Goal: Task Accomplishment & Management: Manage account settings

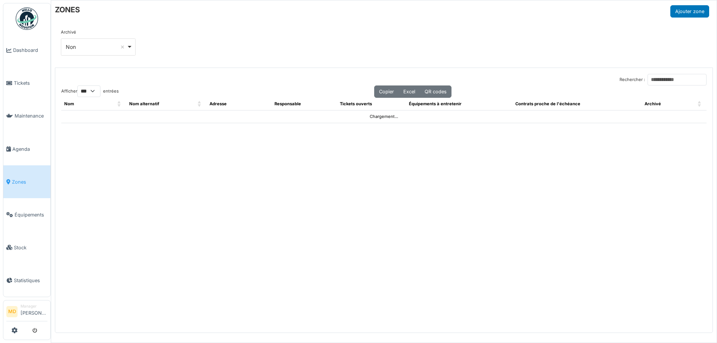
select select "***"
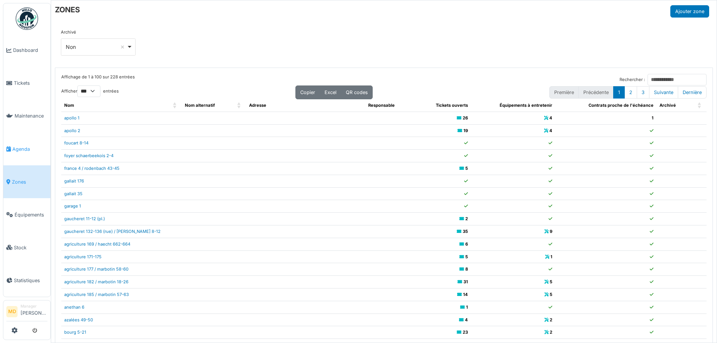
click at [17, 146] on span "Agenda" at bounding box center [29, 149] width 35 height 7
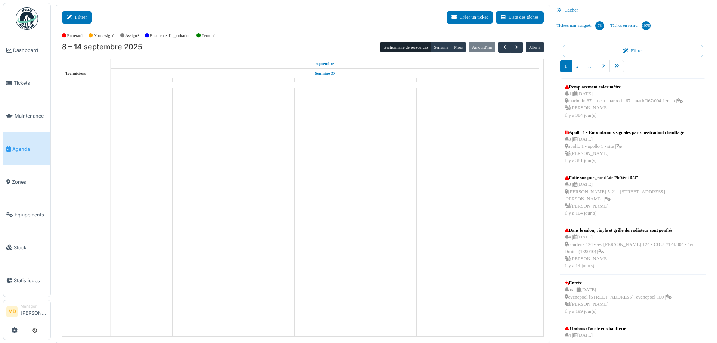
click at [88, 19] on button "Filtrer" at bounding box center [77, 17] width 30 height 12
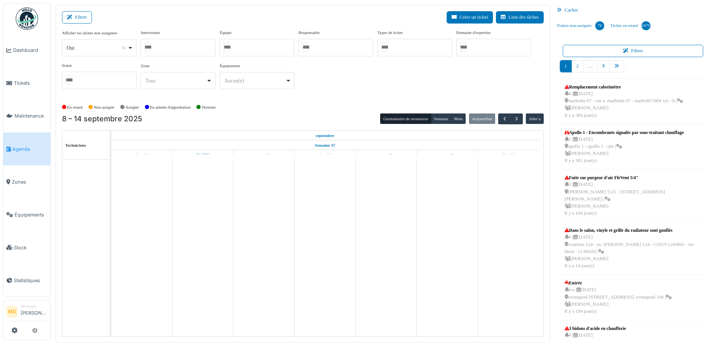
click at [161, 50] on div at bounding box center [178, 48] width 75 height 18
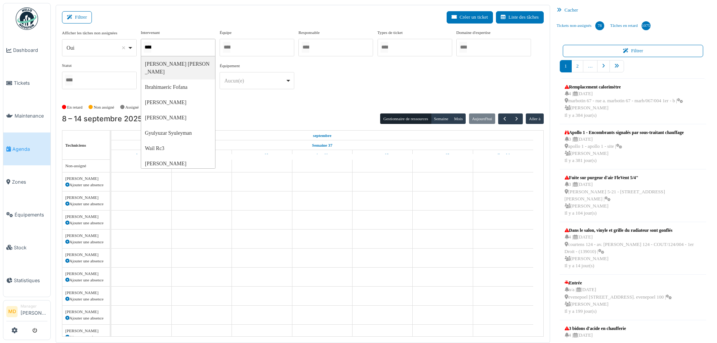
type input "*****"
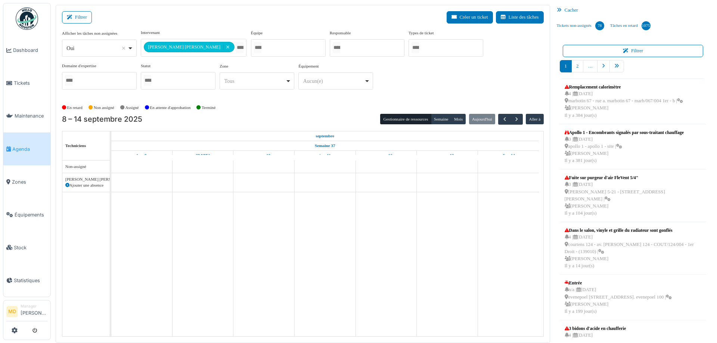
click at [435, 80] on div "**********" at bounding box center [303, 63] width 482 height 66
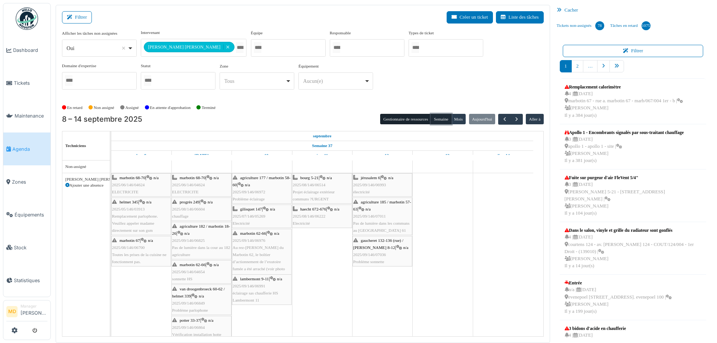
click at [432, 115] on button "Semaine" at bounding box center [441, 119] width 21 height 10
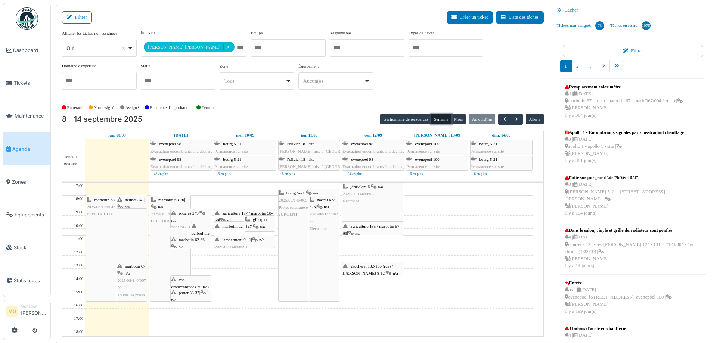
click at [99, 215] on span "ELECTRICITE" at bounding box center [100, 214] width 27 height 4
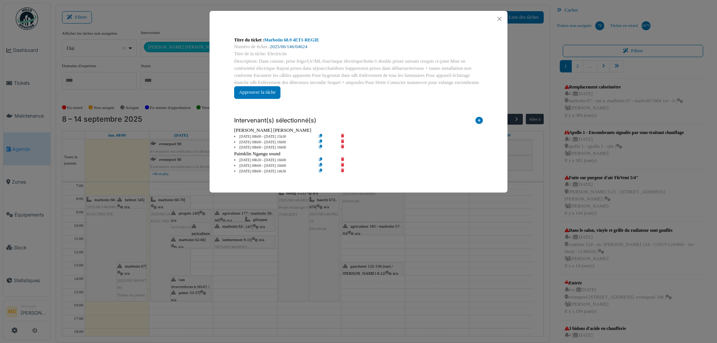
click at [288, 46] on link "2025/06/146/04624" at bounding box center [288, 46] width 37 height 5
click at [500, 17] on button "Close" at bounding box center [500, 19] width 10 height 10
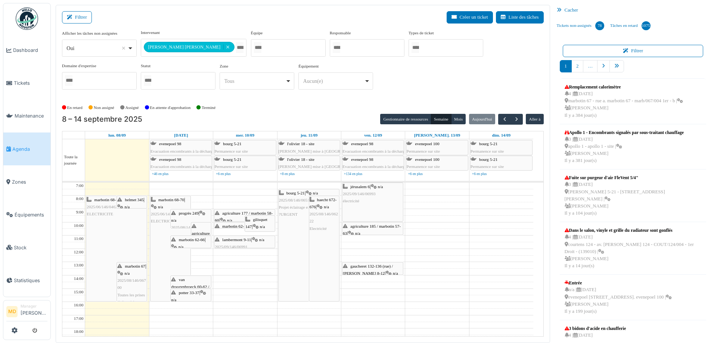
click at [132, 202] on div "helmet 345 | n/a 2025/05/146/03913 Remplacement parlophone. Veuillez appeler ma…" at bounding box center [131, 233] width 29 height 72
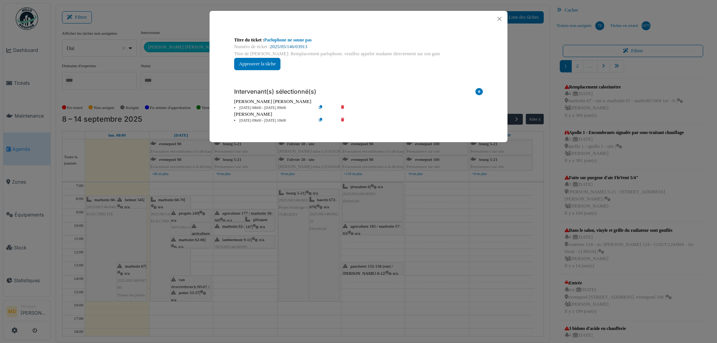
click at [287, 46] on link "2025/05/146/03913" at bounding box center [288, 46] width 37 height 5
click at [499, 22] on button "Close" at bounding box center [500, 19] width 10 height 10
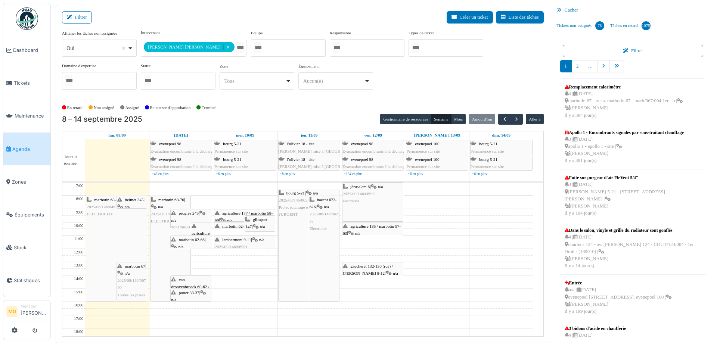
click at [127, 282] on span "2025/08/146/06700" at bounding box center [131, 284] width 28 height 12
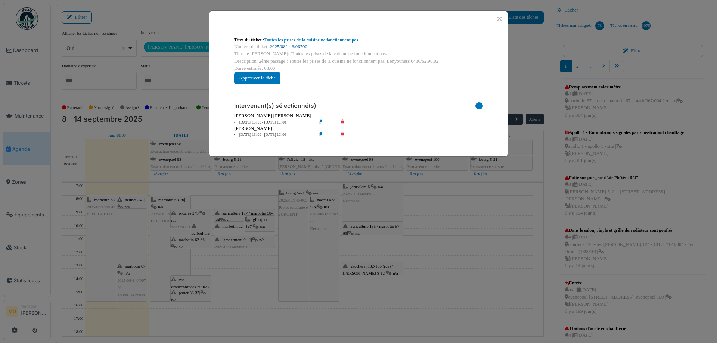
click at [291, 46] on link "2025/08/146/06700" at bounding box center [288, 46] width 37 height 5
click at [501, 18] on button "Close" at bounding box center [500, 19] width 10 height 10
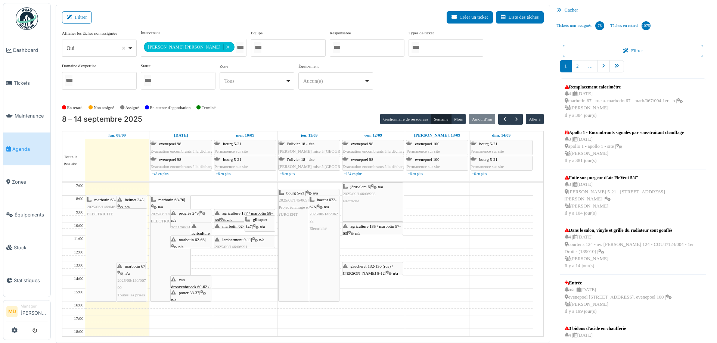
click at [368, 81] on div "**********" at bounding box center [303, 63] width 482 height 66
click at [112, 236] on div "marbotin 68-70 | n/a 2025/06/146/04624 ELECTRICITE" at bounding box center [116, 248] width 61 height 105
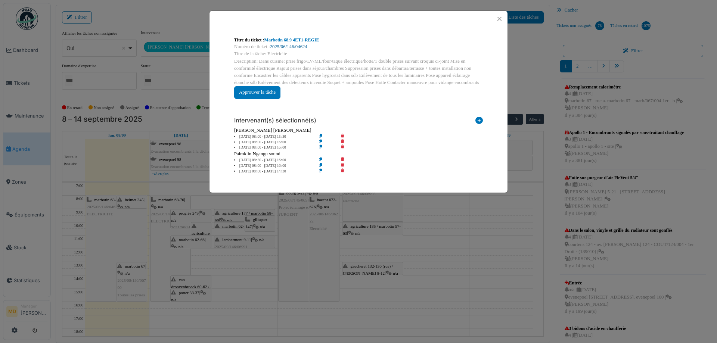
click at [285, 47] on link "2025/06/146/04624" at bounding box center [288, 46] width 37 height 5
click at [497, 18] on button "Close" at bounding box center [500, 19] width 10 height 10
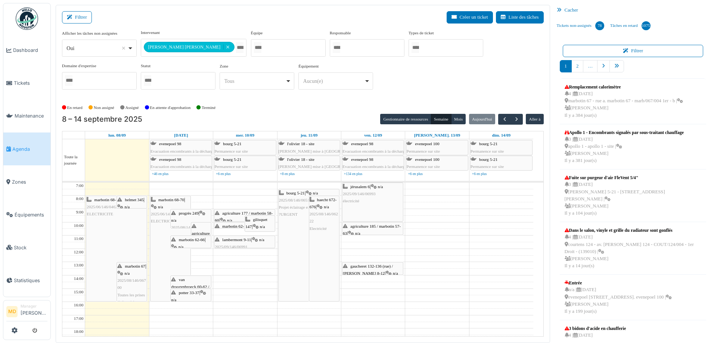
click at [297, 16] on div "Filtrer Créer un ticket Liste des tâches" at bounding box center [303, 20] width 482 height 18
click at [296, 16] on div "Filtrer Créer un ticket Liste des tâches" at bounding box center [303, 20] width 482 height 18
click at [134, 273] on div "marbotin 67 | n/a 2025/08/146/06700 Toutes les prises de la cuisine ne fonction…" at bounding box center [131, 288] width 29 height 50
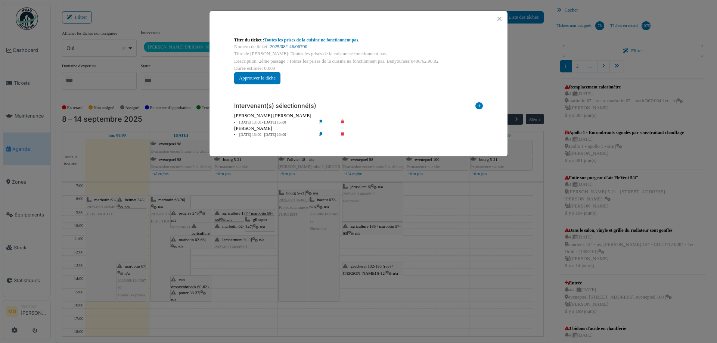
click at [293, 46] on link "2025/08/146/06700" at bounding box center [288, 46] width 37 height 5
click at [498, 18] on button "Close" at bounding box center [500, 19] width 10 height 10
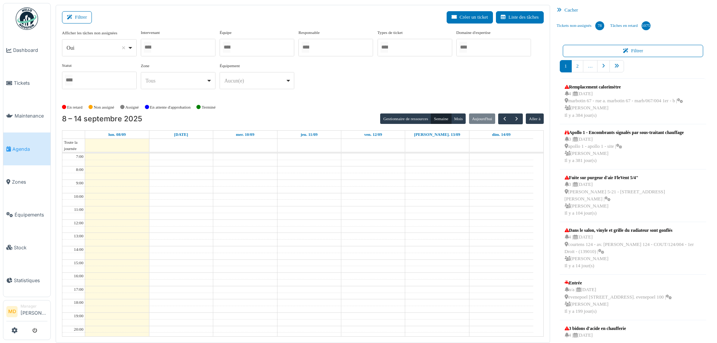
click at [192, 41] on div at bounding box center [178, 48] width 75 height 18
type input "*****"
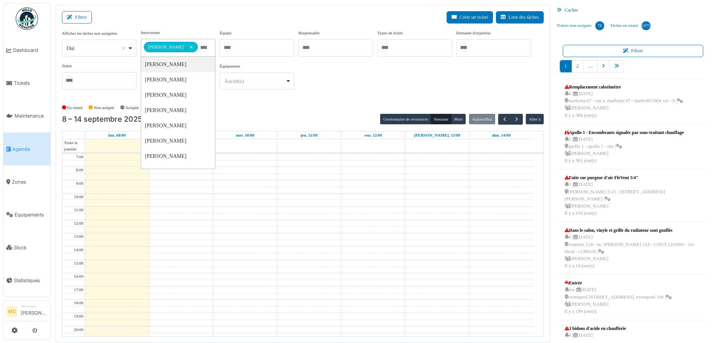
click at [352, 89] on div "**********" at bounding box center [303, 63] width 482 height 66
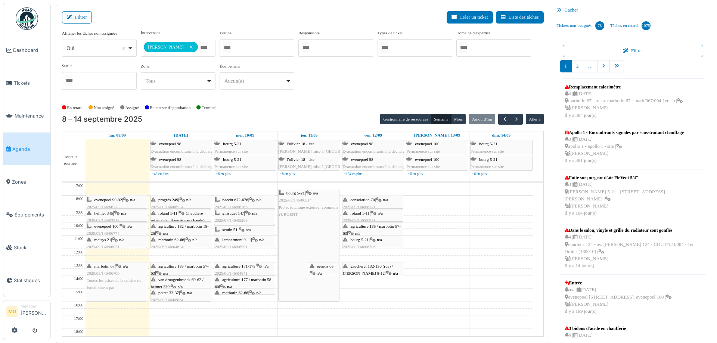
click at [121, 200] on span "evenepoel 90-92" at bounding box center [109, 200] width 28 height 4
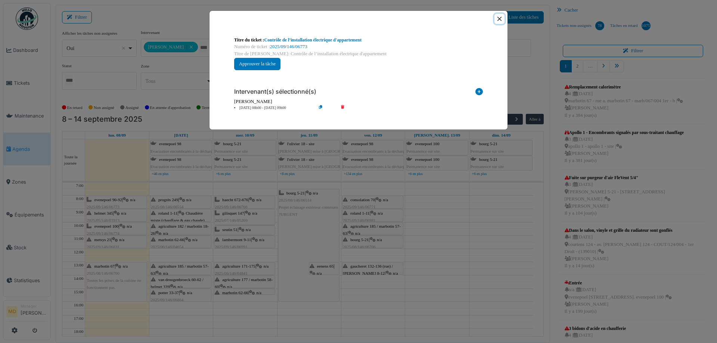
click at [501, 21] on button "Close" at bounding box center [500, 19] width 10 height 10
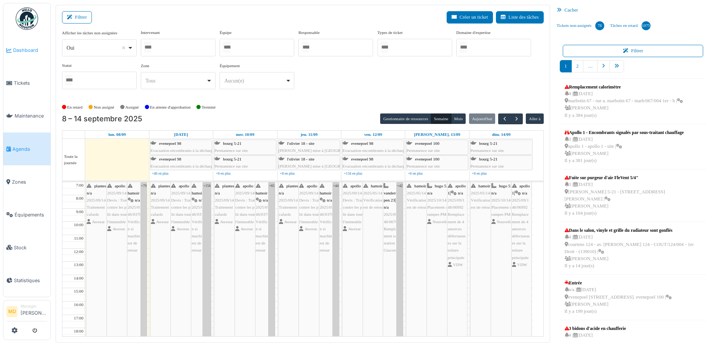
click at [37, 55] on link "Dashboard" at bounding box center [26, 50] width 47 height 33
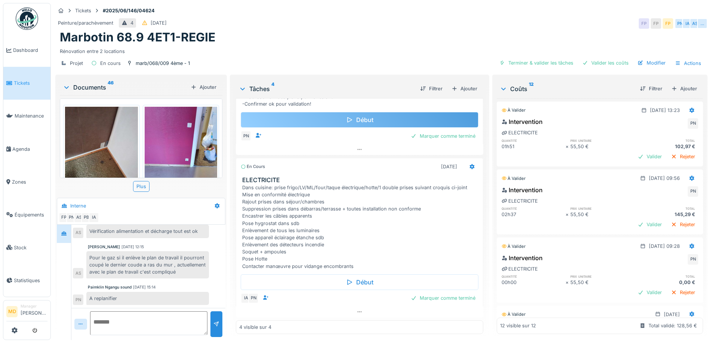
scroll to position [134, 0]
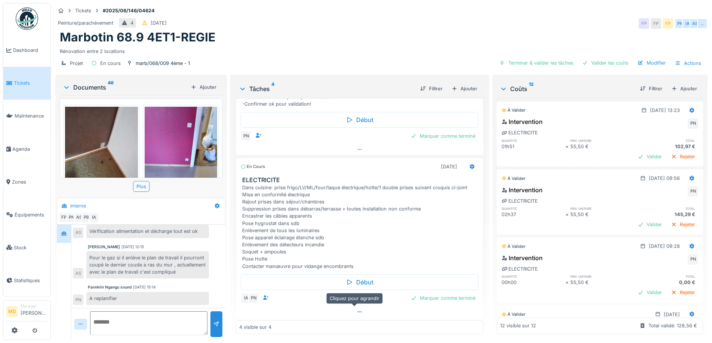
click at [356, 310] on icon at bounding box center [359, 312] width 6 height 5
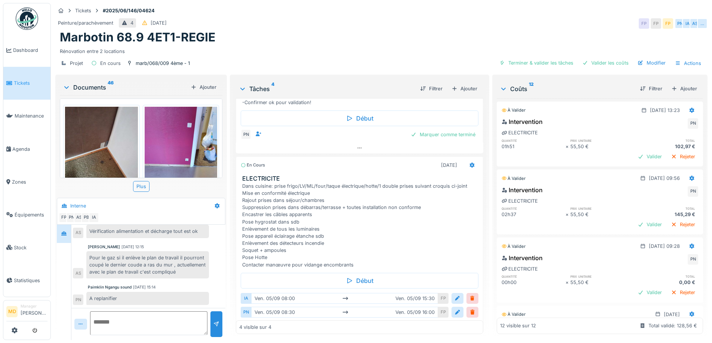
scroll to position [59, 0]
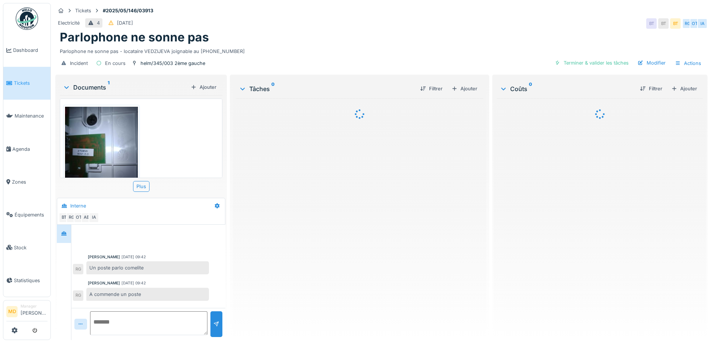
scroll to position [22, 0]
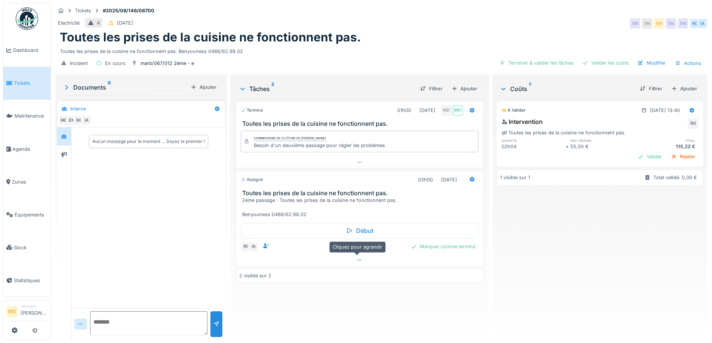
click at [352, 260] on div at bounding box center [359, 260] width 246 height 11
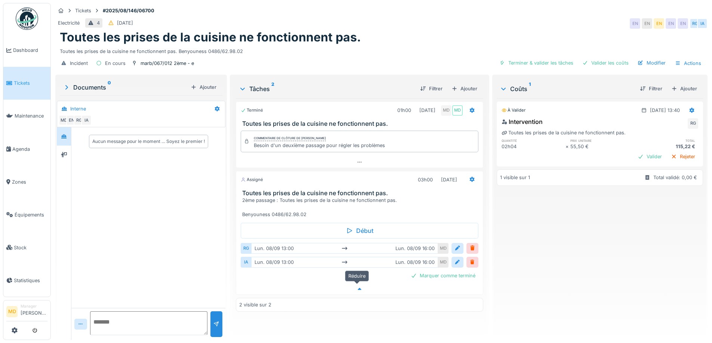
click at [362, 286] on div at bounding box center [359, 289] width 246 height 11
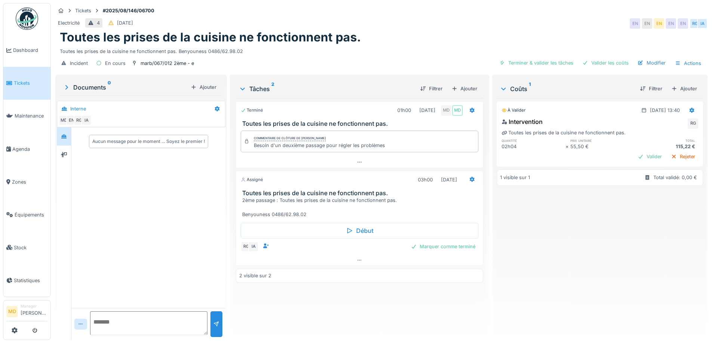
click at [361, 287] on div "Terminé 01h00 28/08/2025 MD MD Toutes les prises de la cuisine ne fonctionnent …" at bounding box center [359, 216] width 247 height 236
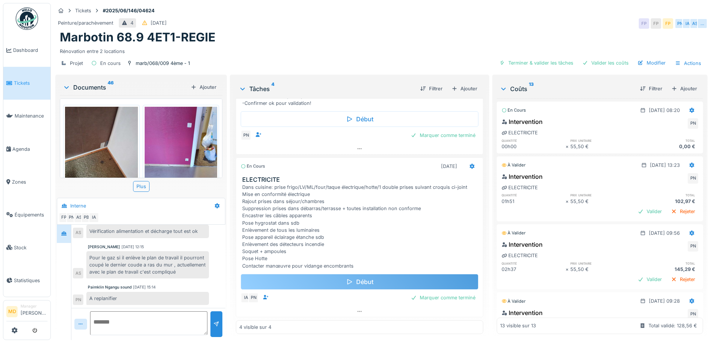
scroll to position [6, 0]
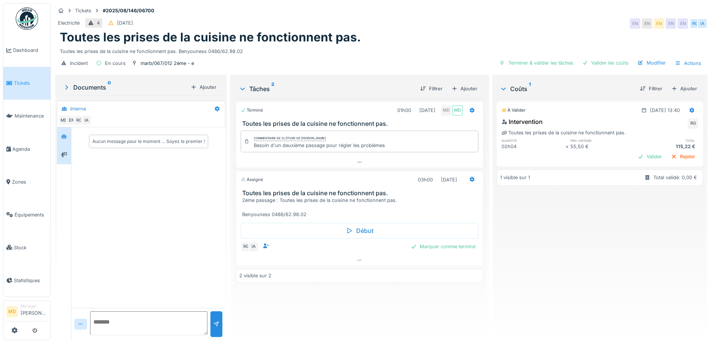
click at [71, 154] on div at bounding box center [64, 155] width 14 height 18
click at [68, 135] on div at bounding box center [63, 136] width 11 height 9
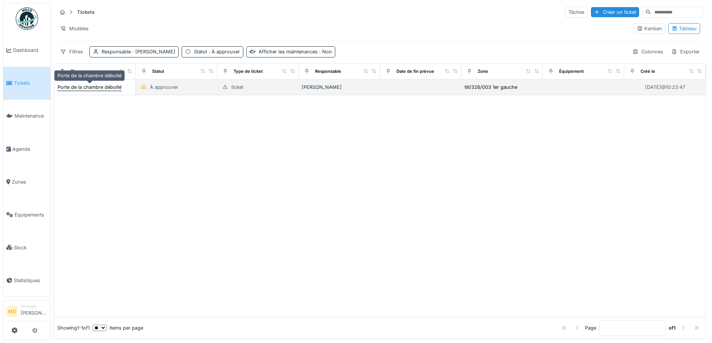
click at [97, 85] on div "Porte de la chambre déboité" at bounding box center [90, 87] width 64 height 7
click at [75, 88] on div "Verre fenêtre fissuré" at bounding box center [81, 87] width 47 height 7
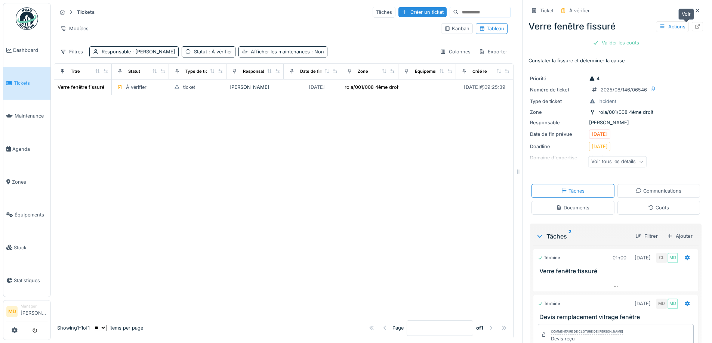
click at [694, 24] on icon at bounding box center [697, 26] width 6 height 5
click at [23, 183] on link "Zones" at bounding box center [26, 182] width 47 height 33
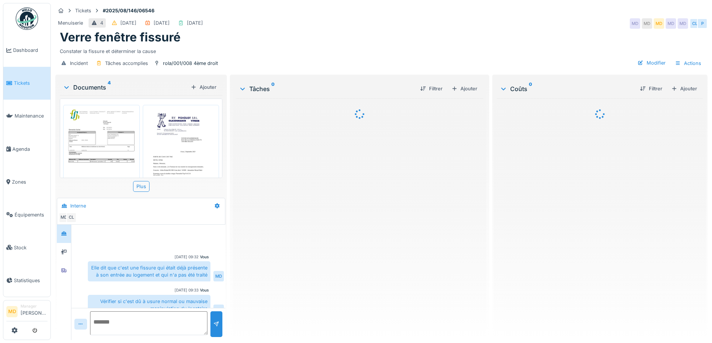
scroll to position [65, 0]
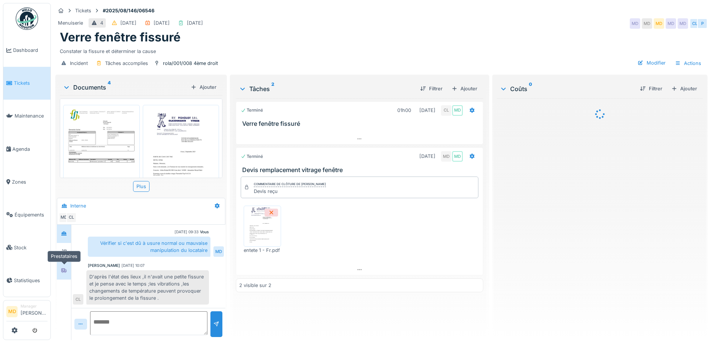
click at [68, 273] on div at bounding box center [63, 270] width 11 height 9
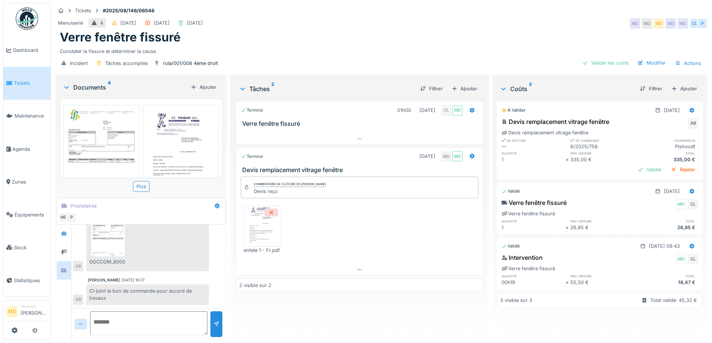
scroll to position [215, 0]
click at [115, 128] on img at bounding box center [101, 158] width 73 height 103
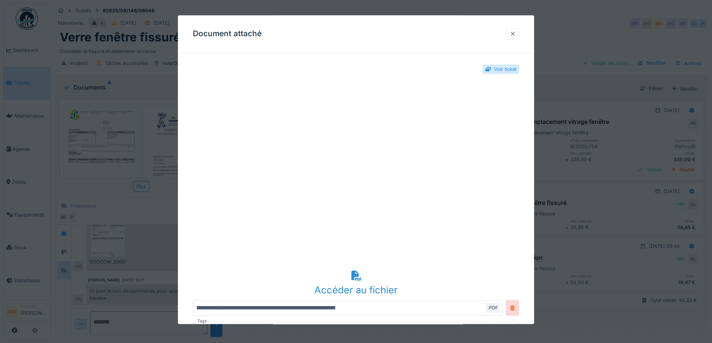
click at [516, 31] on div at bounding box center [513, 33] width 6 height 7
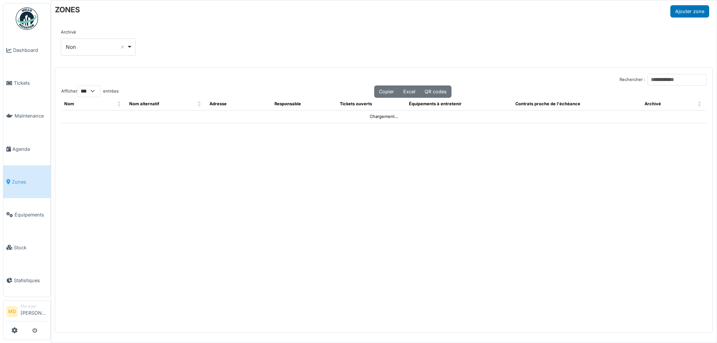
select select "***"
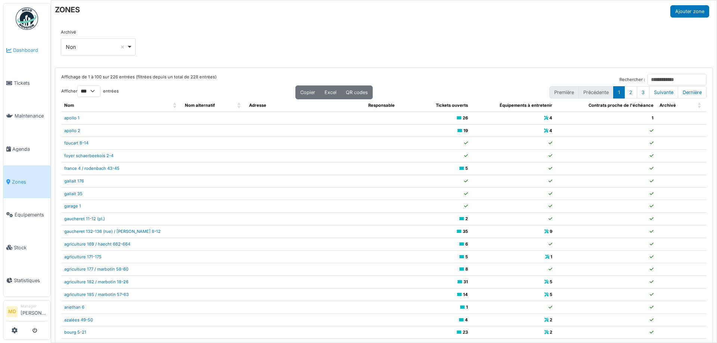
click at [17, 50] on span "Dashboard" at bounding box center [30, 50] width 34 height 7
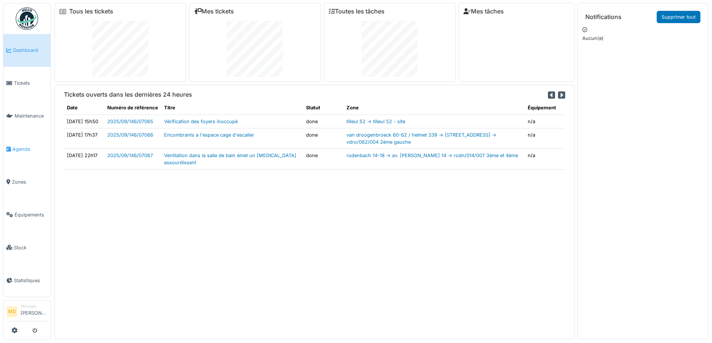
click at [16, 149] on span "Agenda" at bounding box center [29, 149] width 35 height 7
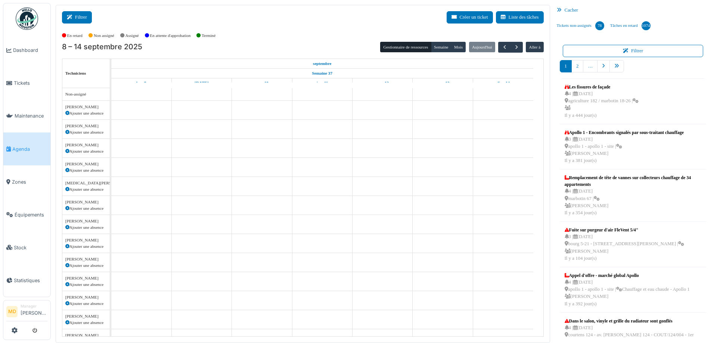
click at [78, 17] on button "Filtrer" at bounding box center [77, 17] width 30 height 12
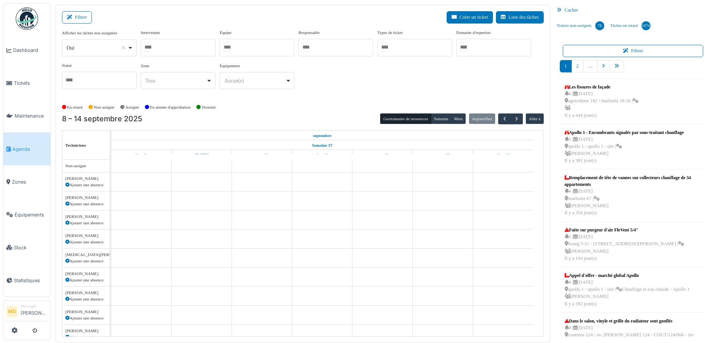
click at [171, 47] on div at bounding box center [178, 48] width 75 height 18
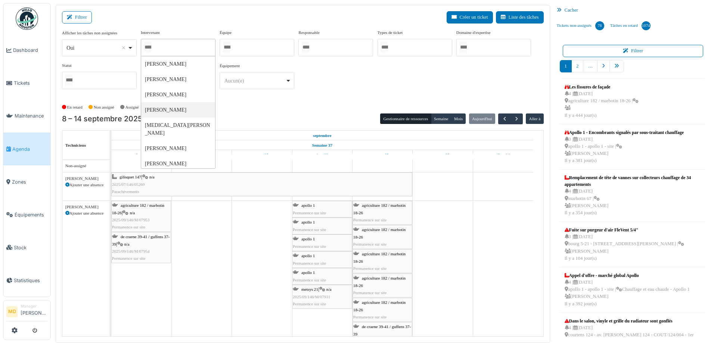
click at [172, 18] on div "Filtrer Créer un ticket Liste des tâches" at bounding box center [303, 20] width 482 height 18
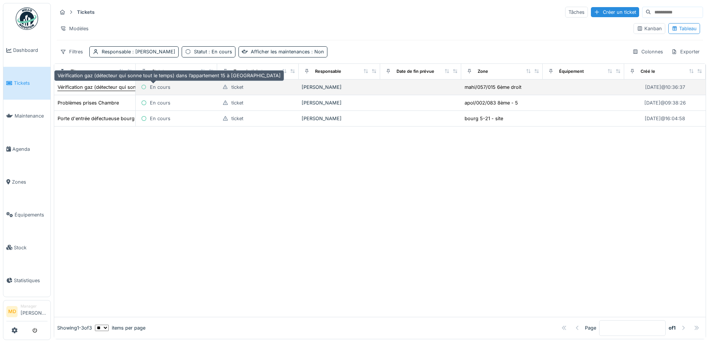
click at [87, 90] on div "Vérification gaz (détecteur qui sonne tout le temps) dans l’appartement 15 à [G…" at bounding box center [169, 87] width 223 height 7
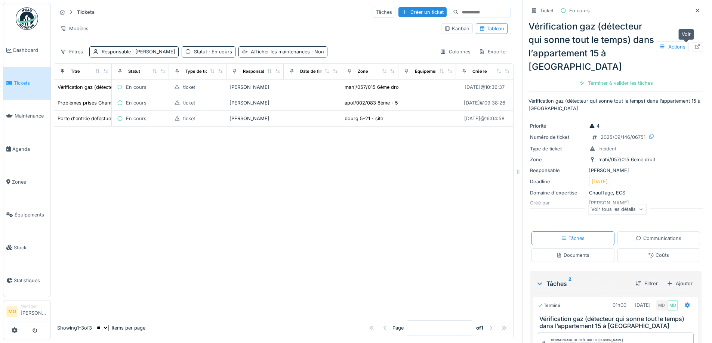
click at [694, 47] on icon at bounding box center [697, 46] width 6 height 5
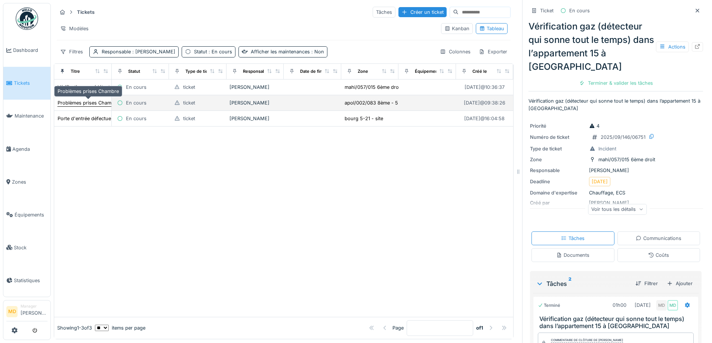
click at [90, 101] on div "Problèmes prises Chambre" at bounding box center [88, 102] width 61 height 7
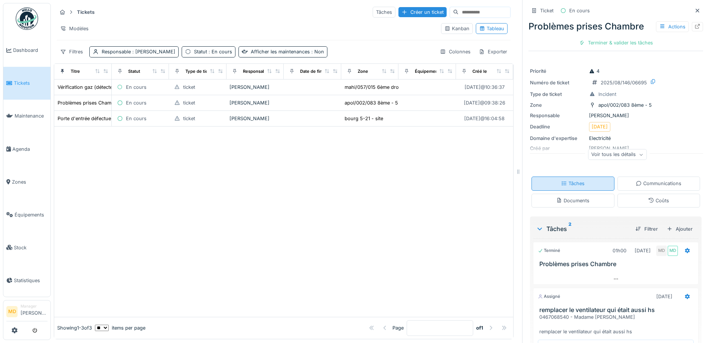
scroll to position [67, 0]
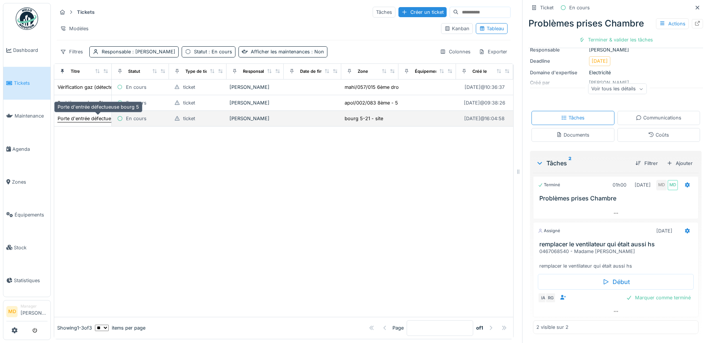
click at [72, 121] on div "Porte d'entrée défectueuse bourg 5" at bounding box center [98, 118] width 81 height 7
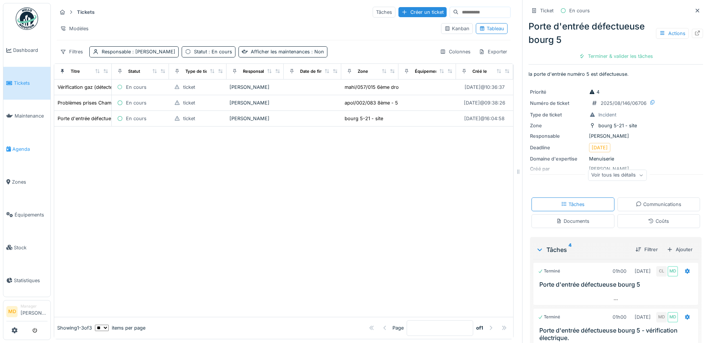
click at [18, 146] on span "Agenda" at bounding box center [29, 149] width 35 height 7
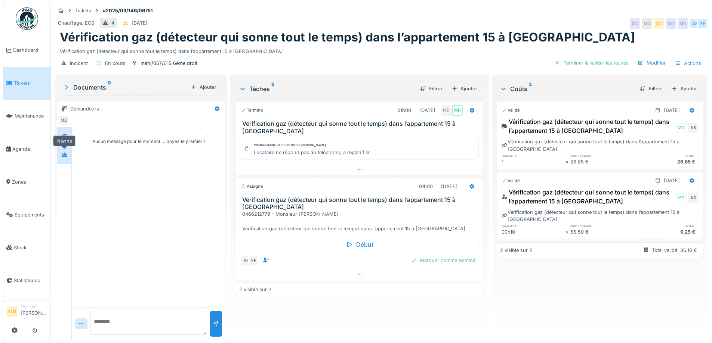
click at [59, 155] on div at bounding box center [64, 154] width 11 height 9
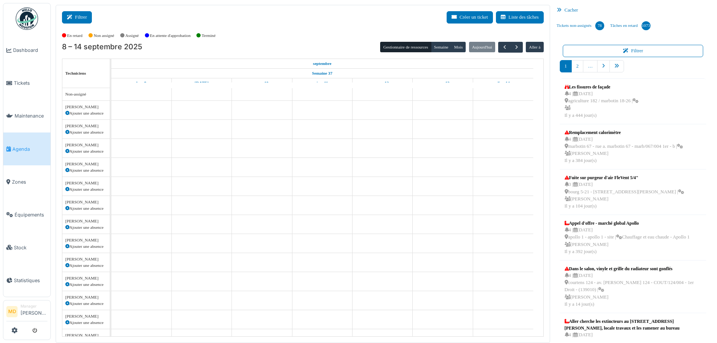
click at [77, 23] on button "Filtrer" at bounding box center [77, 17] width 30 height 12
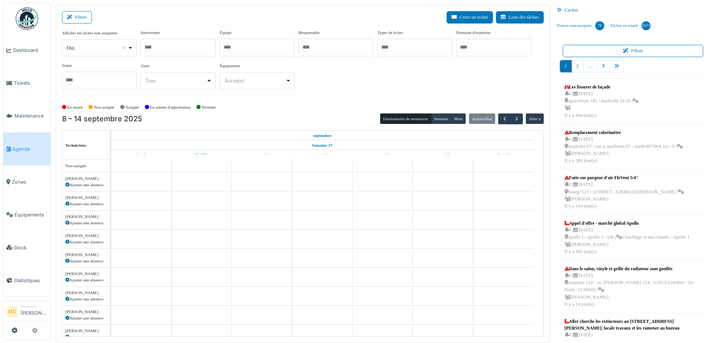
click at [162, 42] on div at bounding box center [178, 48] width 75 height 18
type input "*****"
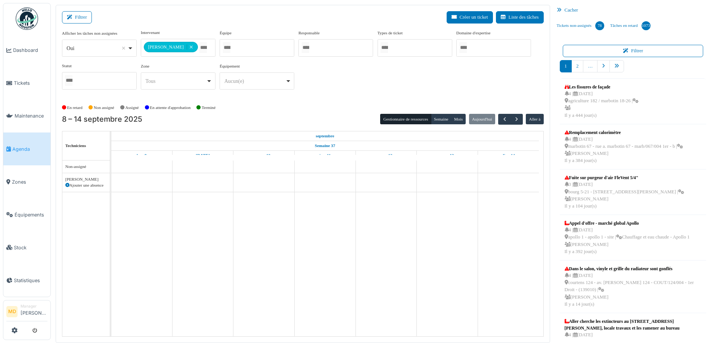
click at [412, 87] on div "**********" at bounding box center [303, 63] width 482 height 66
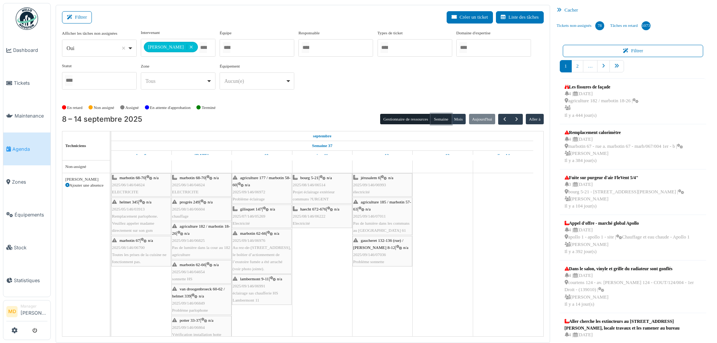
click at [439, 118] on button "Semaine" at bounding box center [441, 119] width 21 height 10
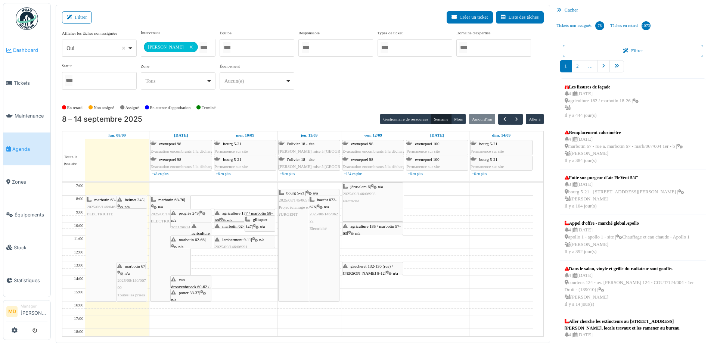
click at [10, 46] on link "Dashboard" at bounding box center [26, 50] width 47 height 33
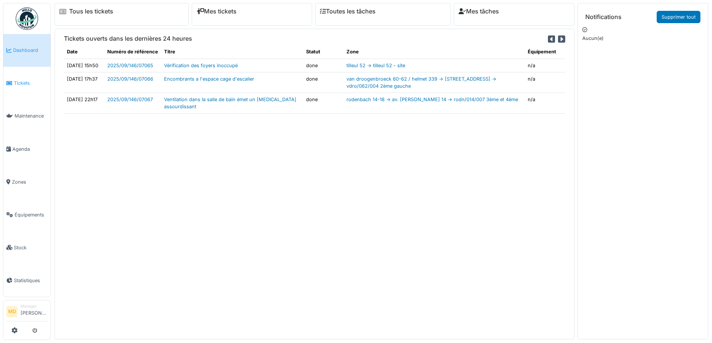
click at [28, 81] on span "Tickets" at bounding box center [31, 83] width 34 height 7
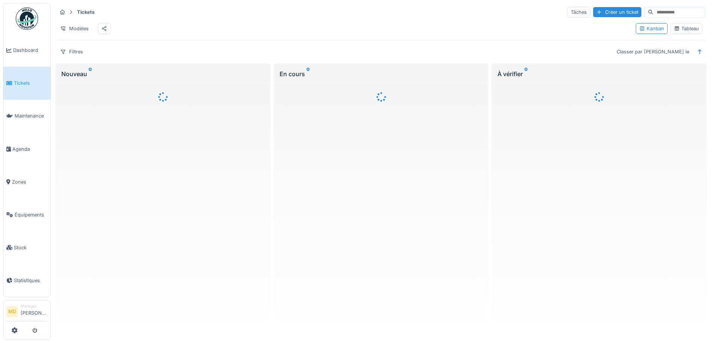
click at [674, 32] on div "Tableau" at bounding box center [686, 28] width 25 height 7
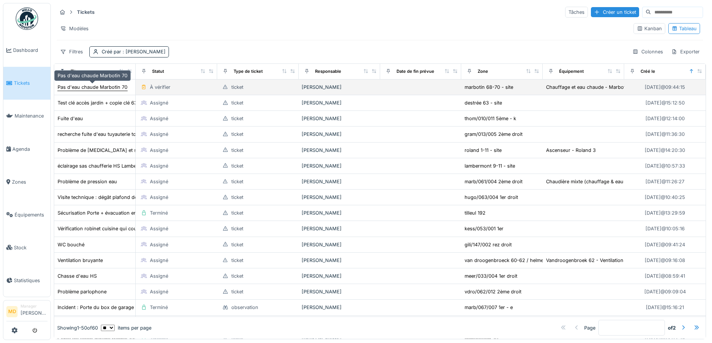
click at [103, 87] on div "Pas d'eau chaude Marbotin 70" at bounding box center [93, 87] width 70 height 7
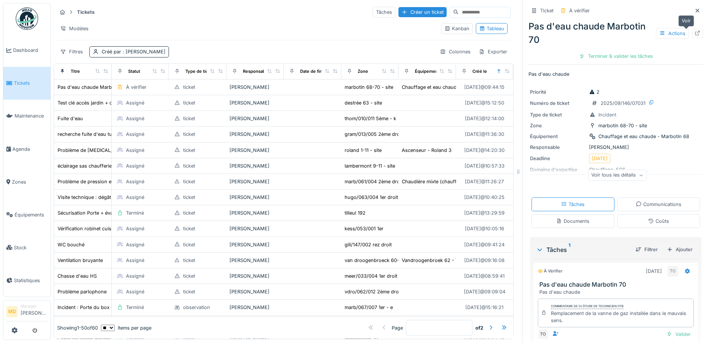
click at [694, 32] on icon at bounding box center [697, 33] width 6 height 5
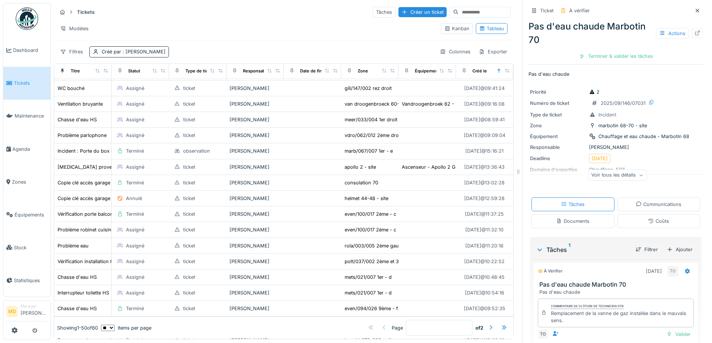
scroll to position [299, 0]
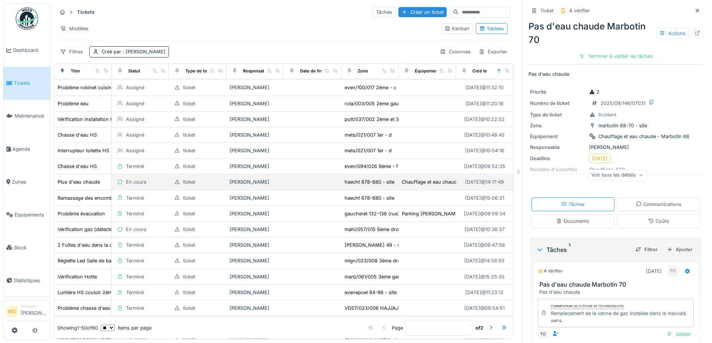
click at [93, 187] on td "Plus d'eau chaude" at bounding box center [83, 183] width 58 height 16
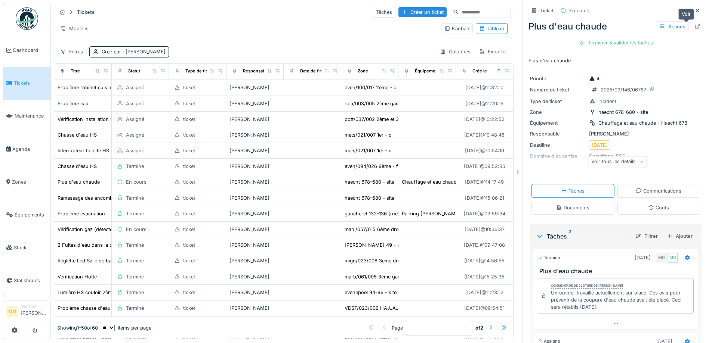
click at [694, 27] on icon at bounding box center [697, 26] width 6 height 5
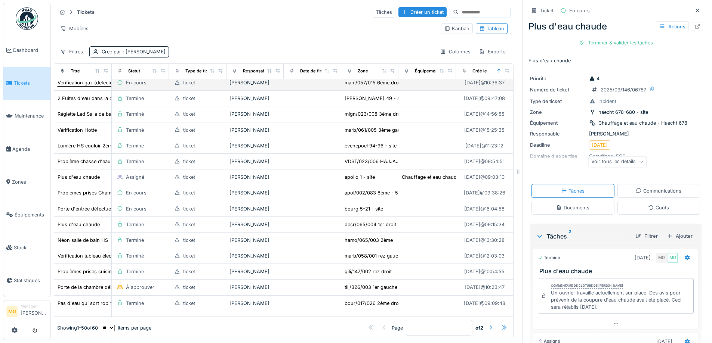
scroll to position [448, 0]
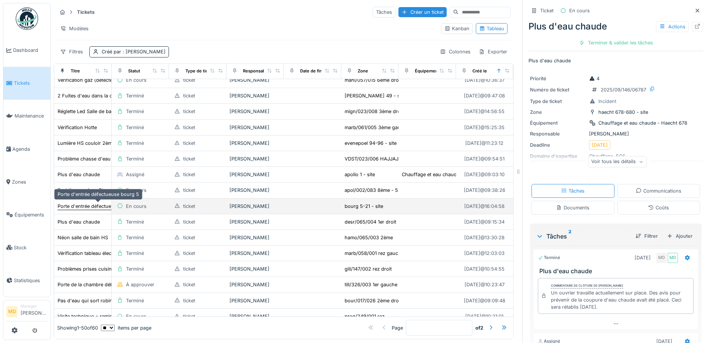
click at [93, 204] on div "Porte d'entrée défectueuse bourg 5" at bounding box center [98, 206] width 81 height 7
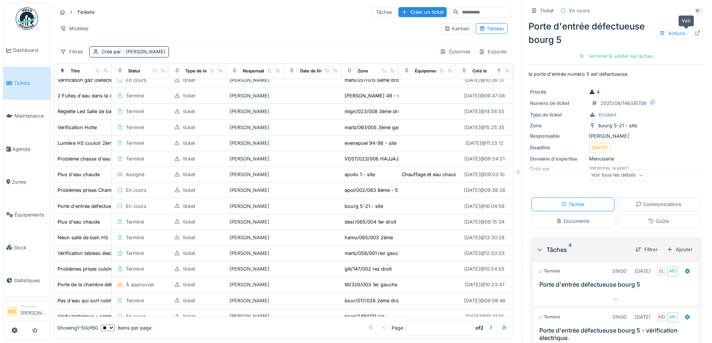
click at [694, 32] on icon at bounding box center [697, 33] width 6 height 5
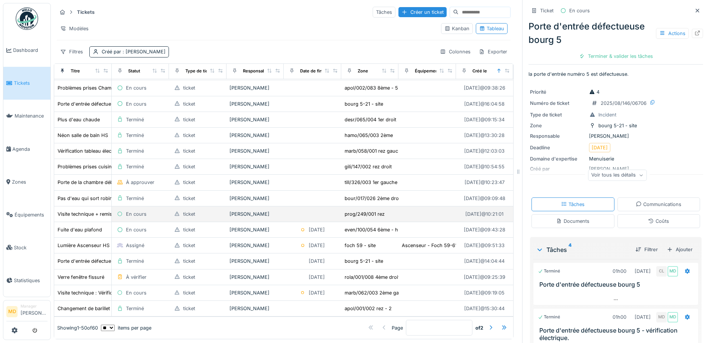
scroll to position [6, 0]
click at [488, 325] on div at bounding box center [491, 328] width 6 height 7
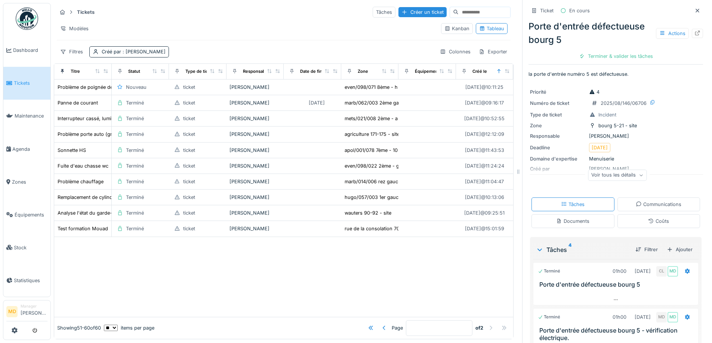
scroll to position [0, 0]
click at [381, 325] on div at bounding box center [384, 328] width 6 height 7
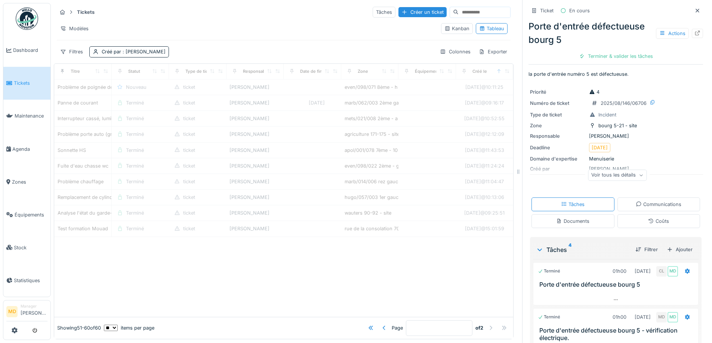
type input "*"
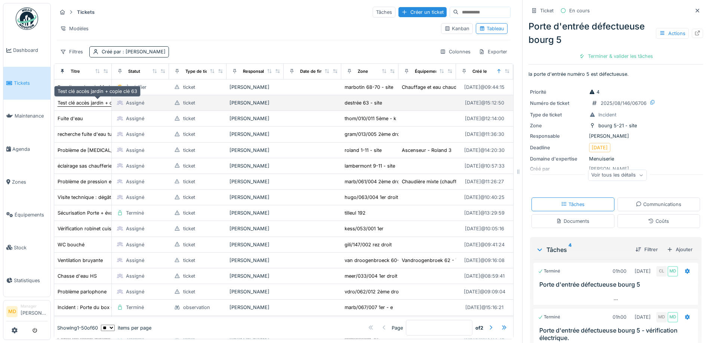
click at [95, 105] on div "Test clé accès jardin + copie clé 63" at bounding box center [98, 102] width 80 height 7
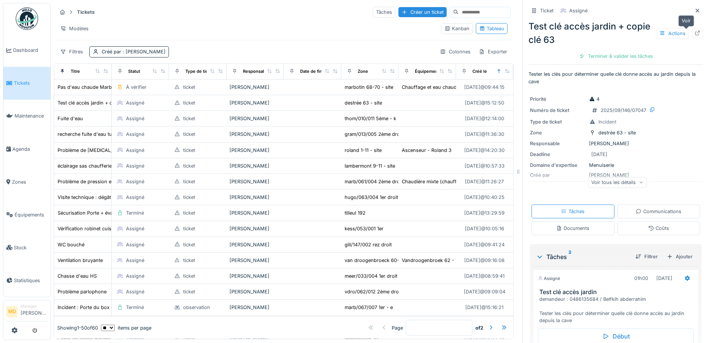
click at [694, 31] on icon at bounding box center [697, 33] width 6 height 5
click at [276, 19] on hr at bounding box center [284, 19] width 454 height 0
click at [279, 18] on div "Tickets Tâches Créer un ticket" at bounding box center [284, 12] width 454 height 12
click at [24, 179] on span "Zones" at bounding box center [30, 182] width 36 height 7
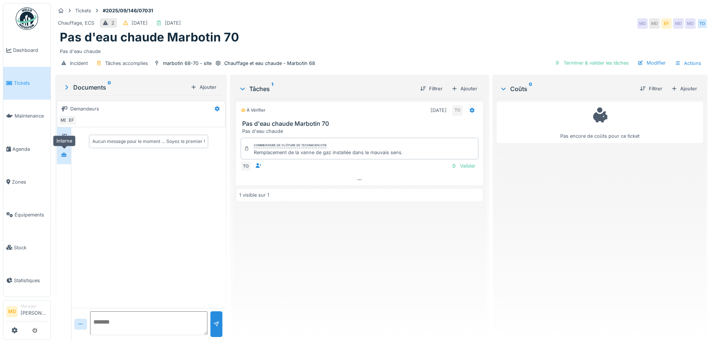
click at [65, 150] on div at bounding box center [63, 154] width 11 height 9
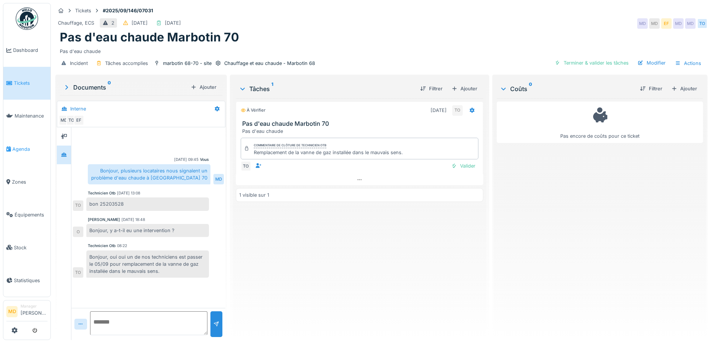
click at [26, 146] on span "Agenda" at bounding box center [29, 149] width 35 height 7
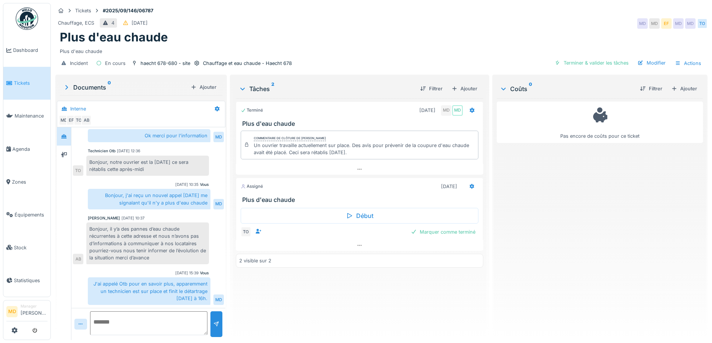
scroll to position [6, 0]
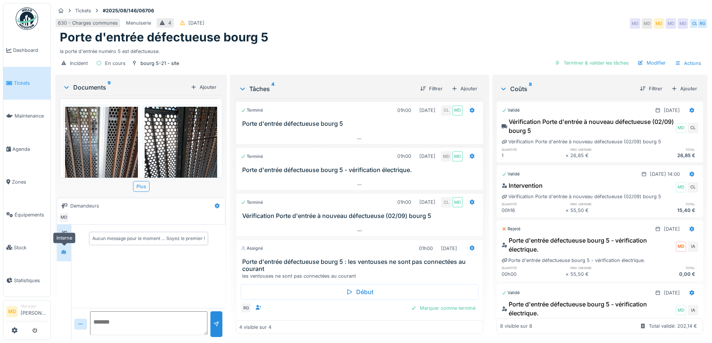
click at [65, 250] on icon at bounding box center [63, 252] width 5 height 4
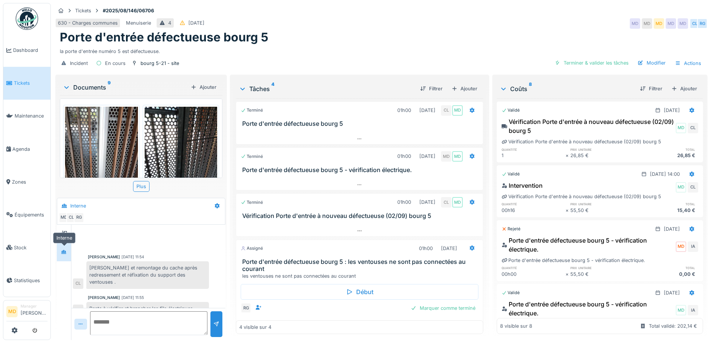
scroll to position [137, 0]
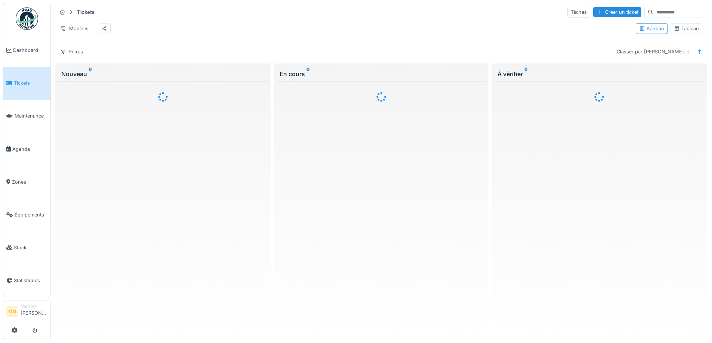
click at [683, 34] on div "Tableau" at bounding box center [686, 28] width 32 height 11
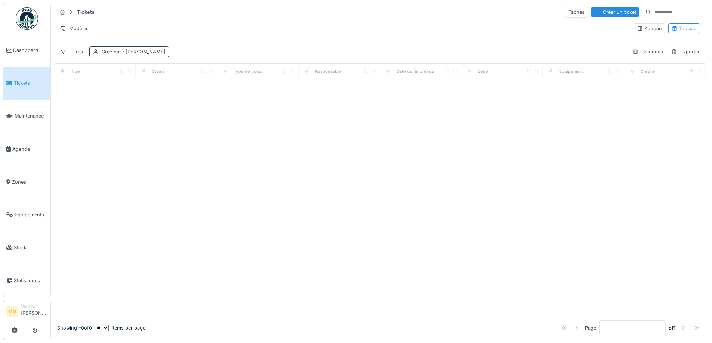
click at [114, 55] on div "Créé par : [PERSON_NAME]" at bounding box center [129, 51] width 80 height 11
click at [145, 70] on div at bounding box center [143, 71] width 6 height 7
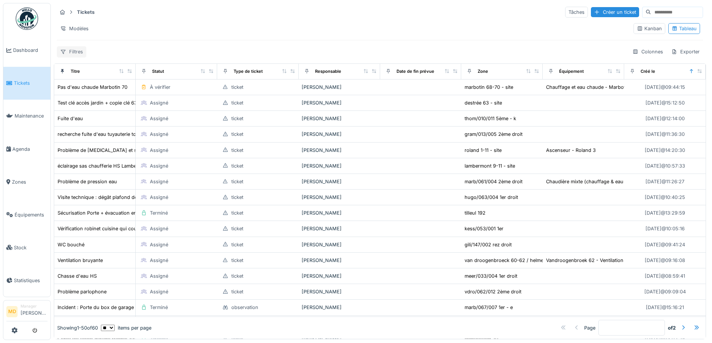
click at [78, 50] on div "Filtres" at bounding box center [72, 51] width 30 height 11
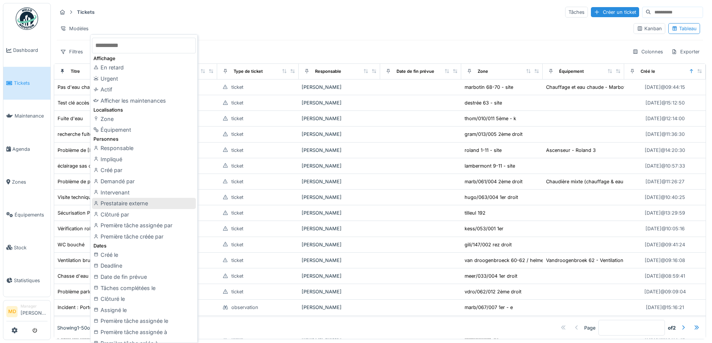
click at [129, 201] on div "Prestataire externe" at bounding box center [144, 203] width 104 height 11
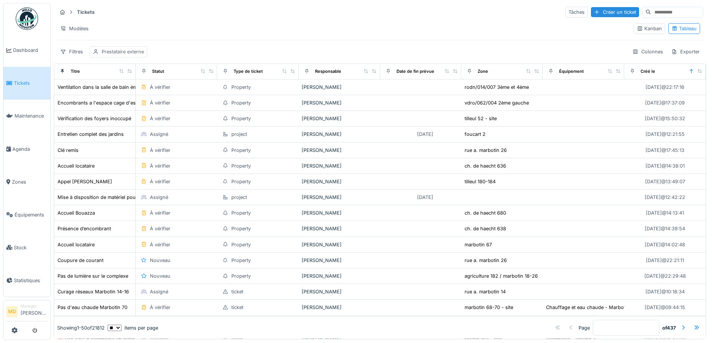
click at [115, 51] on div "Prestataire externe" at bounding box center [123, 51] width 42 height 7
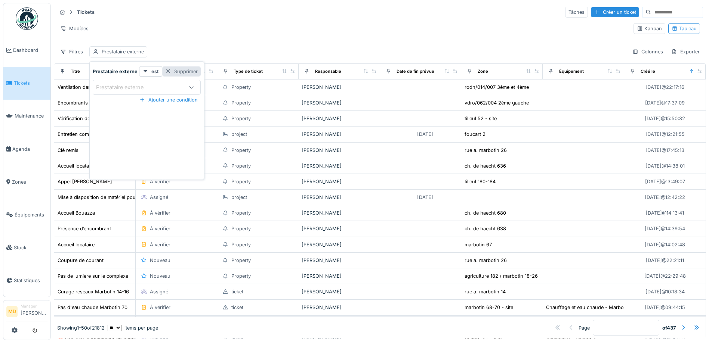
click at [185, 71] on div "Supprimer" at bounding box center [181, 72] width 38 height 10
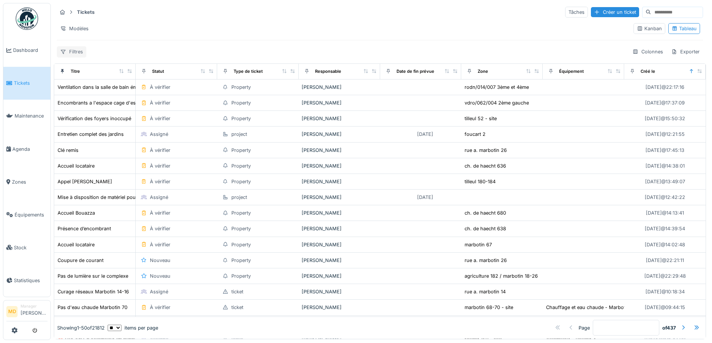
click at [77, 49] on div "Filtres" at bounding box center [72, 51] width 30 height 11
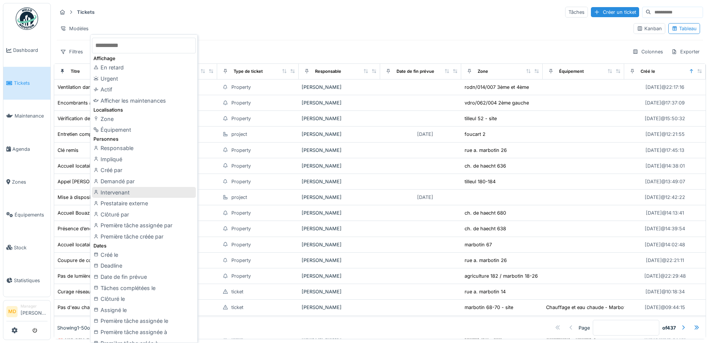
click at [134, 195] on div "Intervenant" at bounding box center [144, 192] width 104 height 11
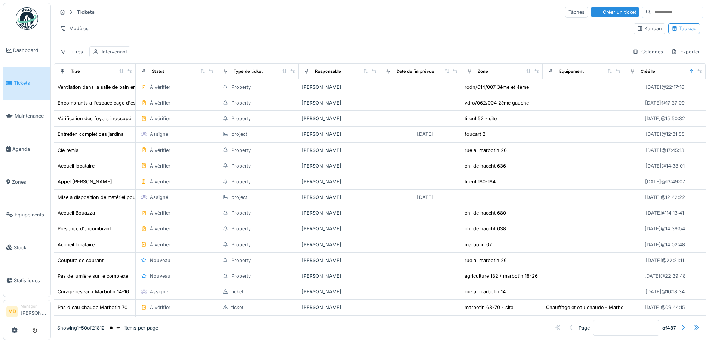
click at [107, 52] on div "Intervenant" at bounding box center [114, 51] width 25 height 7
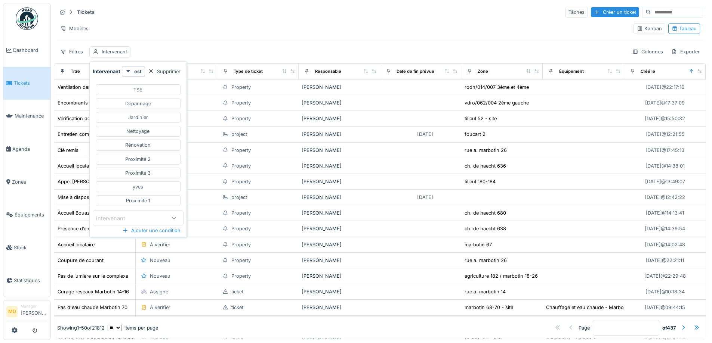
click at [128, 218] on div "Intervenant" at bounding box center [116, 218] width 40 height 8
type input "***"
click at [135, 272] on span "Technicien Otb" at bounding box center [116, 275] width 38 height 8
type input "****"
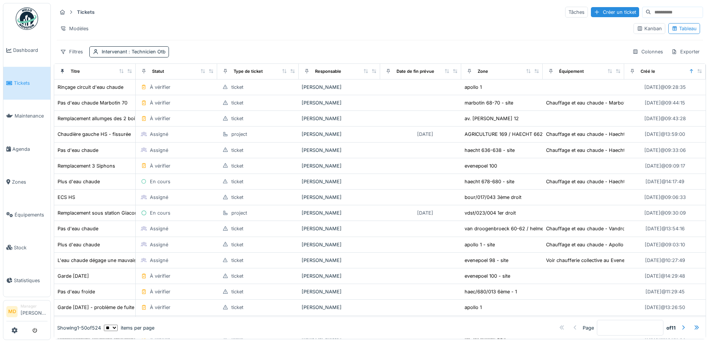
click at [271, 12] on div "Tickets Tâches Créer un ticket" at bounding box center [380, 12] width 646 height 12
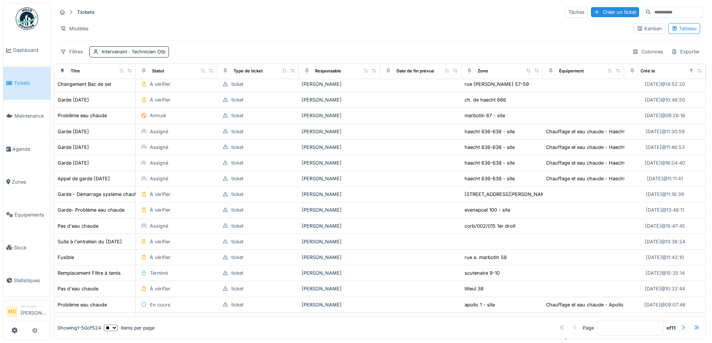
scroll to position [562, 0]
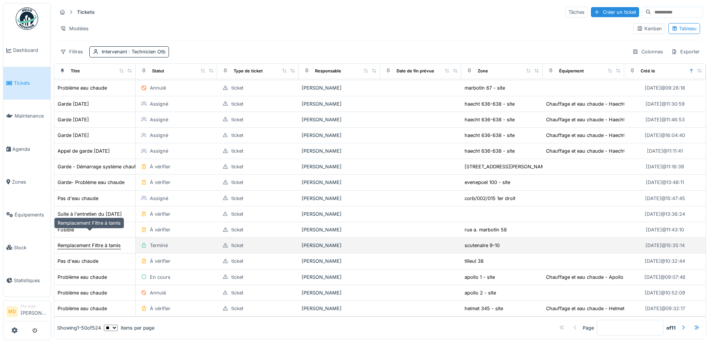
click at [115, 242] on div "Remplacement Filtre à tamis" at bounding box center [89, 245] width 63 height 7
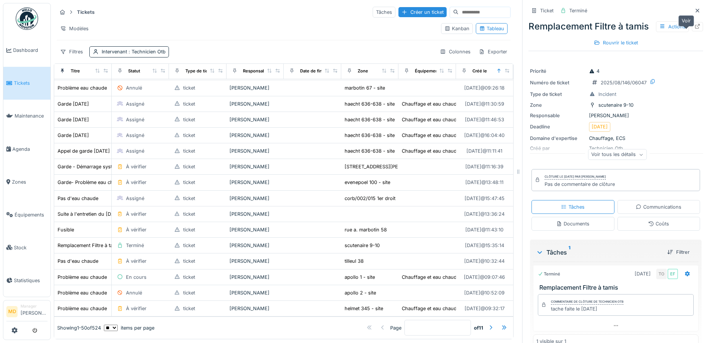
click at [694, 30] on div at bounding box center [697, 26] width 6 height 7
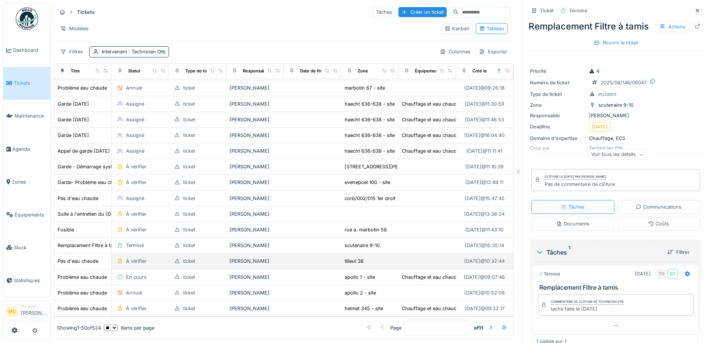
scroll to position [6, 0]
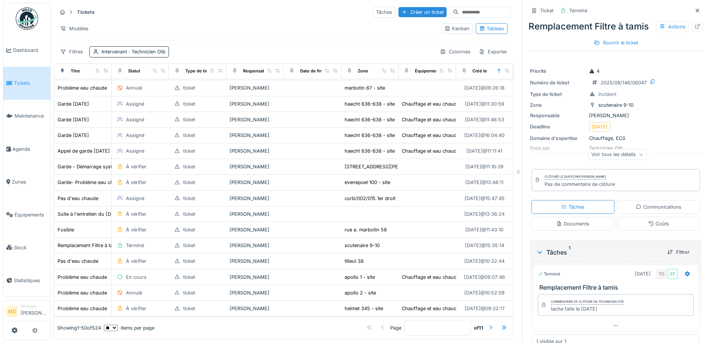
click at [488, 325] on div at bounding box center [491, 328] width 6 height 7
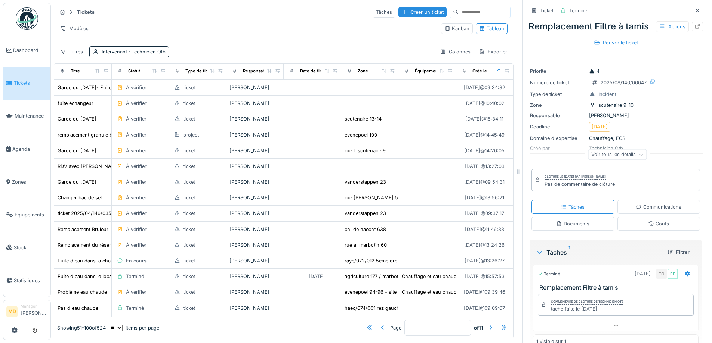
scroll to position [417, 0]
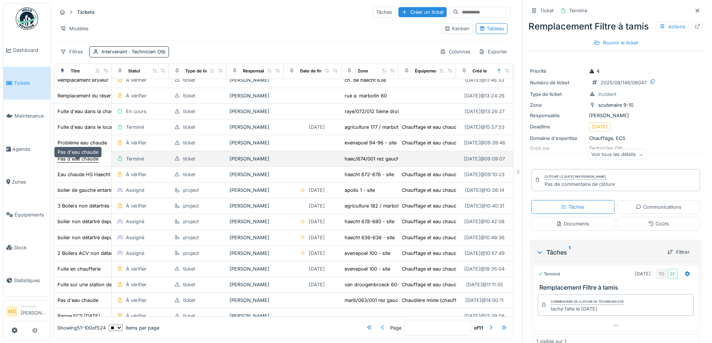
click at [80, 156] on div "Pas d'eau chaude" at bounding box center [78, 158] width 41 height 7
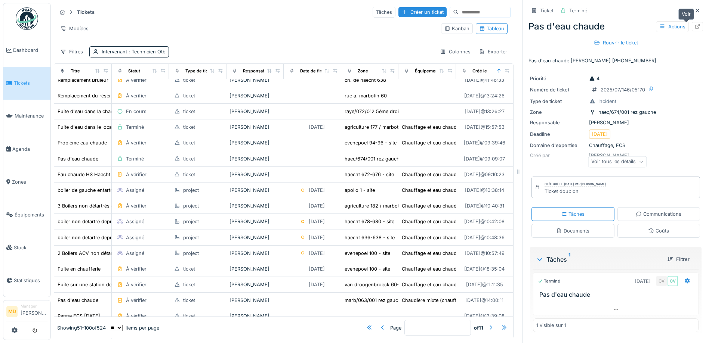
click at [694, 24] on icon at bounding box center [697, 26] width 6 height 5
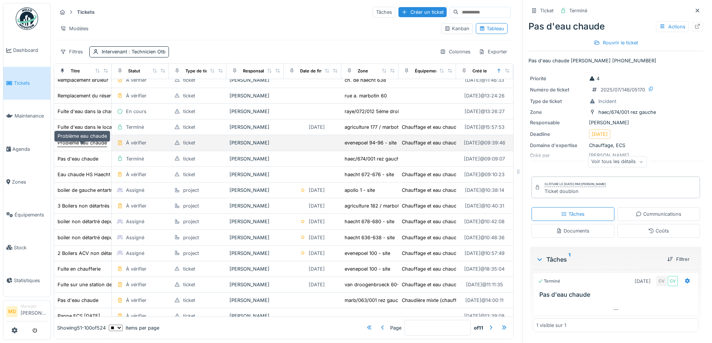
click at [80, 142] on div "Problème eau chaude" at bounding box center [82, 142] width 49 height 7
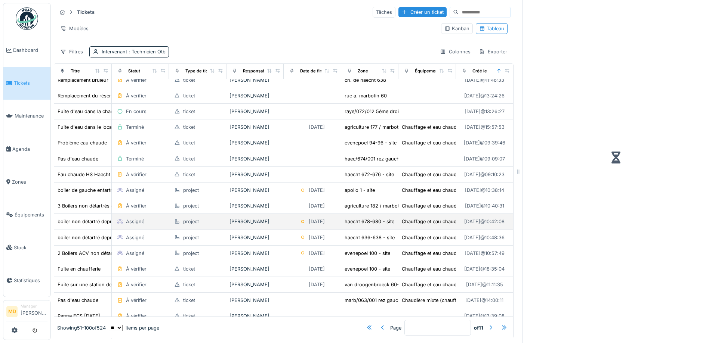
scroll to position [567, 0]
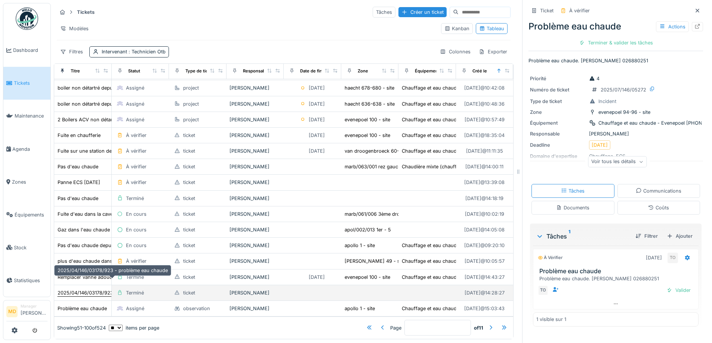
click at [72, 290] on div "2025/04/146/03178/923 - problème eau chaude" at bounding box center [113, 293] width 110 height 7
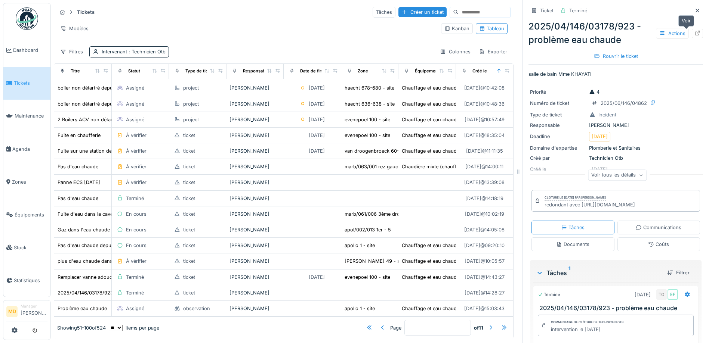
click at [692, 29] on div at bounding box center [697, 33] width 11 height 9
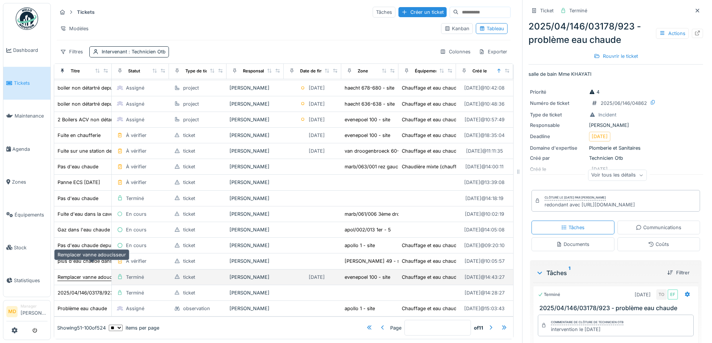
click at [83, 274] on div "Remplacer vanne adoucisseur" at bounding box center [92, 277] width 68 height 7
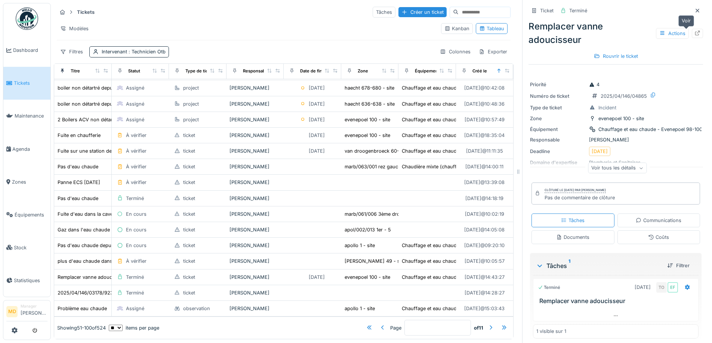
click at [694, 31] on icon at bounding box center [697, 33] width 6 height 5
click at [485, 323] on div at bounding box center [491, 328] width 12 height 10
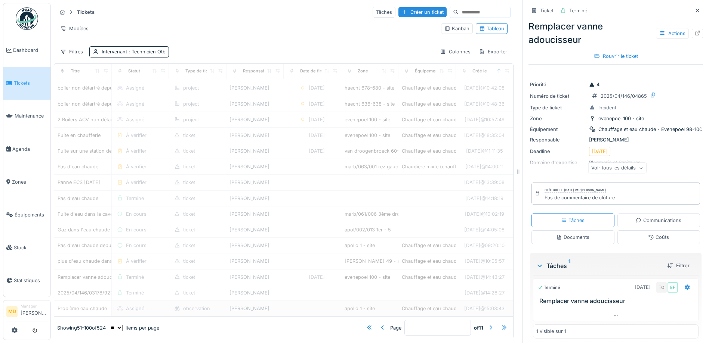
type input "*"
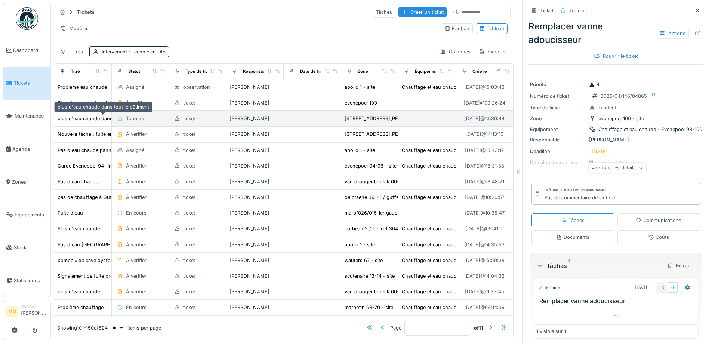
click at [95, 115] on div "plus d'eau chaude dans tout le bâtiment" at bounding box center [104, 118] width 92 height 7
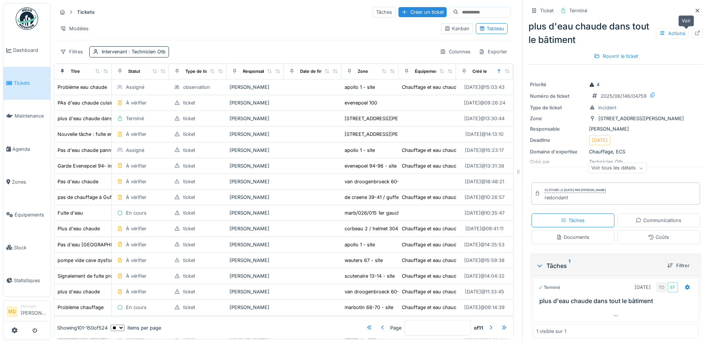
click at [694, 31] on icon at bounding box center [697, 33] width 6 height 5
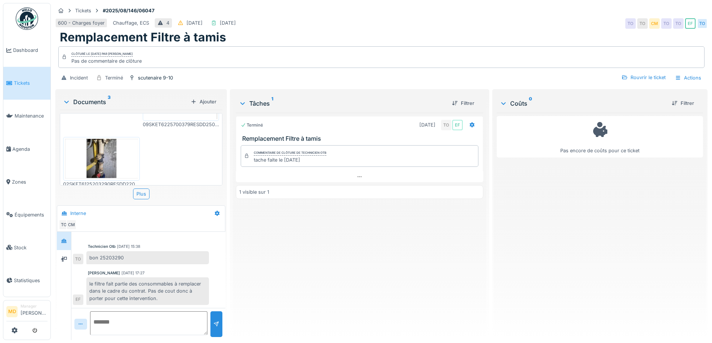
scroll to position [6, 0]
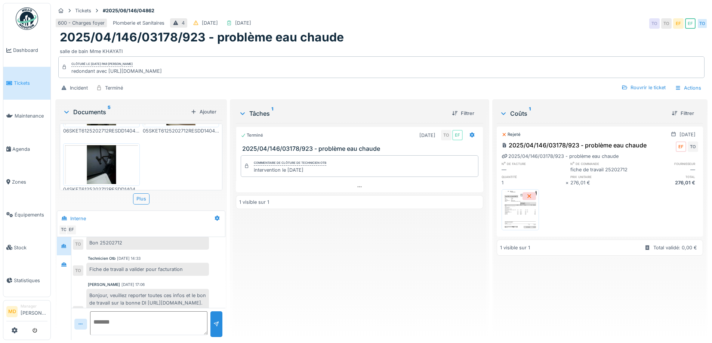
scroll to position [107, 0]
click at [512, 219] on img at bounding box center [520, 209] width 34 height 37
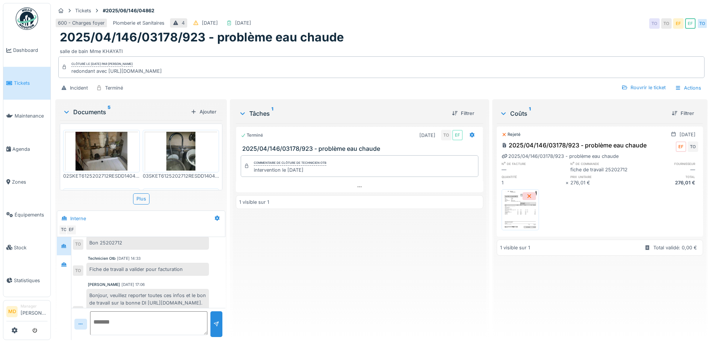
scroll to position [90, 0]
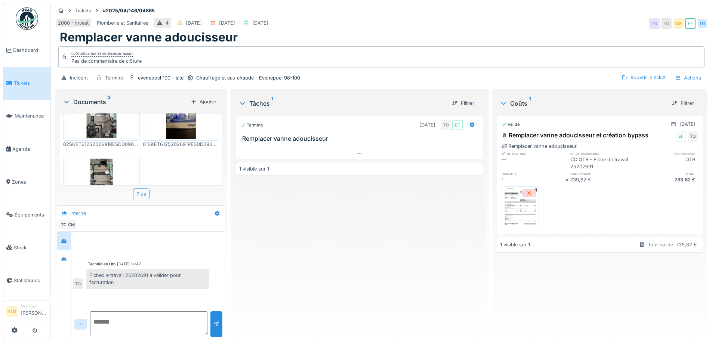
scroll to position [47, 0]
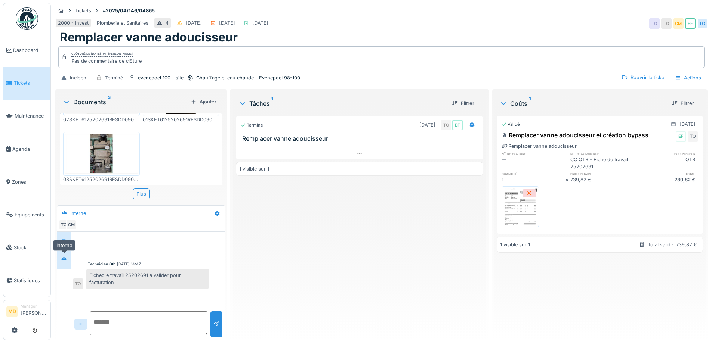
click at [67, 259] on icon at bounding box center [63, 259] width 5 height 4
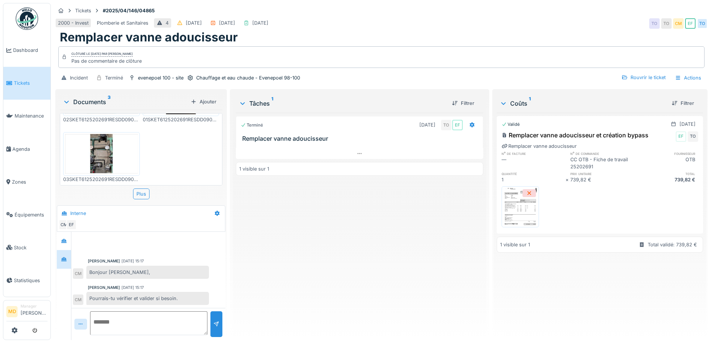
scroll to position [6, 0]
click at [65, 235] on div at bounding box center [63, 241] width 11 height 12
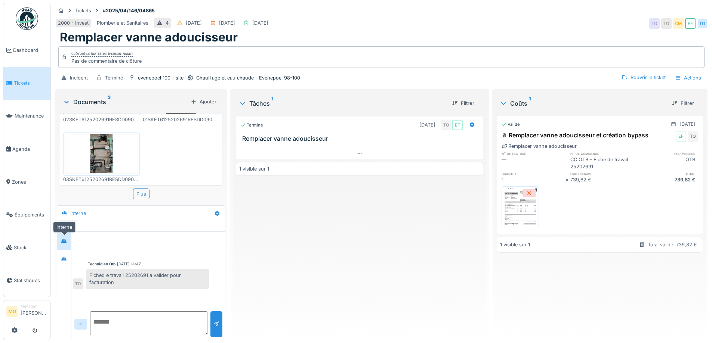
scroll to position [0, 0]
click at [509, 212] on img at bounding box center [520, 206] width 34 height 37
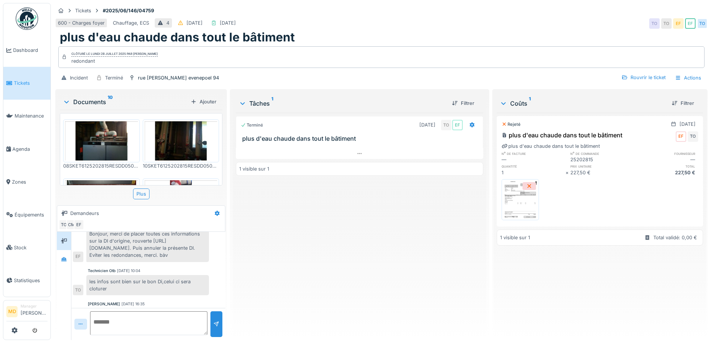
scroll to position [81, 0]
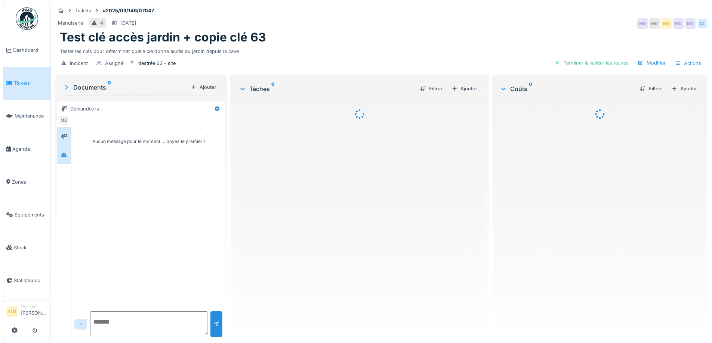
click at [58, 155] on div at bounding box center [64, 155] width 14 height 18
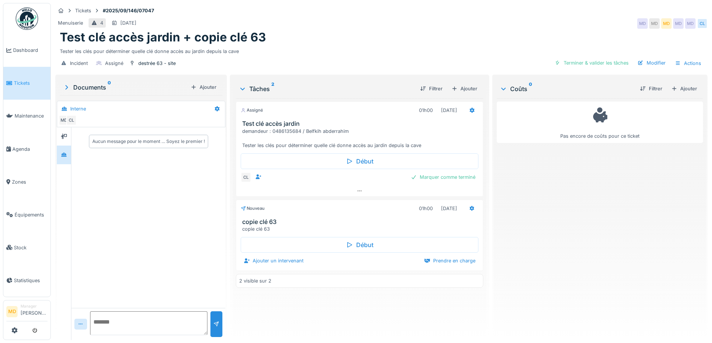
click at [358, 33] on div "Test clé accès jardin + copie clé 63" at bounding box center [381, 37] width 643 height 14
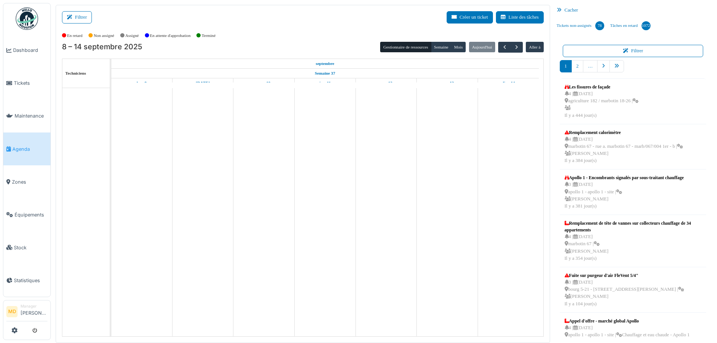
click at [75, 16] on button "Filtrer" at bounding box center [77, 17] width 30 height 12
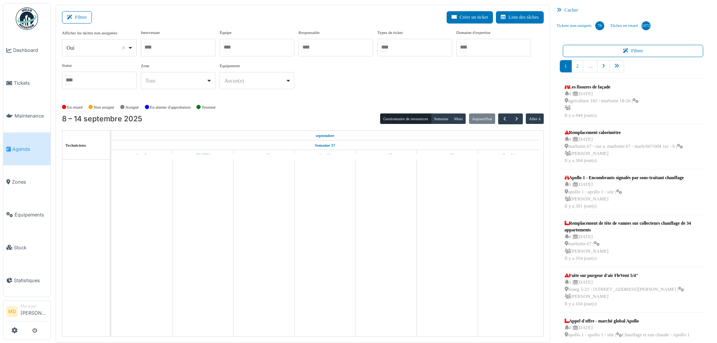
click at [170, 43] on div at bounding box center [178, 48] width 75 height 18
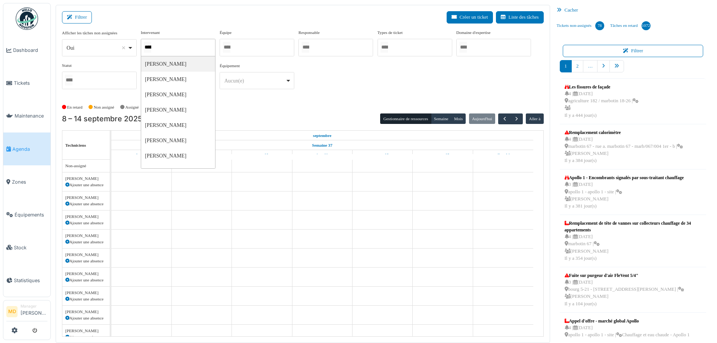
type input "******"
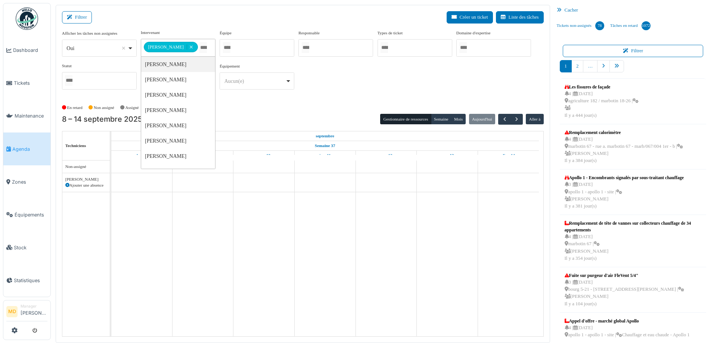
click at [354, 83] on div "**********" at bounding box center [303, 63] width 482 height 66
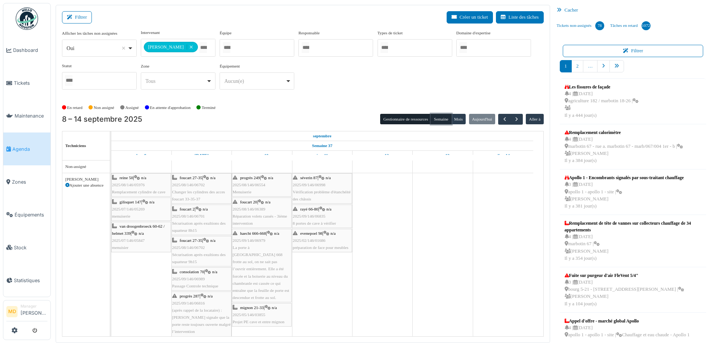
click at [440, 121] on button "Semaine" at bounding box center [441, 119] width 21 height 10
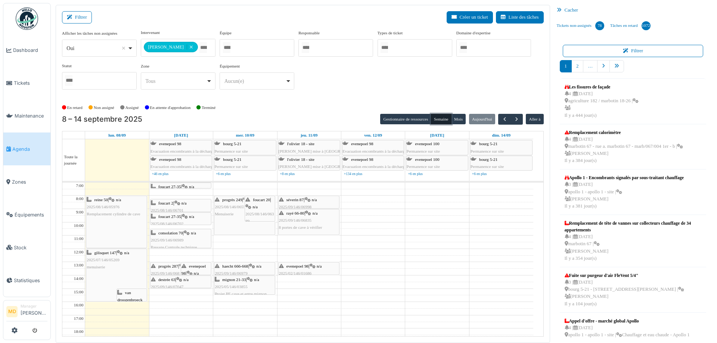
click at [302, 225] on span "8 portes de cave à vérifier" at bounding box center [300, 227] width 43 height 4
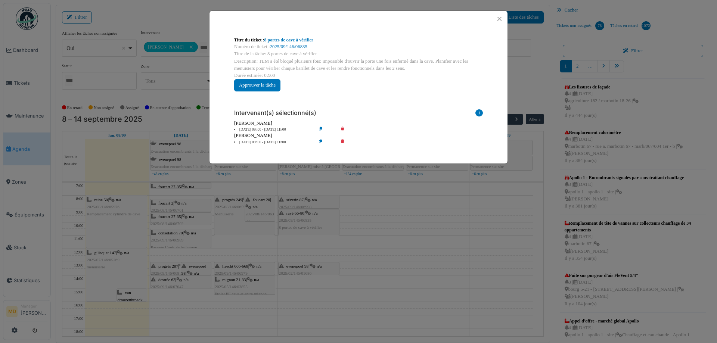
click at [288, 44] on div "Numéro de ticket : 2025/09/146/06835" at bounding box center [358, 46] width 249 height 7
click at [281, 47] on link "2025/09/146/06835" at bounding box center [288, 46] width 37 height 5
click at [502, 18] on button "Close" at bounding box center [500, 19] width 10 height 10
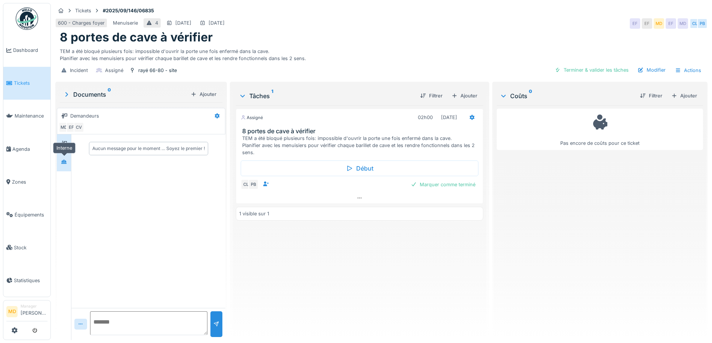
click at [61, 163] on div at bounding box center [63, 161] width 11 height 9
click at [65, 145] on icon at bounding box center [64, 143] width 6 height 5
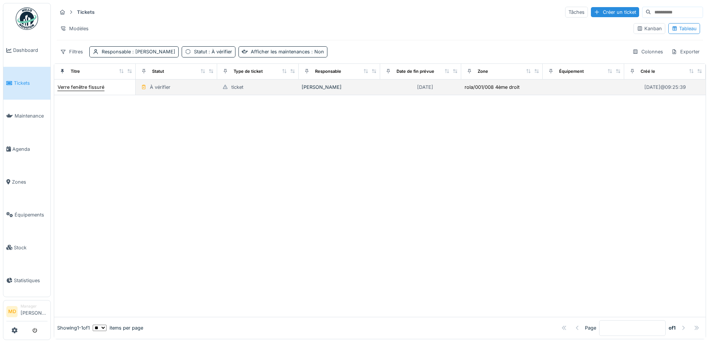
click at [83, 89] on div "Verre fenêtre fissuré" at bounding box center [81, 87] width 47 height 7
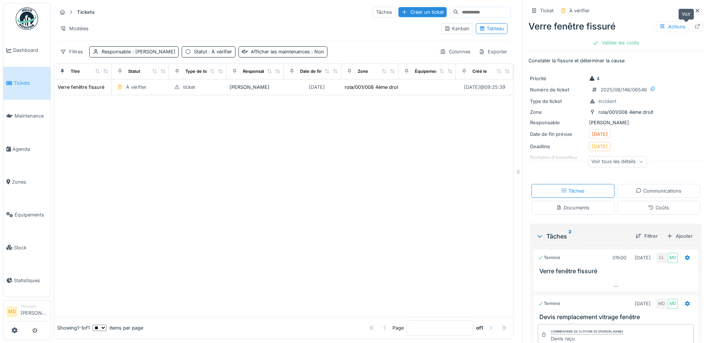
click at [694, 30] on div at bounding box center [697, 26] width 6 height 7
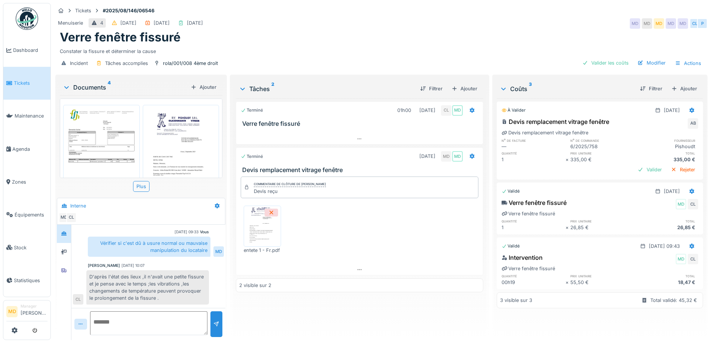
scroll to position [6, 0]
click at [66, 268] on icon at bounding box center [64, 270] width 6 height 5
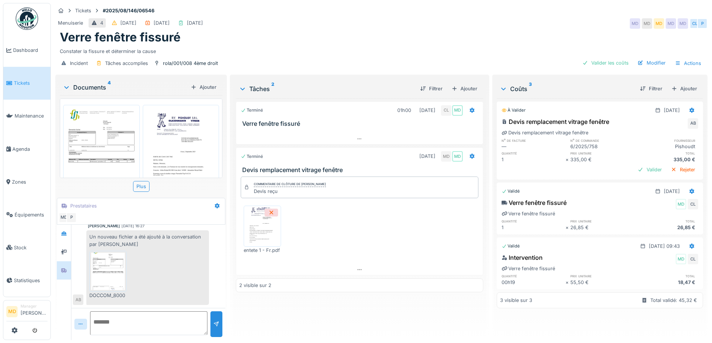
scroll to position [215, 0]
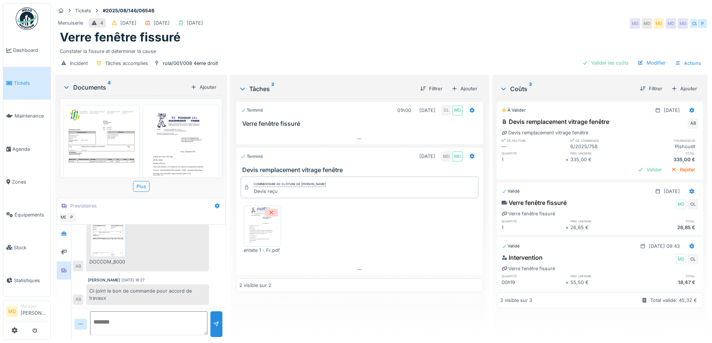
click at [153, 314] on textarea at bounding box center [148, 324] width 117 height 24
click at [172, 140] on img at bounding box center [181, 158] width 73 height 103
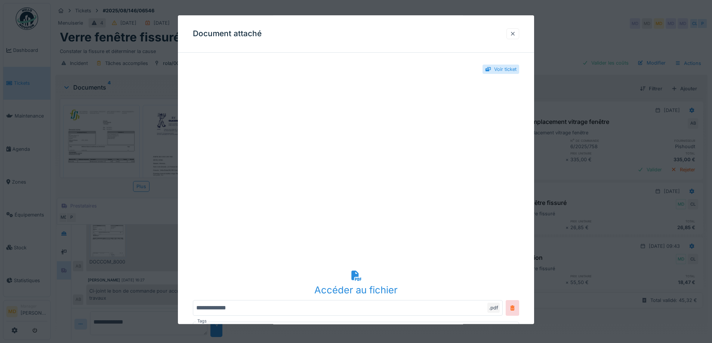
click at [515, 34] on div at bounding box center [513, 33] width 6 height 7
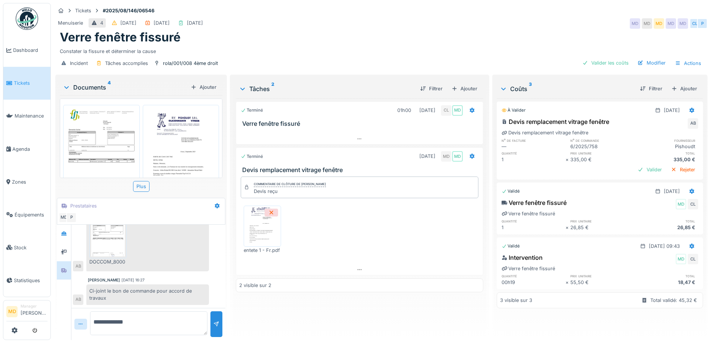
click at [157, 318] on textarea "**********" at bounding box center [148, 324] width 117 height 24
type textarea "**********"
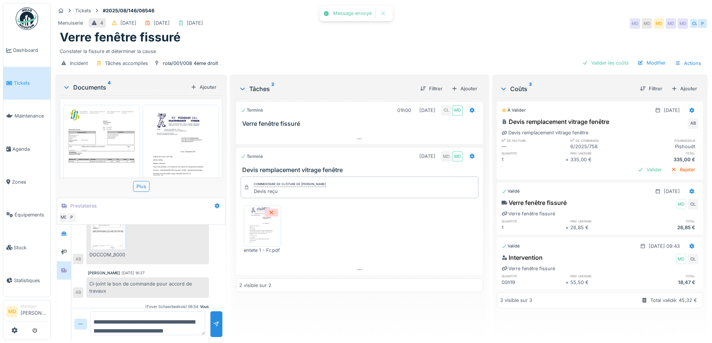
scroll to position [249, 0]
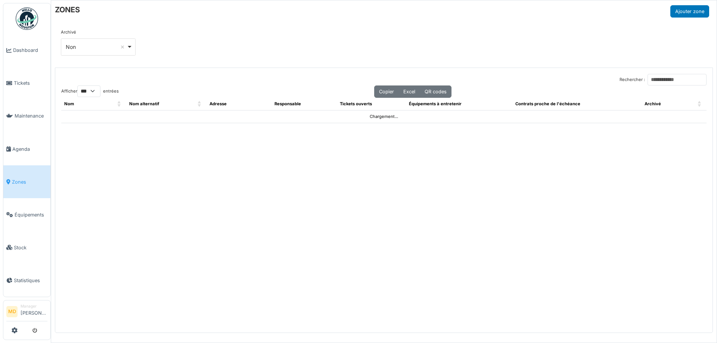
select select "***"
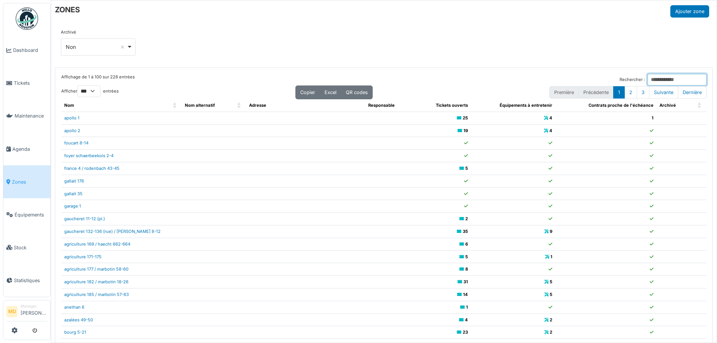
click at [648, 77] on input "Rechercher :" at bounding box center [677, 80] width 59 height 12
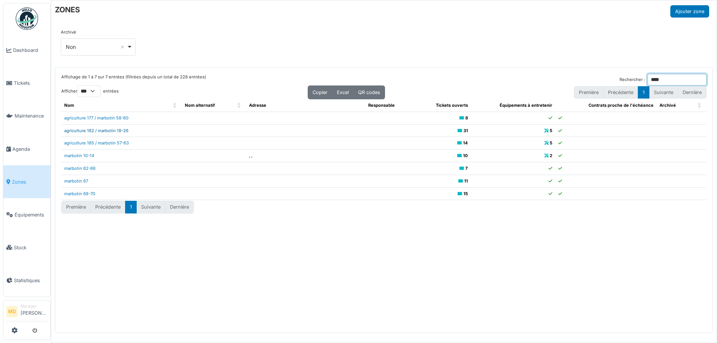
type input "****"
click at [652, 81] on input "****" at bounding box center [677, 80] width 59 height 12
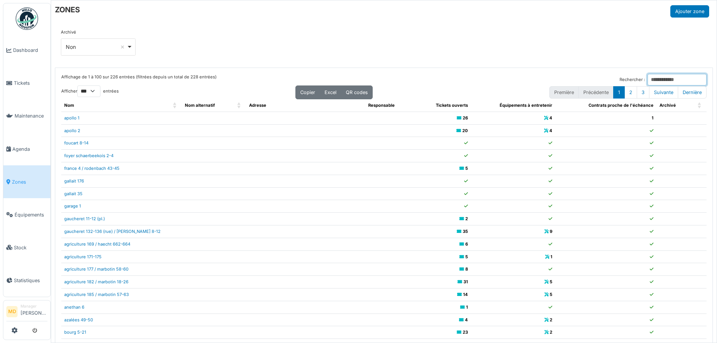
click at [652, 81] on input "Rechercher :" at bounding box center [677, 80] width 59 height 12
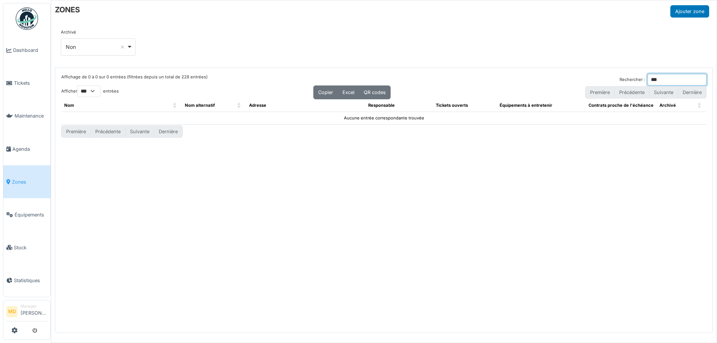
type input "***"
click at [529, 180] on div "Affichage de 0 à 0 sur 0 entrées (filtrées depuis un total de 228 entrées) Rech…" at bounding box center [384, 200] width 658 height 265
click at [657, 83] on input "***" at bounding box center [677, 80] width 59 height 12
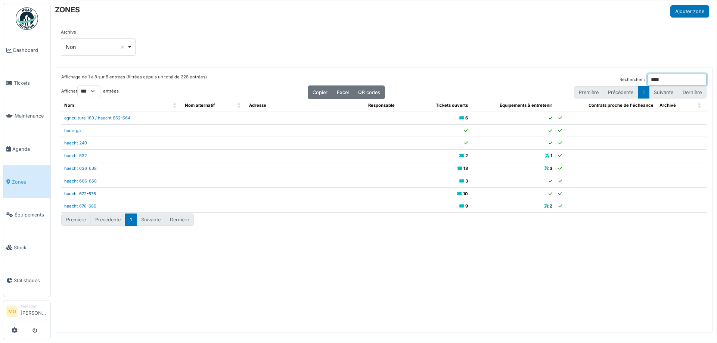
type input "****"
click at [83, 195] on link "haecht 672-676" at bounding box center [80, 193] width 32 height 5
click at [648, 76] on input "****" at bounding box center [677, 80] width 59 height 12
click at [648, 76] on input "Rechercher :" at bounding box center [677, 80] width 59 height 12
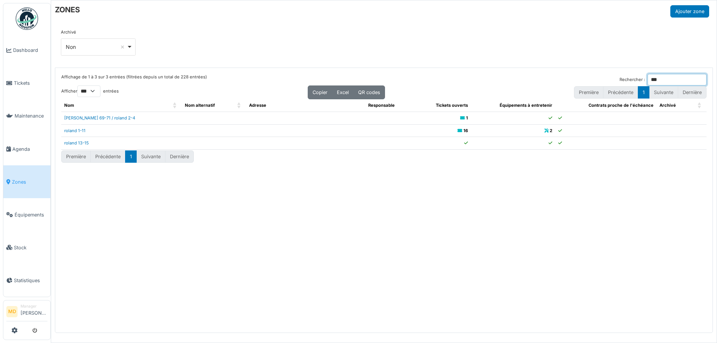
type input "***"
click at [680, 80] on input "***" at bounding box center [677, 80] width 59 height 12
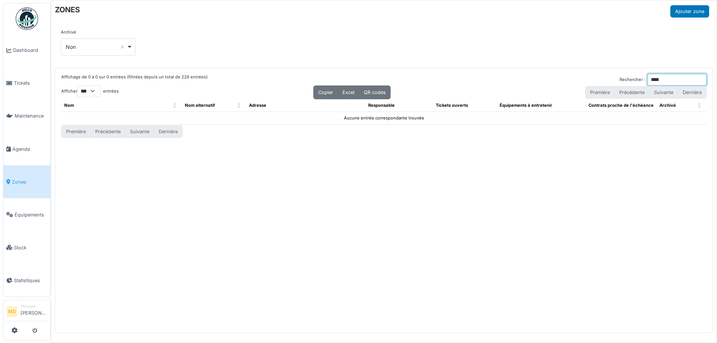
click at [663, 75] on input "****" at bounding box center [677, 80] width 59 height 12
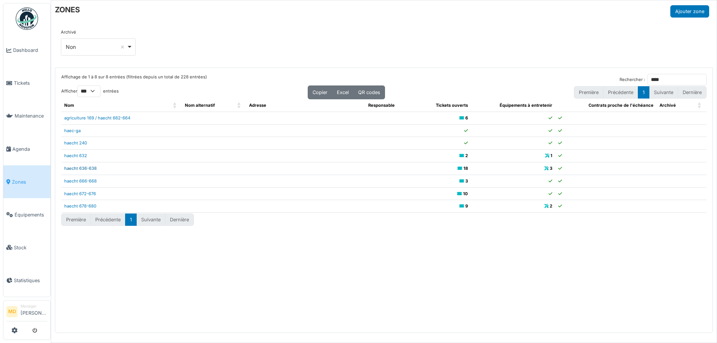
click at [91, 170] on link "haecht 636-638" at bounding box center [80, 168] width 33 height 5
click at [667, 78] on input "****" at bounding box center [677, 80] width 59 height 12
type input "*"
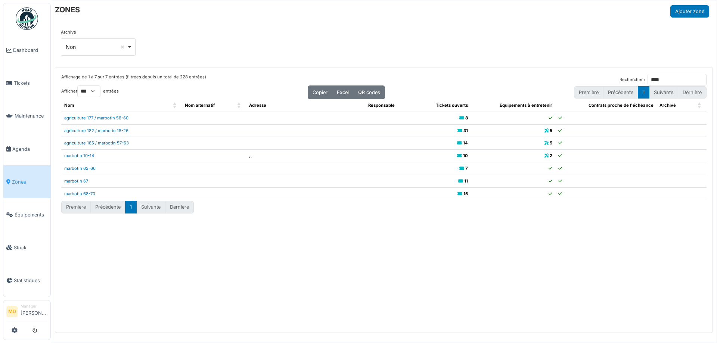
click at [125, 143] on link "agriculture 185 / marbotin 57-63" at bounding box center [96, 143] width 65 height 5
click at [652, 76] on input "****" at bounding box center [677, 80] width 59 height 12
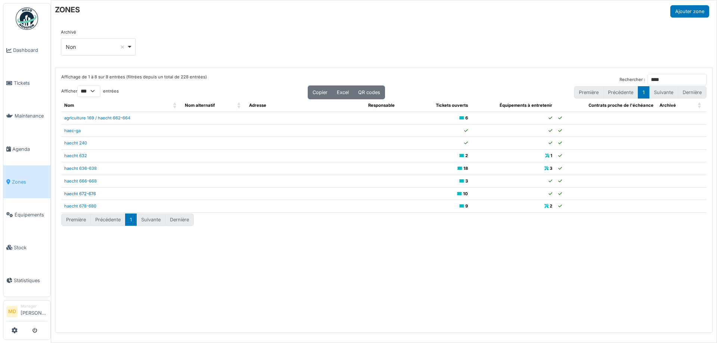
click at [89, 194] on link "haecht 672-676" at bounding box center [80, 193] width 32 height 5
click at [666, 82] on input "****" at bounding box center [677, 80] width 59 height 12
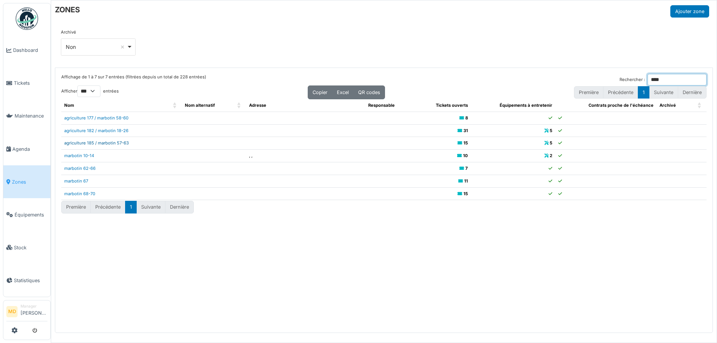
type input "****"
click at [117, 144] on link "agriculture 185 / marbotin 57-63" at bounding box center [96, 143] width 65 height 5
click at [680, 78] on input "****" at bounding box center [677, 80] width 59 height 12
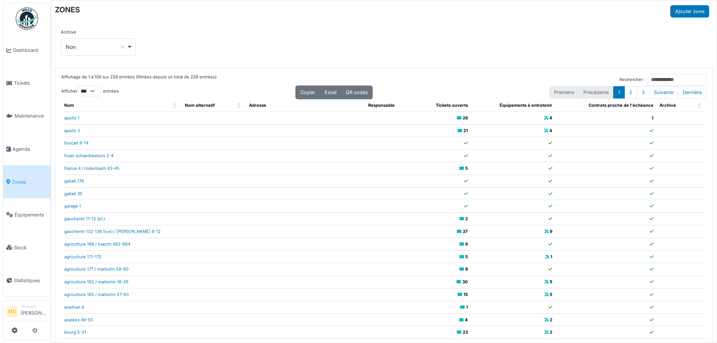
click at [519, 14] on div "ZONES Ajouter zone" at bounding box center [382, 11] width 655 height 12
click at [648, 78] on input "Rechercher :" at bounding box center [677, 80] width 59 height 12
click at [650, 79] on input "Rechercher :" at bounding box center [677, 80] width 59 height 12
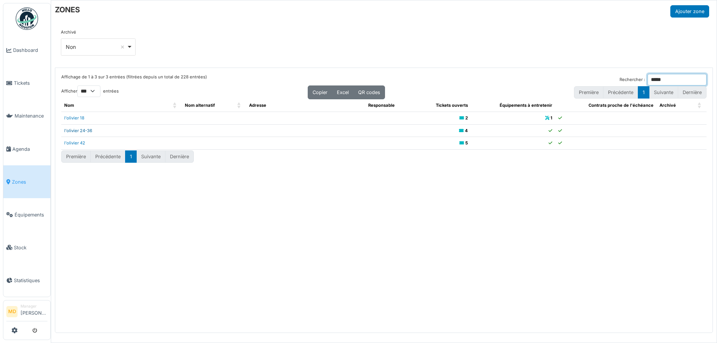
type input "*****"
click at [78, 132] on link "l'olivier 24-36" at bounding box center [78, 130] width 28 height 5
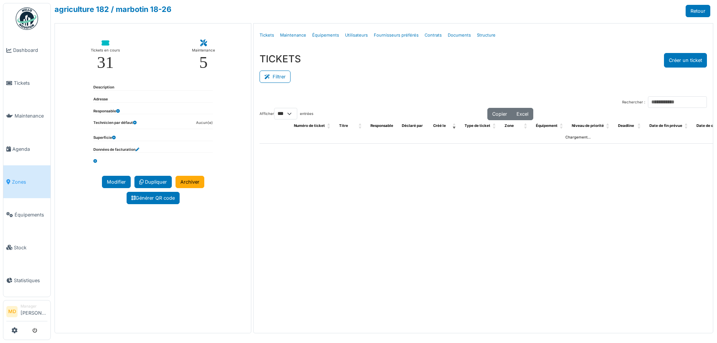
select select "***"
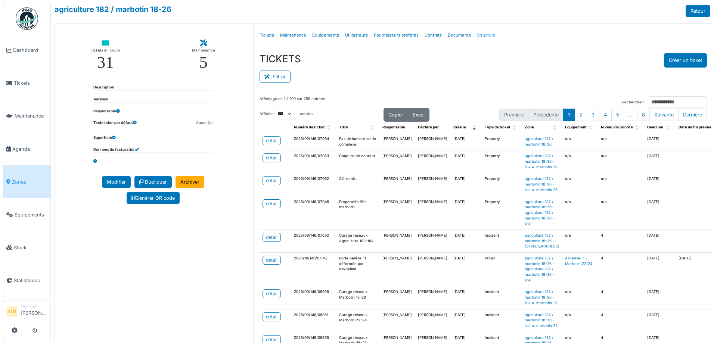
click at [484, 33] on link "Structure" at bounding box center [486, 36] width 25 height 18
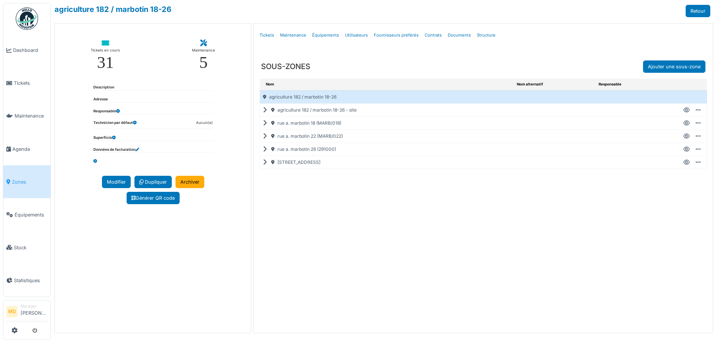
click at [266, 111] on icon at bounding box center [266, 110] width 7 height 0
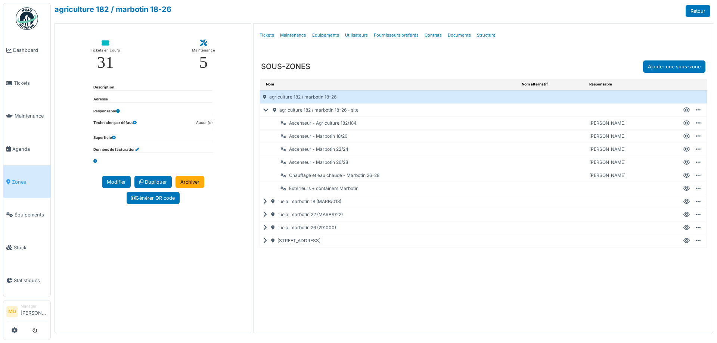
click at [686, 137] on icon at bounding box center [687, 136] width 6 height 0
click at [24, 141] on link "Agenda" at bounding box center [26, 149] width 47 height 33
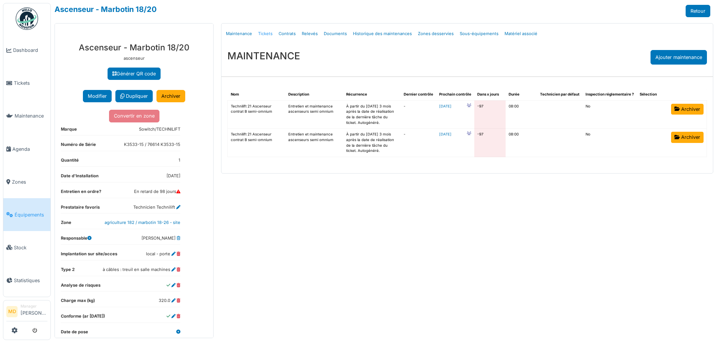
click at [262, 34] on link "Tickets" at bounding box center [265, 34] width 21 height 18
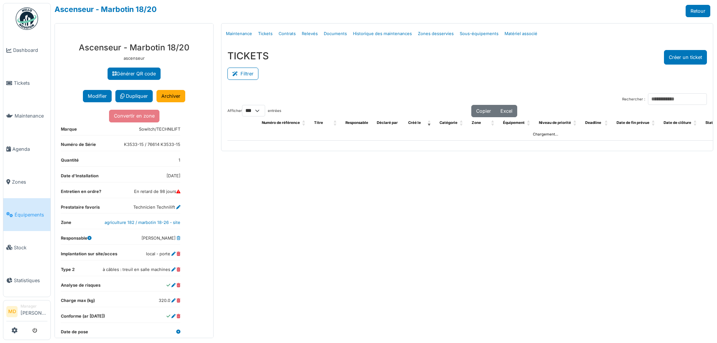
select select "***"
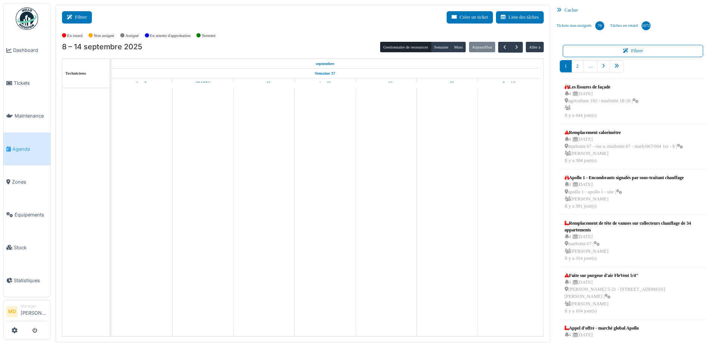
click at [83, 18] on button "Filtrer" at bounding box center [77, 17] width 30 height 12
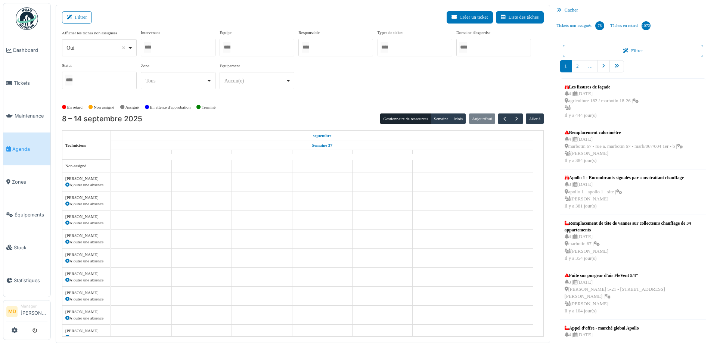
click at [193, 47] on div at bounding box center [178, 48] width 75 height 18
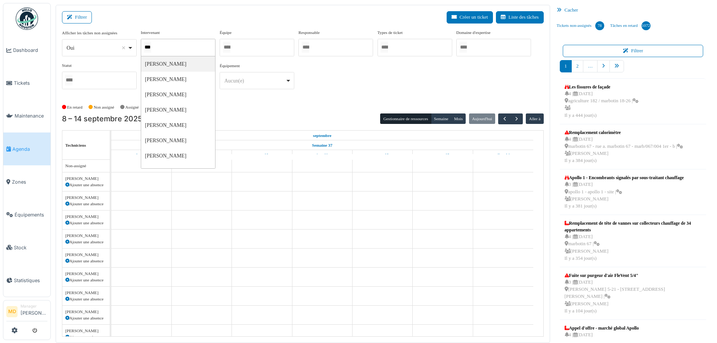
type input "****"
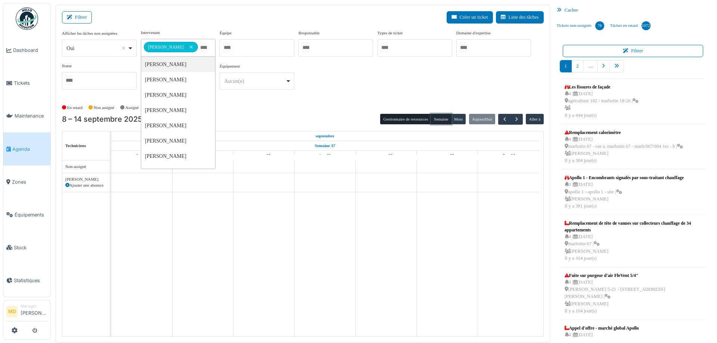
click at [438, 122] on button "Semaine" at bounding box center [441, 119] width 21 height 10
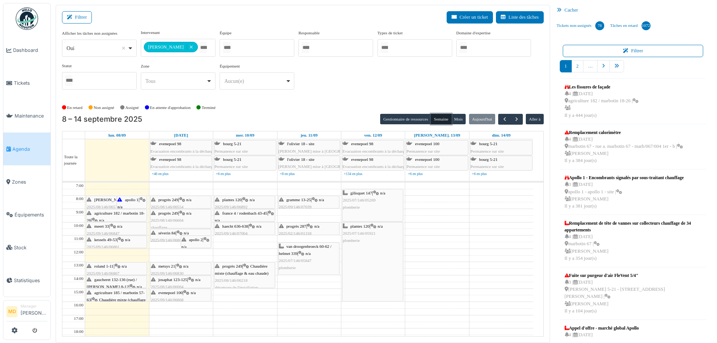
click at [127, 204] on div "apollo 1 | n/a 2025/08/146/06570 La vanne thermostatique du radiateur HS" at bounding box center [131, 222] width 29 height 50
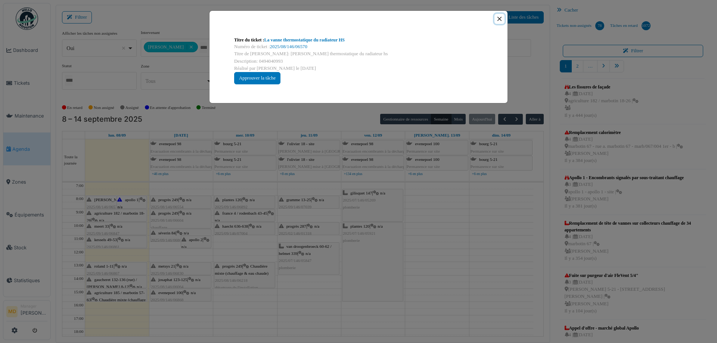
click at [501, 17] on button "Close" at bounding box center [500, 19] width 10 height 10
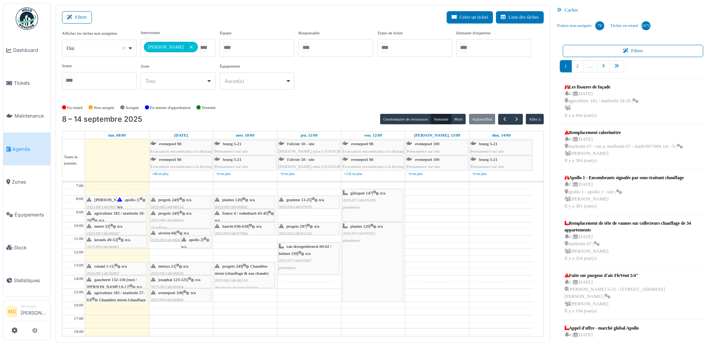
click at [97, 202] on div "thomas 4 | n/a 2025/08/146/06576 Fuite robinet cuisine et salle de bain" at bounding box center [117, 211] width 60 height 29
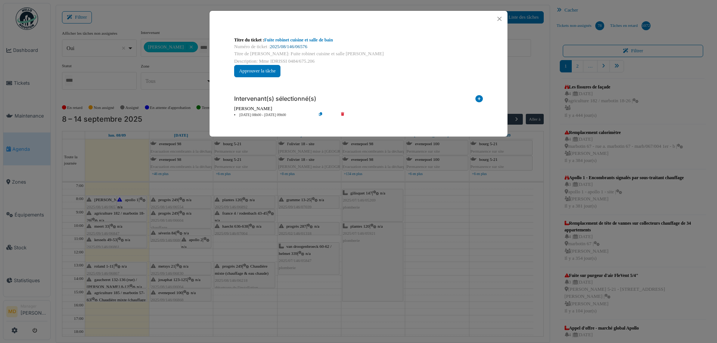
click at [296, 44] on link "2025/08/146/06576" at bounding box center [288, 46] width 37 height 5
click at [501, 18] on button "Close" at bounding box center [500, 19] width 10 height 10
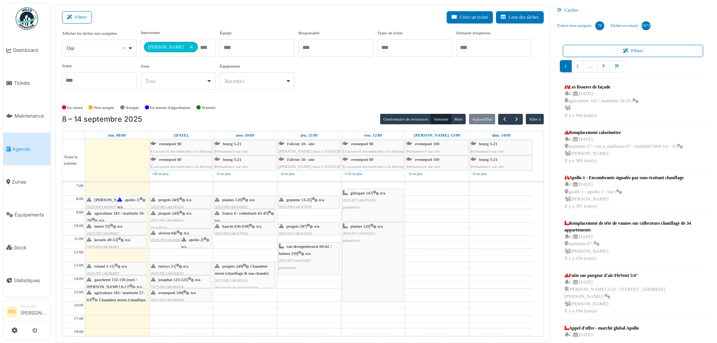
click at [112, 217] on div "agriculture 182 / marbotin 18-26 | n/a 2025/09/146/06796 Recherche de fuite mur…" at bounding box center [117, 231] width 60 height 43
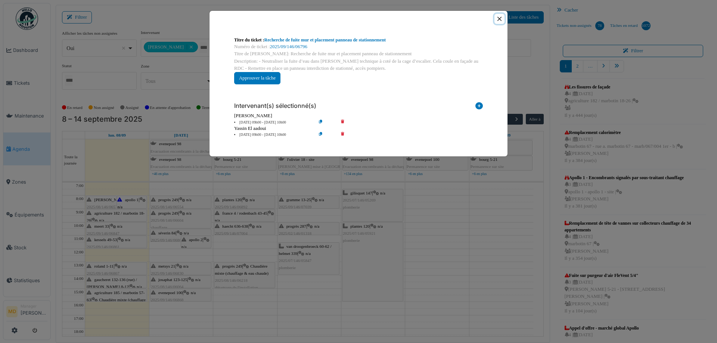
click at [497, 20] on button "Close" at bounding box center [500, 19] width 10 height 10
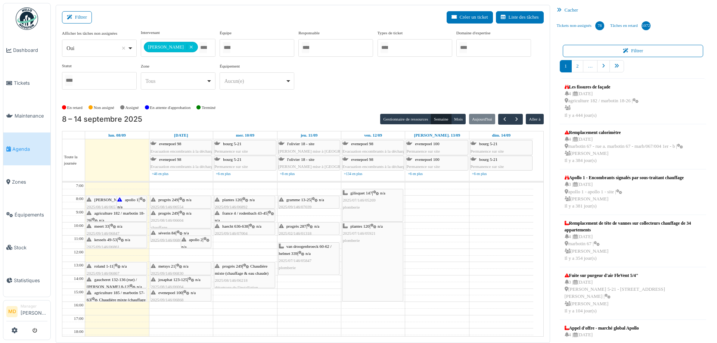
click at [105, 226] on span "meert 33" at bounding box center [102, 226] width 15 height 4
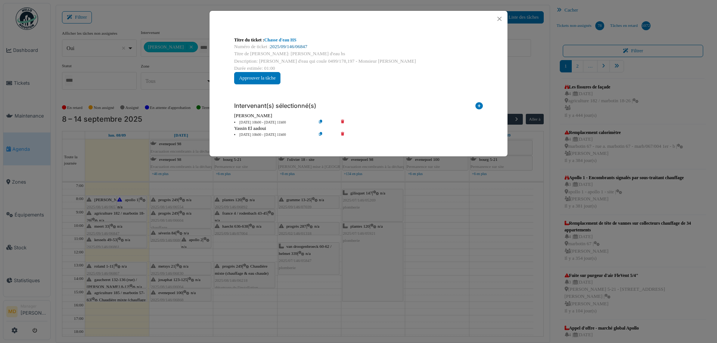
click at [301, 45] on link "2025/09/146/06847" at bounding box center [288, 46] width 37 height 5
click at [500, 16] on button "Close" at bounding box center [500, 19] width 10 height 10
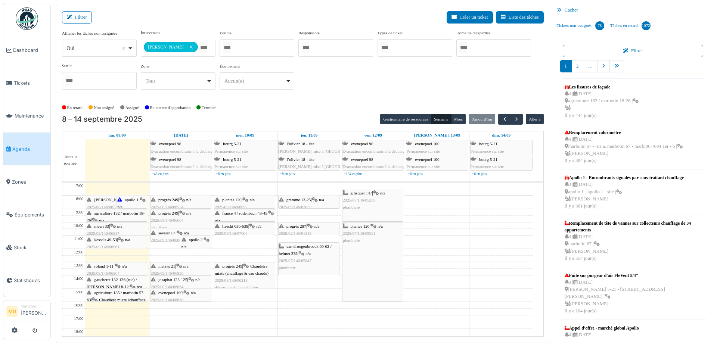
click at [112, 242] on div "kessels 49-53 | n/a 2025/09/146/06861 Vérification robinet cuisine qui coule" at bounding box center [117, 251] width 60 height 29
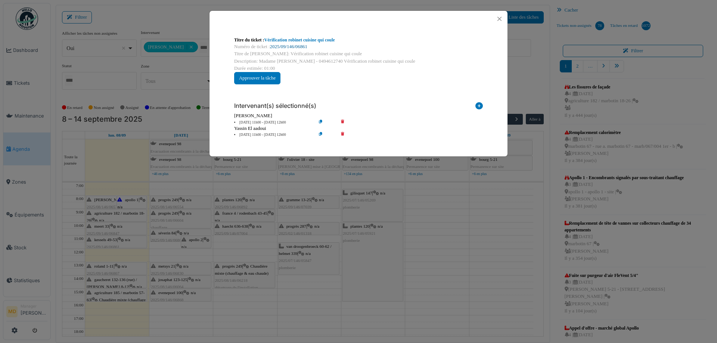
click at [295, 48] on link "2025/09/146/06861" at bounding box center [288, 46] width 37 height 5
click at [500, 19] on button "Close" at bounding box center [500, 19] width 10 height 10
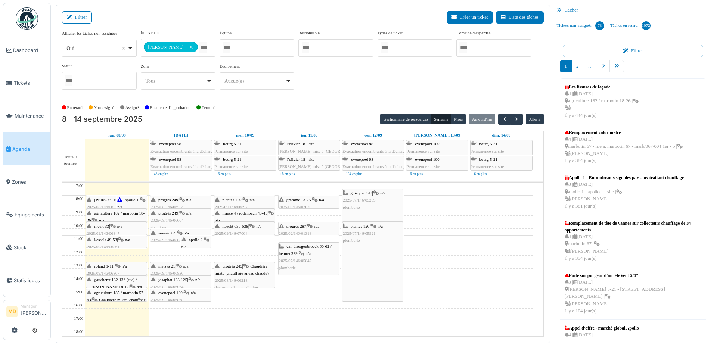
click at [118, 269] on div "roland 1-11 | n/a 2025/09/146/06867 Problème eau" at bounding box center [117, 274] width 60 height 22
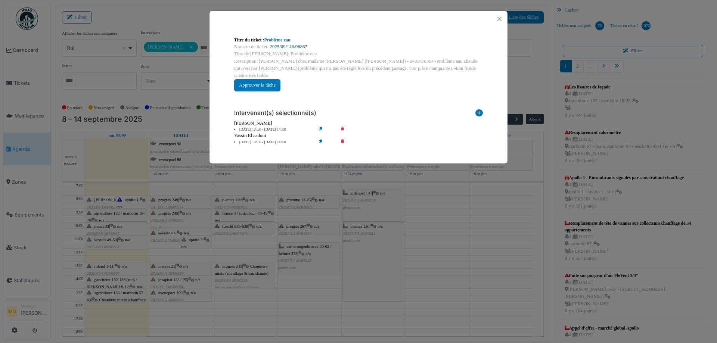
click at [300, 47] on link "2025/09/146/06867" at bounding box center [288, 46] width 37 height 5
click at [499, 18] on button "Close" at bounding box center [500, 19] width 10 height 10
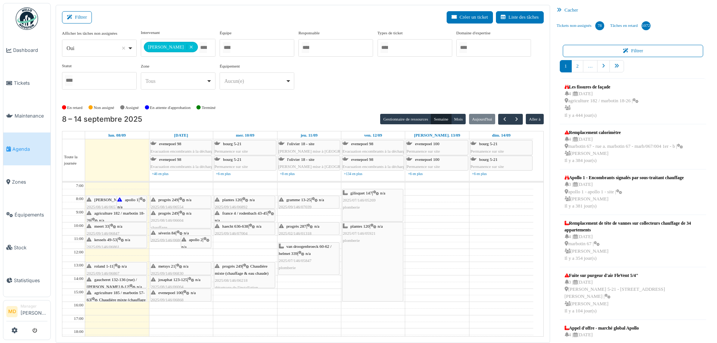
click at [111, 284] on div "gaucheret 132-136 (rue) / thomas 8-12 | n/a 2025/09/146/07040 recherche fuite d…" at bounding box center [117, 291] width 60 height 29
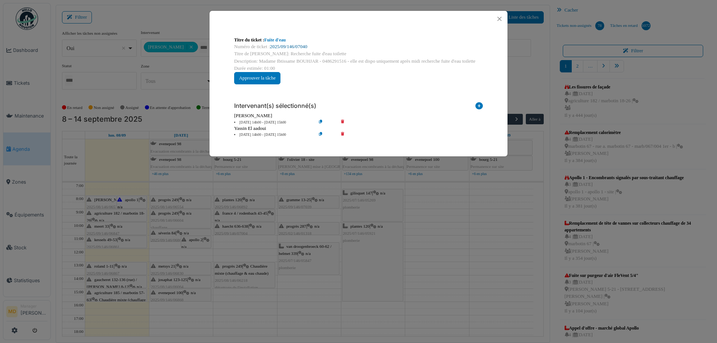
click at [284, 46] on link "2025/09/146/07040" at bounding box center [288, 46] width 37 height 5
click at [497, 19] on button "Close" at bounding box center [500, 19] width 10 height 10
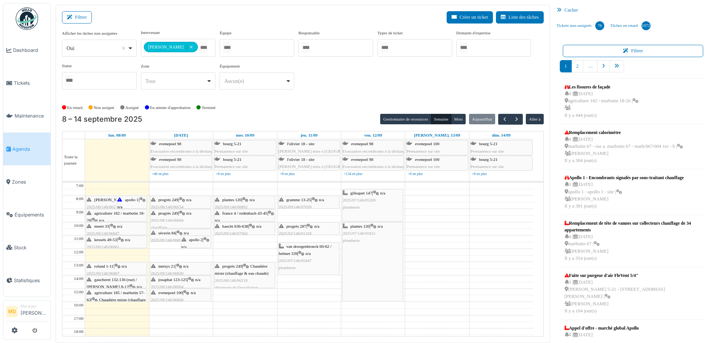
click at [113, 292] on span "agriculture 185 / marbotin 57-63" at bounding box center [116, 297] width 58 height 12
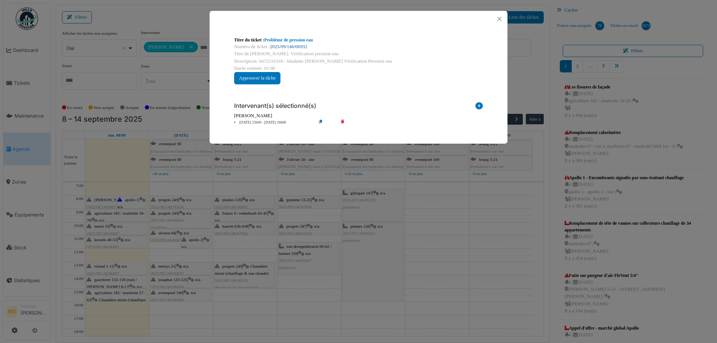
click at [297, 46] on link "2025/09/146/06932" at bounding box center [288, 46] width 37 height 5
click at [497, 16] on button "Close" at bounding box center [500, 19] width 10 height 10
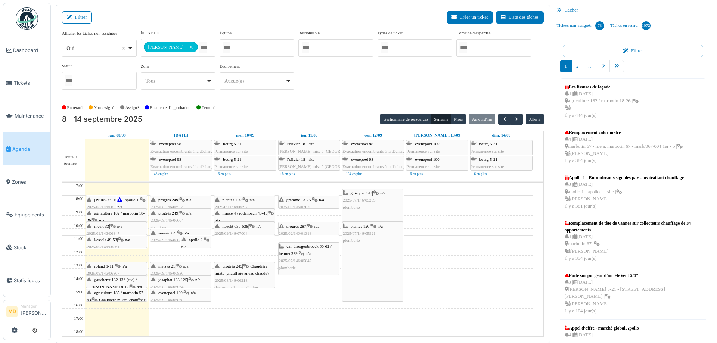
click at [178, 198] on span "progrès 249" at bounding box center [168, 200] width 20 height 4
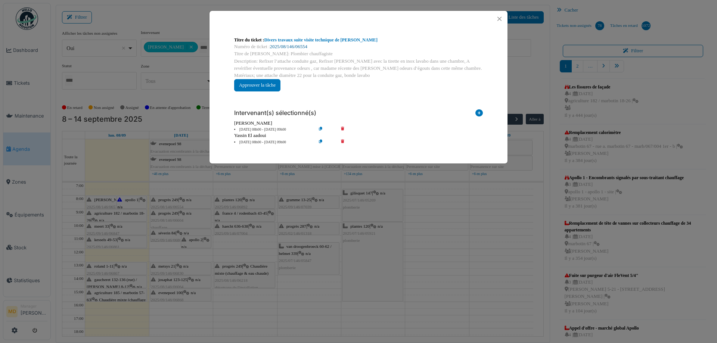
click at [290, 46] on link "2025/08/146/06554" at bounding box center [288, 46] width 37 height 5
click at [500, 17] on button "Close" at bounding box center [500, 19] width 10 height 10
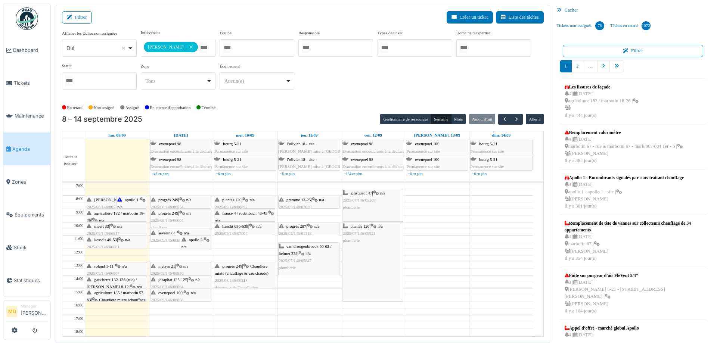
click at [183, 200] on icon at bounding box center [182, 200] width 6 height 5
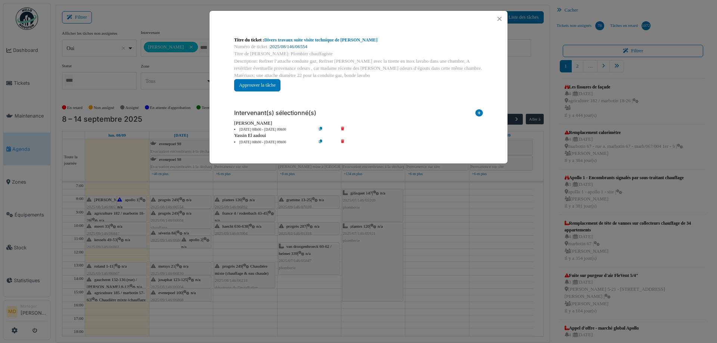
click at [299, 47] on link "2025/08/146/06554" at bounding box center [288, 46] width 37 height 5
click at [500, 18] on button "Close" at bounding box center [500, 19] width 10 height 10
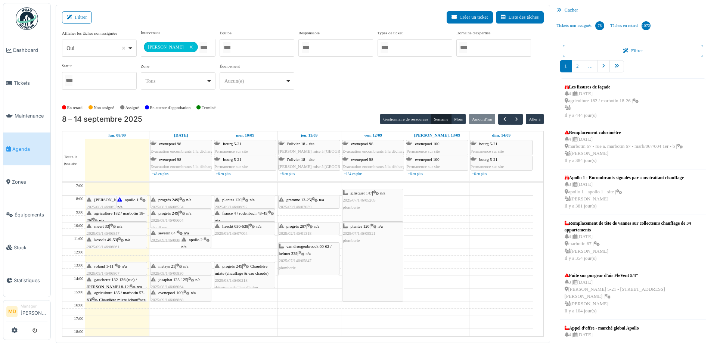
click at [172, 216] on div "progrès 249 | n/a 2025/08/146/06604 chauffage" at bounding box center [181, 221] width 60 height 22
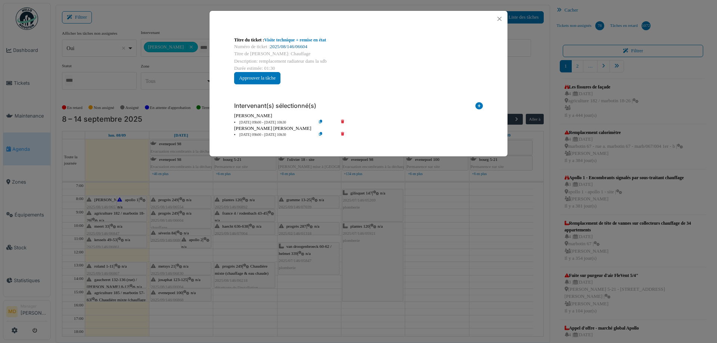
click at [289, 46] on link "2025/08/146/06604" at bounding box center [288, 46] width 37 height 5
click at [502, 18] on button "Close" at bounding box center [500, 19] width 10 height 10
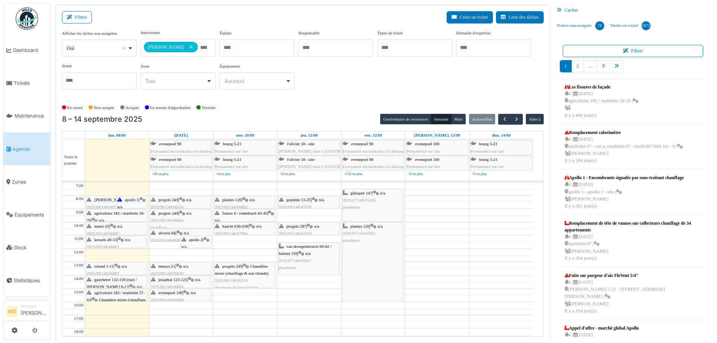
click at [249, 270] on div "progrès 249 | Chaudière mixte (chauffage & eau chaude) 2025/08/146/06218 détart…" at bounding box center [245, 277] width 60 height 29
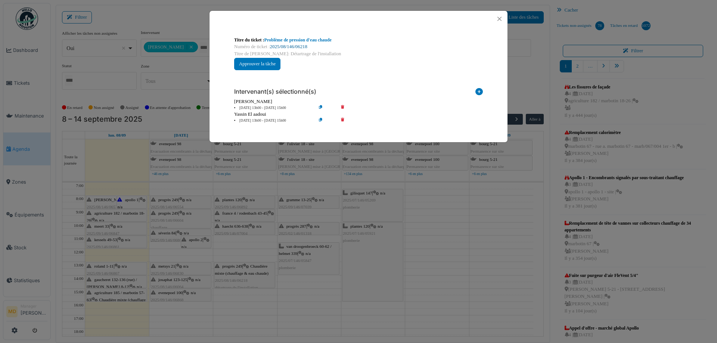
click at [298, 46] on link "2025/08/146/06218" at bounding box center [288, 46] width 37 height 5
click at [498, 18] on button "Close" at bounding box center [500, 19] width 10 height 10
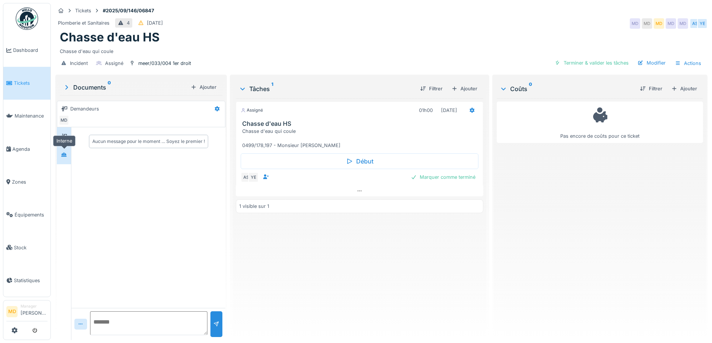
click at [68, 154] on div at bounding box center [63, 154] width 11 height 9
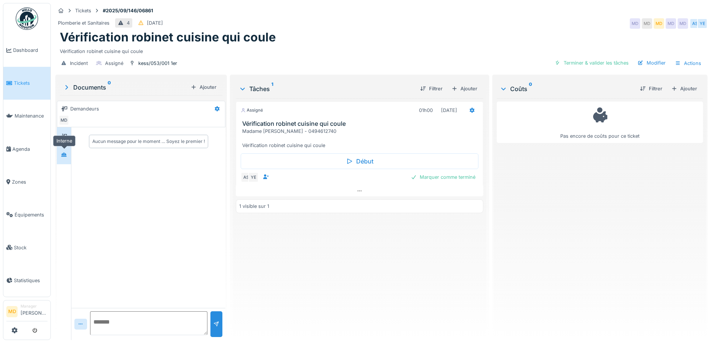
click at [64, 153] on icon at bounding box center [63, 155] width 5 height 4
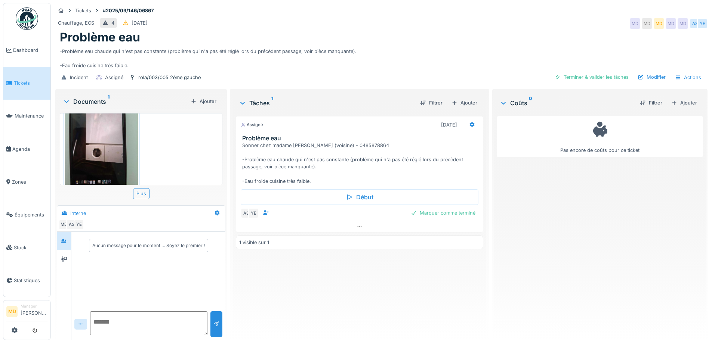
scroll to position [43, 0]
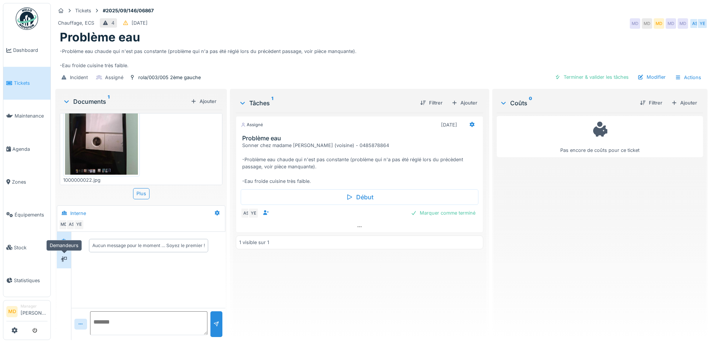
click at [60, 262] on div at bounding box center [63, 259] width 11 height 9
click at [64, 239] on icon at bounding box center [64, 241] width 6 height 5
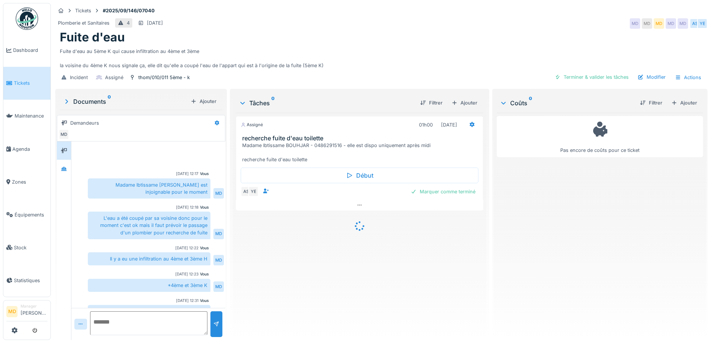
scroll to position [109, 0]
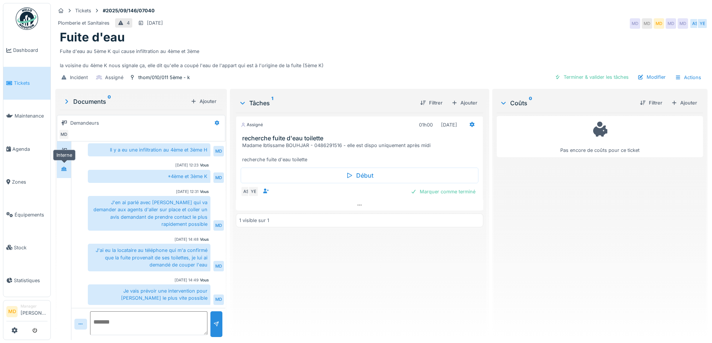
click at [61, 167] on icon at bounding box center [64, 169] width 6 height 5
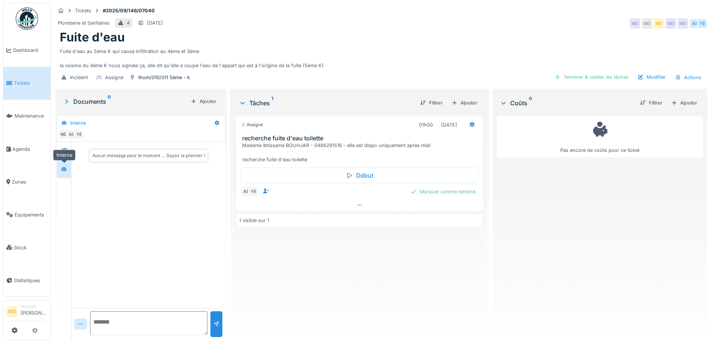
scroll to position [0, 0]
click at [65, 154] on div at bounding box center [64, 150] width 6 height 7
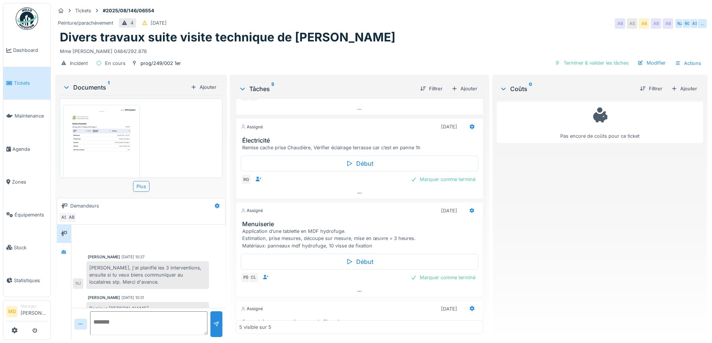
scroll to position [179, 0]
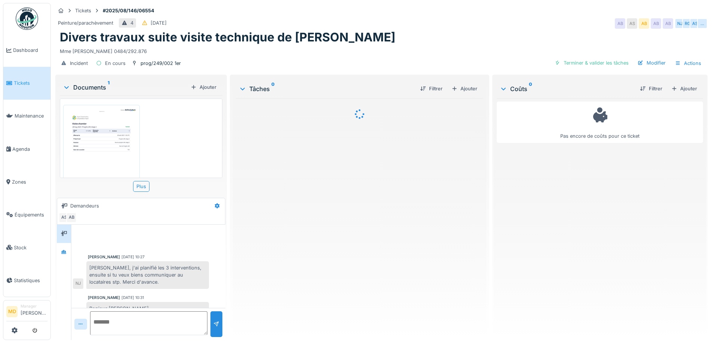
scroll to position [32, 0]
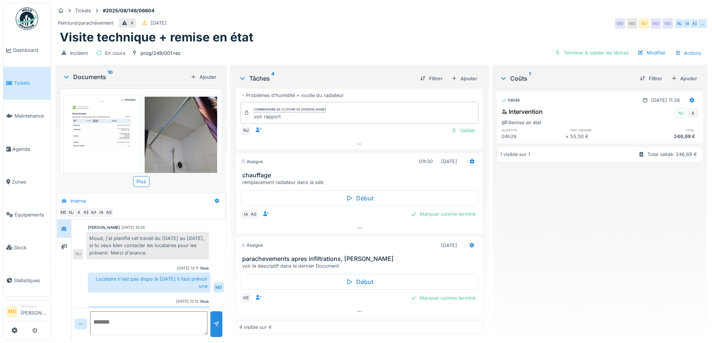
scroll to position [6, 0]
click at [357, 228] on icon at bounding box center [359, 228] width 4 height 1
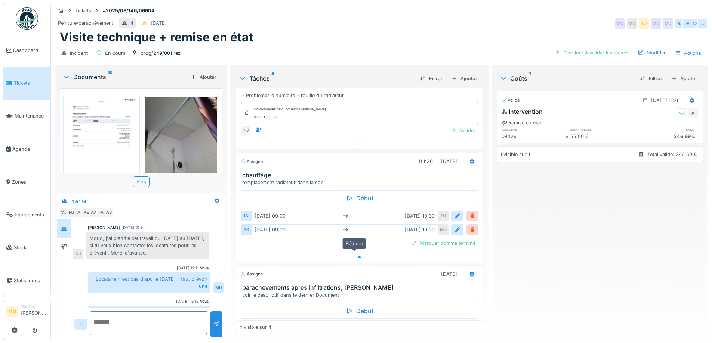
click at [356, 255] on icon at bounding box center [359, 257] width 6 height 5
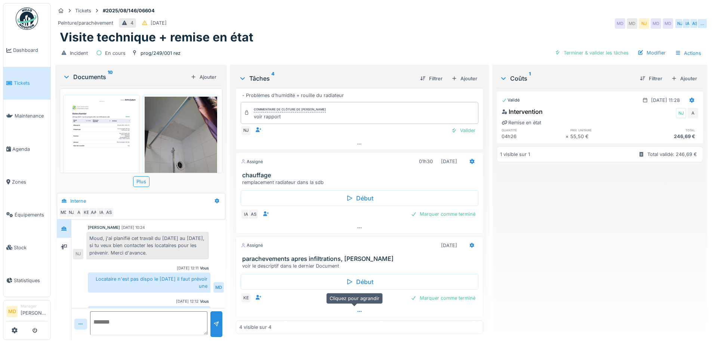
click at [358, 306] on div at bounding box center [359, 311] width 246 height 11
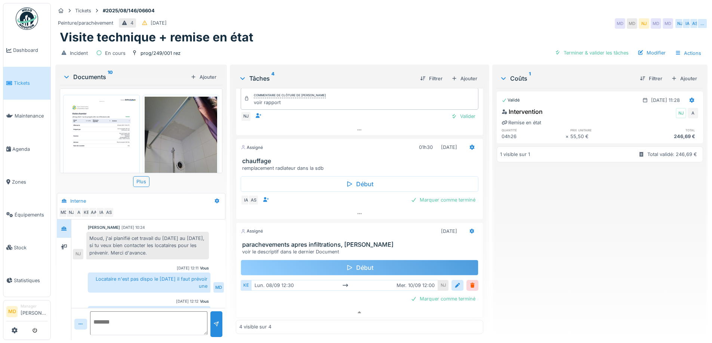
scroll to position [151, 0]
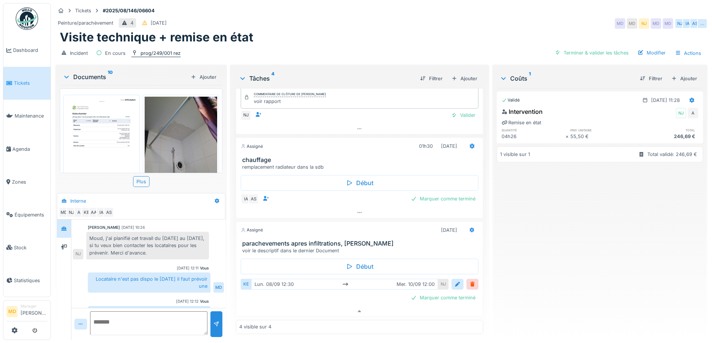
click at [161, 49] on div "prog/249/001 rez" at bounding box center [156, 53] width 50 height 8
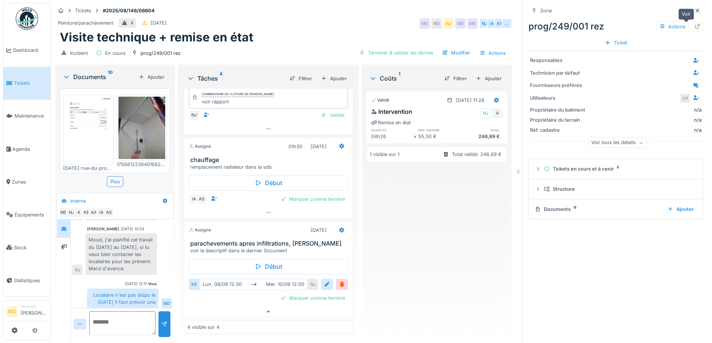
click at [694, 24] on icon at bounding box center [697, 26] width 6 height 5
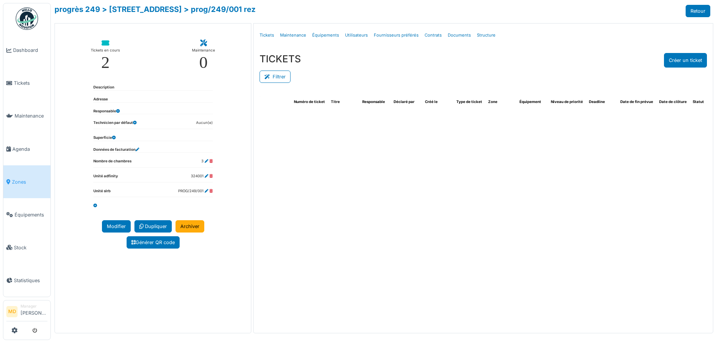
select select "***"
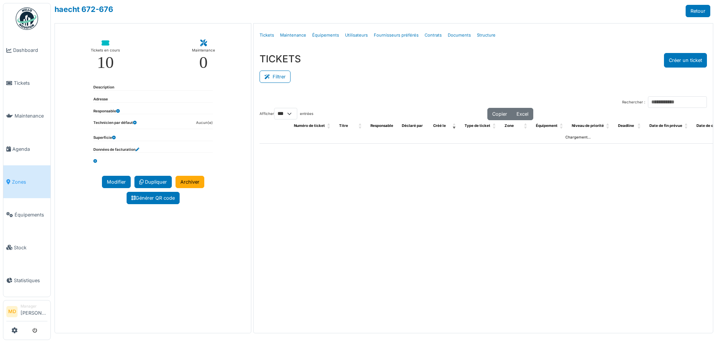
select select "***"
click at [485, 35] on link "Structure" at bounding box center [486, 36] width 25 height 18
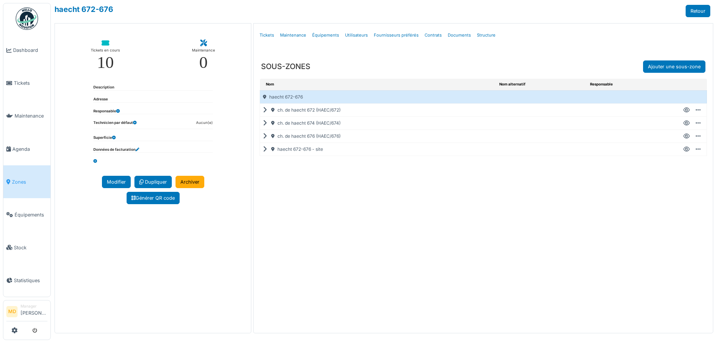
click at [265, 124] on icon at bounding box center [266, 123] width 7 height 0
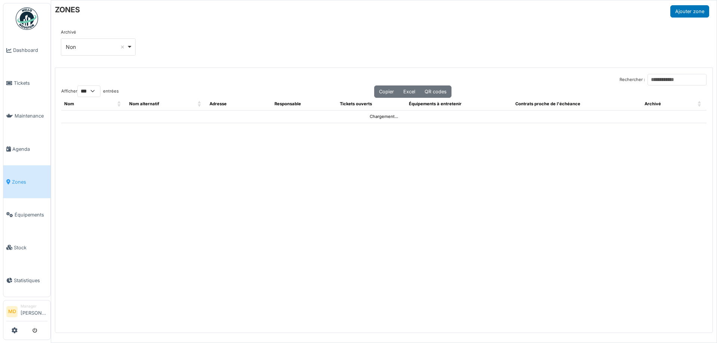
select select "***"
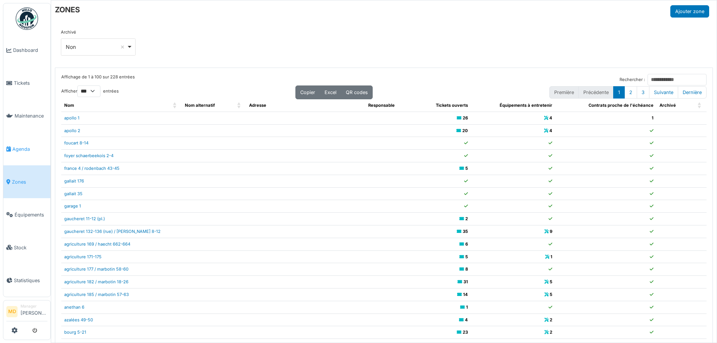
click at [13, 146] on span "Agenda" at bounding box center [29, 149] width 35 height 7
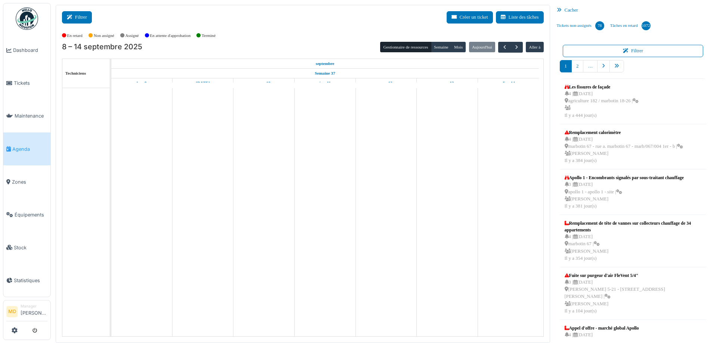
click at [80, 17] on button "Filtrer" at bounding box center [77, 17] width 30 height 12
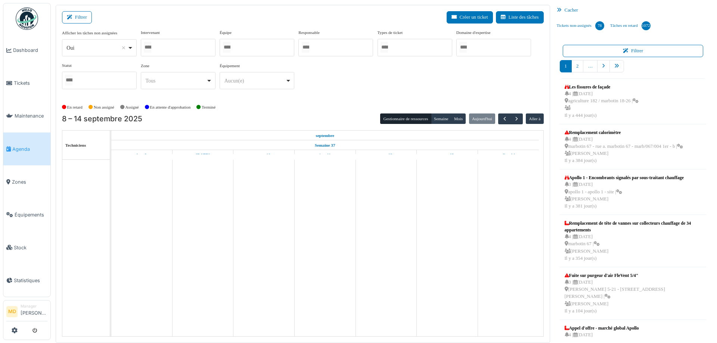
click at [170, 53] on div at bounding box center [178, 48] width 75 height 18
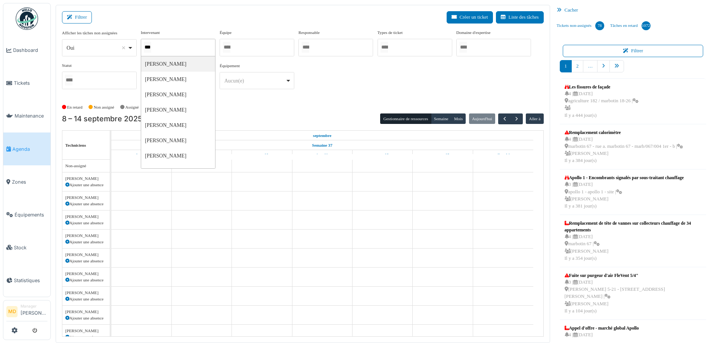
type input "****"
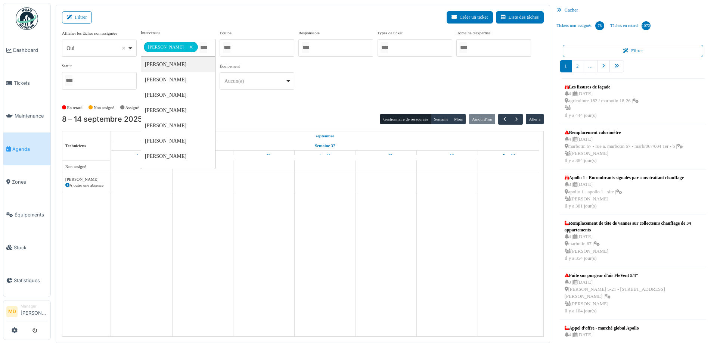
click at [319, 65] on div "**********" at bounding box center [303, 63] width 482 height 66
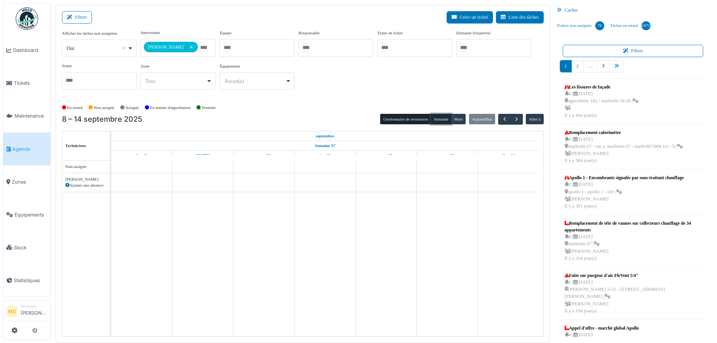
click at [440, 120] on button "Semaine" at bounding box center [441, 119] width 21 height 10
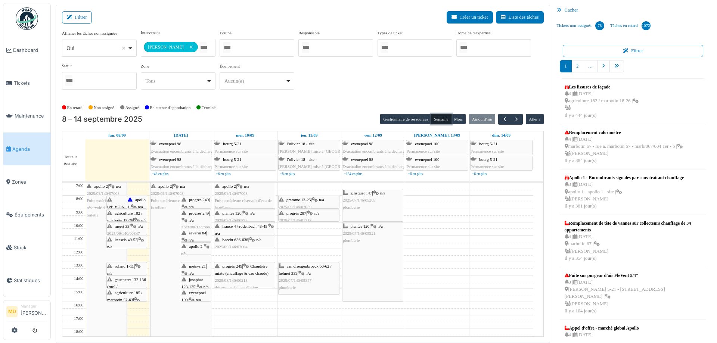
click at [95, 223] on div "apollo 2 | n/a 2025/09/146/07068 Fuite extérieure réservoir d'eau de la toilette" at bounding box center [106, 295] width 40 height 225
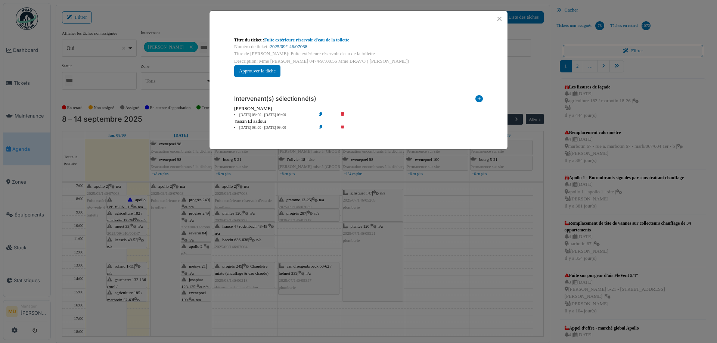
click at [293, 45] on link "2025/09/146/07068" at bounding box center [288, 46] width 37 height 5
click at [504, 17] on button "Close" at bounding box center [500, 19] width 10 height 10
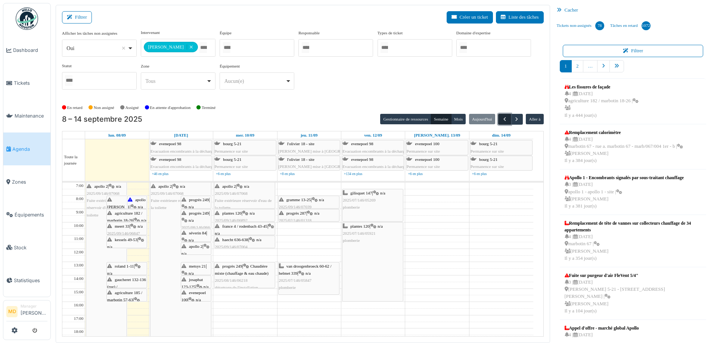
click at [502, 117] on span "button" at bounding box center [505, 119] width 6 height 6
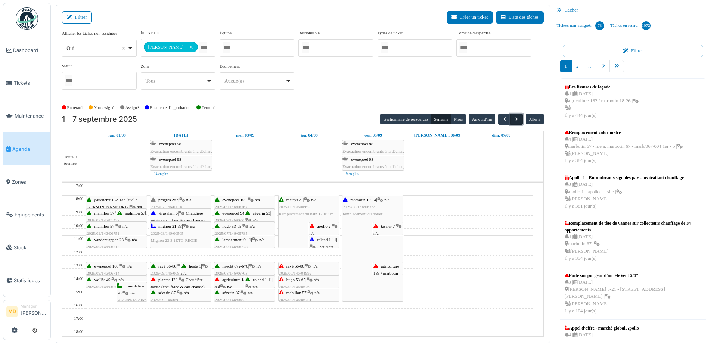
click at [514, 119] on span "button" at bounding box center [517, 119] width 6 height 6
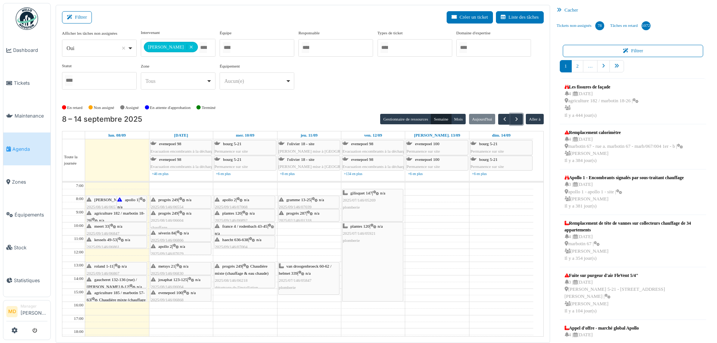
click at [107, 266] on span "roland 1-11" at bounding box center [104, 266] width 19 height 4
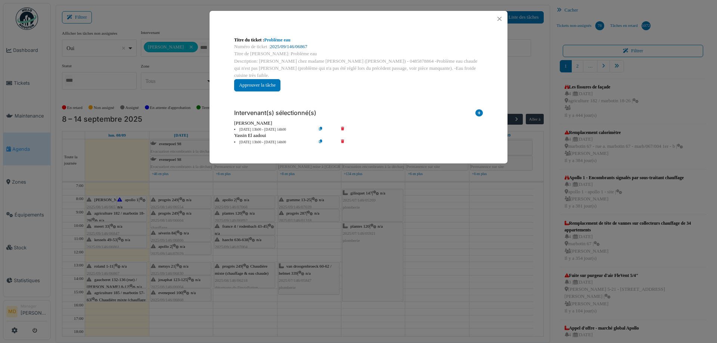
click at [286, 47] on link "2025/09/146/06867" at bounding box center [288, 46] width 37 height 5
click at [496, 20] on button "Close" at bounding box center [500, 19] width 10 height 10
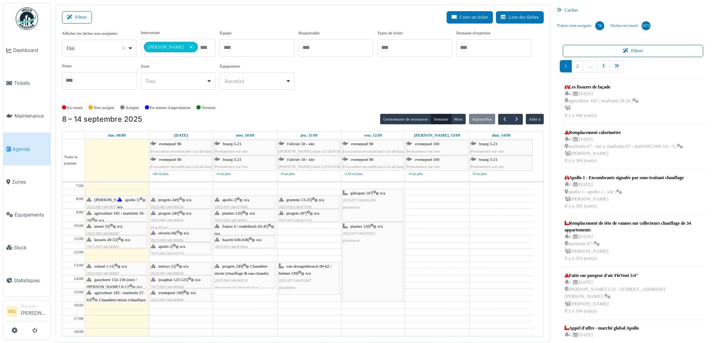
click at [105, 213] on span "agriculture 182 / marbotin 18-26" at bounding box center [116, 217] width 58 height 12
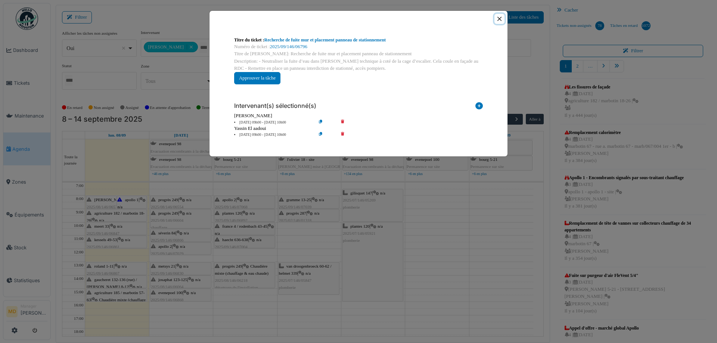
click at [501, 19] on button "Close" at bounding box center [500, 19] width 10 height 10
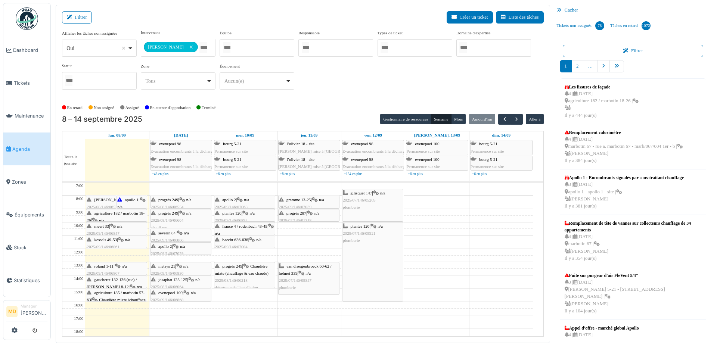
click at [113, 230] on div "meert 33 | n/a 2025/09/146/06847 Chasse d'eau HS" at bounding box center [117, 234] width 60 height 22
click at [112, 228] on div "meert 33 | n/a 2025/09/146/06847 Chasse d'eau HS" at bounding box center [117, 234] width 60 height 22
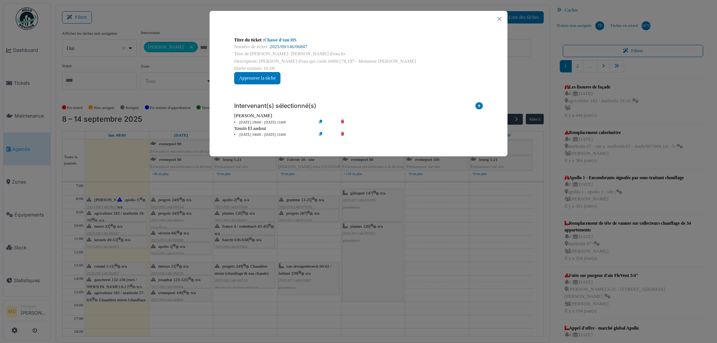
click at [293, 46] on link "2025/09/146/06847" at bounding box center [288, 46] width 37 height 5
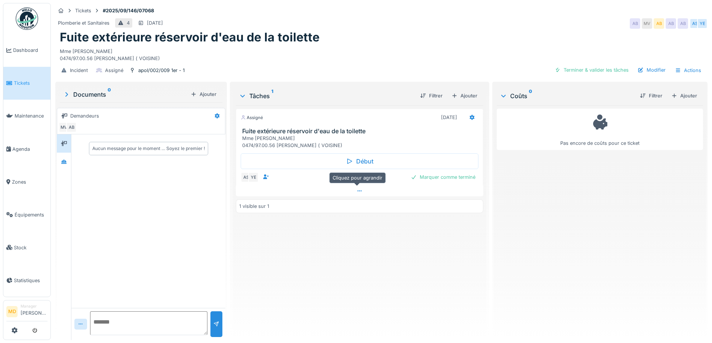
click at [356, 190] on icon at bounding box center [359, 191] width 6 height 5
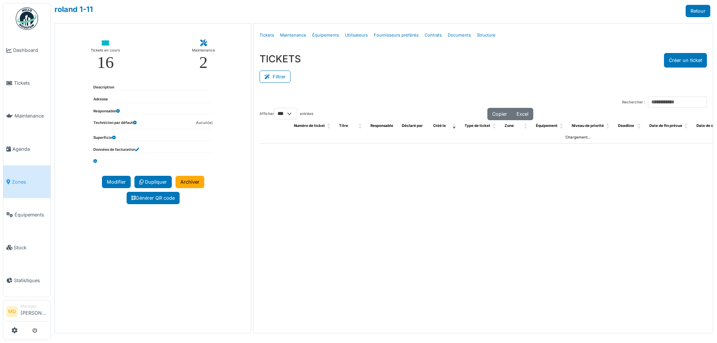
select select "***"
click at [482, 35] on link "Structure" at bounding box center [486, 36] width 25 height 18
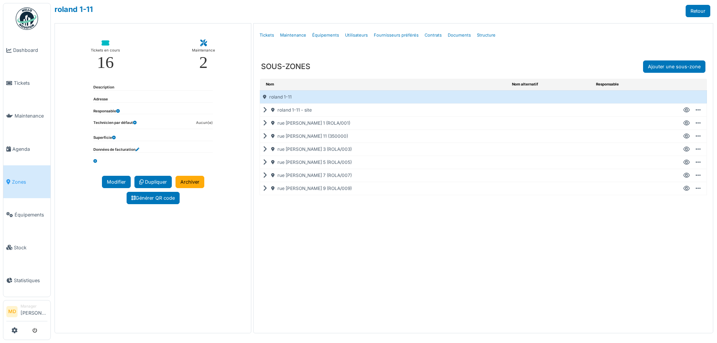
click at [264, 110] on icon at bounding box center [266, 110] width 7 height 0
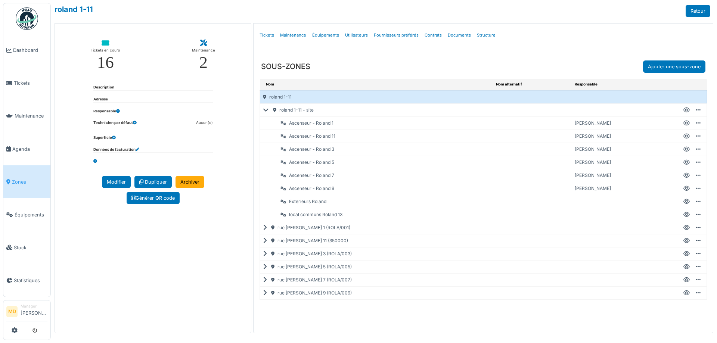
click at [264, 268] on icon at bounding box center [266, 267] width 7 height 0
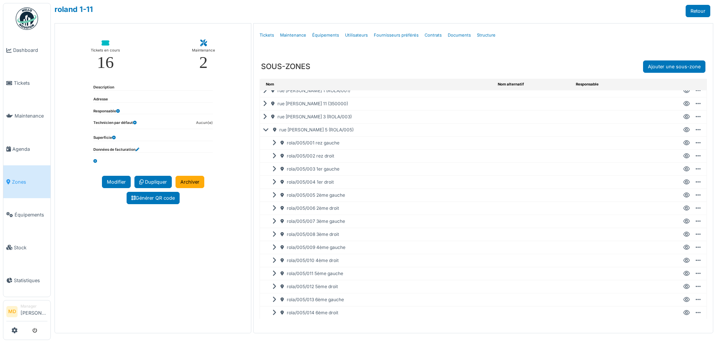
scroll to position [149, 0]
click at [275, 223] on icon at bounding box center [275, 222] width 7 height 0
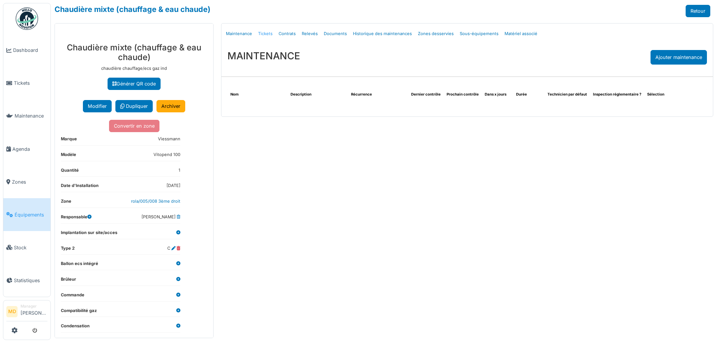
click at [263, 32] on link "Tickets" at bounding box center [265, 34] width 21 height 18
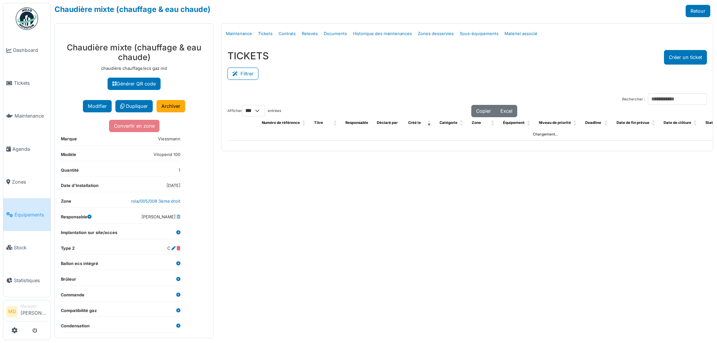
select select "***"
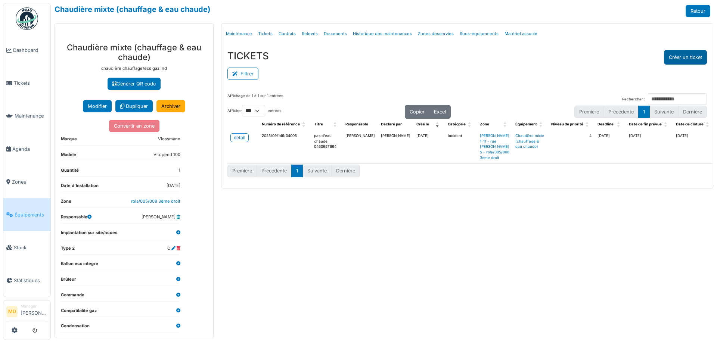
click at [683, 57] on button "Créer un ticket" at bounding box center [685, 57] width 43 height 15
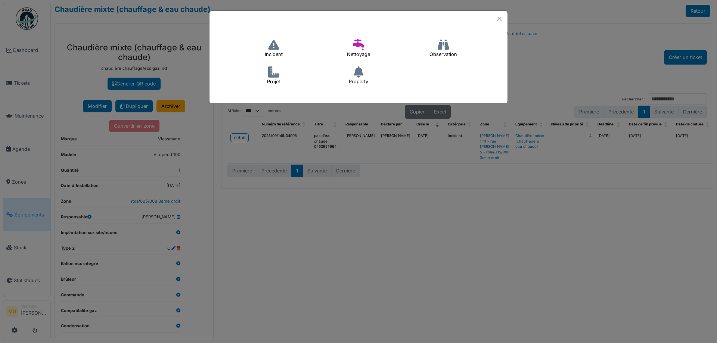
click at [272, 40] on icon at bounding box center [273, 44] width 11 height 11
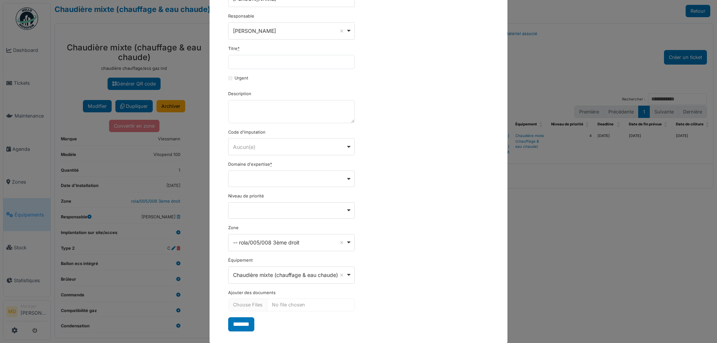
scroll to position [75, 0]
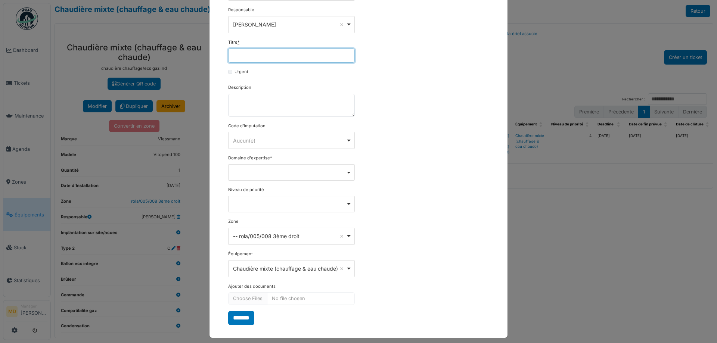
click at [260, 54] on input "Titre *" at bounding box center [291, 56] width 127 height 14
type input "**********"
drag, startPoint x: 298, startPoint y: 48, endPoint x: 229, endPoint y: 51, distance: 69.2
click at [229, 51] on div "**********" at bounding box center [291, 51] width 127 height 24
drag, startPoint x: 296, startPoint y: 58, endPoint x: 210, endPoint y: 55, distance: 86.0
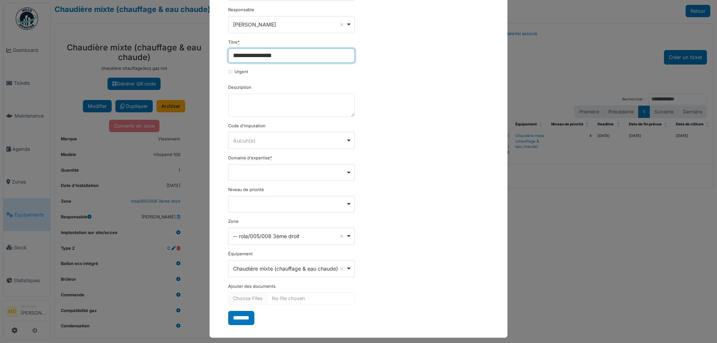
click at [212, 55] on div "**********" at bounding box center [359, 140] width 298 height 377
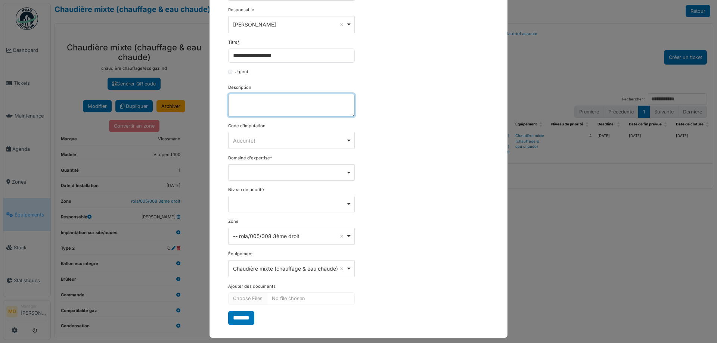
click at [250, 102] on textarea "Description" at bounding box center [291, 105] width 127 height 23
paste textarea "**********"
type textarea "**********"
click at [460, 116] on div "**********" at bounding box center [359, 149] width 268 height 351
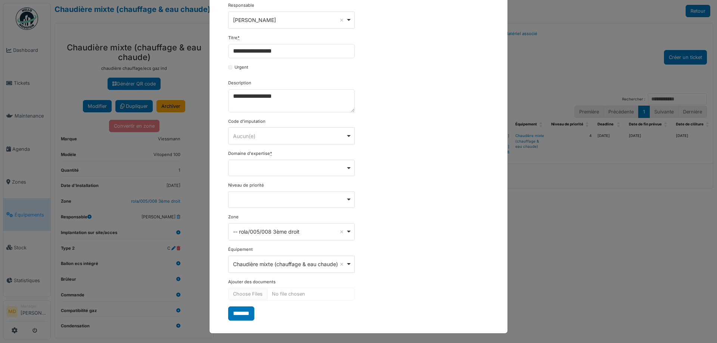
scroll to position [80, 0]
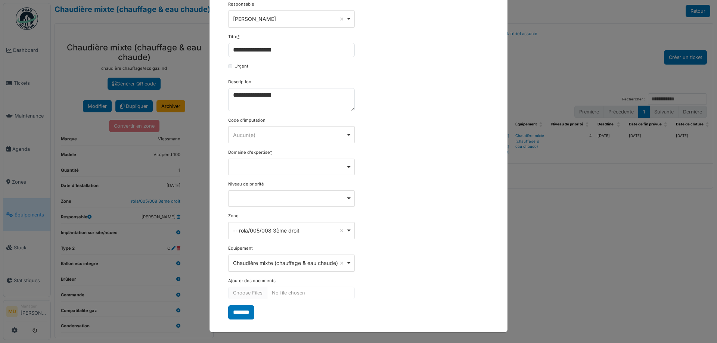
click at [262, 166] on div "Remove item" at bounding box center [292, 166] width 120 height 3
type input "*"
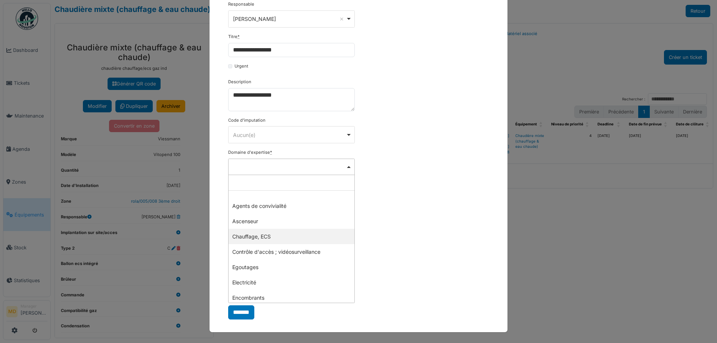
select select "***"
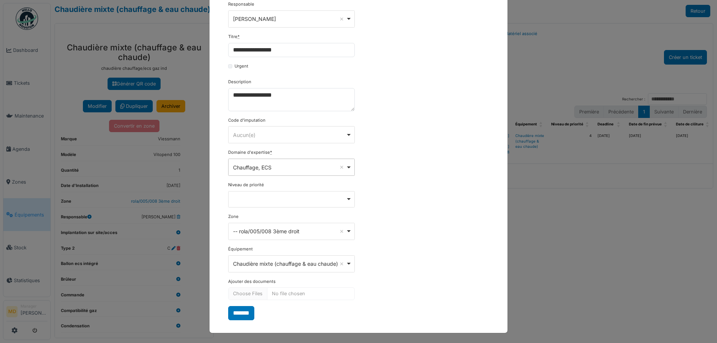
click at [444, 180] on div "**********" at bounding box center [359, 145] width 268 height 352
click at [241, 315] on input "*******" at bounding box center [241, 313] width 26 height 14
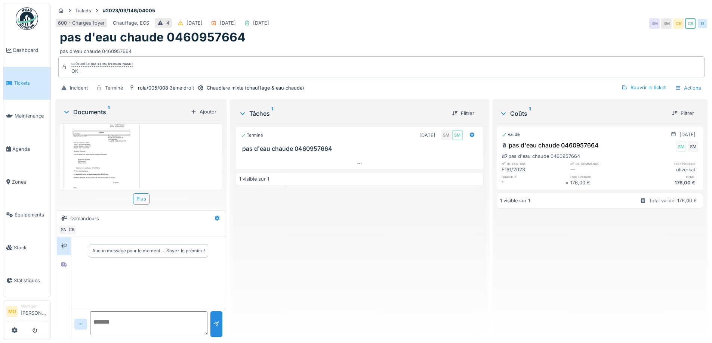
scroll to position [37, 0]
click at [103, 151] on img at bounding box center [101, 146] width 73 height 103
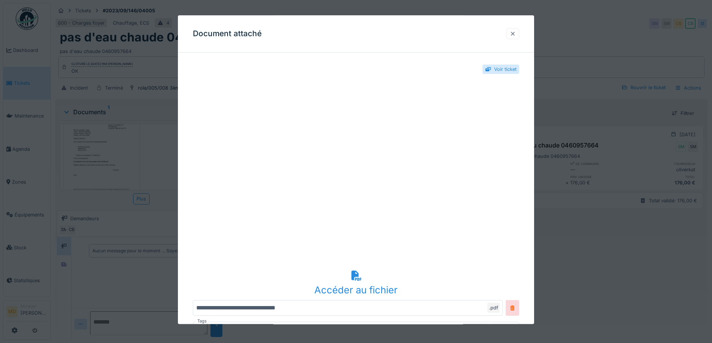
click at [514, 37] on div at bounding box center [513, 33] width 6 height 7
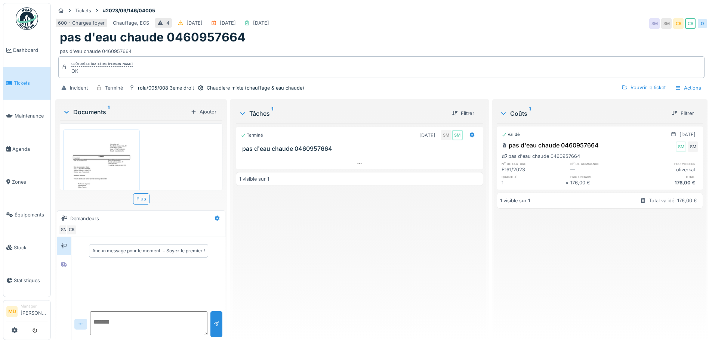
scroll to position [0, 0]
click at [64, 265] on icon at bounding box center [63, 265] width 5 height 4
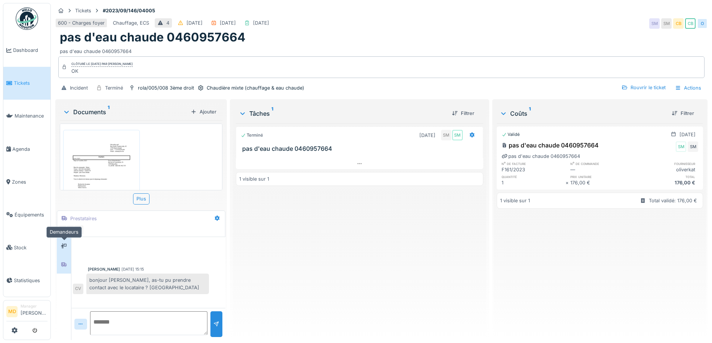
click at [67, 248] on div at bounding box center [63, 246] width 11 height 9
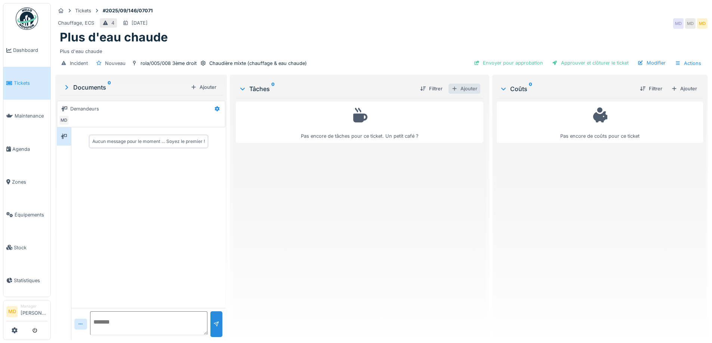
click at [462, 88] on div "Ajouter" at bounding box center [464, 89] width 32 height 10
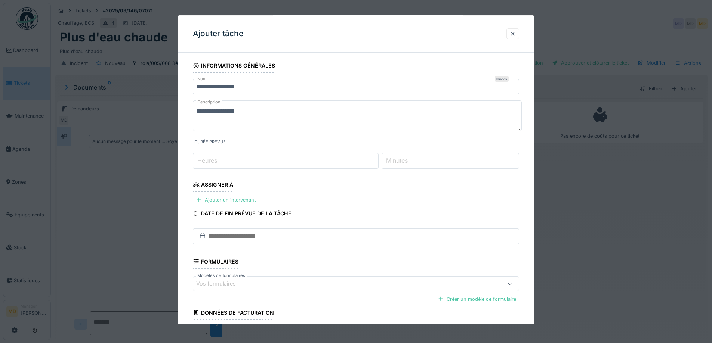
click at [216, 163] on label "Heures" at bounding box center [207, 161] width 23 height 9
click at [216, 163] on input "Heures" at bounding box center [286, 161] width 186 height 16
type input "*"
click at [213, 195] on fieldset "**********" at bounding box center [356, 215] width 326 height 312
click at [213, 199] on div "Ajouter un intervenant" at bounding box center [226, 200] width 66 height 10
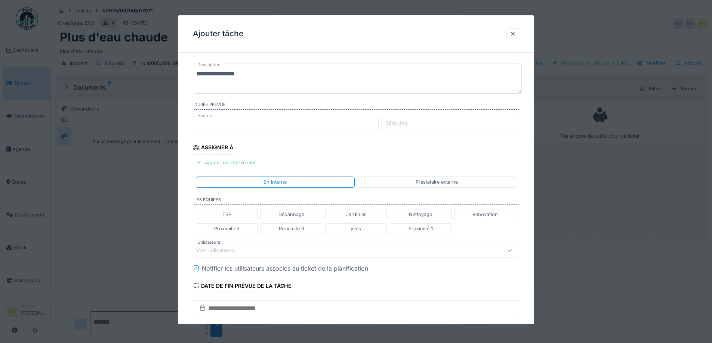
click at [222, 251] on div "Vos utilisateurs" at bounding box center [220, 251] width 49 height 8
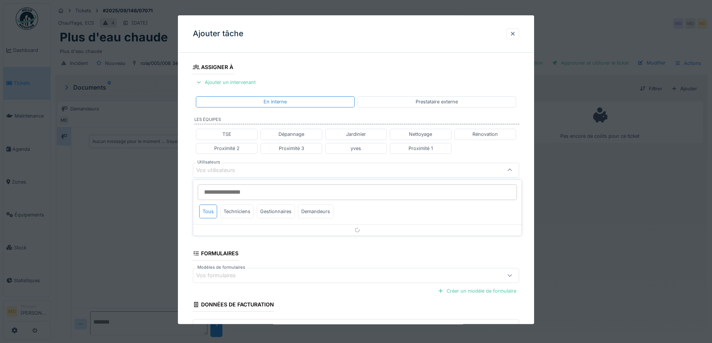
scroll to position [118, 0]
type input "****"
click at [247, 208] on div "Techniciens" at bounding box center [237, 212] width 34 height 14
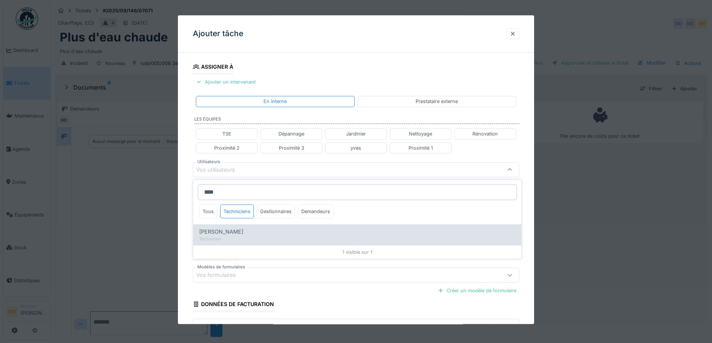
click at [230, 236] on span "[PERSON_NAME]" at bounding box center [221, 232] width 44 height 8
type input "*****"
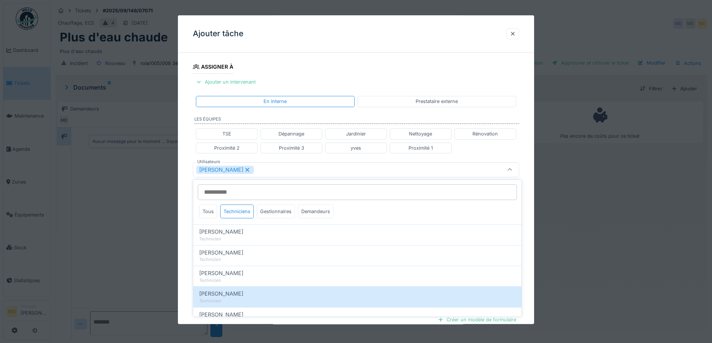
click at [186, 166] on div "**********" at bounding box center [356, 173] width 356 height 465
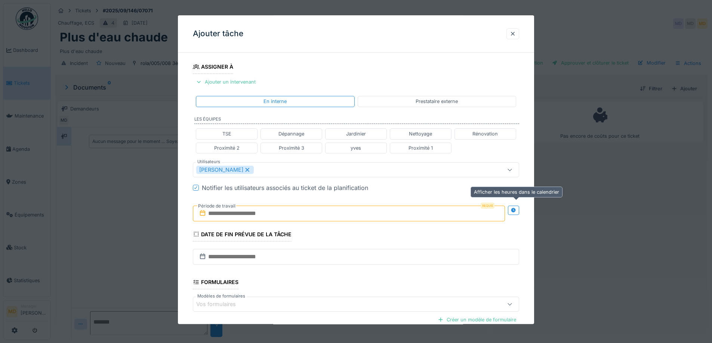
click at [511, 211] on div at bounding box center [513, 210] width 11 height 9
click at [269, 219] on input "text" at bounding box center [268, 214] width 151 height 16
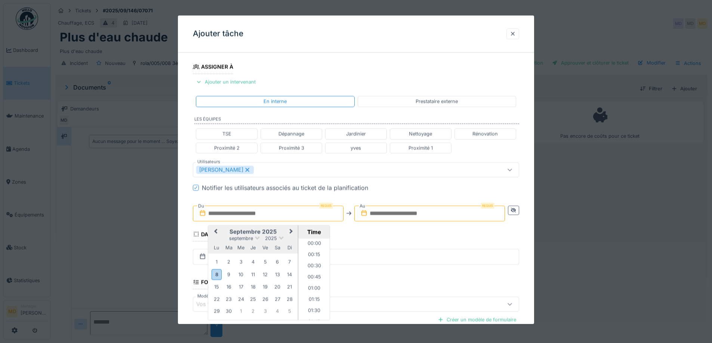
scroll to position [380, 0]
click at [224, 232] on h2 "septembre 2025" at bounding box center [253, 232] width 90 height 7
click at [244, 275] on div "10" at bounding box center [241, 275] width 10 height 10
click at [312, 277] on li "15:00" at bounding box center [314, 275] width 32 height 11
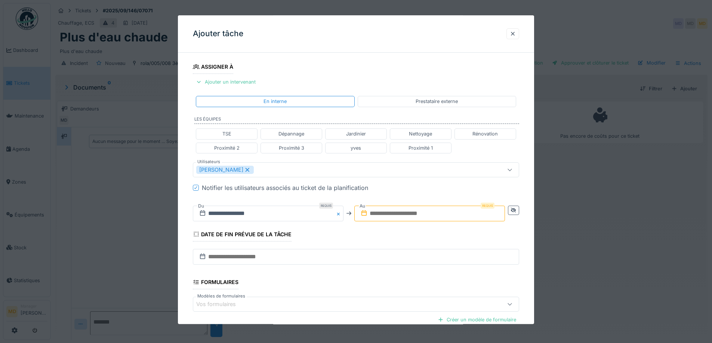
click at [471, 214] on input "text" at bounding box center [429, 214] width 151 height 16
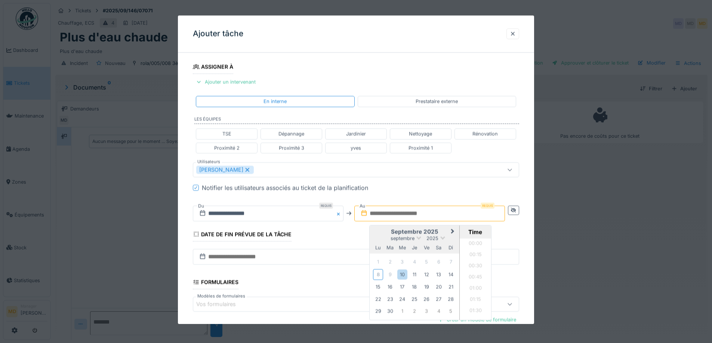
scroll to position [380, 0]
click at [382, 233] on h2 "septembre 2025" at bounding box center [415, 232] width 90 height 7
click at [399, 274] on div "10" at bounding box center [402, 275] width 10 height 10
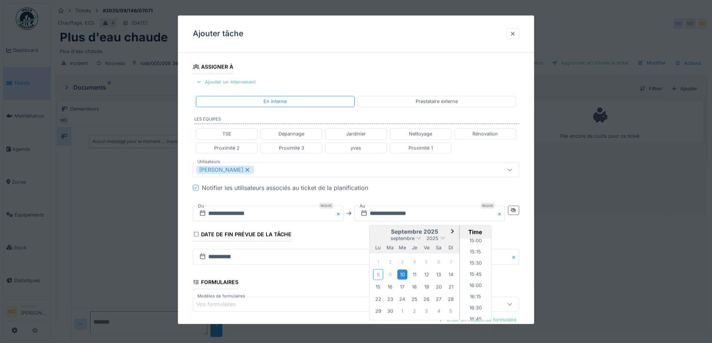
scroll to position [716, 0]
click at [475, 247] on li "16:00" at bounding box center [476, 245] width 32 height 11
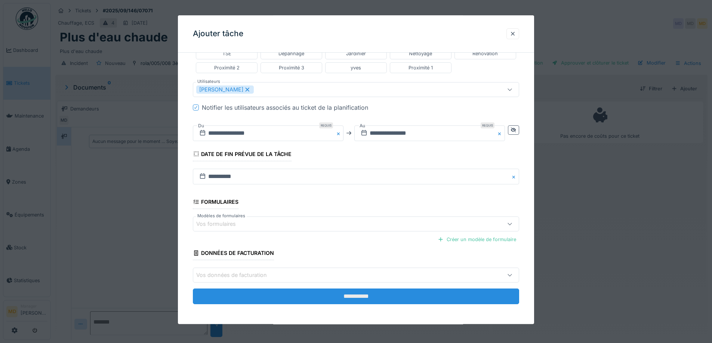
scroll to position [200, 0]
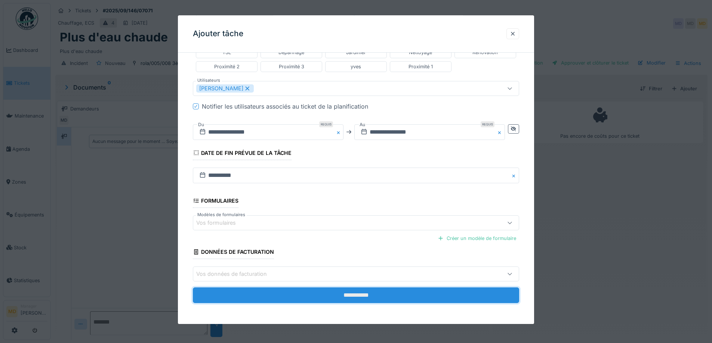
click at [297, 295] on input "**********" at bounding box center [356, 296] width 326 height 16
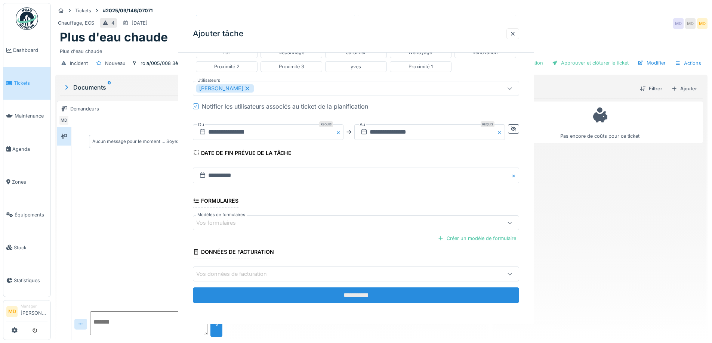
scroll to position [0, 0]
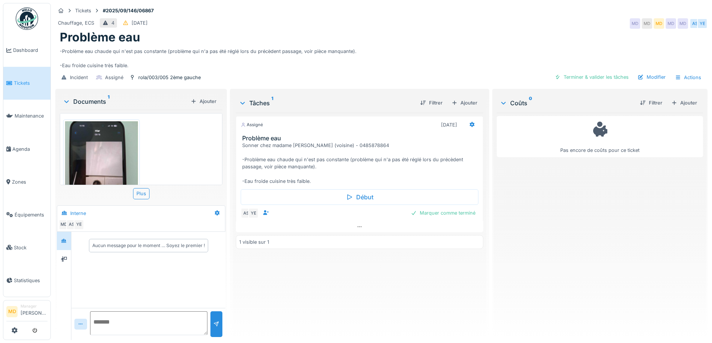
scroll to position [6, 0]
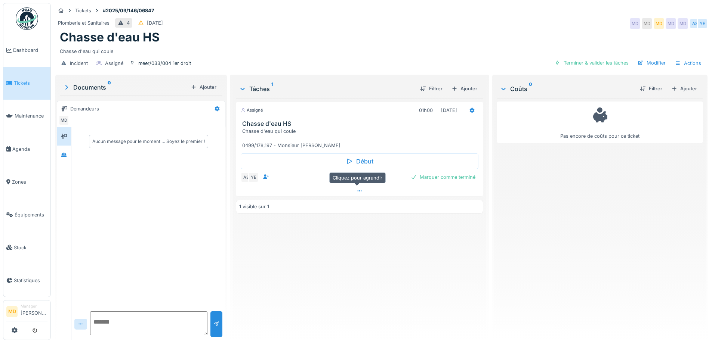
click at [357, 191] on icon at bounding box center [359, 191] width 6 height 5
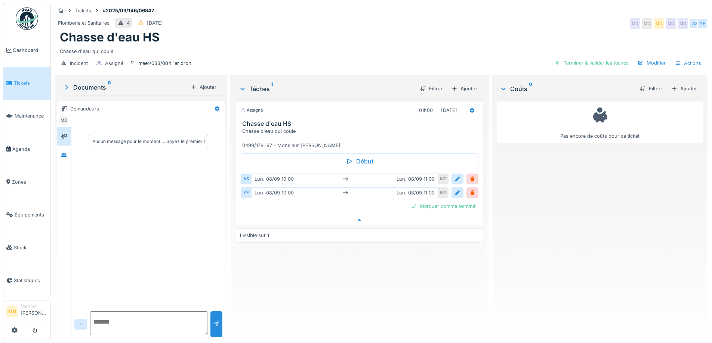
scroll to position [6, 0]
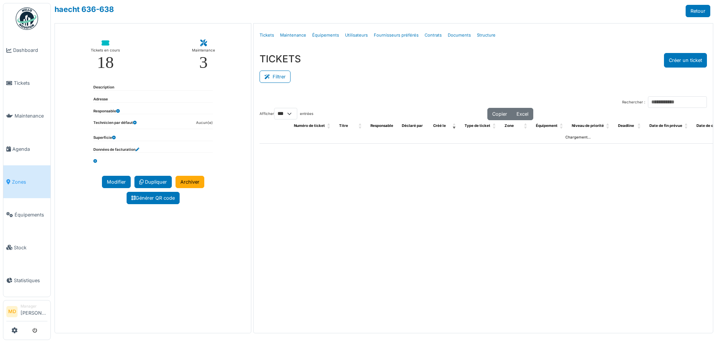
select select "***"
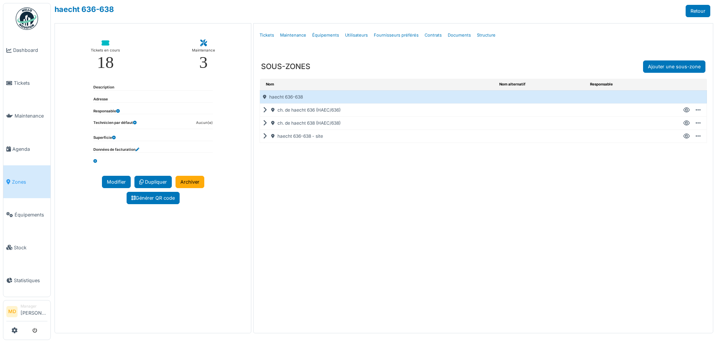
click at [263, 123] on icon at bounding box center [266, 123] width 7 height 0
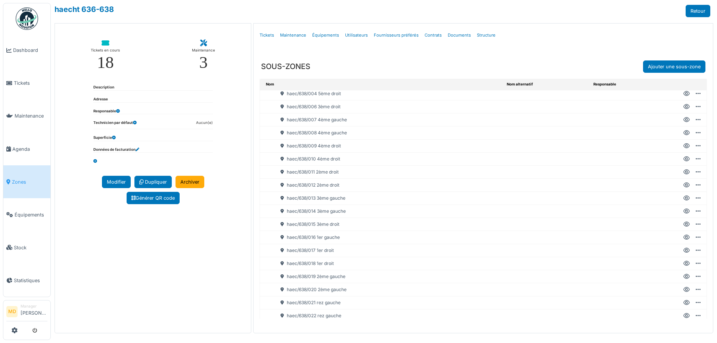
scroll to position [149, 0]
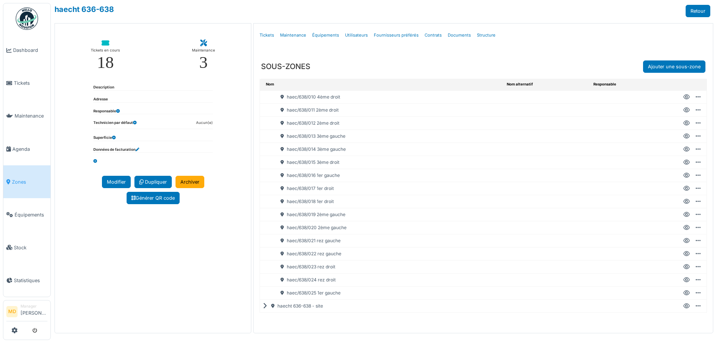
click at [684, 189] on icon at bounding box center [687, 189] width 6 height 0
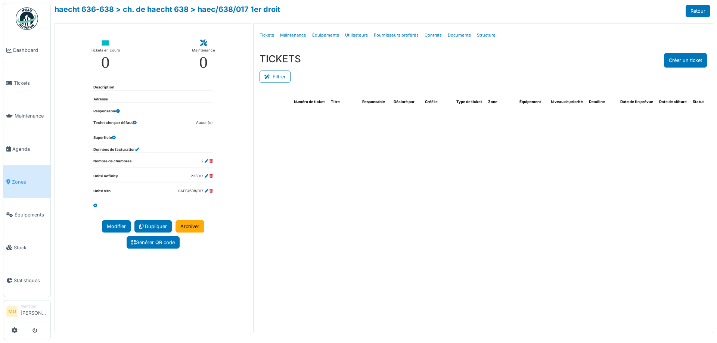
select select "***"
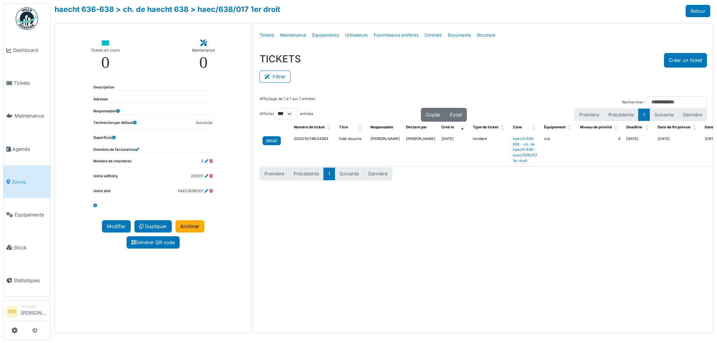
click at [279, 145] on link "detail" at bounding box center [272, 140] width 18 height 9
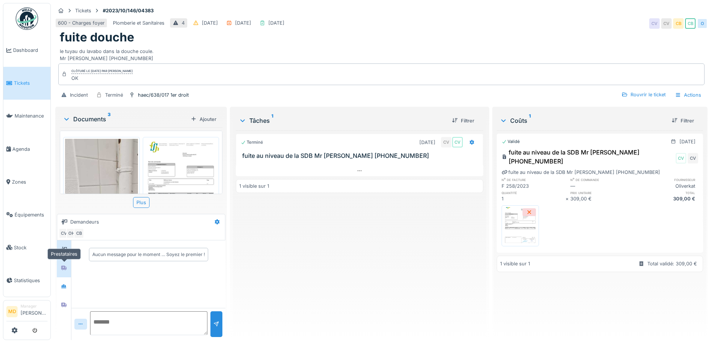
click at [64, 270] on icon at bounding box center [63, 268] width 5 height 4
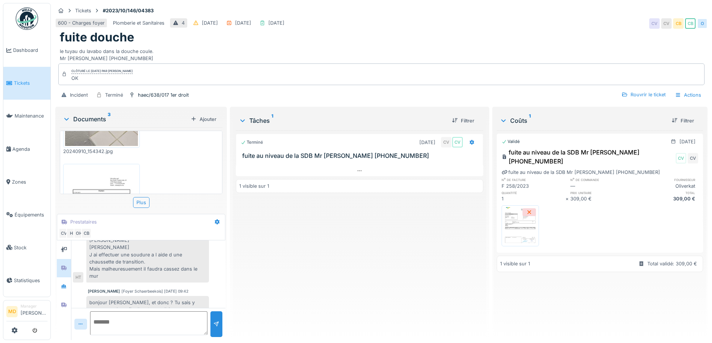
scroll to position [149, 0]
click at [62, 285] on icon at bounding box center [64, 286] width 6 height 5
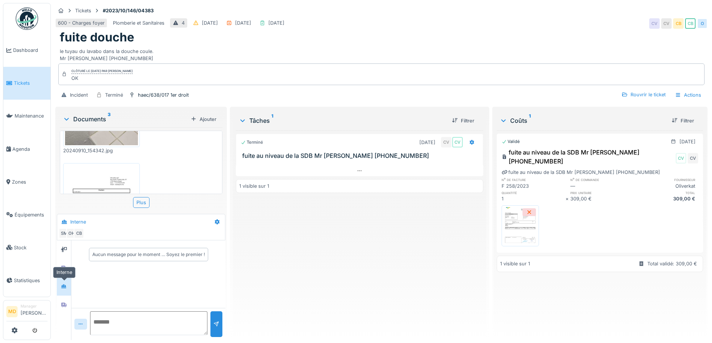
scroll to position [0, 0]
click at [69, 304] on div at bounding box center [63, 304] width 11 height 9
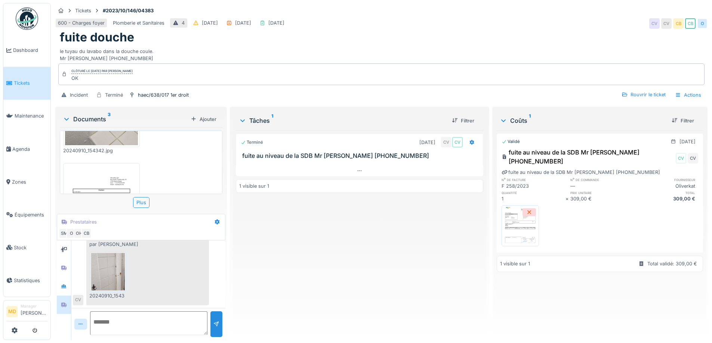
scroll to position [195, 0]
click at [69, 262] on div at bounding box center [63, 268] width 11 height 12
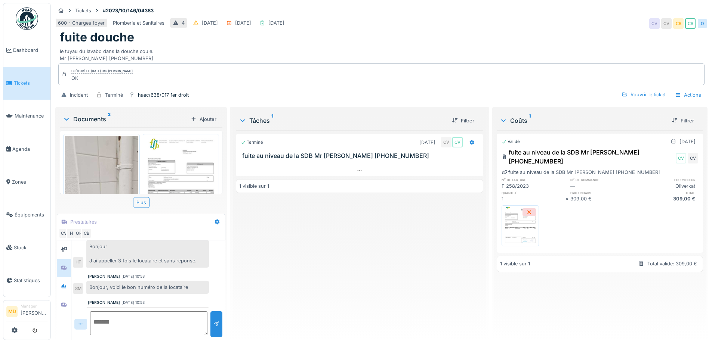
scroll to position [2, 0]
click at [118, 167] on img at bounding box center [101, 215] width 73 height 156
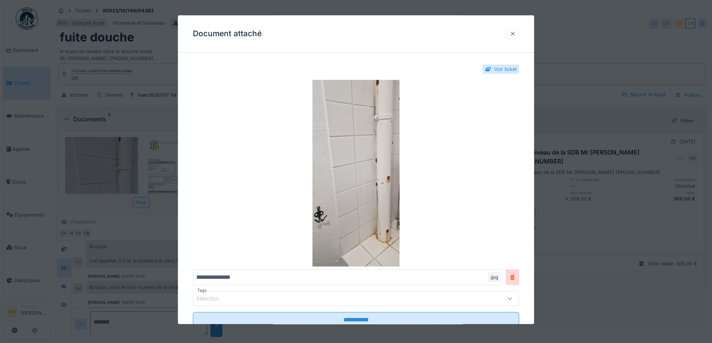
click at [514, 31] on div at bounding box center [513, 33] width 6 height 7
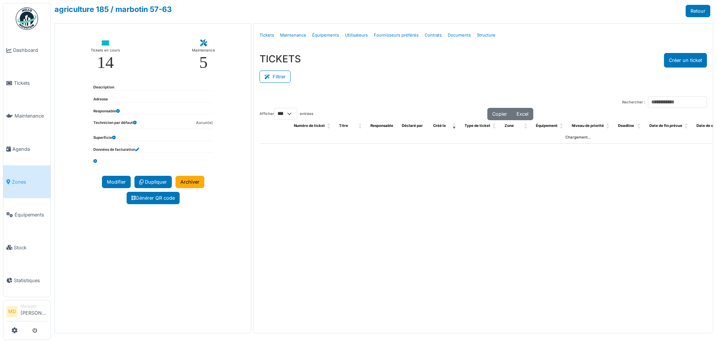
select select "***"
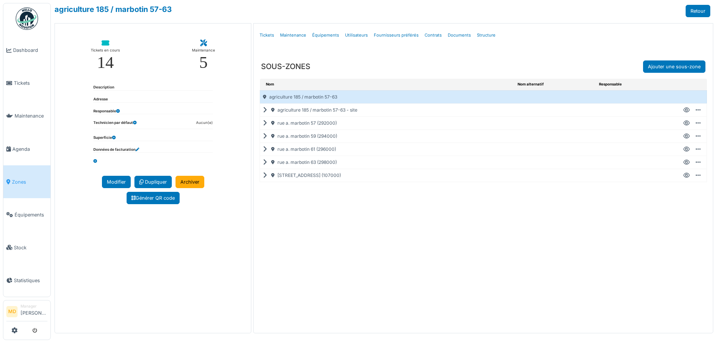
click at [266, 149] on icon at bounding box center [266, 149] width 7 height 0
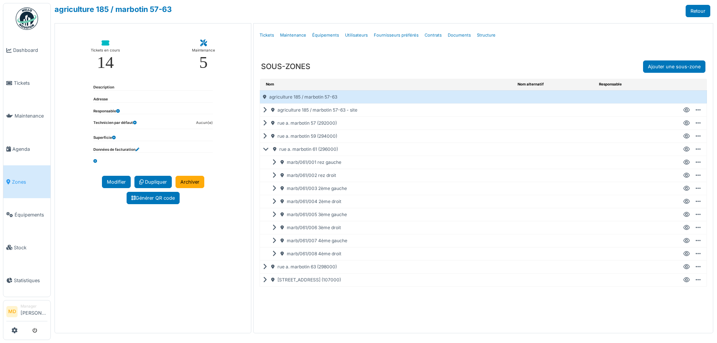
click at [263, 149] on icon at bounding box center [267, 149] width 9 height 0
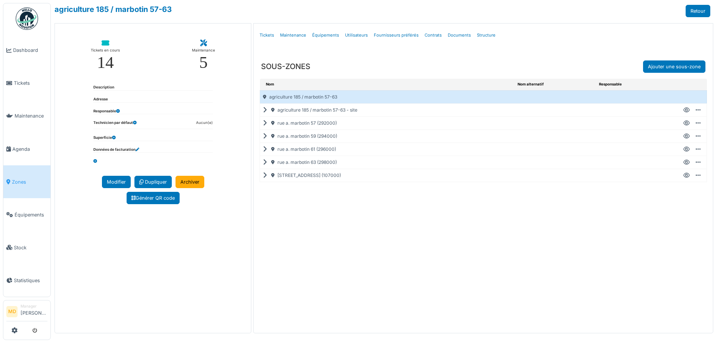
click at [263, 149] on div "rue a. marbotin 61 (296000)" at bounding box center [387, 149] width 255 height 13
click at [264, 149] on icon at bounding box center [266, 149] width 7 height 0
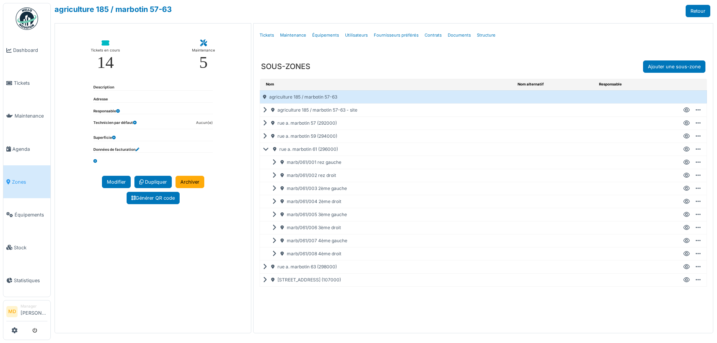
click at [274, 228] on icon at bounding box center [275, 228] width 7 height 0
click at [688, 228] on icon at bounding box center [687, 228] width 6 height 0
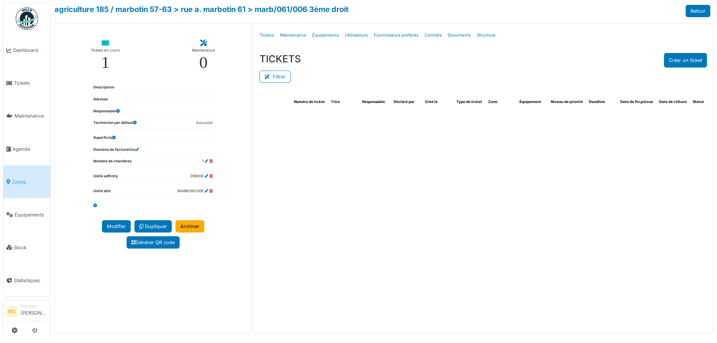
select select "***"
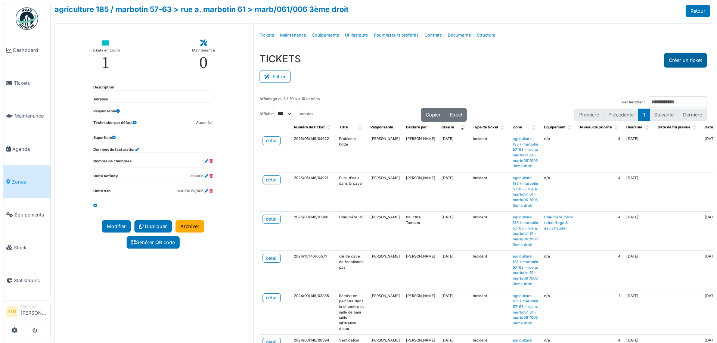
click at [684, 61] on button "Créer un ticket" at bounding box center [685, 60] width 43 height 15
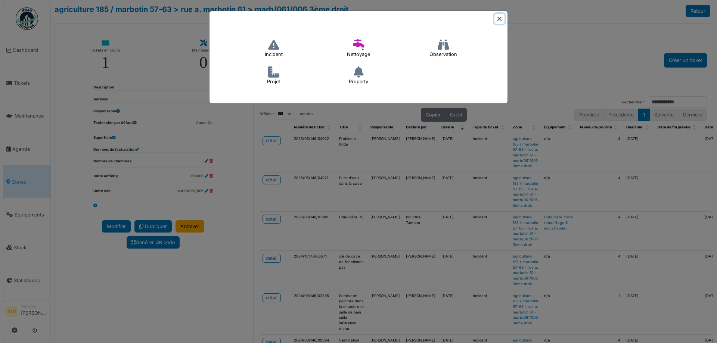
click at [501, 18] on button "Close" at bounding box center [500, 19] width 10 height 10
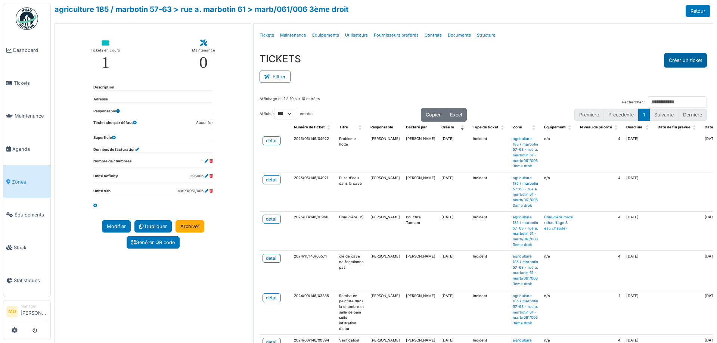
click at [684, 61] on button "Créer un ticket" at bounding box center [685, 60] width 43 height 15
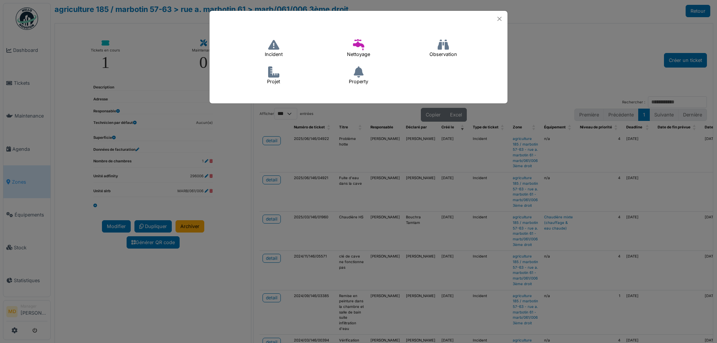
click at [276, 50] on icon at bounding box center [273, 44] width 11 height 11
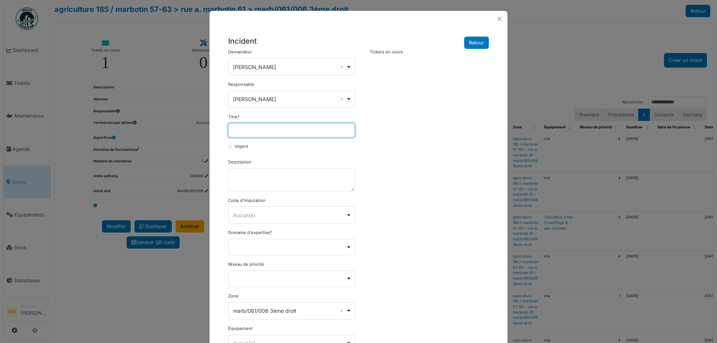
click at [254, 133] on input "Titre *" at bounding box center [291, 130] width 127 height 14
type input "**********"
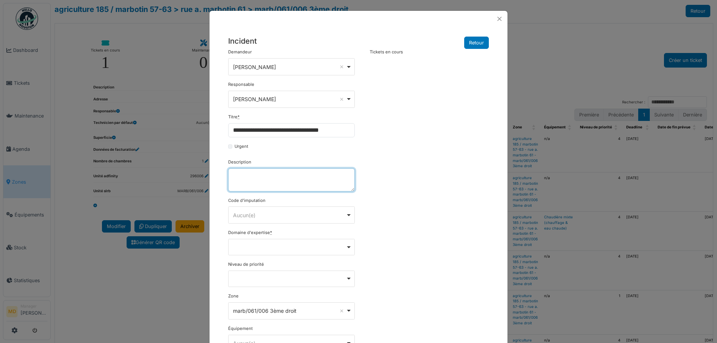
click at [263, 186] on textarea "Description" at bounding box center [291, 180] width 127 height 23
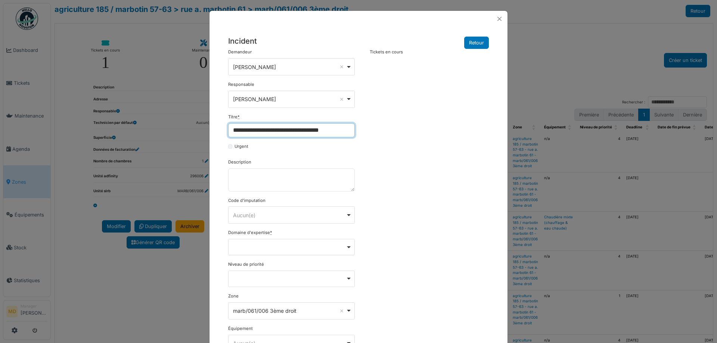
drag, startPoint x: 336, startPoint y: 134, endPoint x: 195, endPoint y: 132, distance: 140.2
click at [195, 132] on div "**********" at bounding box center [358, 171] width 717 height 343
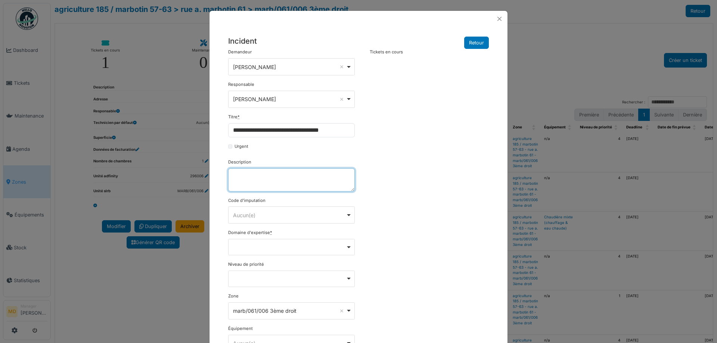
click at [257, 176] on textarea "Description" at bounding box center [291, 180] width 127 height 23
paste textarea "**********"
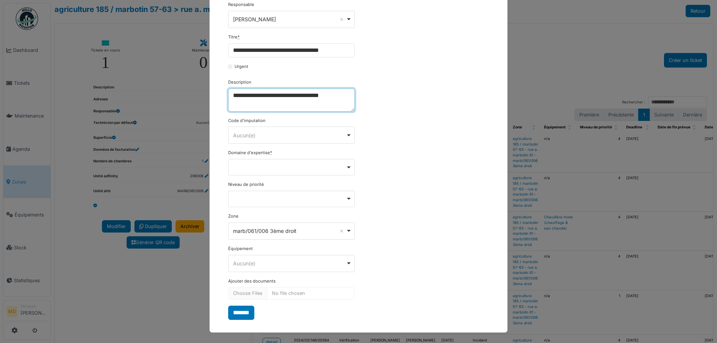
scroll to position [80, 0]
click at [260, 165] on div "Remove item" at bounding box center [292, 166] width 120 height 3
type textarea "**********"
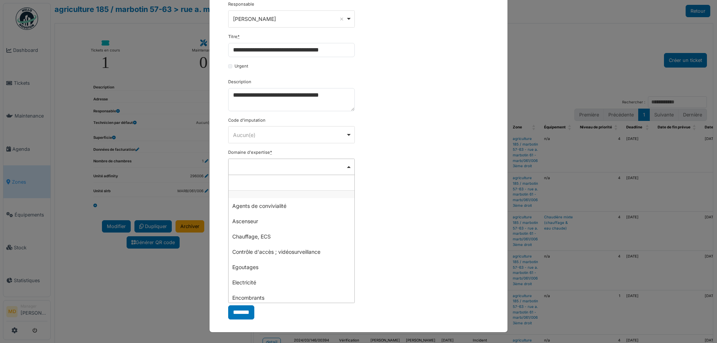
type input "*"
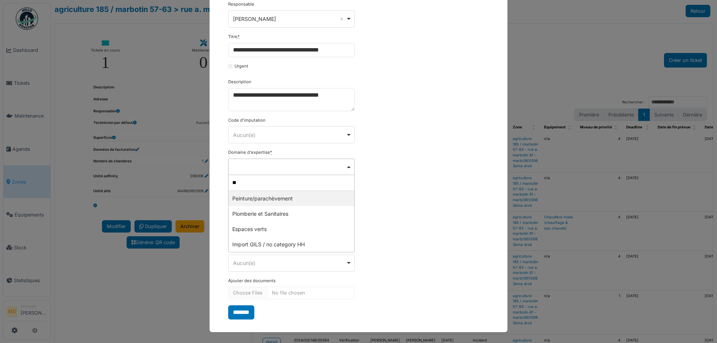
type input "***"
select select "***"
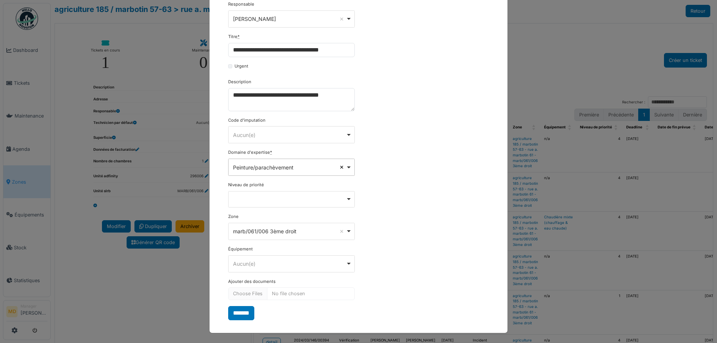
select select
click at [302, 169] on div "Remove item" at bounding box center [291, 167] width 127 height 16
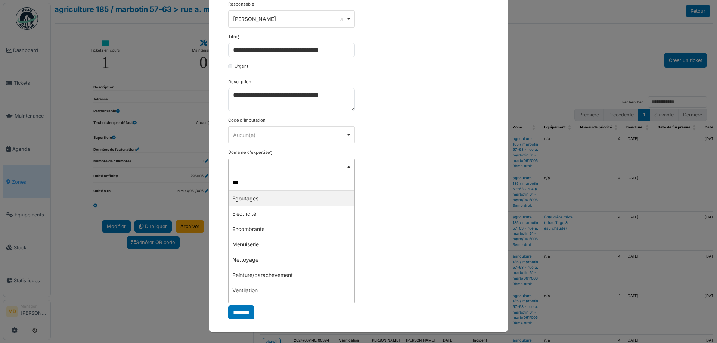
type input "****"
select select "***"
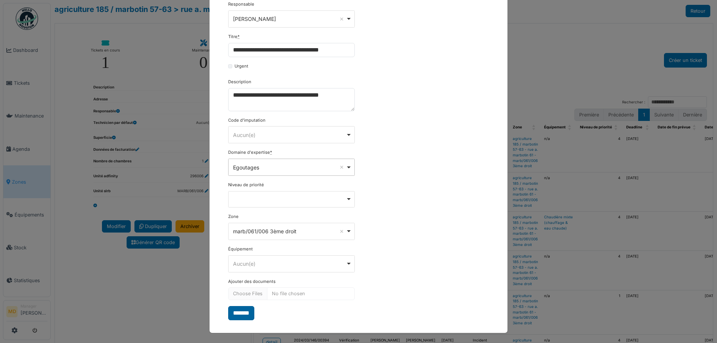
click at [231, 315] on input "*******" at bounding box center [241, 313] width 26 height 14
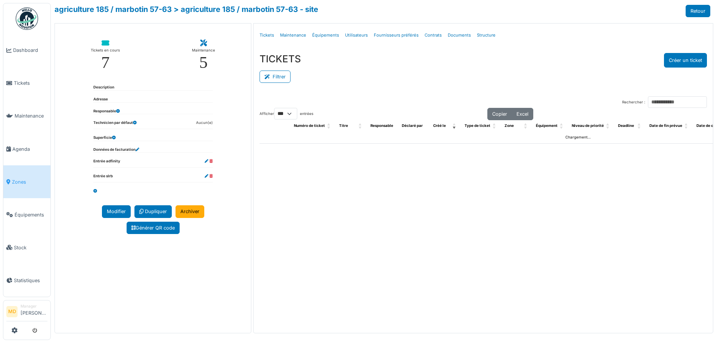
select select "***"
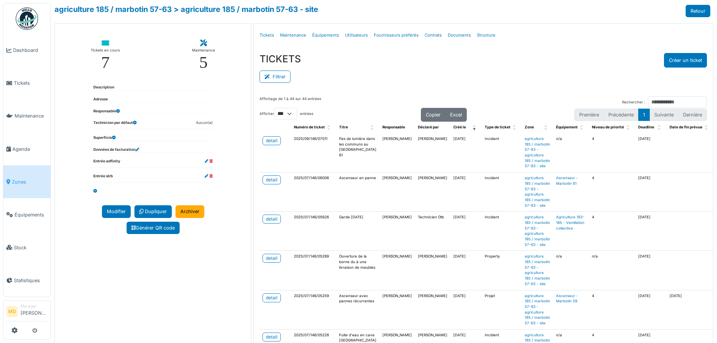
click at [398, 73] on div "Filtrer" at bounding box center [484, 76] width 448 height 17
click at [648, 99] on input "Rechercher :" at bounding box center [677, 102] width 59 height 12
click at [593, 75] on div "Filtrer" at bounding box center [484, 76] width 448 height 17
click at [662, 99] on input "Rechercher :" at bounding box center [677, 102] width 59 height 12
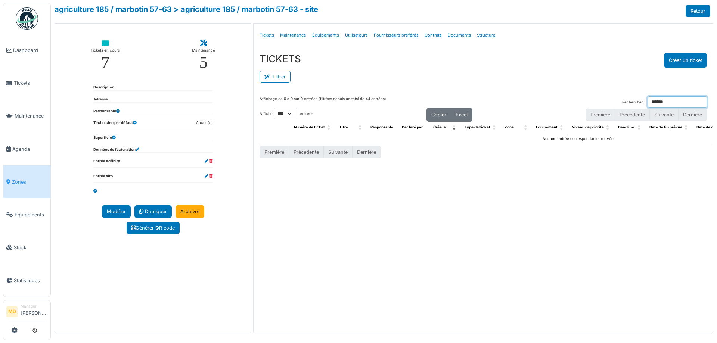
click at [662, 99] on input "******" at bounding box center [677, 102] width 59 height 12
type input "*******"
click at [702, 102] on input "*******" at bounding box center [677, 102] width 59 height 12
click at [682, 101] on input "Rechercher :" at bounding box center [677, 102] width 59 height 12
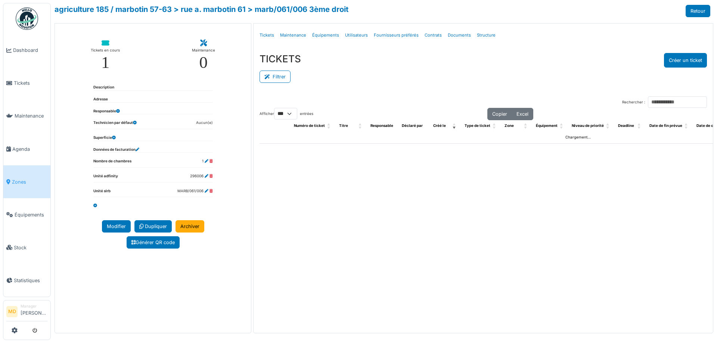
select select "***"
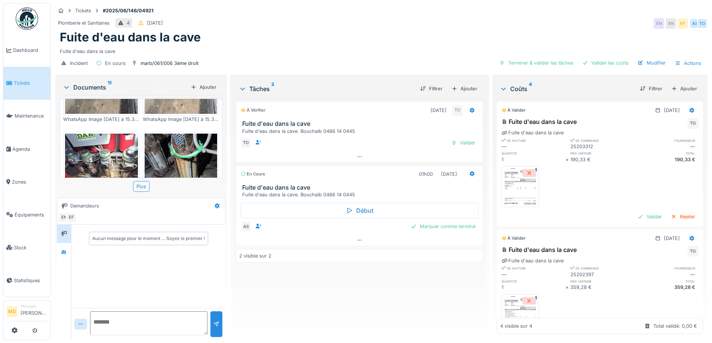
scroll to position [112, 0]
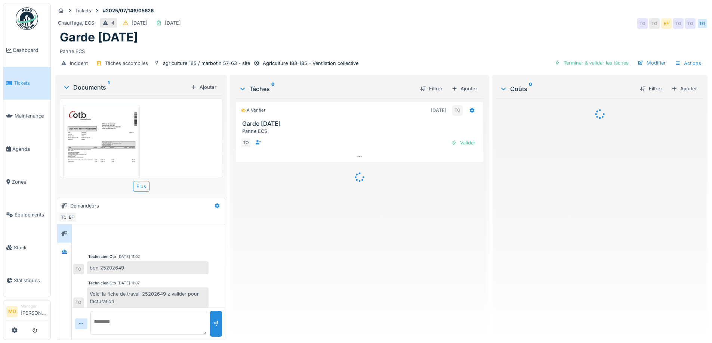
scroll to position [3, 0]
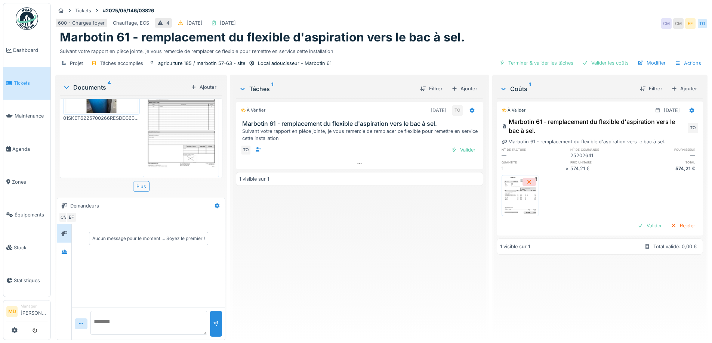
scroll to position [160, 0]
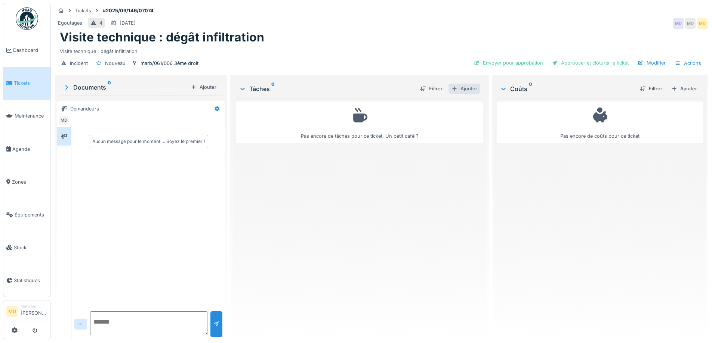
click at [467, 84] on div "Ajouter" at bounding box center [464, 89] width 32 height 10
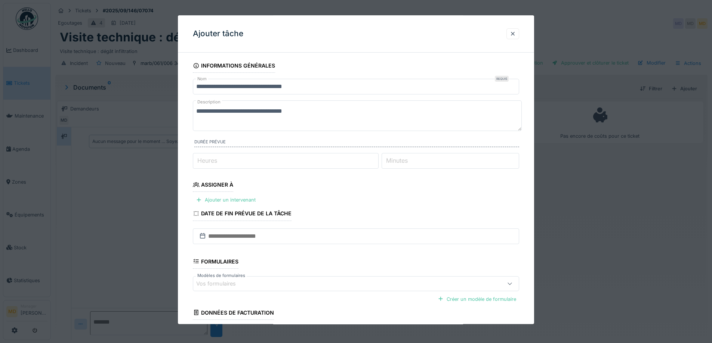
click at [268, 160] on input "Heures" at bounding box center [286, 161] width 186 height 16
type input "*"
click at [426, 159] on input "Minutes" at bounding box center [451, 161] width 138 height 16
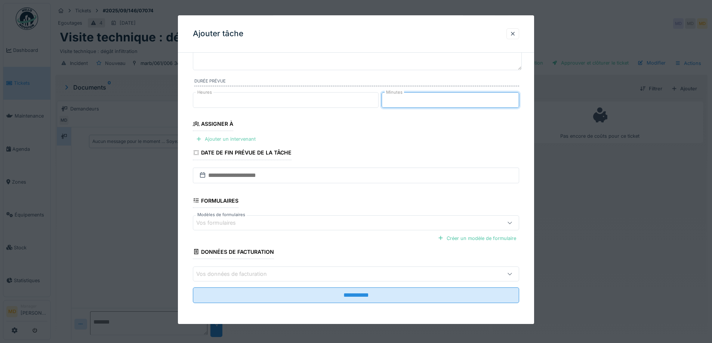
type input "**"
click at [234, 139] on div "Ajouter un intervenant" at bounding box center [226, 140] width 66 height 10
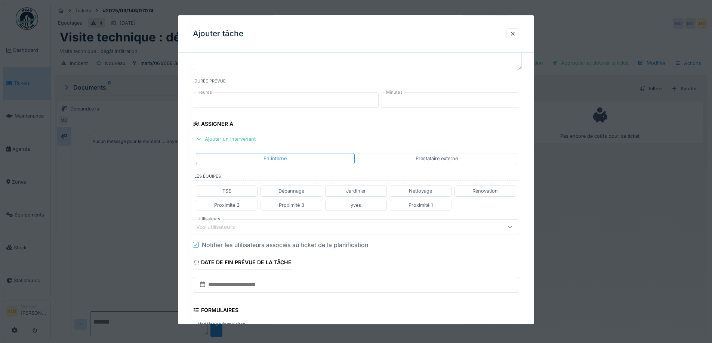
click at [243, 232] on div "Vos utilisateurs" at bounding box center [356, 227] width 326 height 15
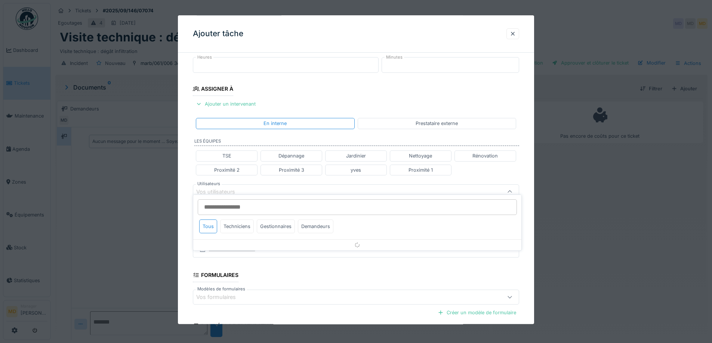
scroll to position [118, 0]
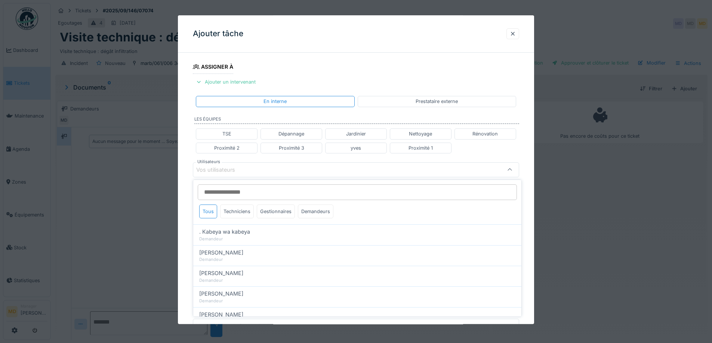
click at [268, 186] on input "Utilisateurs" at bounding box center [357, 193] width 319 height 16
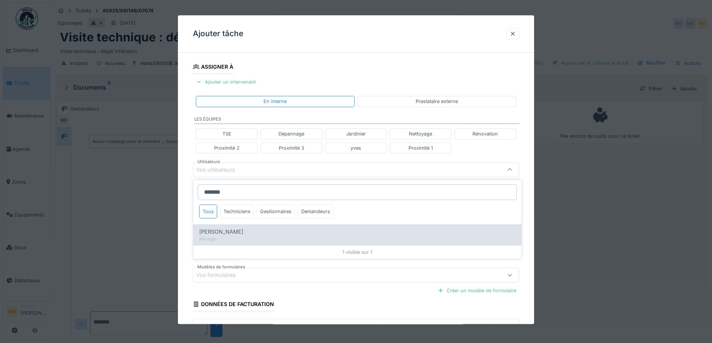
type input "*******"
click at [228, 234] on span "[PERSON_NAME]" at bounding box center [221, 232] width 44 height 8
type input "*****"
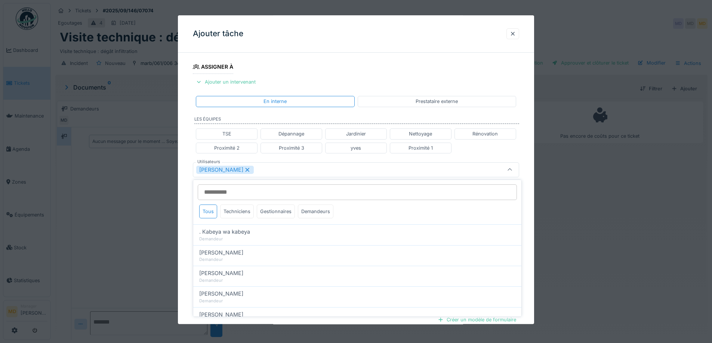
click at [186, 173] on div "**********" at bounding box center [356, 173] width 356 height 465
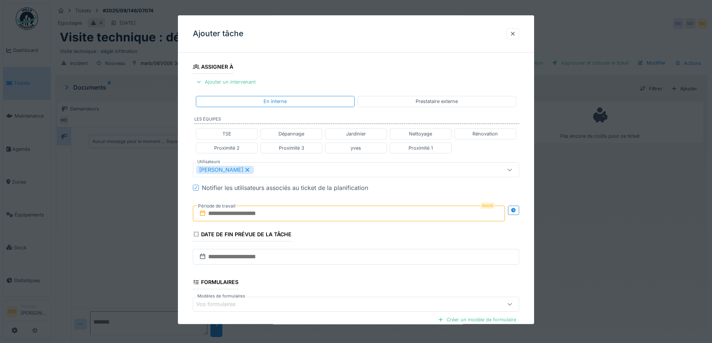
click at [354, 212] on input "text" at bounding box center [349, 214] width 312 height 16
click at [513, 211] on icon at bounding box center [513, 210] width 6 height 5
click at [252, 211] on input "text" at bounding box center [268, 214] width 151 height 16
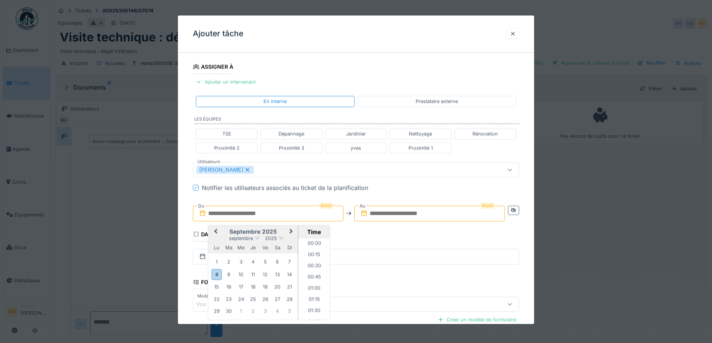
scroll to position [391, 0]
drag, startPoint x: 224, startPoint y: 232, endPoint x: 224, endPoint y: 247, distance: 15.7
click at [224, 232] on h2 "septembre 2025" at bounding box center [253, 232] width 90 height 7
click at [230, 285] on div "16" at bounding box center [229, 288] width 10 height 10
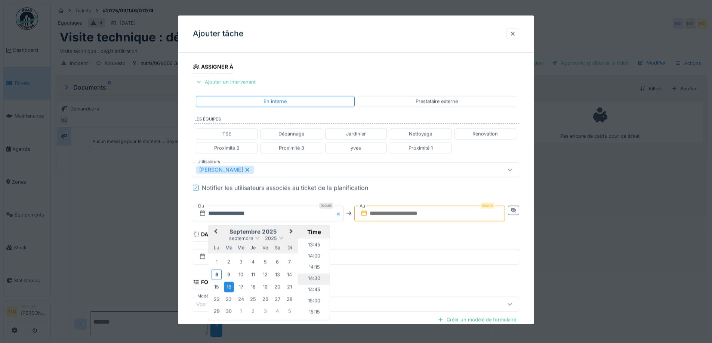
click at [314, 280] on li "14:30" at bounding box center [314, 279] width 32 height 11
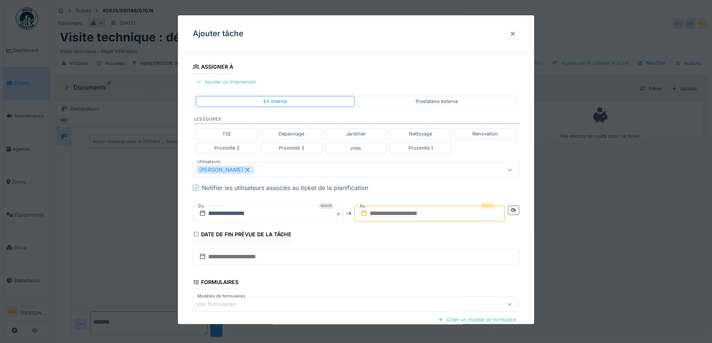
click at [404, 216] on input "text" at bounding box center [429, 214] width 151 height 16
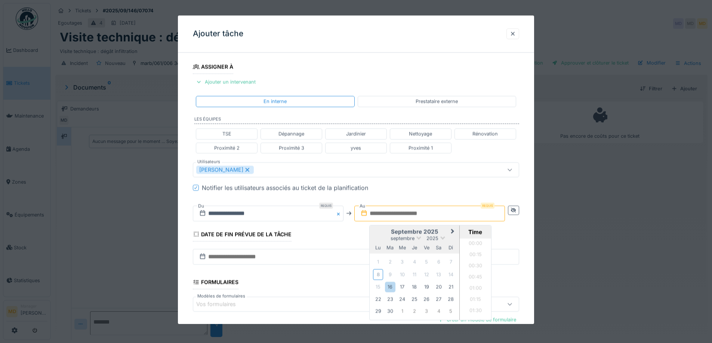
scroll to position [391, 0]
click at [386, 235] on h2 "septembre 2025" at bounding box center [415, 232] width 90 height 7
click at [387, 290] on div "16" at bounding box center [390, 288] width 10 height 10
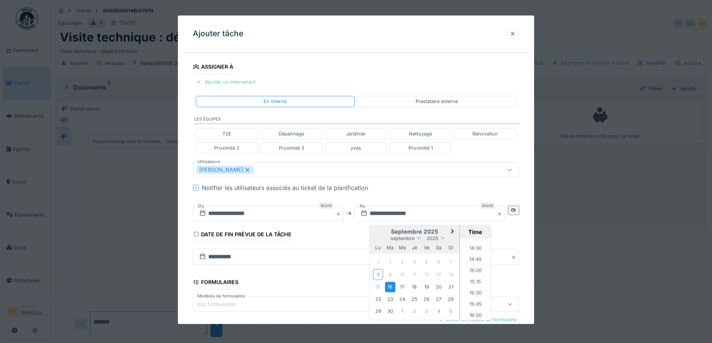
scroll to position [652, 0]
click at [476, 307] on li "16:00" at bounding box center [476, 309] width 32 height 11
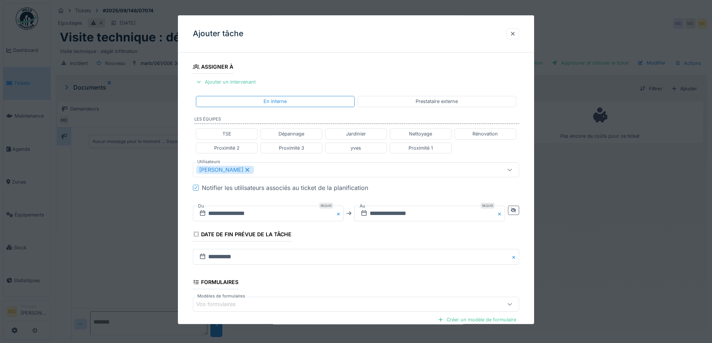
click at [356, 235] on fieldset "**********" at bounding box center [356, 166] width 326 height 450
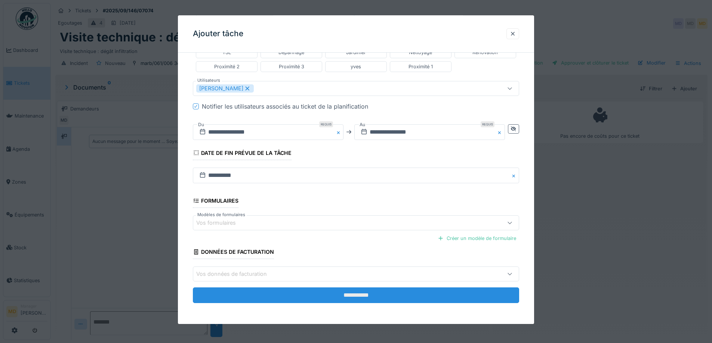
scroll to position [6, 0]
click at [359, 297] on input "**********" at bounding box center [356, 296] width 326 height 16
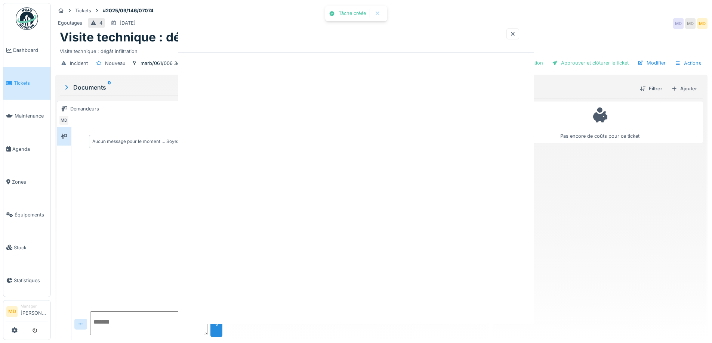
scroll to position [0, 0]
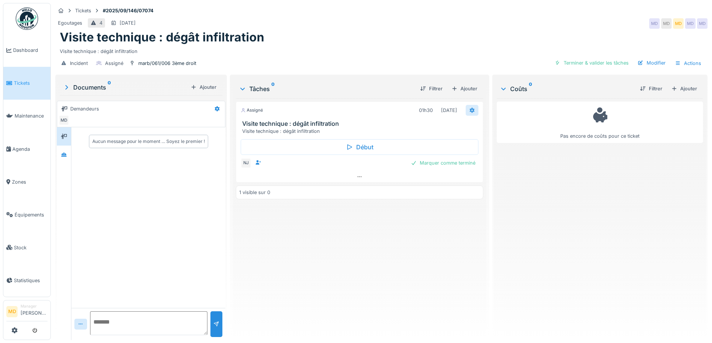
click at [471, 107] on div at bounding box center [472, 110] width 13 height 11
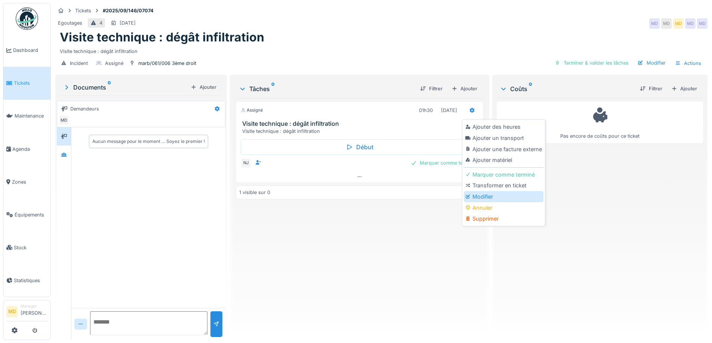
click at [477, 191] on div "Modifier" at bounding box center [504, 196] width 80 height 11
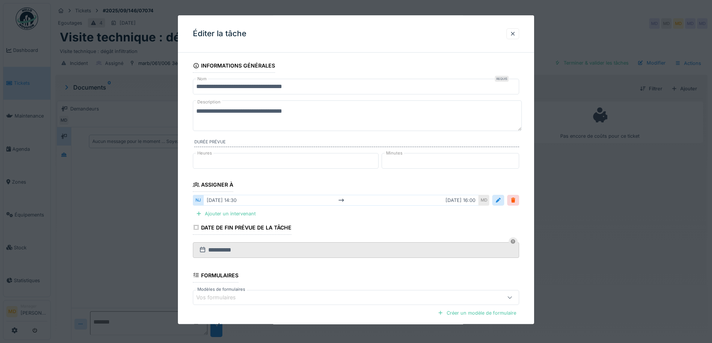
click at [312, 110] on textarea "**********" at bounding box center [357, 116] width 329 height 31
click at [195, 112] on textarea "**********" at bounding box center [357, 116] width 329 height 31
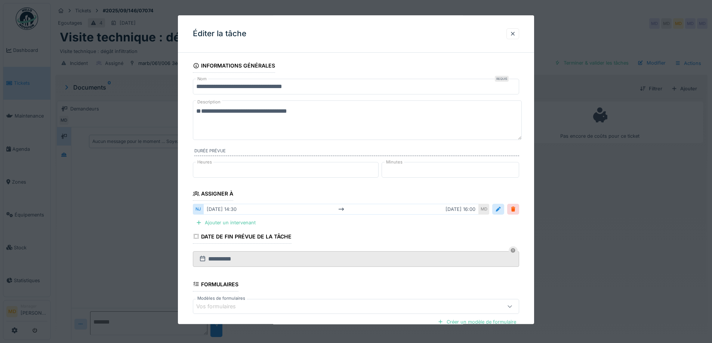
paste textarea "**********"
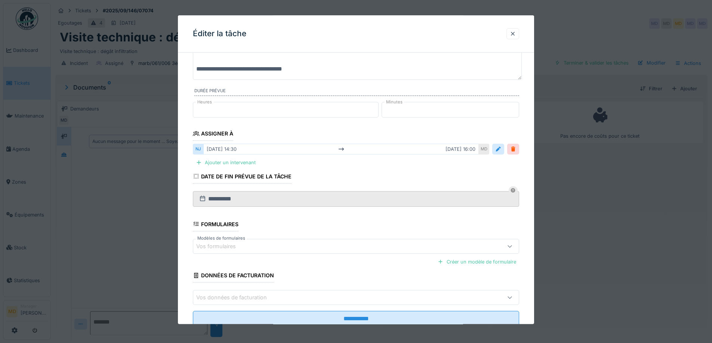
scroll to position [84, 0]
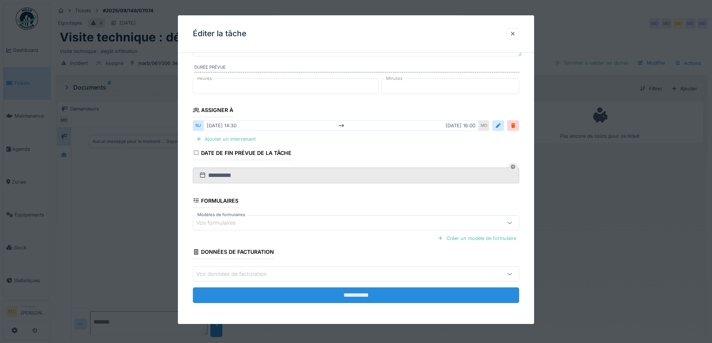
type textarea "**********"
click at [337, 299] on input "**********" at bounding box center [356, 296] width 326 height 16
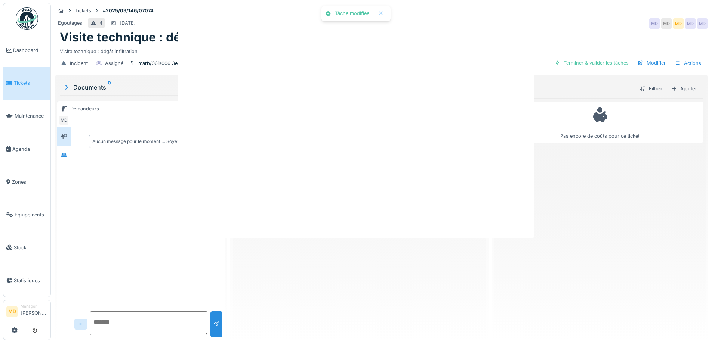
scroll to position [0, 0]
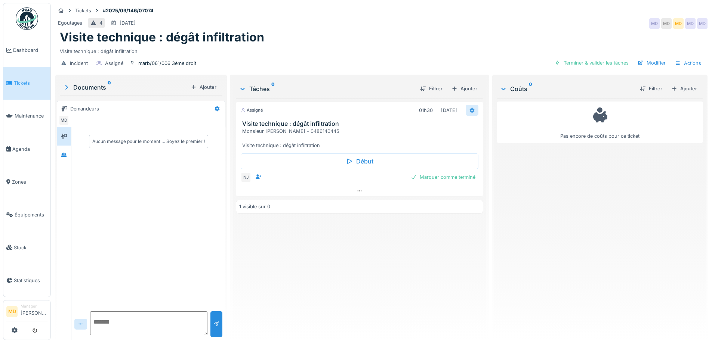
click at [469, 107] on div at bounding box center [472, 110] width 6 height 7
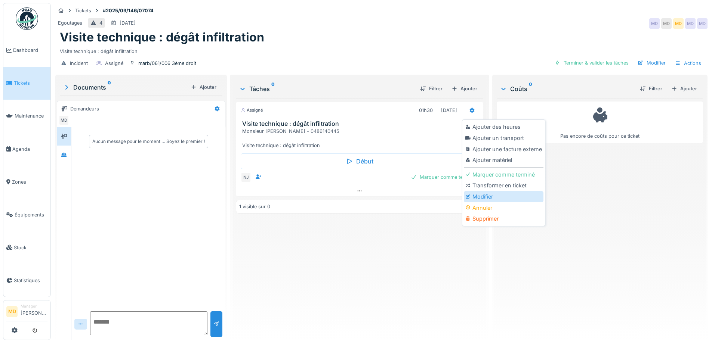
click at [484, 191] on div "Modifier" at bounding box center [504, 196] width 80 height 11
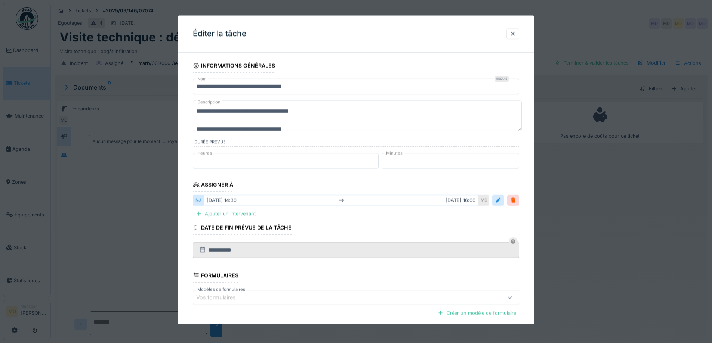
click at [262, 86] on input "**********" at bounding box center [356, 87] width 326 height 16
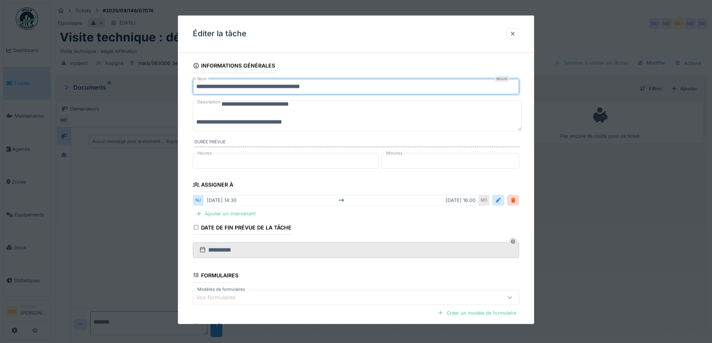
scroll to position [9, 0]
drag, startPoint x: 333, startPoint y: 87, endPoint x: 247, endPoint y: 90, distance: 85.6
click at [247, 90] on input "**********" at bounding box center [356, 87] width 326 height 16
type input "**********"
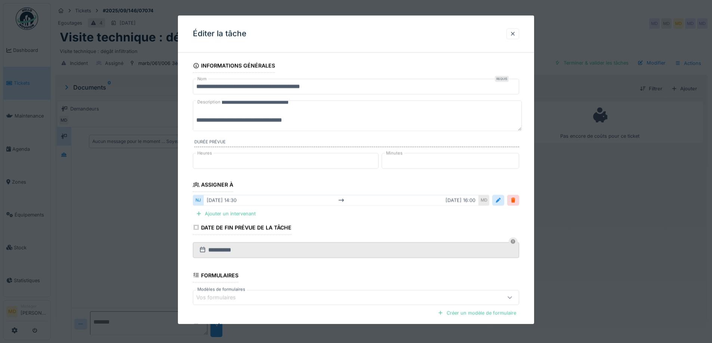
click at [290, 122] on textarea "**********" at bounding box center [357, 116] width 329 height 31
drag, startPoint x: 297, startPoint y: 119, endPoint x: 248, endPoint y: 123, distance: 49.5
click at [248, 123] on textarea "**********" at bounding box center [357, 116] width 329 height 31
paste textarea "********"
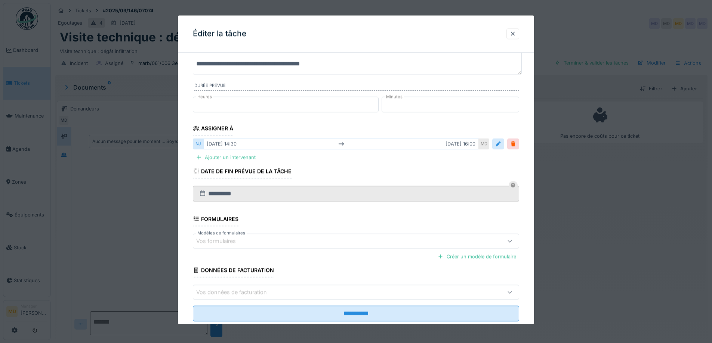
scroll to position [75, 0]
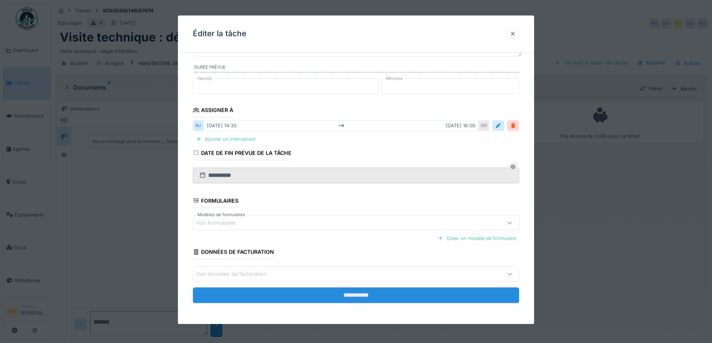
type textarea "**********"
click at [317, 291] on input "**********" at bounding box center [356, 296] width 326 height 16
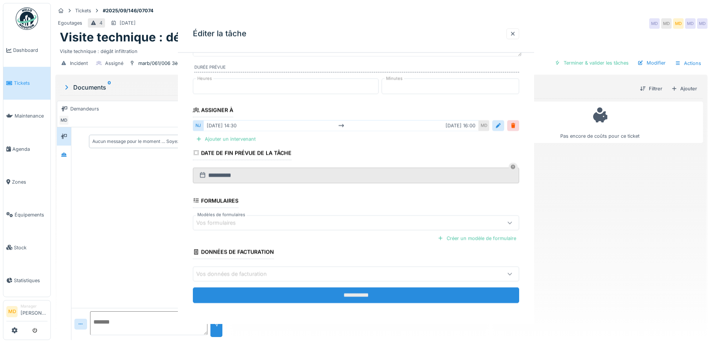
scroll to position [0, 0]
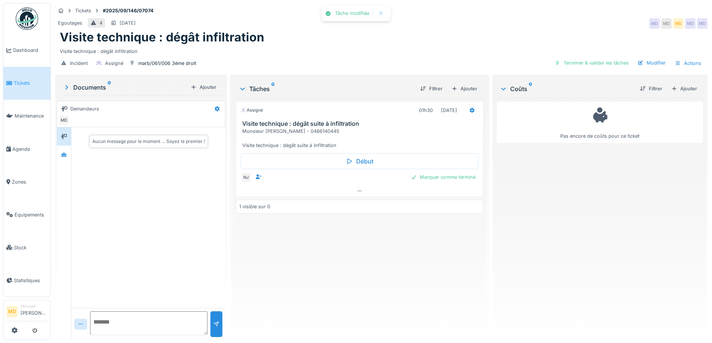
click at [365, 258] on div "Assigné 01h30 [DATE] Visite technique : dégât suite à infiltration Monsieur [PE…" at bounding box center [359, 216] width 247 height 236
drag, startPoint x: 240, startPoint y: 126, endPoint x: 339, endPoint y: 142, distance: 101.1
click at [339, 142] on div "Visite technique : dégât suite à infiltration Monsieur [PERSON_NAME] - 04861404…" at bounding box center [359, 134] width 246 height 29
copy div "Monsieur [PERSON_NAME] - 0486140445 Visite technique : dégât suite à infiltrati…"
click at [321, 280] on div "Assigné 01h30 [DATE] Visite technique : dégât suite à infiltration Monsieur [PE…" at bounding box center [359, 216] width 247 height 236
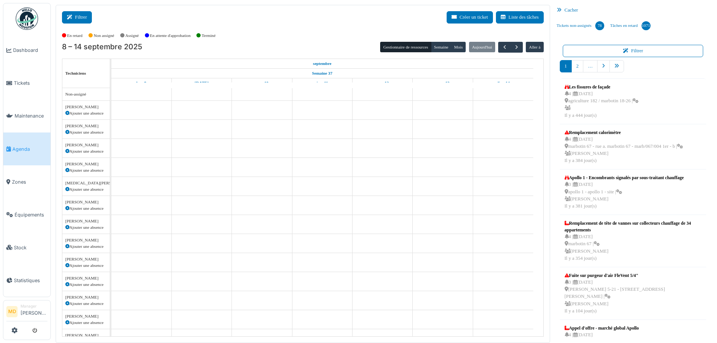
click at [77, 15] on button "Filtrer" at bounding box center [77, 17] width 30 height 12
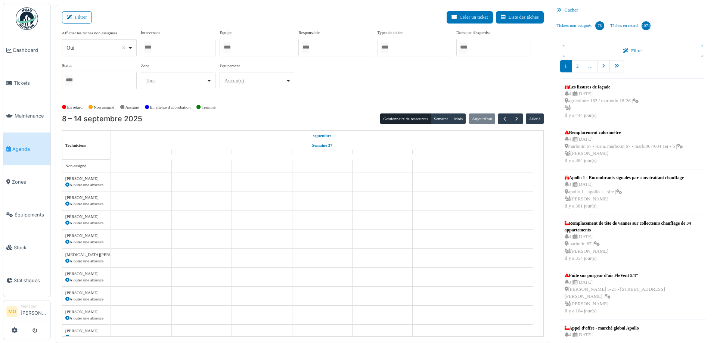
click at [197, 52] on div at bounding box center [178, 48] width 75 height 18
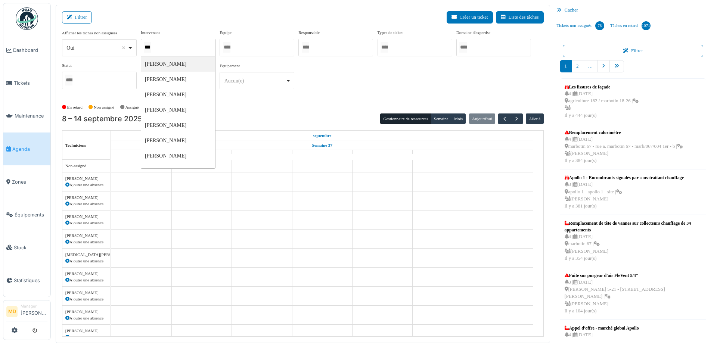
type input "****"
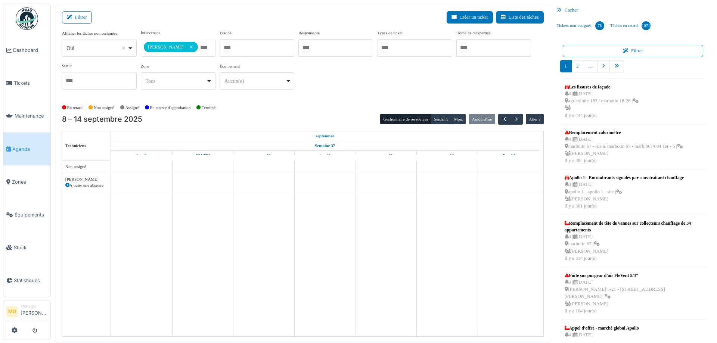
click at [371, 78] on div "**********" at bounding box center [303, 63] width 482 height 66
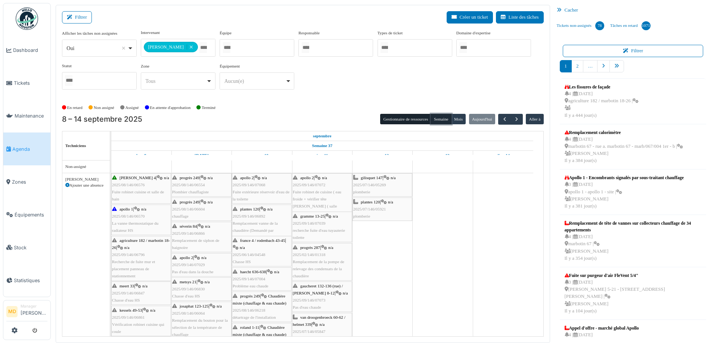
click at [441, 120] on button "Semaine" at bounding box center [441, 119] width 21 height 10
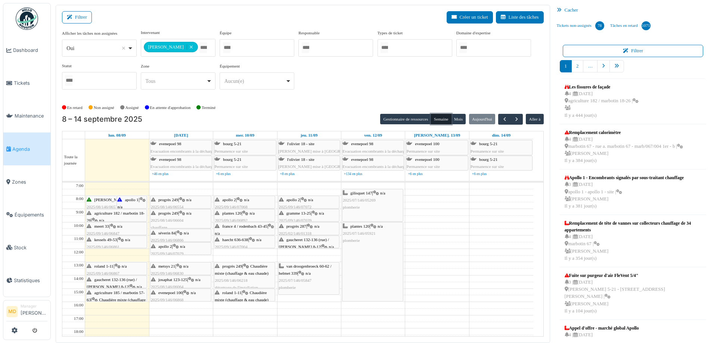
click at [105, 214] on span "agriculture 182 / marbotin 18-26" at bounding box center [116, 217] width 58 height 12
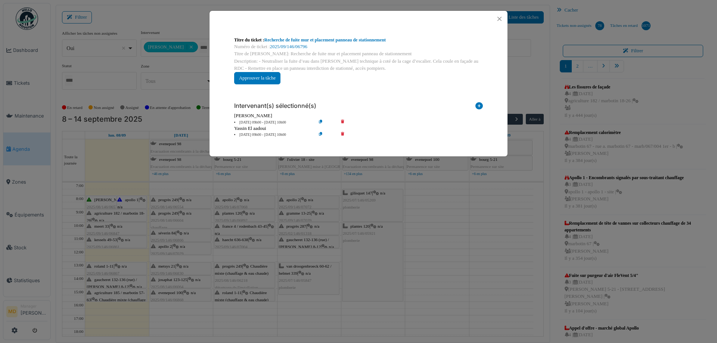
click at [525, 62] on div "Titre du ticket : Recherche de fuite mur et placement panneau de stationnement …" at bounding box center [358, 171] width 717 height 343
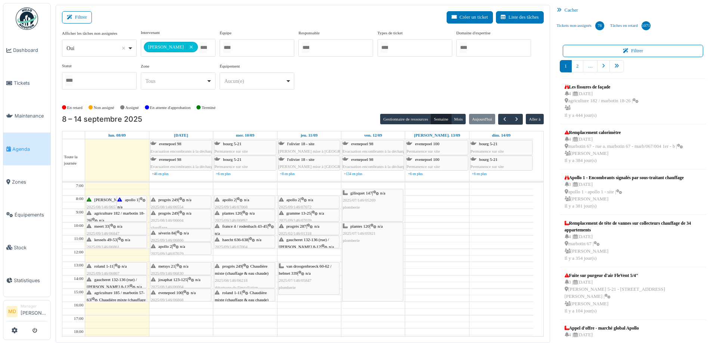
click at [109, 227] on span "meert 33" at bounding box center [102, 226] width 15 height 4
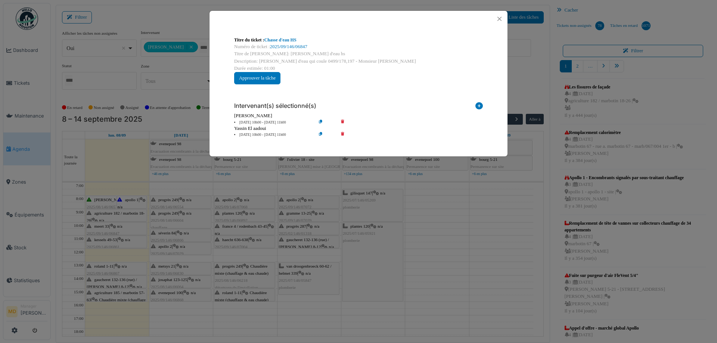
click at [525, 69] on div "Titre du ticket : Chasse d'eau HS Numéro de ticket : 2025/09/146/06847 Titre de…" at bounding box center [358, 171] width 717 height 343
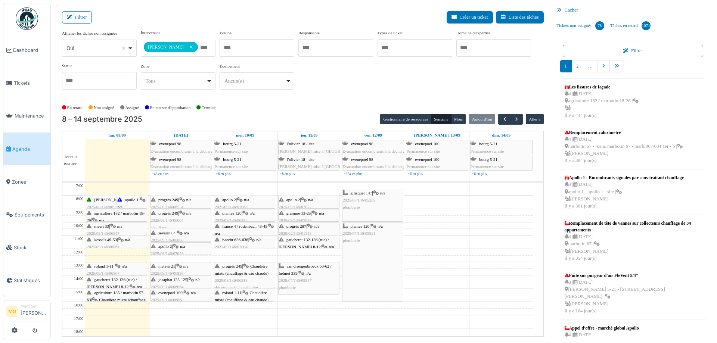
click at [118, 241] on div "kessels 49-53 | n/a 2025/09/146/06861 Vérification robinet cuisine qui coule" at bounding box center [117, 251] width 60 height 29
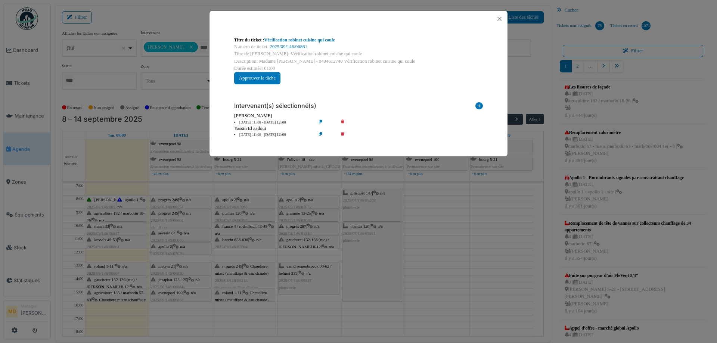
click at [518, 58] on div "Titre du ticket : Vérification robinet cuisine qui coule Numéro de ticket : 202…" at bounding box center [358, 171] width 717 height 343
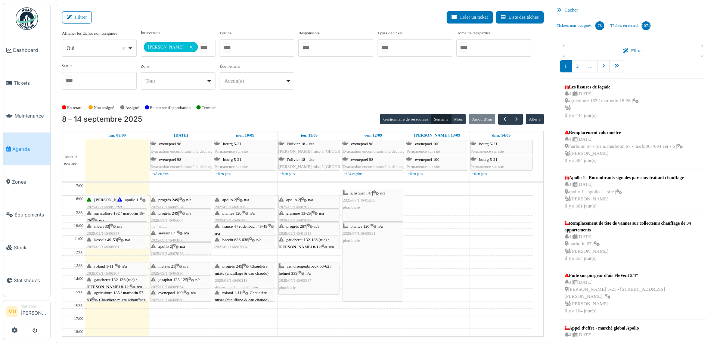
click at [118, 265] on icon at bounding box center [118, 266] width 6 height 5
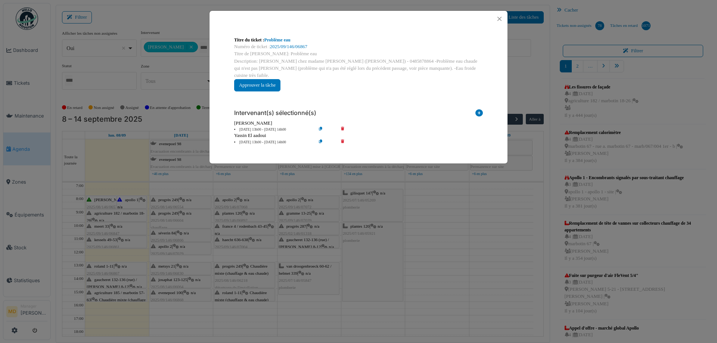
click at [537, 63] on div "Titre du ticket : Problème eau Numéro de ticket : 2025/09/146/06867 Titre de la…" at bounding box center [358, 171] width 717 height 343
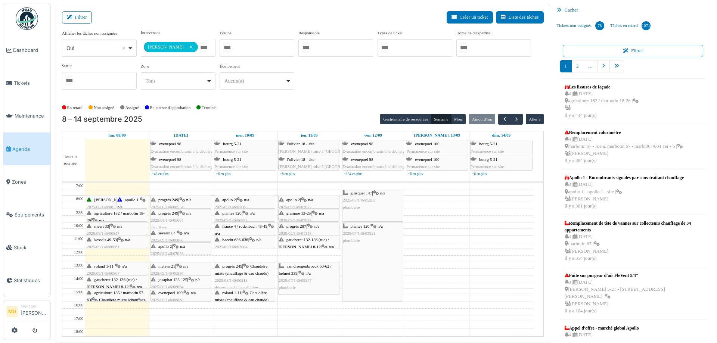
click at [122, 282] on div "gaucheret 132-136 (rue) / thomas 8-12 | n/a 2025/09/146/07040 recherche fuite d…" at bounding box center [117, 291] width 60 height 29
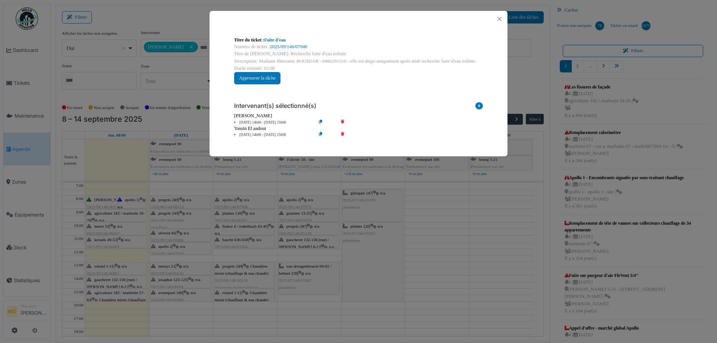
click at [525, 71] on div "Titre du ticket : Fuite d'eau Numéro de ticket : 2025/09/146/07040 Titre de la …" at bounding box center [358, 171] width 717 height 343
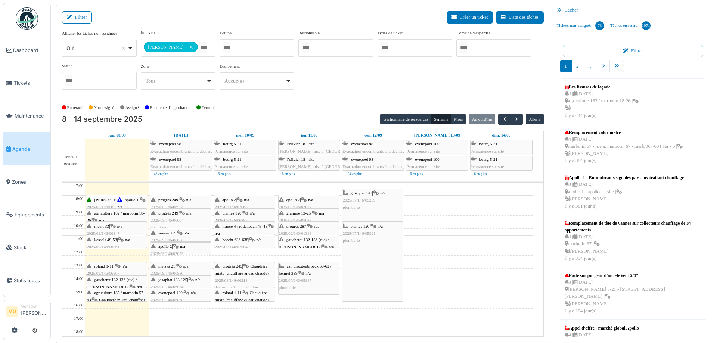
click at [115, 296] on div "agriculture 185 / marbotin 57-63 | Chaudière mixte (chauffage & eau chaude) 202…" at bounding box center [117, 308] width 60 height 36
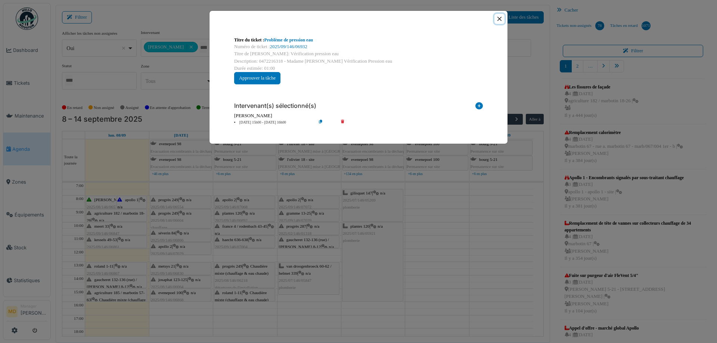
click at [499, 20] on button "Close" at bounding box center [500, 19] width 10 height 10
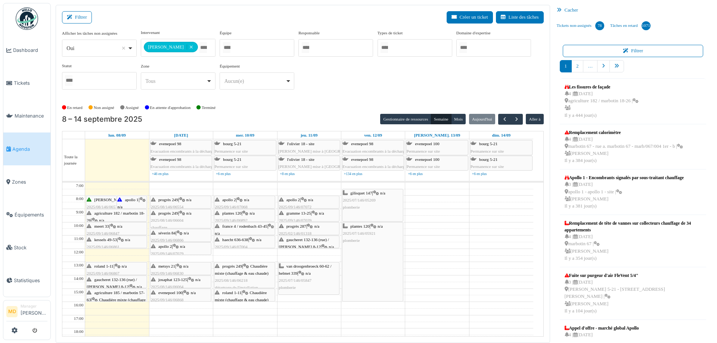
click at [109, 225] on span "meert 33" at bounding box center [102, 226] width 15 height 4
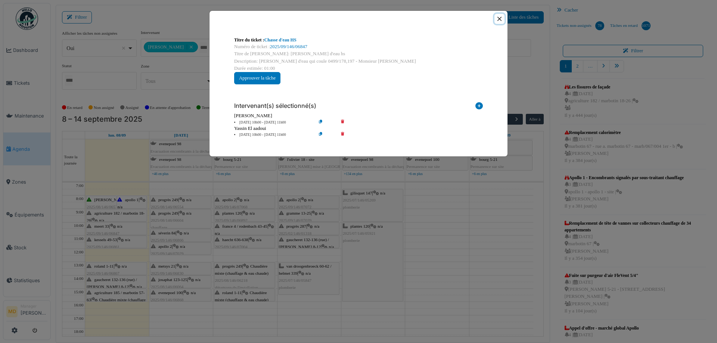
click at [501, 21] on button "Close" at bounding box center [500, 19] width 10 height 10
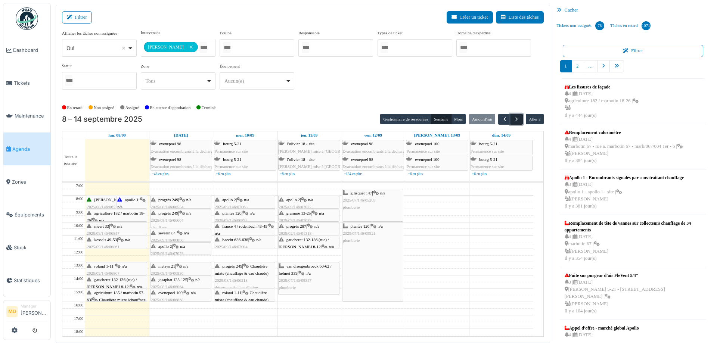
click at [514, 118] on span "button" at bounding box center [517, 119] width 6 height 6
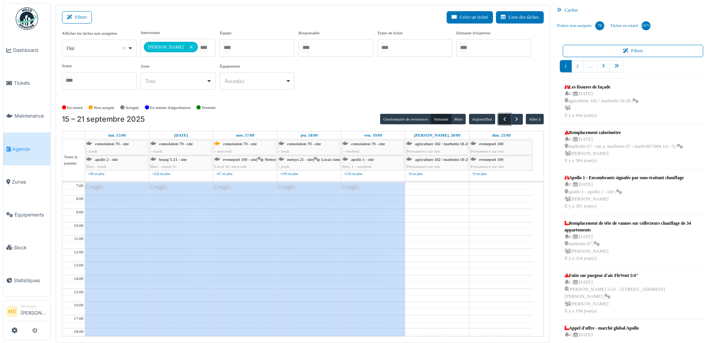
click at [502, 116] on span "button" at bounding box center [505, 119] width 6 height 6
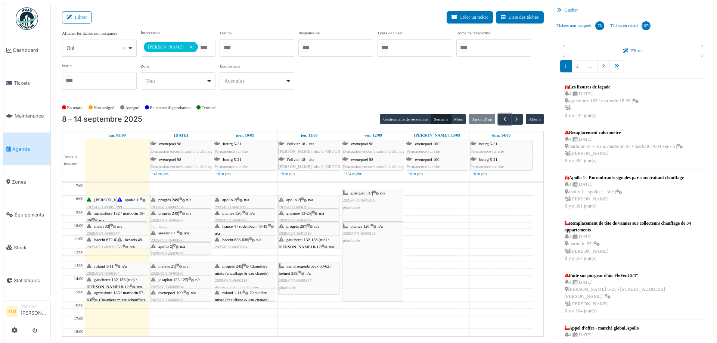
click at [129, 242] on div "kessels 49-53 | n/a 2025/09/146/06861 Vérification robinet cuisine qui coule" at bounding box center [131, 262] width 29 height 50
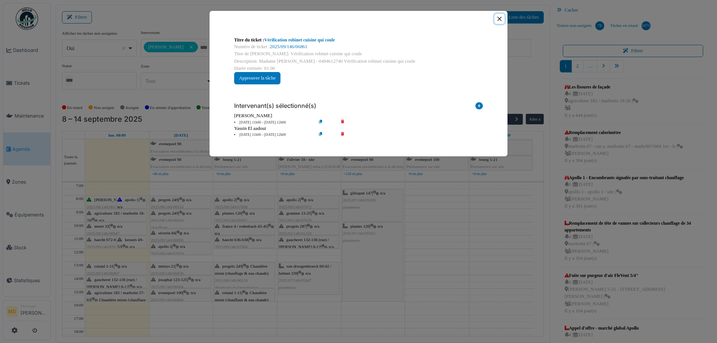
click at [499, 21] on button "Close" at bounding box center [500, 19] width 10 height 10
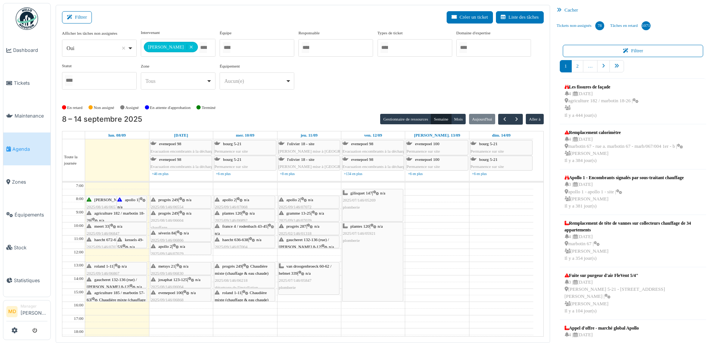
click at [185, 215] on icon at bounding box center [182, 213] width 6 height 5
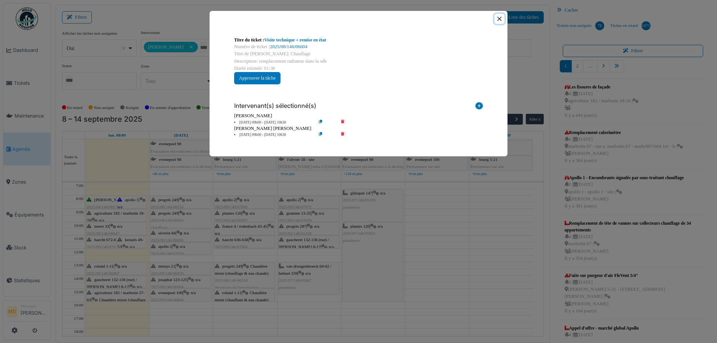
click at [499, 18] on button "Close" at bounding box center [500, 19] width 10 height 10
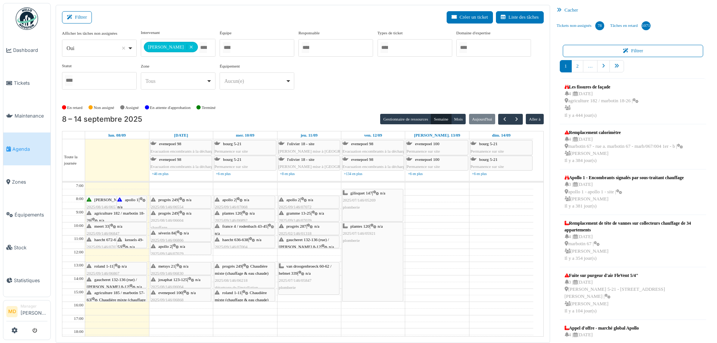
click at [184, 212] on icon at bounding box center [182, 213] width 6 height 5
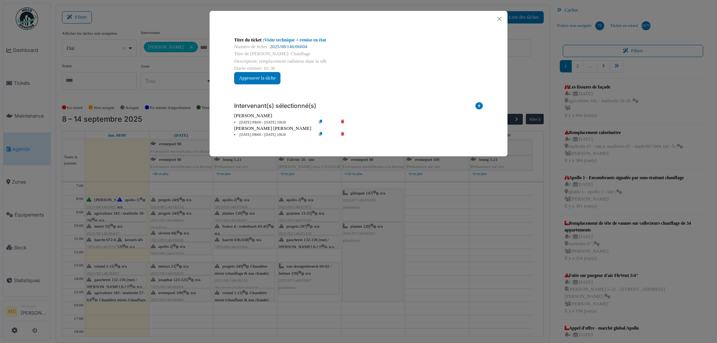
click at [285, 46] on link "2025/08/146/06604" at bounding box center [288, 46] width 37 height 5
click at [498, 20] on button "Close" at bounding box center [500, 19] width 10 height 10
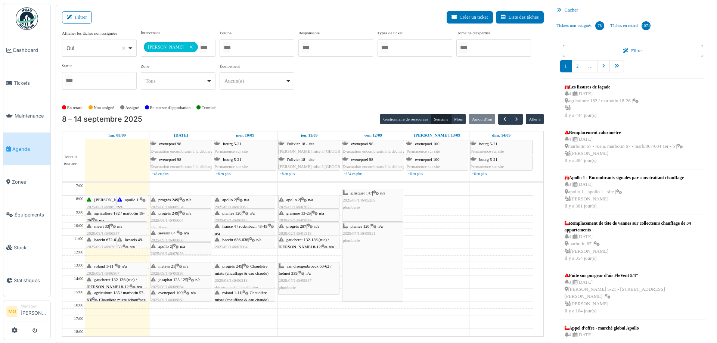
click at [128, 199] on span "apollo 1" at bounding box center [131, 200] width 13 height 4
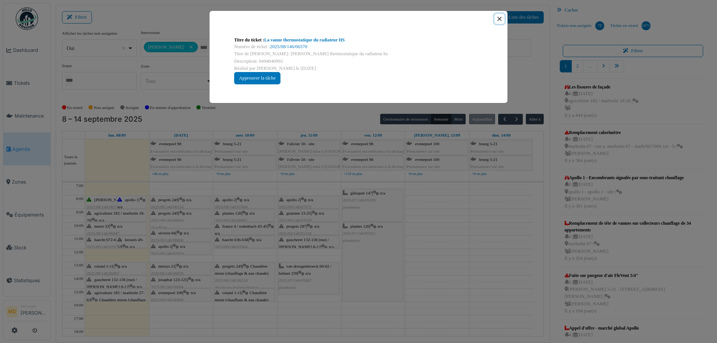
click at [499, 18] on button "Close" at bounding box center [500, 19] width 10 height 10
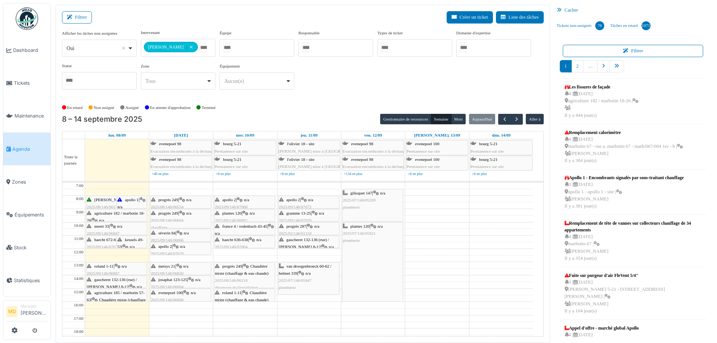
click at [102, 201] on span "[PERSON_NAME] 4" at bounding box center [113, 200] width 36 height 4
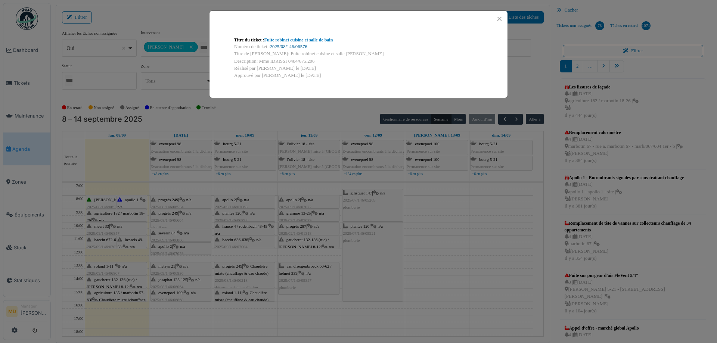
click at [291, 44] on link "2025/08/146/06576" at bounding box center [288, 46] width 37 height 5
click at [497, 21] on button "Close" at bounding box center [500, 19] width 10 height 10
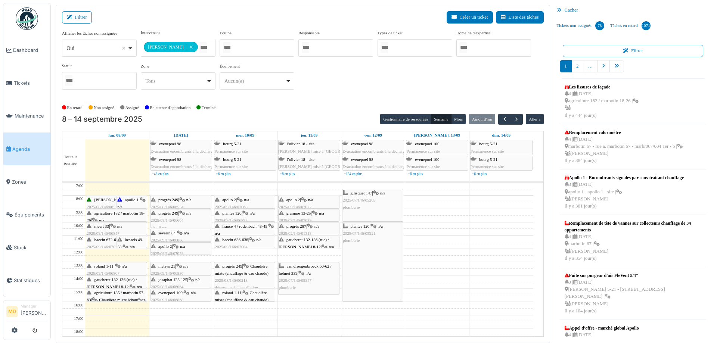
click at [131, 203] on div "apollo 1 | n/a 2025/08/146/06570 La vanne thermostatique du radiateur HS" at bounding box center [131, 222] width 29 height 50
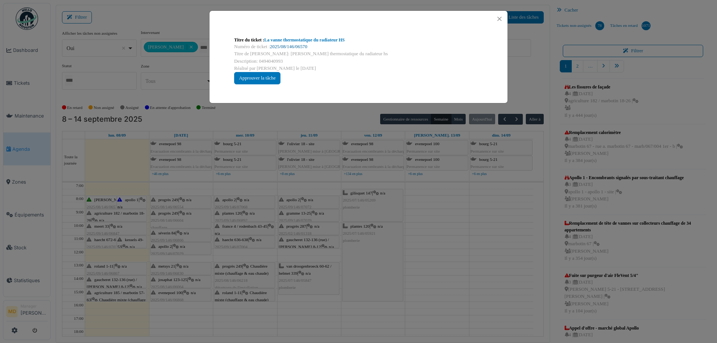
click at [290, 47] on link "2025/08/146/06570" at bounding box center [288, 46] width 37 height 5
click at [497, 18] on button "Close" at bounding box center [500, 19] width 10 height 10
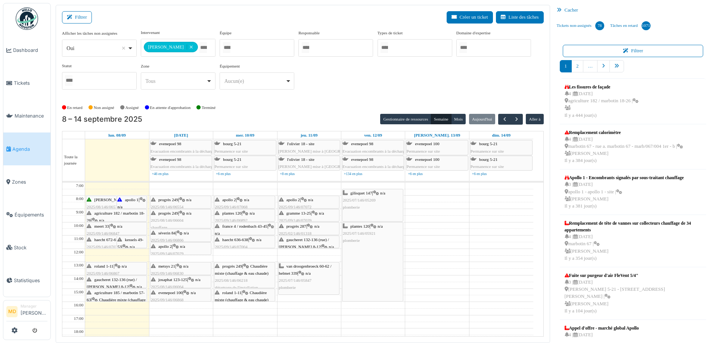
click at [115, 214] on span "agriculture 182 / marbotin 18-26" at bounding box center [116, 217] width 58 height 12
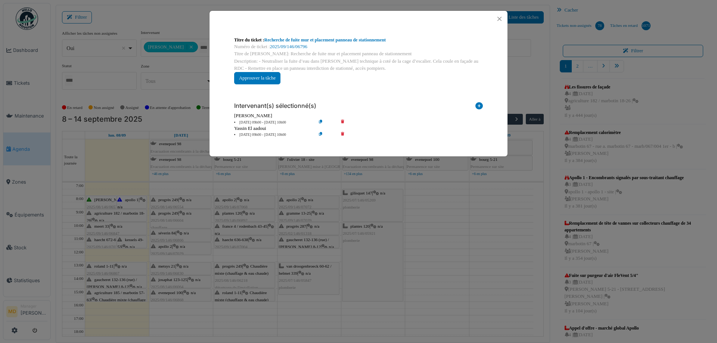
click at [349, 36] on div "Titre du ticket : Recherche de fuite mur et placement panneau de stationnement …" at bounding box center [358, 61] width 261 height 60
click at [343, 41] on link "Recherche de fuite mur et placement panneau de stationnement" at bounding box center [326, 39] width 122 height 5
click at [501, 20] on button "Close" at bounding box center [500, 19] width 10 height 10
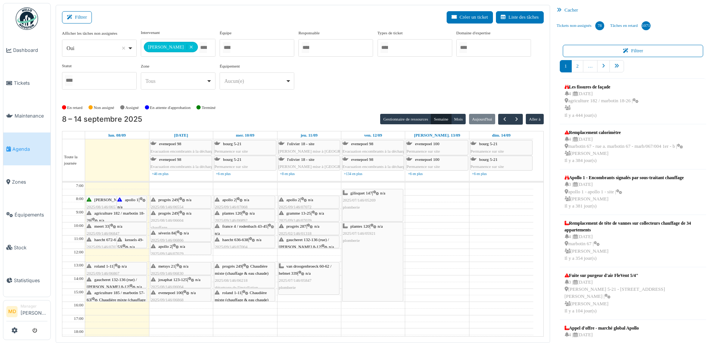
click at [109, 228] on span "meert 33" at bounding box center [102, 226] width 15 height 4
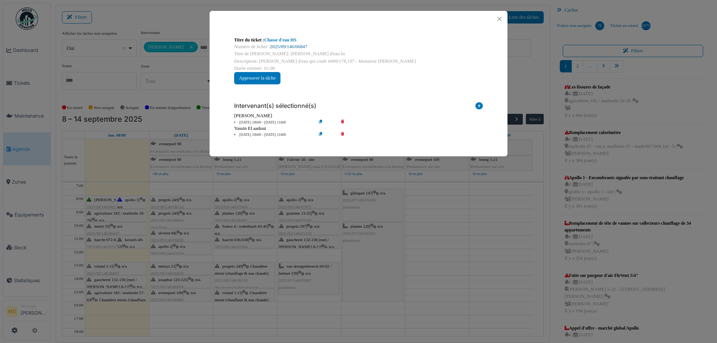
click at [283, 46] on link "2025/09/146/06847" at bounding box center [288, 46] width 37 height 5
click at [501, 19] on button "Close" at bounding box center [500, 19] width 10 height 10
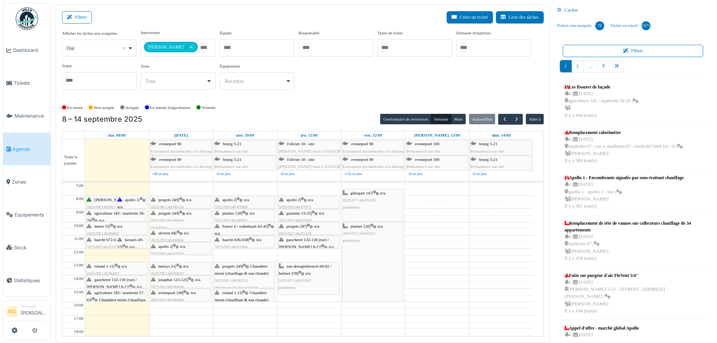
click at [134, 239] on span "kessels 49-53" at bounding box center [130, 244] width 26 height 12
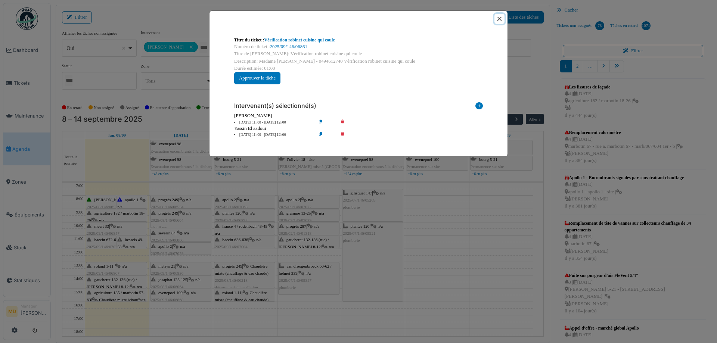
click at [501, 18] on button "Close" at bounding box center [500, 19] width 10 height 10
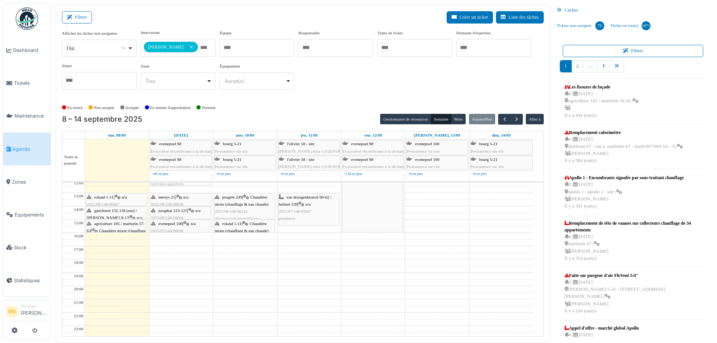
scroll to position [71, 0]
click at [124, 197] on div "roland 1-11 | n/a 2025/09/146/06867 Problème eau" at bounding box center [117, 203] width 60 height 22
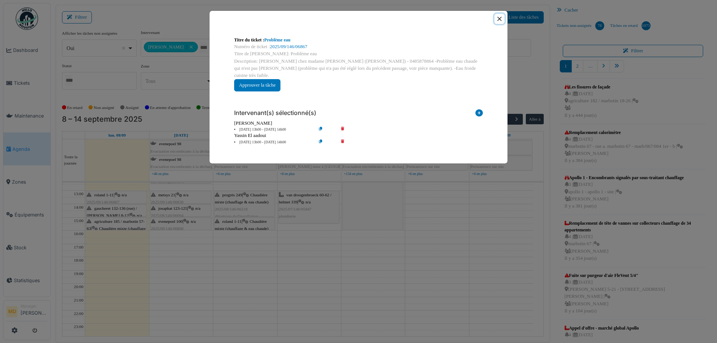
click at [502, 18] on button "Close" at bounding box center [500, 19] width 10 height 10
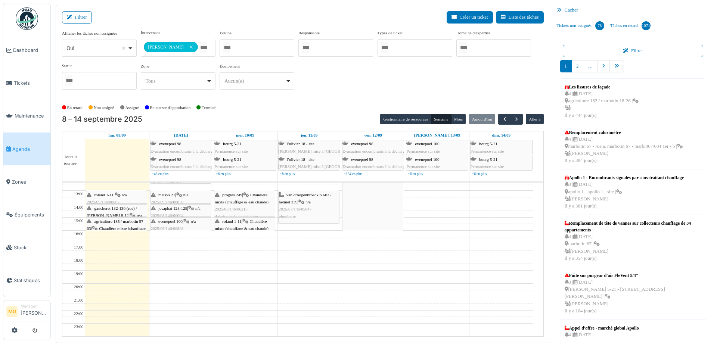
scroll to position [0, 0]
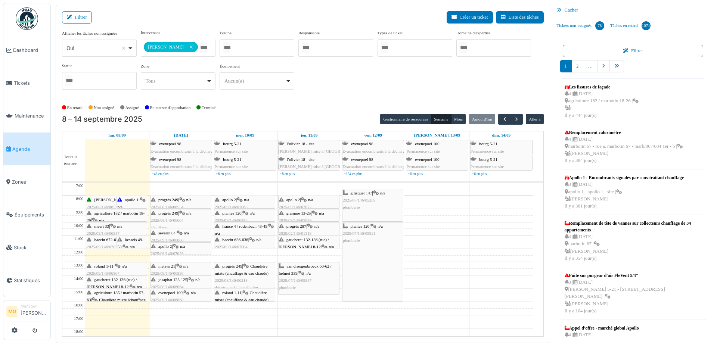
click at [114, 280] on span "gaucheret 132-136 (rue) / thomas 8-12" at bounding box center [112, 284] width 50 height 12
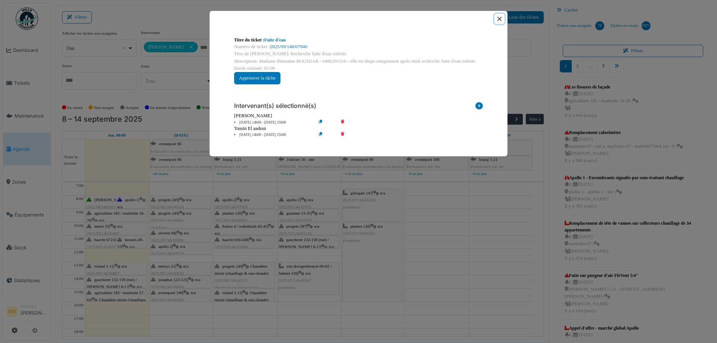
click at [497, 19] on button "Close" at bounding box center [500, 19] width 10 height 10
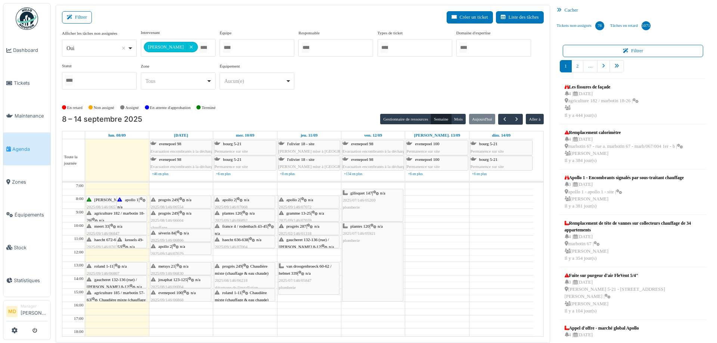
click at [108, 297] on div "agriculture 185 / marbotin 57-63 | Chaudière mixte (chauffage & eau chaude) 202…" at bounding box center [117, 308] width 60 height 36
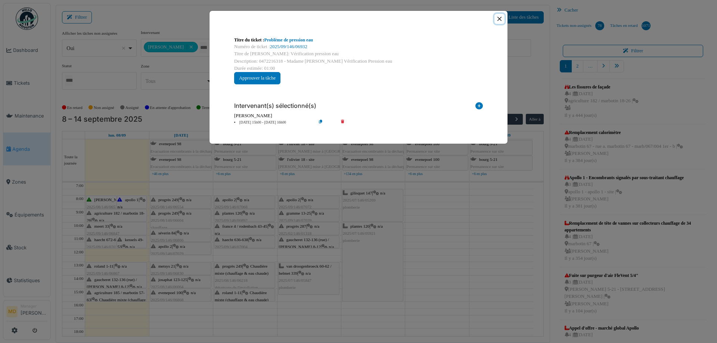
click at [503, 15] on button "Close" at bounding box center [500, 19] width 10 height 10
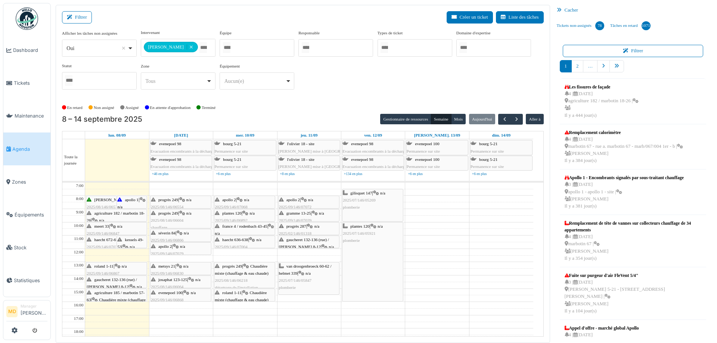
click at [237, 293] on span "roland 1-11" at bounding box center [231, 293] width 19 height 4
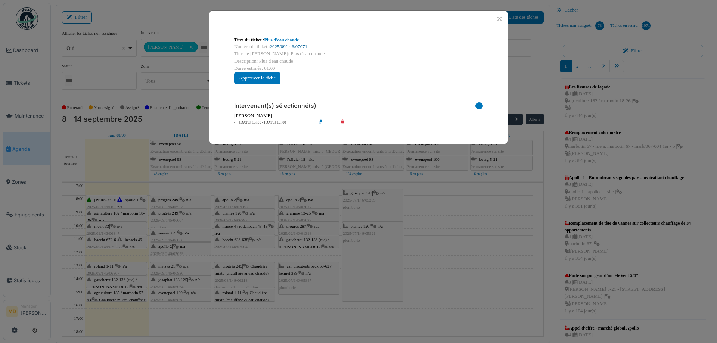
click at [296, 44] on link "2025/09/146/07071" at bounding box center [288, 46] width 37 height 5
click at [497, 20] on button "Close" at bounding box center [500, 19] width 10 height 10
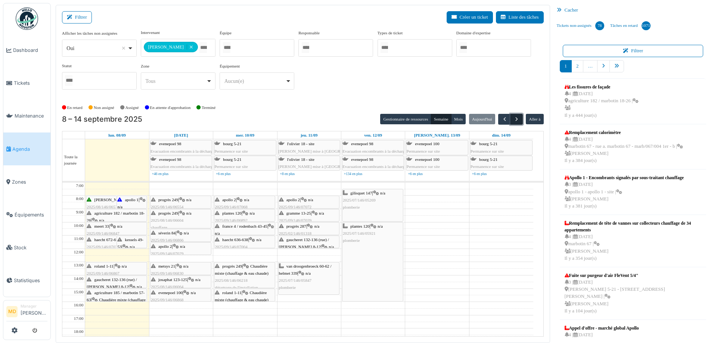
click at [514, 118] on span "button" at bounding box center [517, 119] width 6 height 6
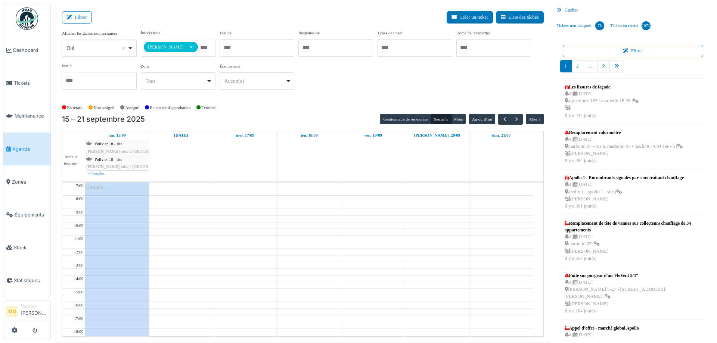
click at [463, 93] on div "**********" at bounding box center [303, 63] width 482 height 66
click at [517, 117] on button "button" at bounding box center [517, 119] width 12 height 11
click at [502, 118] on span "button" at bounding box center [505, 119] width 6 height 6
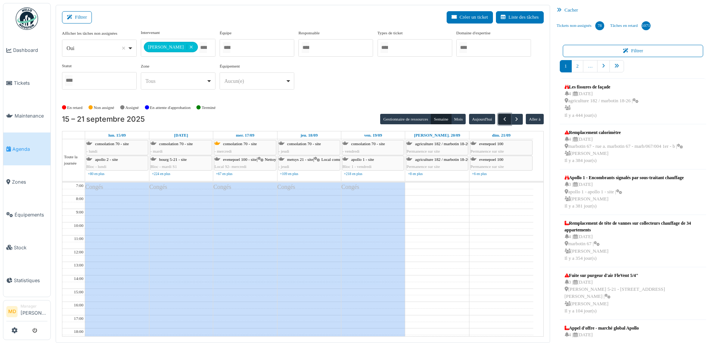
click at [502, 118] on span "button" at bounding box center [505, 119] width 6 height 6
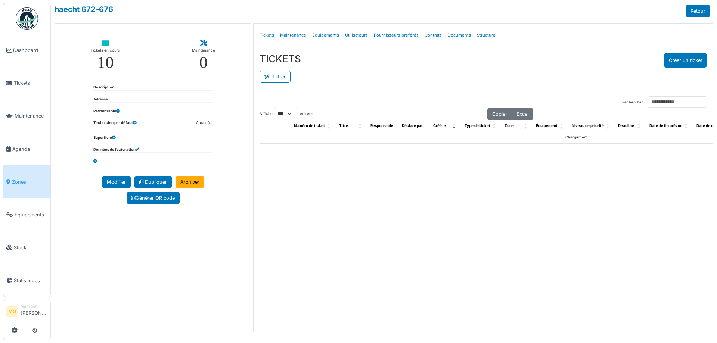
select select "***"
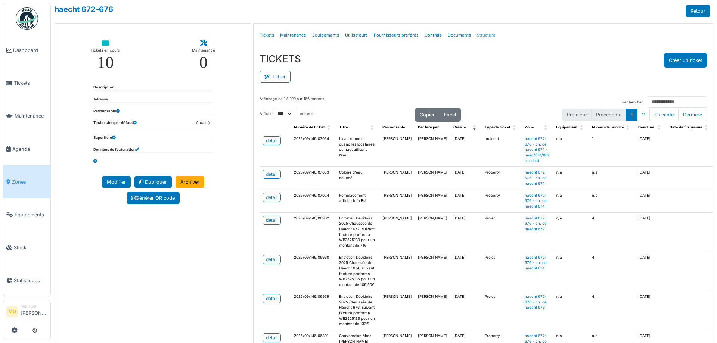
click at [479, 36] on link "Structure" at bounding box center [486, 36] width 25 height 18
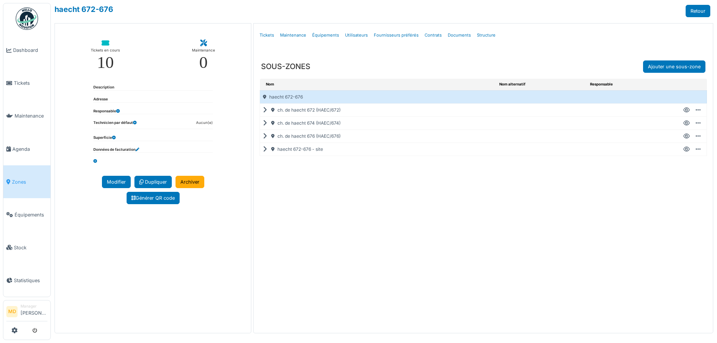
click at [266, 123] on icon at bounding box center [266, 123] width 7 height 0
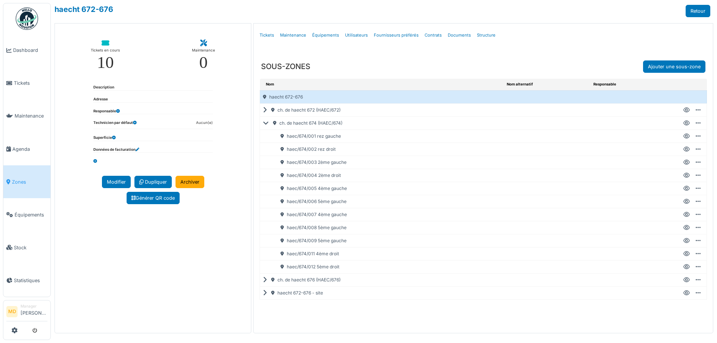
click at [687, 149] on icon at bounding box center [687, 149] width 6 height 0
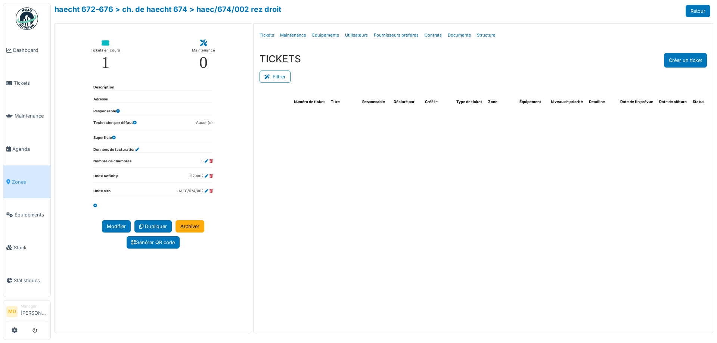
select select "***"
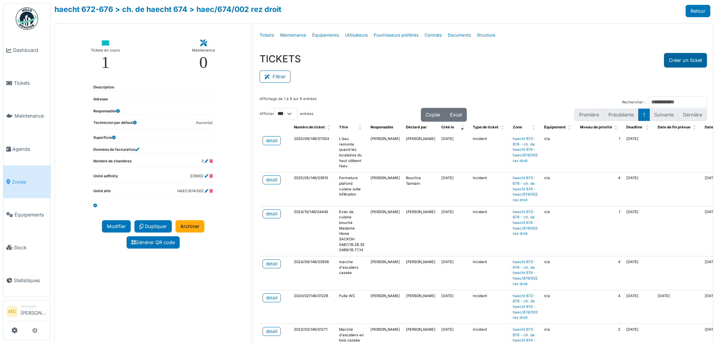
click at [676, 59] on button "Créer un ticket" at bounding box center [685, 60] width 43 height 15
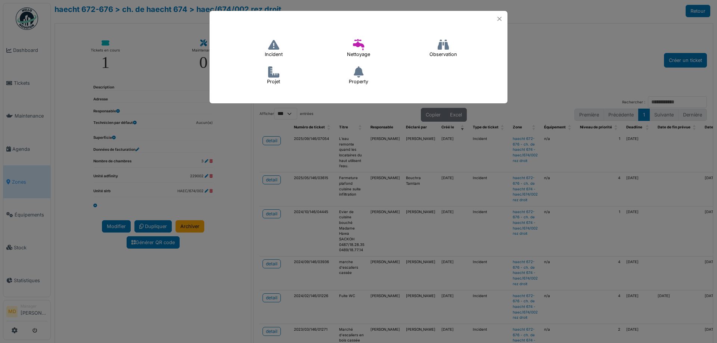
click at [279, 53] on h4 "Incident" at bounding box center [274, 49] width 28 height 24
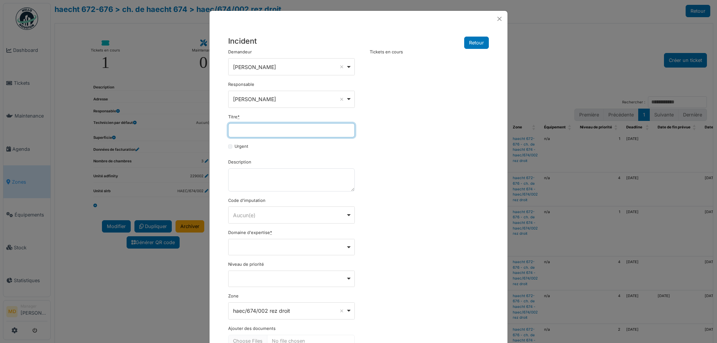
click at [259, 127] on input "Titre *" at bounding box center [291, 130] width 127 height 14
type input "*"
type input "**********"
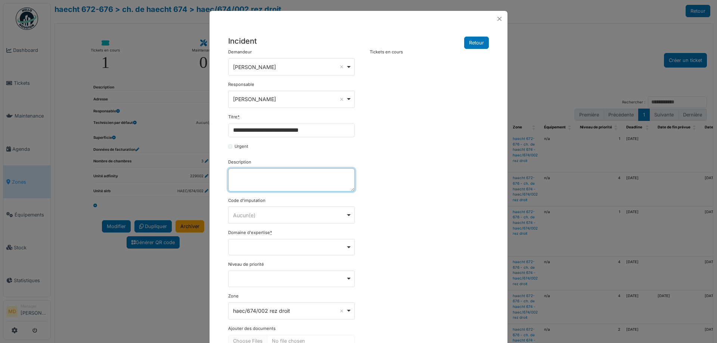
click at [254, 176] on textarea "Description" at bounding box center [291, 180] width 127 height 23
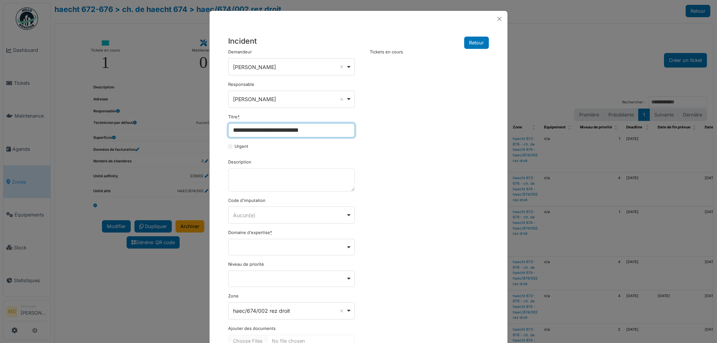
drag, startPoint x: 319, startPoint y: 128, endPoint x: 167, endPoint y: 136, distance: 151.9
click at [167, 136] on div "**********" at bounding box center [358, 171] width 717 height 343
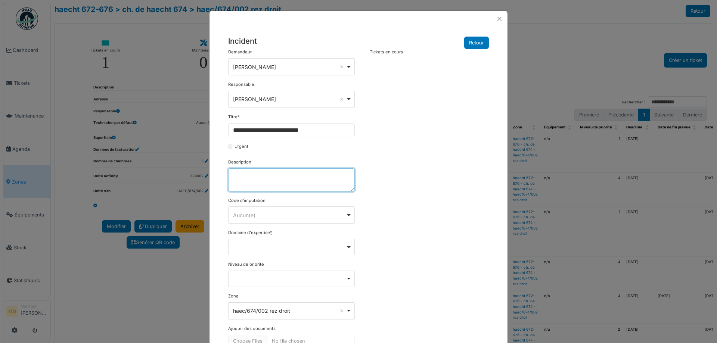
click at [259, 170] on textarea "Description" at bounding box center [291, 180] width 127 height 23
paste textarea "**********"
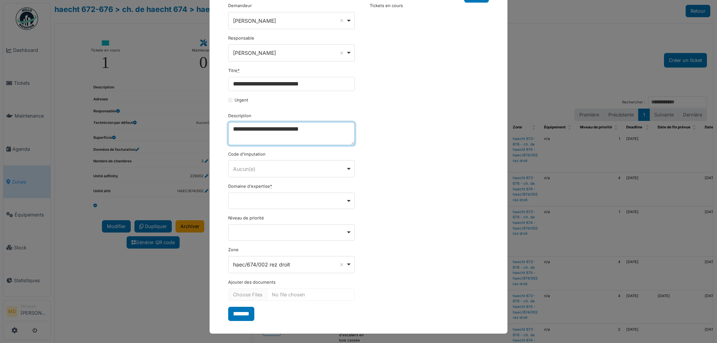
scroll to position [48, 0]
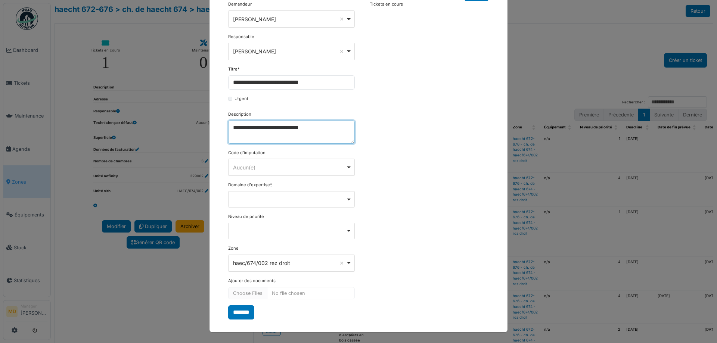
click at [256, 199] on div "Remove item" at bounding box center [292, 199] width 120 height 3
type textarea "**********"
click at [256, 201] on div "Remove item" at bounding box center [291, 199] width 127 height 16
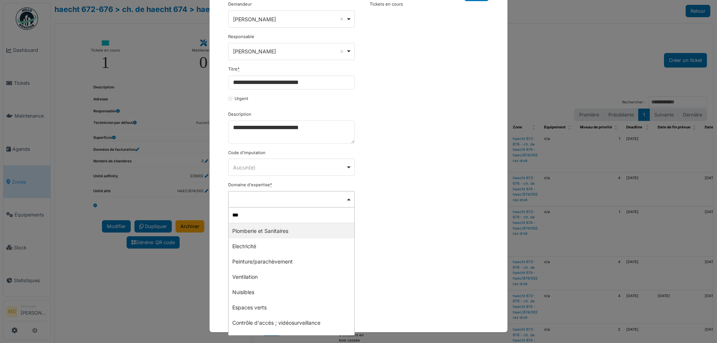
type input "****"
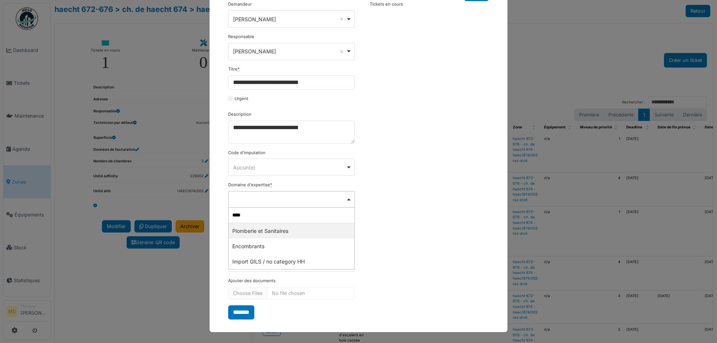
select select "***"
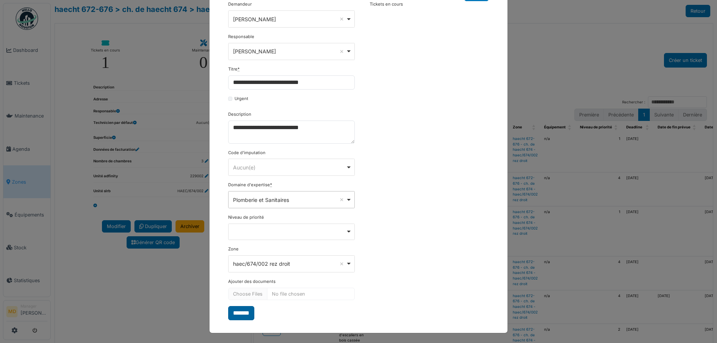
click at [241, 315] on input "*******" at bounding box center [241, 313] width 26 height 14
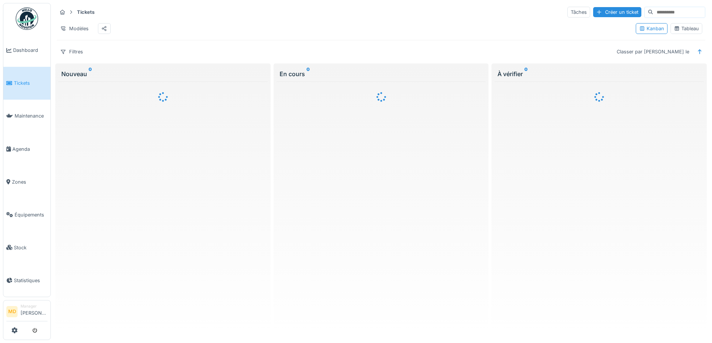
click at [682, 29] on div "Tableau" at bounding box center [686, 28] width 25 height 7
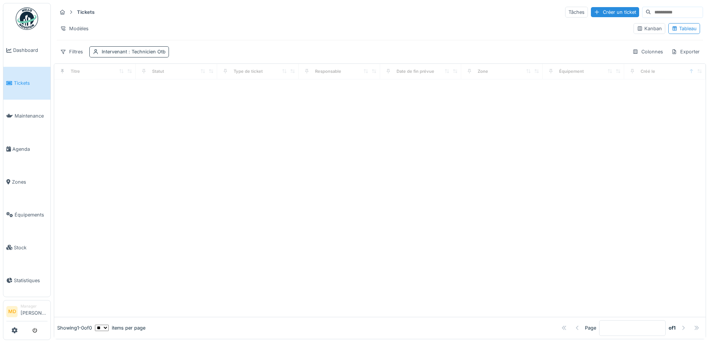
click at [142, 54] on span ": Technicien Otb" at bounding box center [146, 52] width 38 height 6
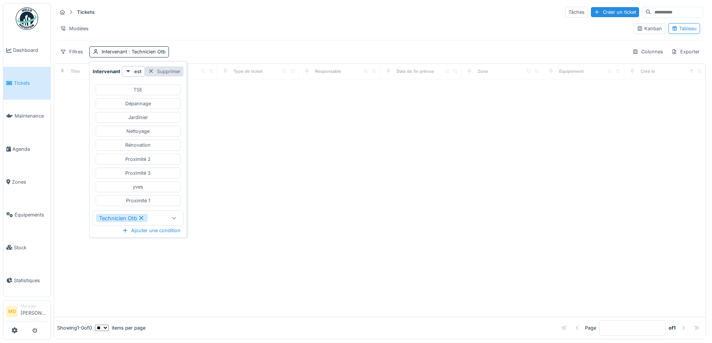
click at [160, 67] on div "Supprimer" at bounding box center [164, 72] width 38 height 10
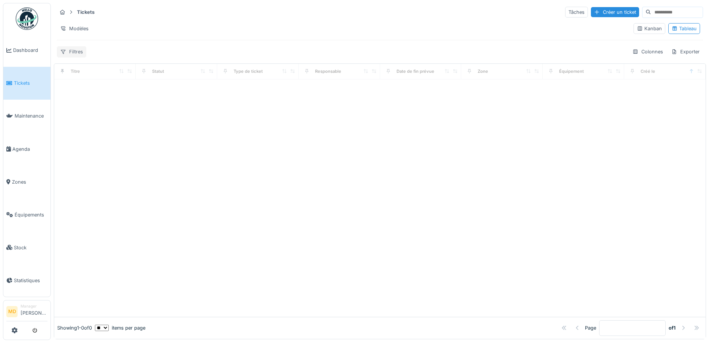
click at [71, 48] on div "Filtres" at bounding box center [72, 51] width 30 height 11
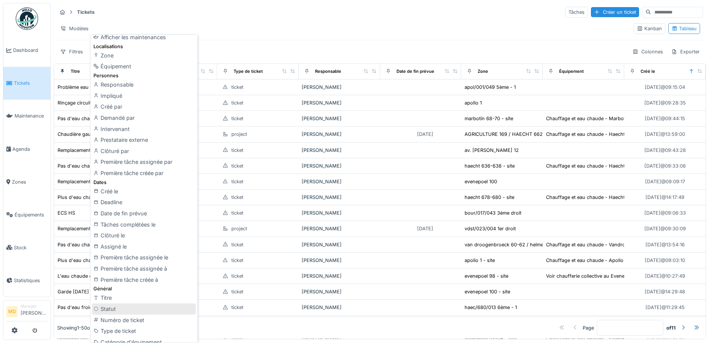
scroll to position [75, 0]
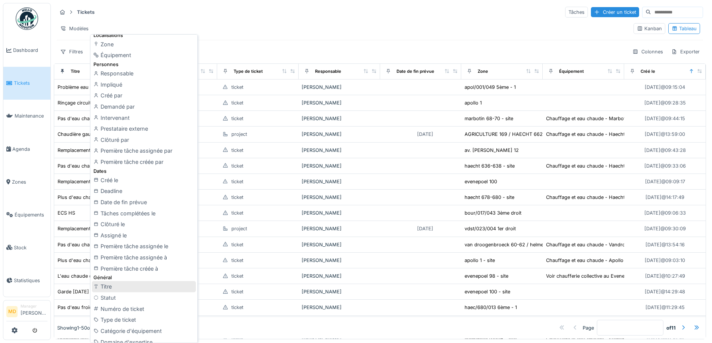
click at [107, 288] on div "Titre" at bounding box center [144, 286] width 104 height 11
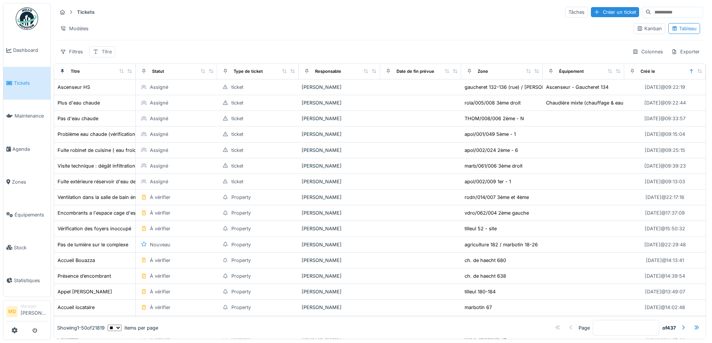
click at [105, 52] on div "Titre" at bounding box center [107, 51] width 10 height 7
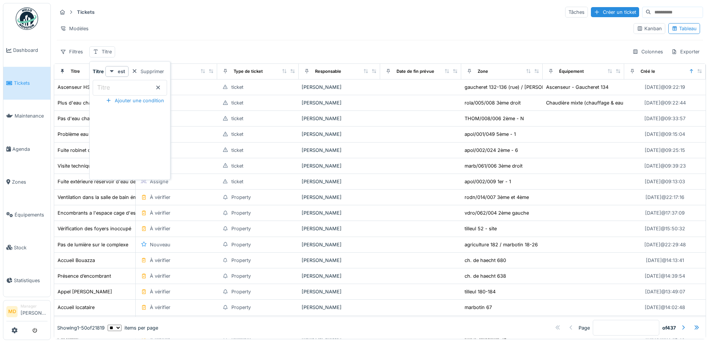
click at [136, 92] on input "Titre" at bounding box center [130, 88] width 74 height 16
type input "*"
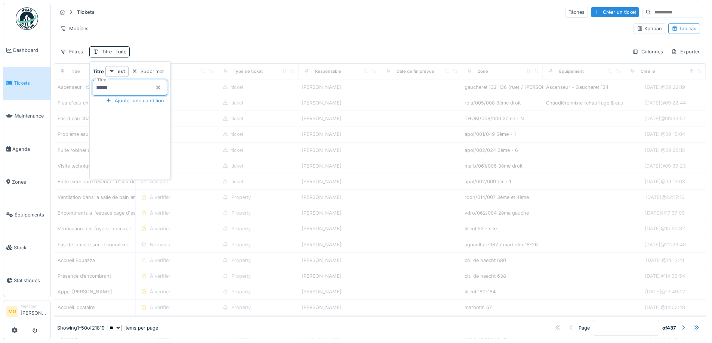
type input "*****"
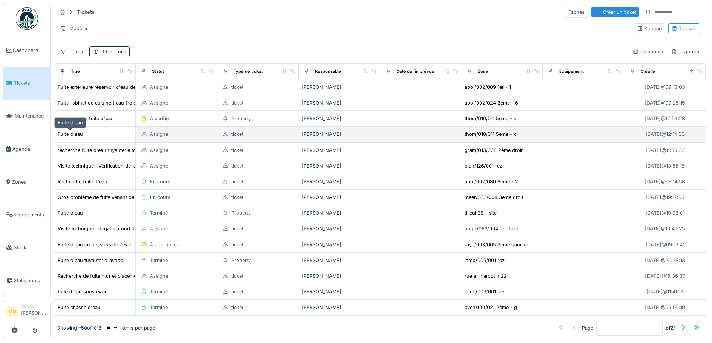
click at [67, 136] on div "Fuite d'eau" at bounding box center [70, 134] width 25 height 7
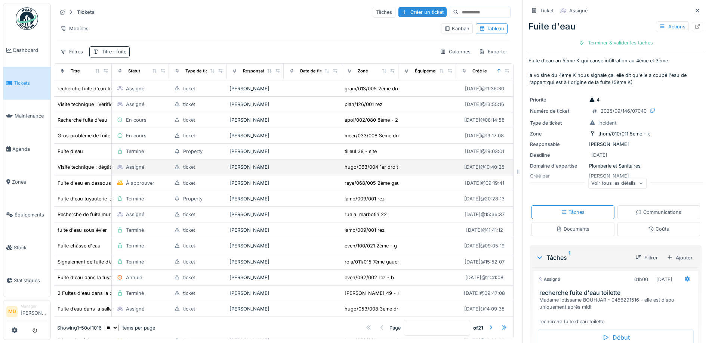
scroll to position [75, 0]
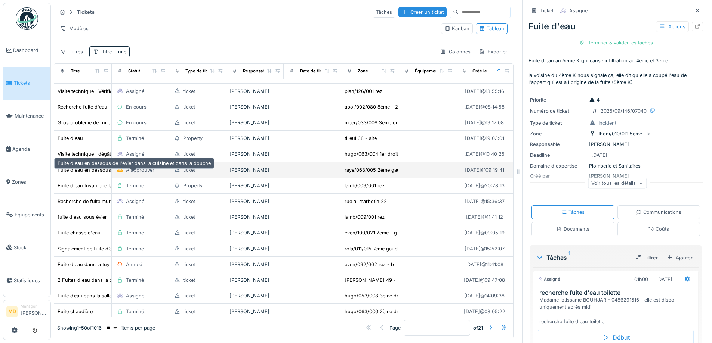
click at [78, 174] on div "Fuite d'eau en dessous de l'évier dans la cuisine et dans la douche" at bounding box center [134, 170] width 153 height 7
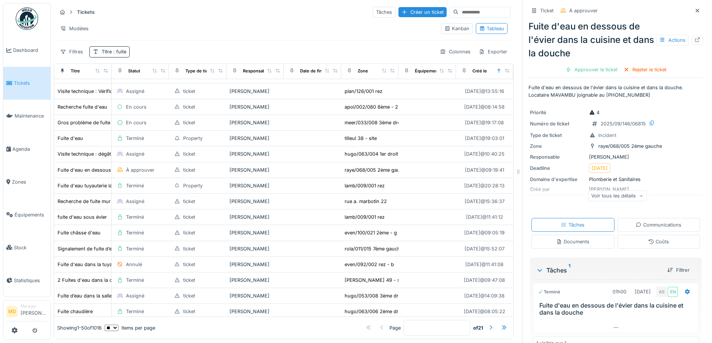
click at [592, 194] on div "Voir tous les détails" at bounding box center [617, 196] width 59 height 11
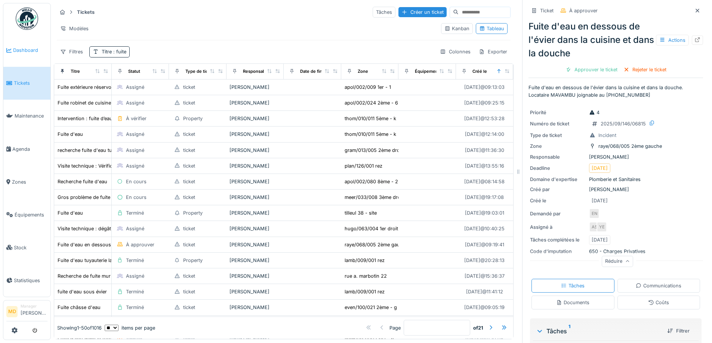
click at [37, 56] on link "Dashboard" at bounding box center [26, 50] width 47 height 33
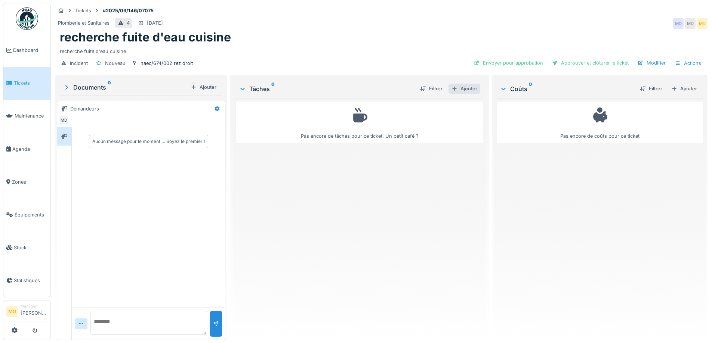
click at [471, 88] on div "Ajouter" at bounding box center [464, 89] width 32 height 10
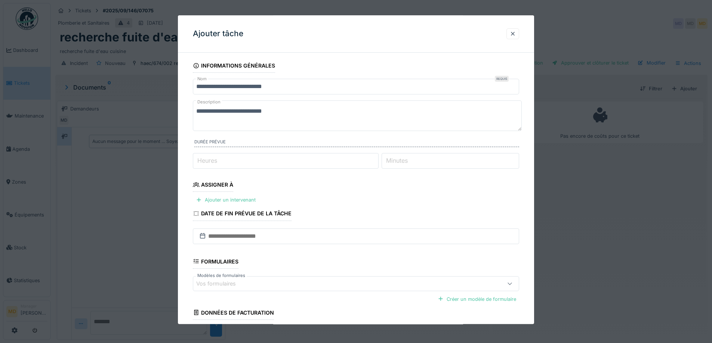
click at [305, 113] on textarea "**********" at bounding box center [357, 116] width 329 height 31
click at [196, 109] on textarea "**********" at bounding box center [357, 116] width 329 height 31
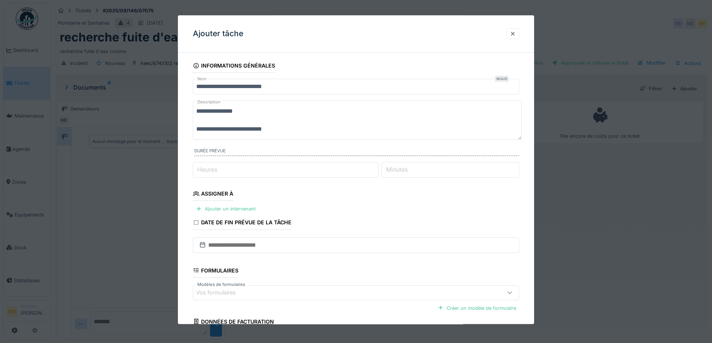
paste textarea "**********"
type textarea "**********"
click at [250, 175] on input "Heures" at bounding box center [286, 170] width 186 height 16
type input "*"
click at [223, 212] on div "Ajouter un intervenant" at bounding box center [226, 209] width 66 height 10
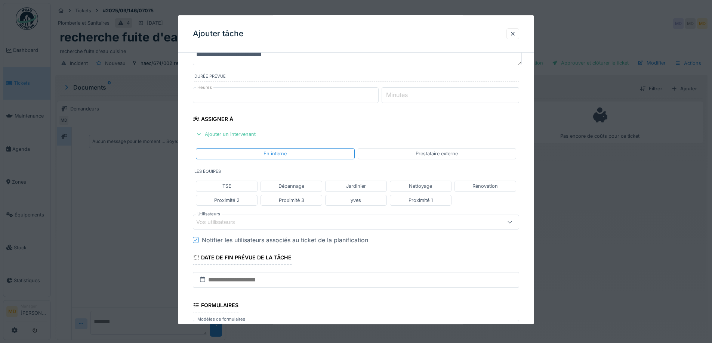
click at [216, 218] on div "Vos utilisateurs" at bounding box center [356, 222] width 326 height 15
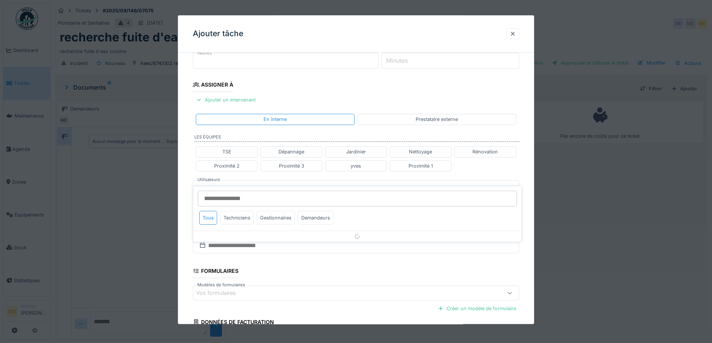
scroll to position [127, 0]
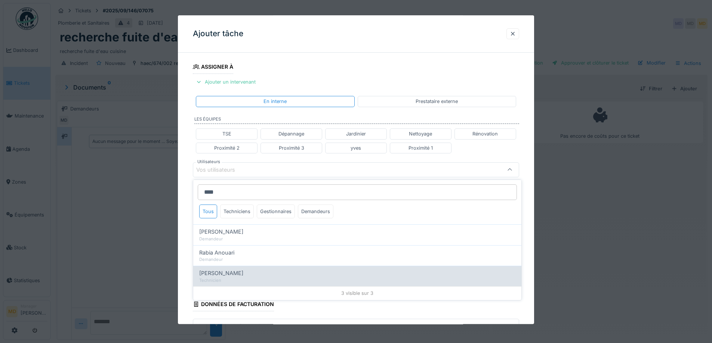
type input "****"
click at [214, 279] on div "Technicien" at bounding box center [357, 281] width 316 height 6
type input "*****"
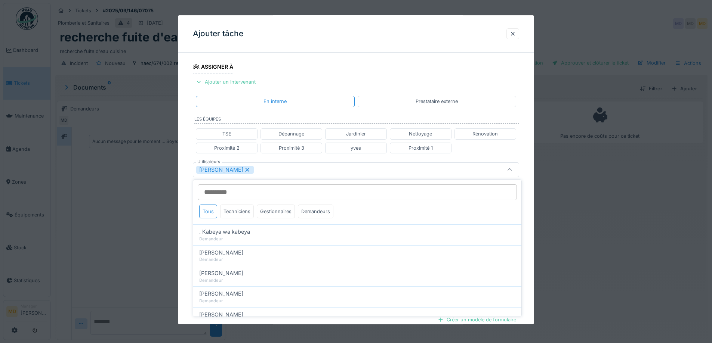
click at [188, 149] on div "**********" at bounding box center [356, 169] width 356 height 474
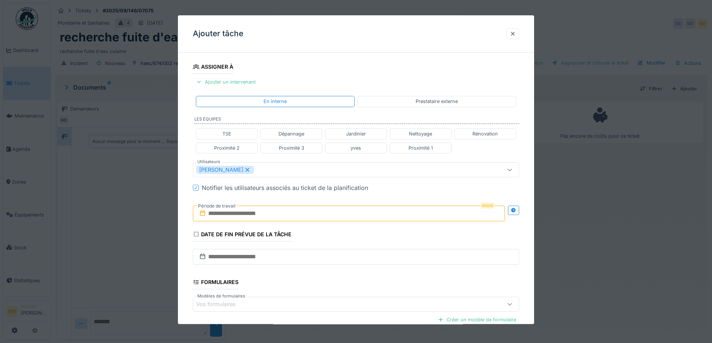
click at [226, 217] on input "text" at bounding box center [349, 214] width 312 height 16
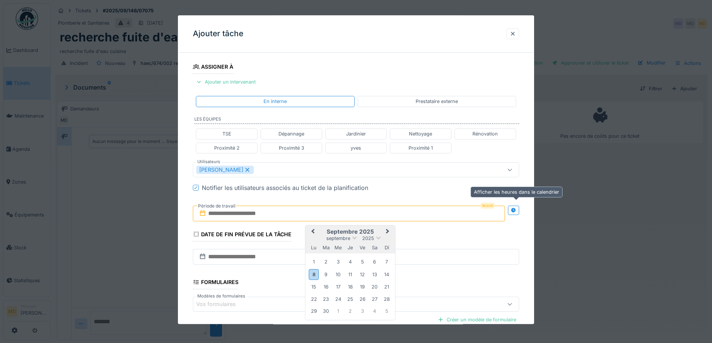
click at [512, 212] on div at bounding box center [513, 210] width 11 height 9
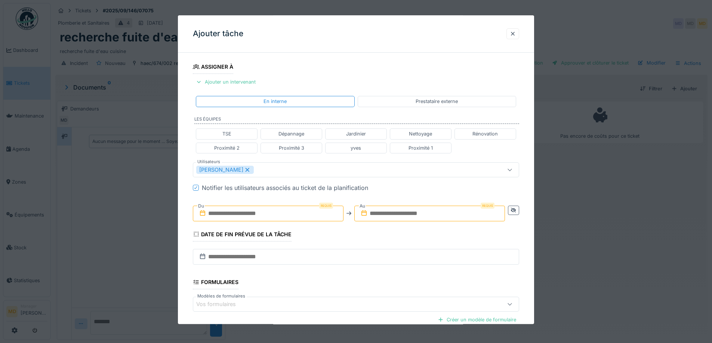
click at [241, 213] on input "text" at bounding box center [268, 214] width 151 height 16
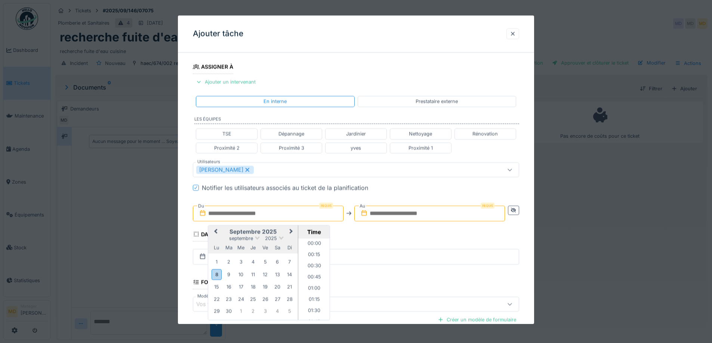
scroll to position [402, 0]
click at [217, 276] on div "8" at bounding box center [217, 274] width 10 height 11
click at [313, 295] on li "11:00" at bounding box center [314, 298] width 32 height 11
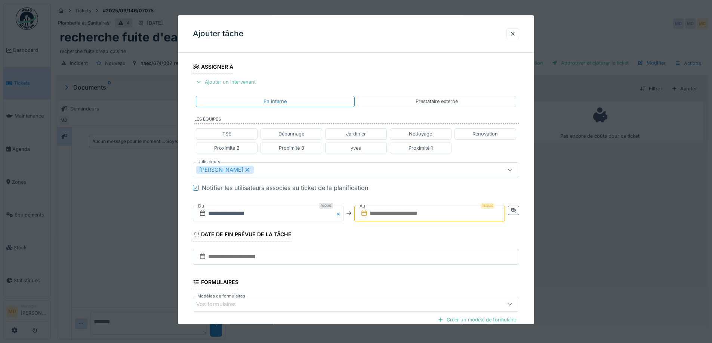
click at [441, 214] on input "text" at bounding box center [429, 214] width 151 height 16
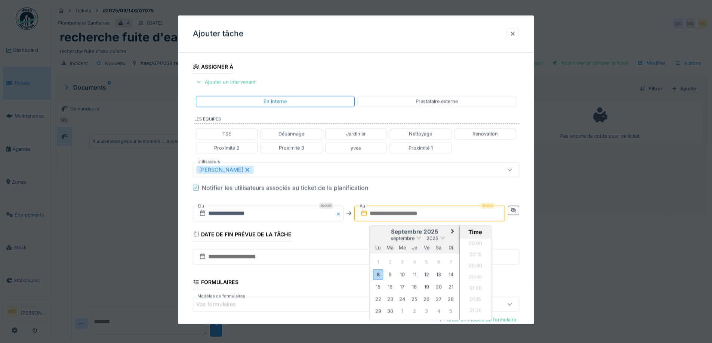
scroll to position [402, 0]
click at [382, 234] on h2 "septembre 2025" at bounding box center [415, 232] width 90 height 7
click at [381, 273] on div "8" at bounding box center [378, 274] width 10 height 11
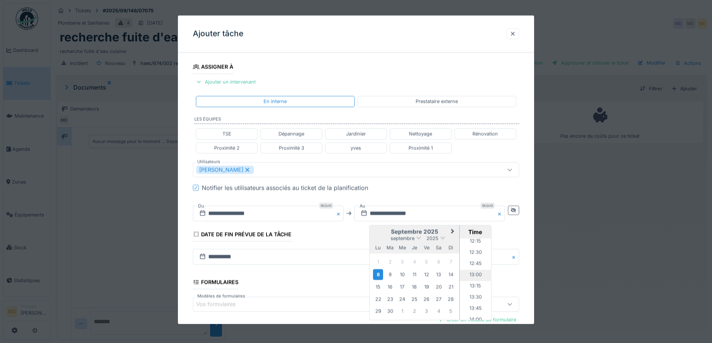
scroll to position [514, 0]
click at [469, 270] on li "12:00" at bounding box center [476, 268] width 32 height 11
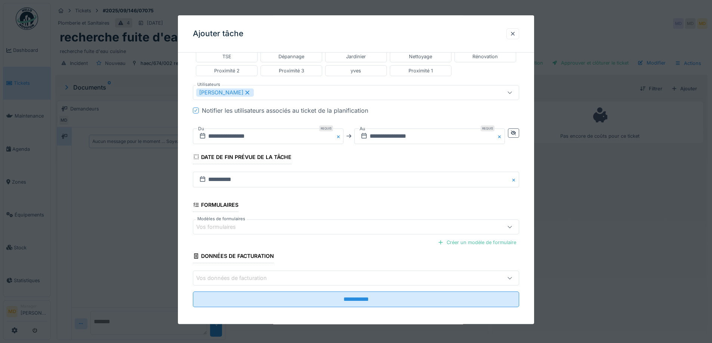
scroll to position [209, 0]
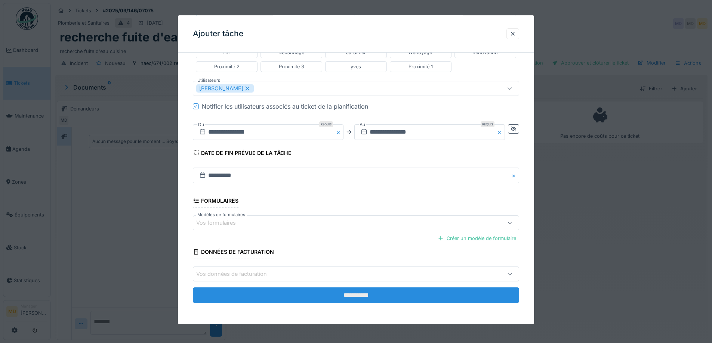
click at [358, 297] on input "**********" at bounding box center [356, 296] width 326 height 16
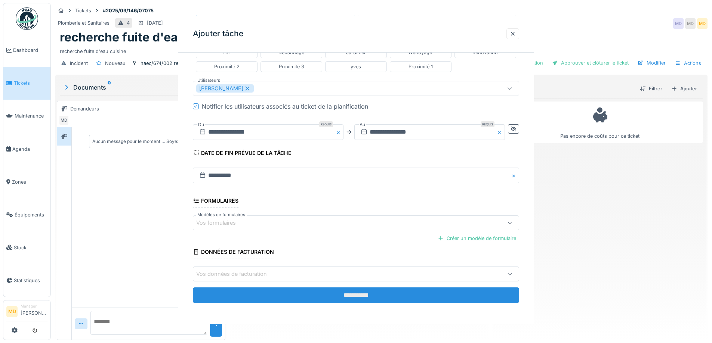
scroll to position [0, 0]
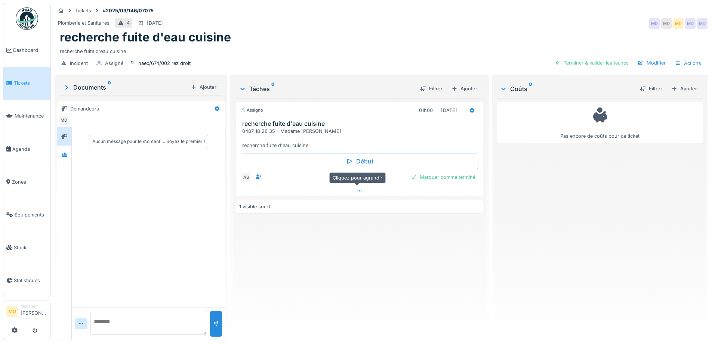
click at [356, 192] on icon at bounding box center [359, 191] width 6 height 5
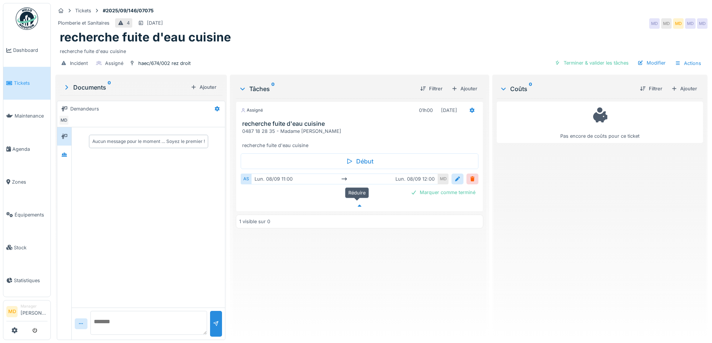
click at [359, 204] on icon at bounding box center [359, 206] width 6 height 5
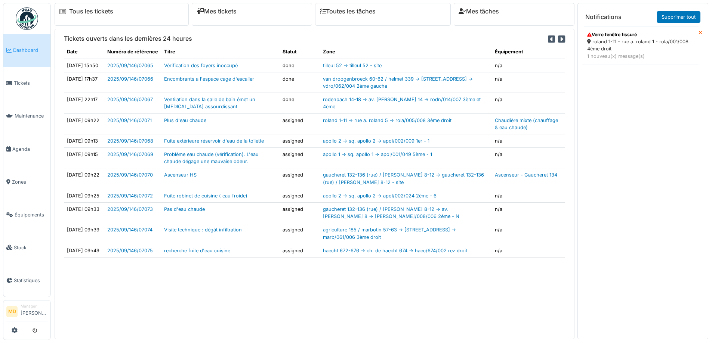
click at [620, 47] on div "roland 1-11 - rue a. roland 1 - rola/001/008 4ème droit" at bounding box center [640, 45] width 107 height 14
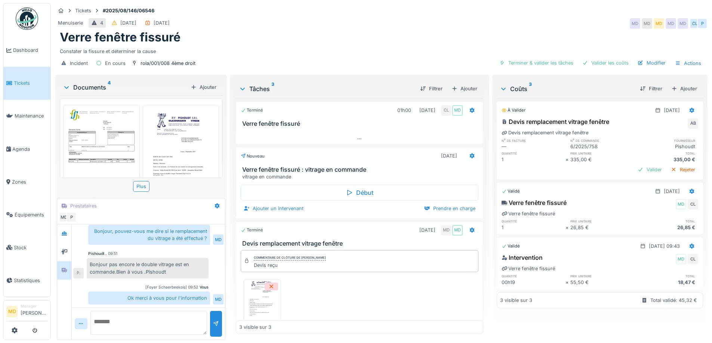
scroll to position [6, 0]
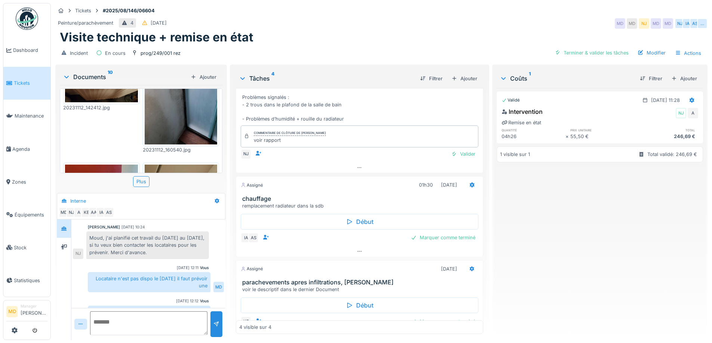
scroll to position [37, 0]
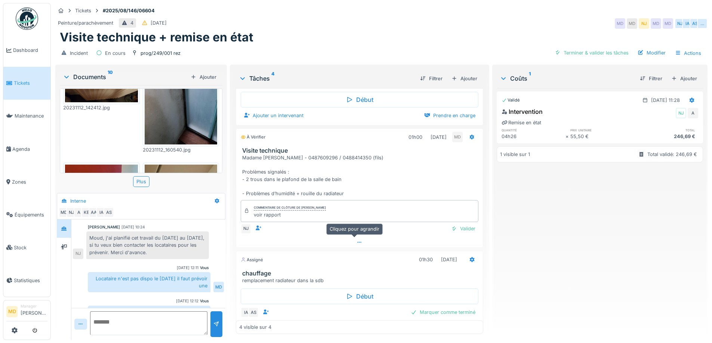
click at [358, 243] on div at bounding box center [359, 242] width 246 height 11
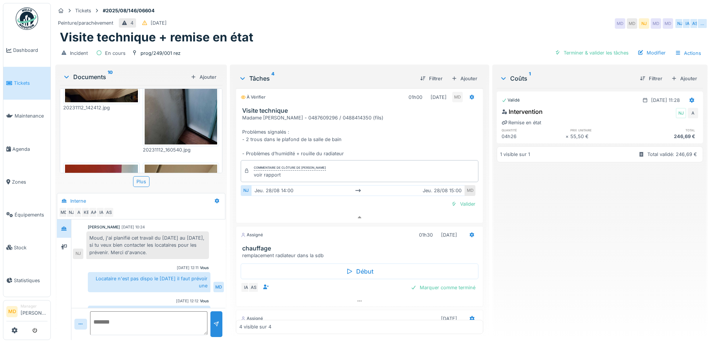
scroll to position [3, 0]
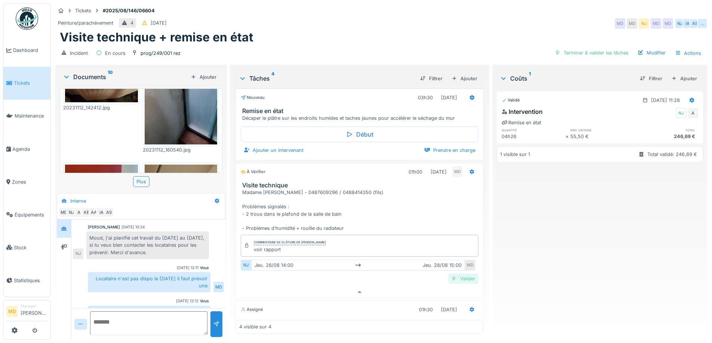
click at [449, 274] on div "Valider" at bounding box center [463, 279] width 30 height 10
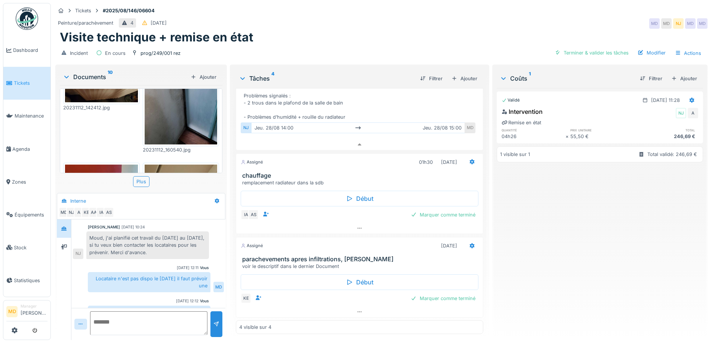
scroll to position [141, 0]
click at [356, 223] on div at bounding box center [359, 228] width 246 height 11
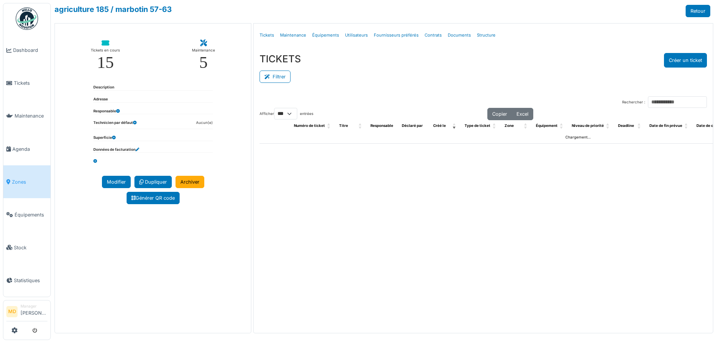
select select "***"
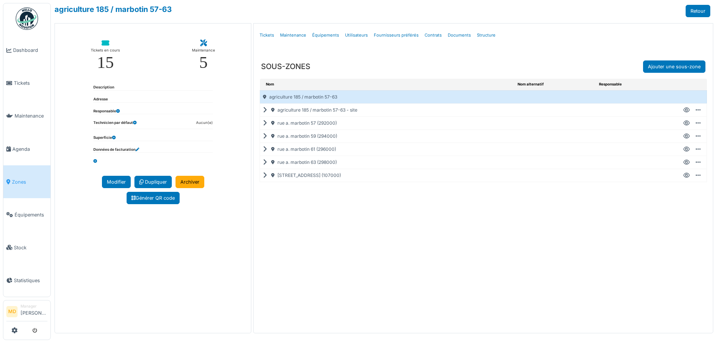
click at [263, 149] on icon at bounding box center [266, 149] width 7 height 0
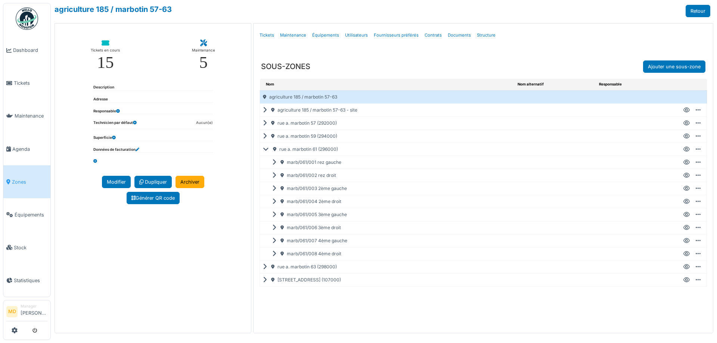
click at [687, 228] on icon at bounding box center [687, 228] width 6 height 0
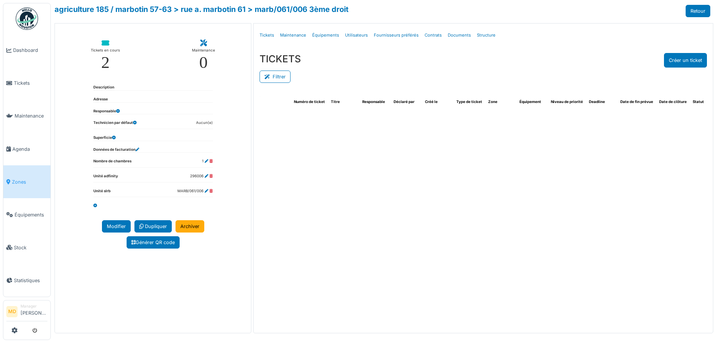
select select "***"
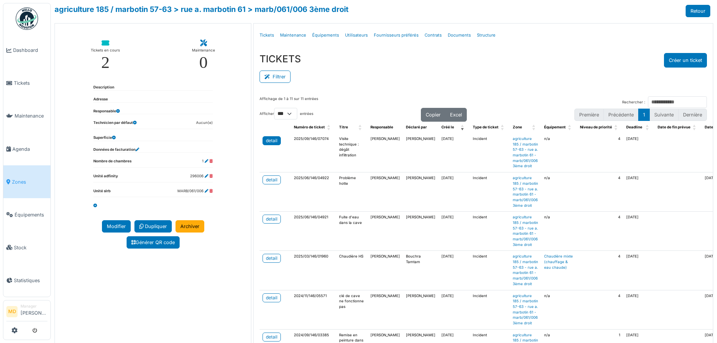
click at [273, 139] on div "detail" at bounding box center [272, 141] width 12 height 7
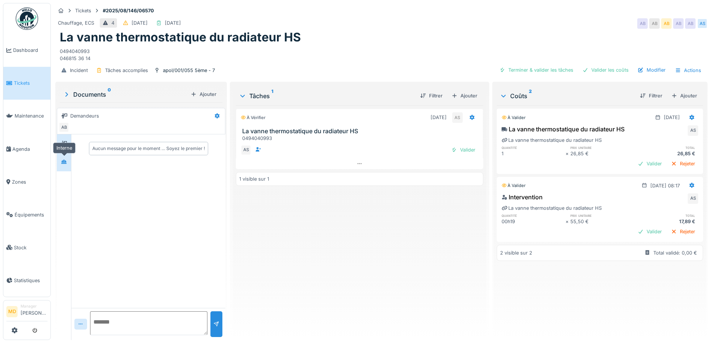
click at [65, 167] on div at bounding box center [63, 162] width 11 height 12
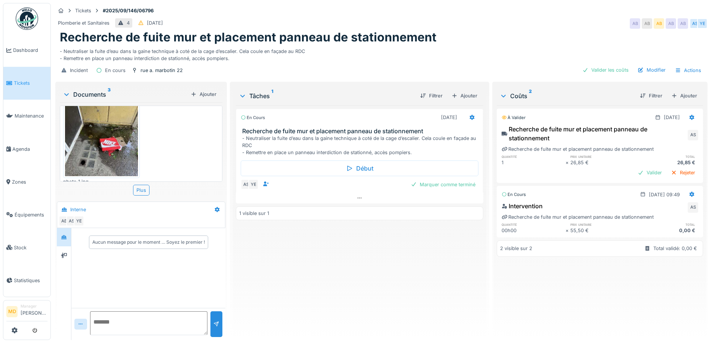
scroll to position [152, 0]
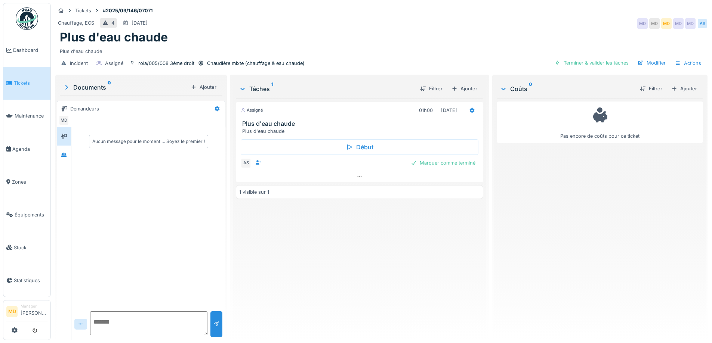
click at [176, 60] on div "rola/005/008 3ème droit" at bounding box center [166, 63] width 56 height 7
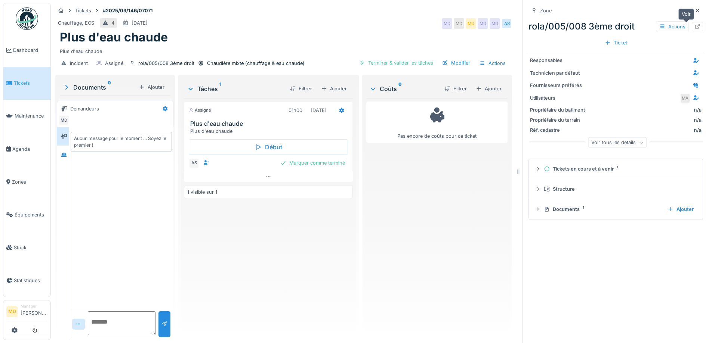
click at [694, 27] on icon at bounding box center [697, 26] width 6 height 5
click at [694, 10] on icon at bounding box center [697, 10] width 6 height 5
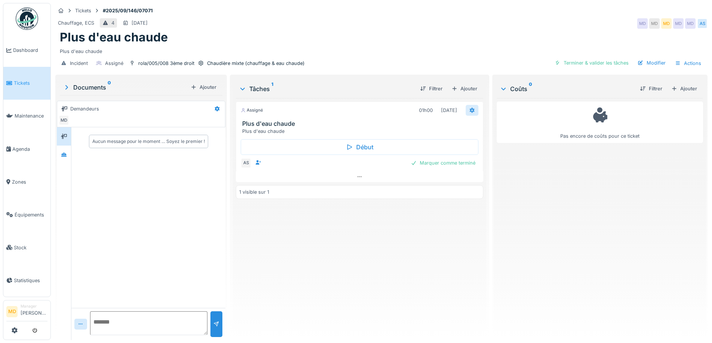
click at [471, 115] on div at bounding box center [472, 110] width 13 height 11
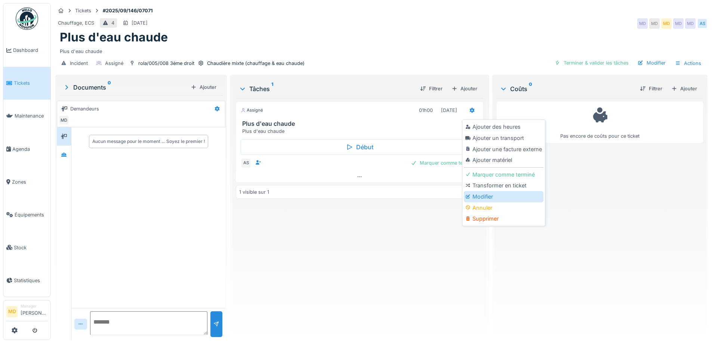
click at [479, 192] on div "Modifier" at bounding box center [504, 196] width 80 height 11
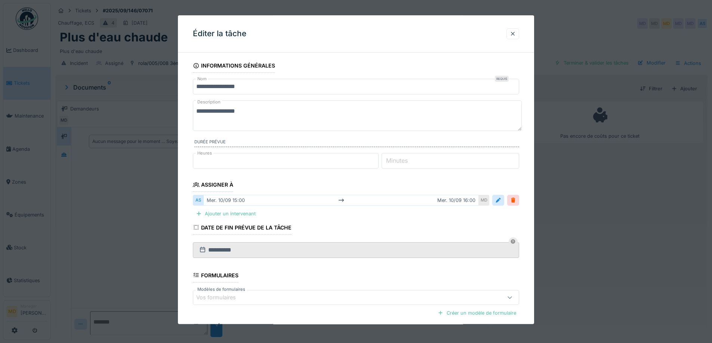
click at [197, 111] on textarea "**********" at bounding box center [357, 116] width 329 height 31
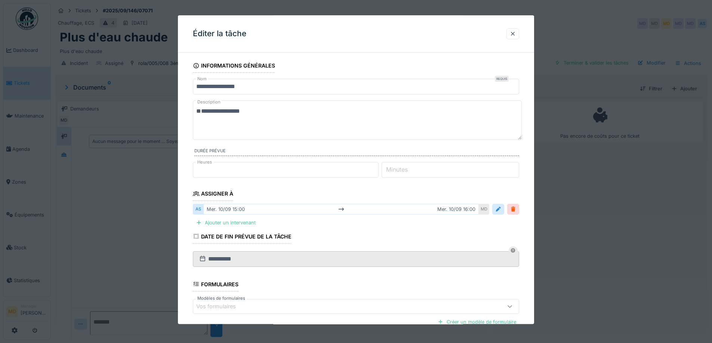
paste textarea "**********"
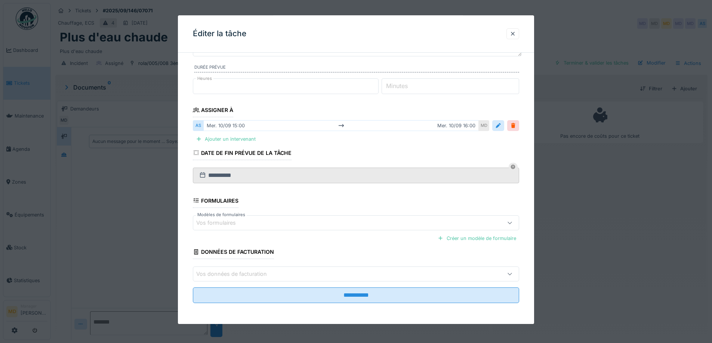
scroll to position [6, 0]
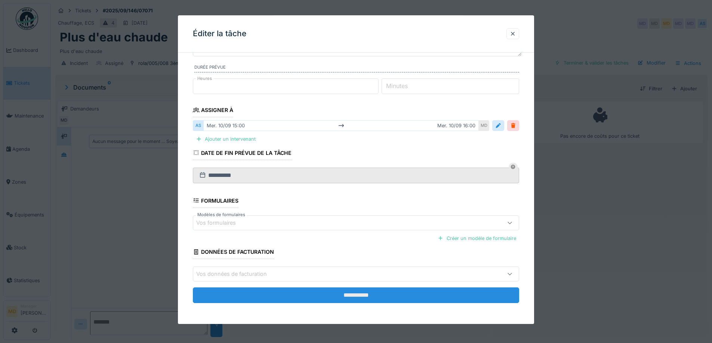
type textarea "**********"
click at [353, 298] on input "**********" at bounding box center [356, 296] width 326 height 16
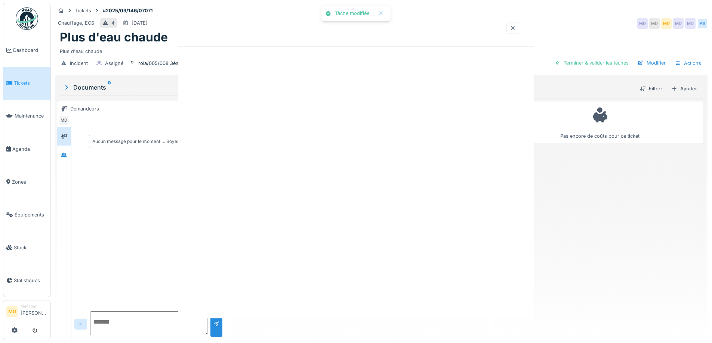
scroll to position [0, 0]
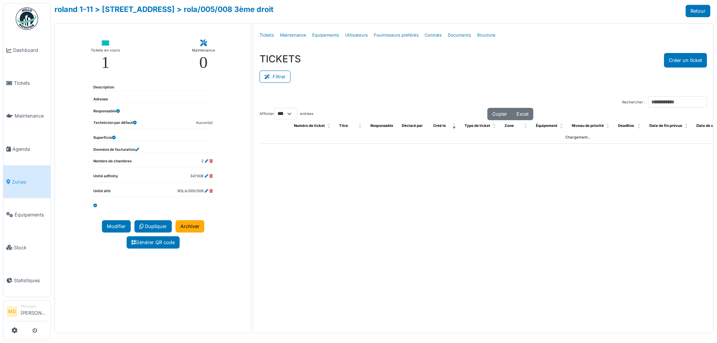
select select "***"
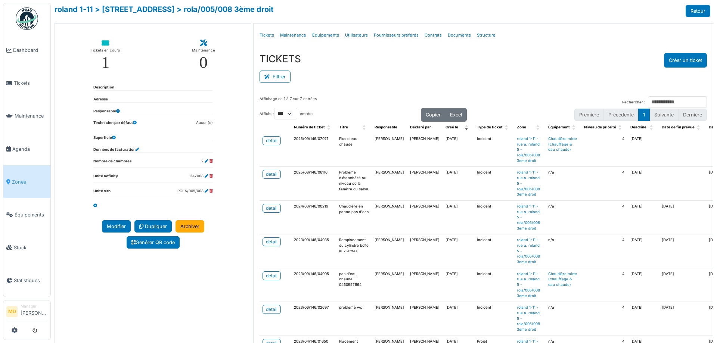
scroll to position [37, 0]
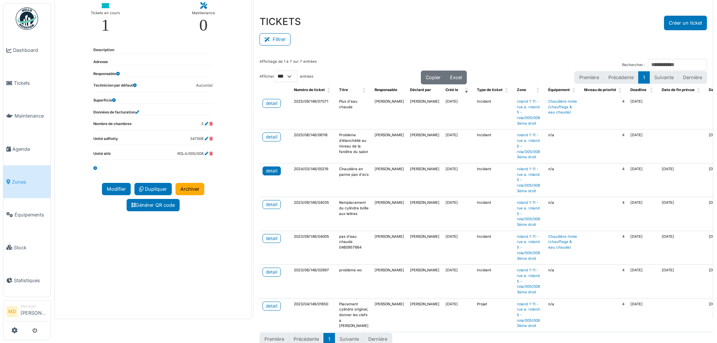
click at [271, 169] on div "detail" at bounding box center [272, 171] width 12 height 7
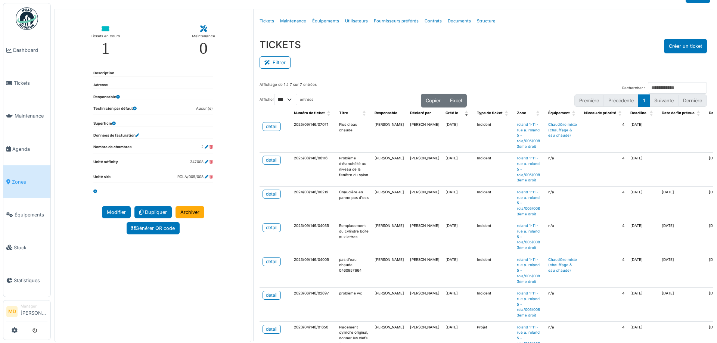
scroll to position [0, 0]
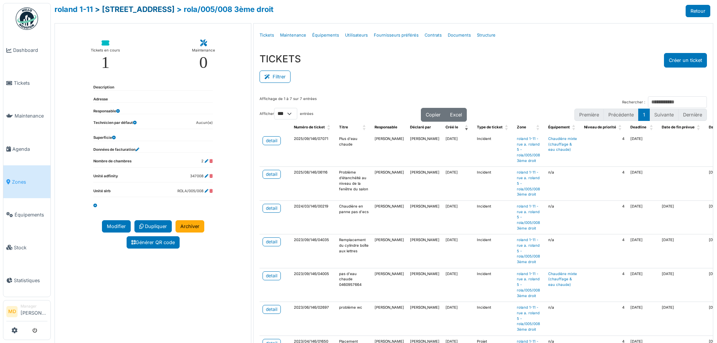
click at [122, 9] on link "> rue a. roland 5" at bounding box center [135, 9] width 80 height 9
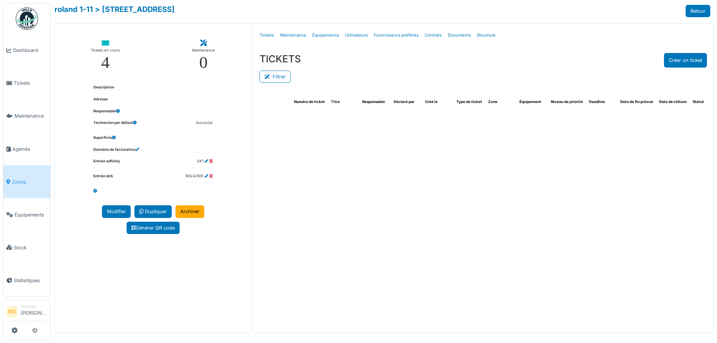
select select "***"
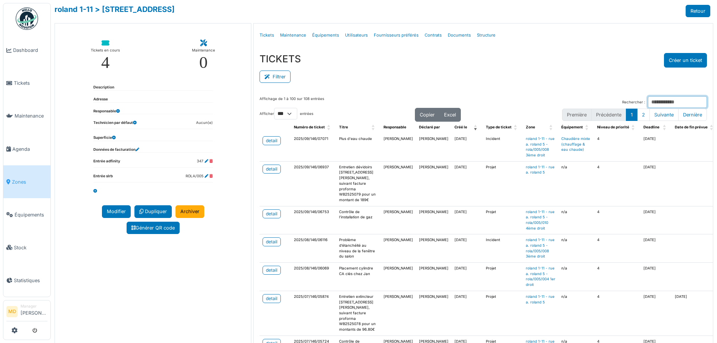
click at [648, 101] on input "Rechercher :" at bounding box center [677, 102] width 59 height 12
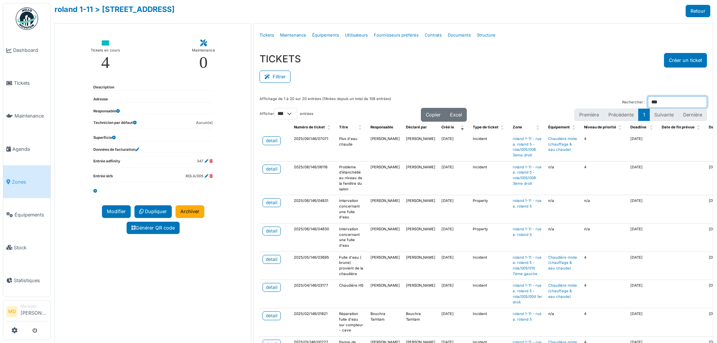
type input "***"
click at [493, 91] on div "Affichage de 1 à 20 sur 20 entrées (filtrées depuis un total de 108 entrées) Re…" at bounding box center [484, 256] width 460 height 333
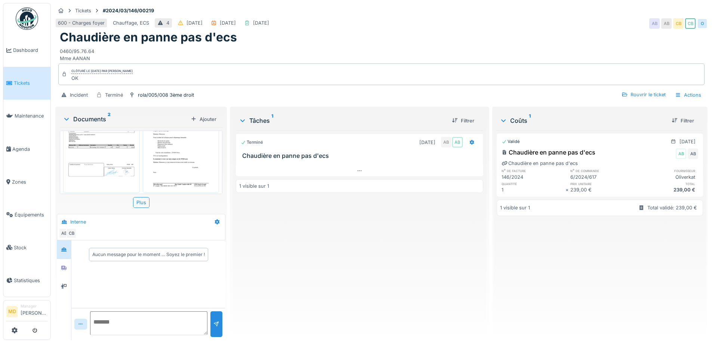
scroll to position [58, 0]
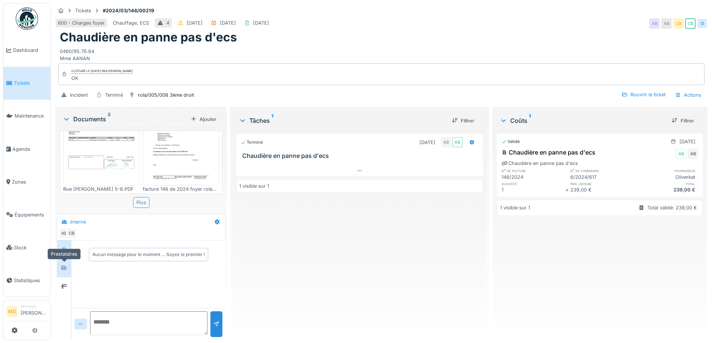
click at [64, 267] on icon at bounding box center [64, 268] width 6 height 5
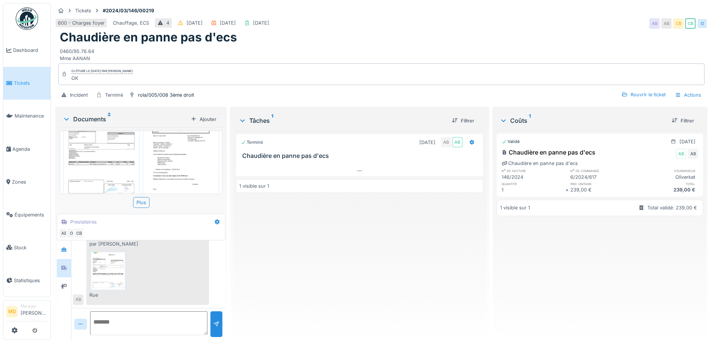
scroll to position [21, 0]
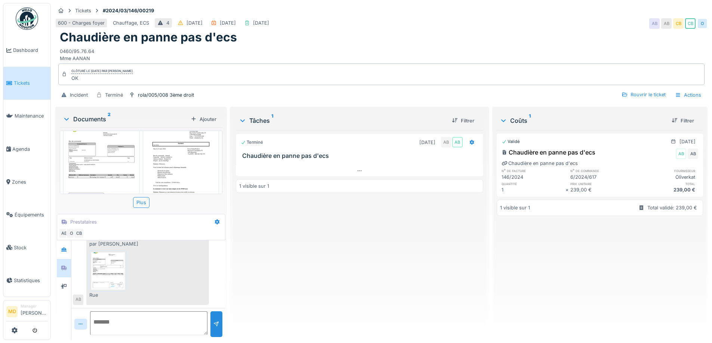
click at [109, 160] on img at bounding box center [101, 169] width 73 height 103
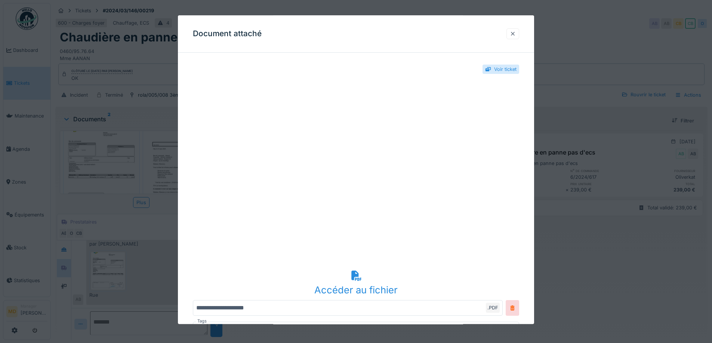
click at [516, 32] on div at bounding box center [513, 33] width 6 height 7
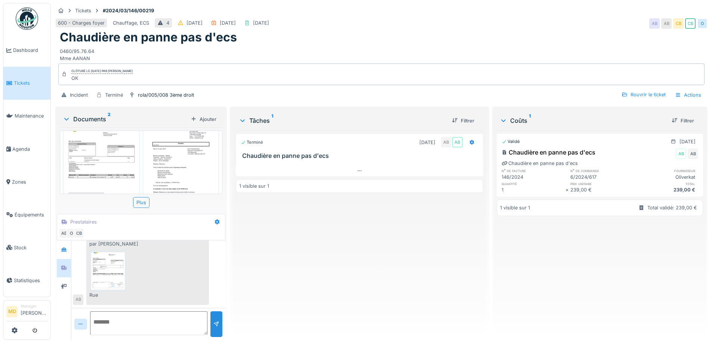
click at [166, 161] on img at bounding box center [181, 169] width 73 height 103
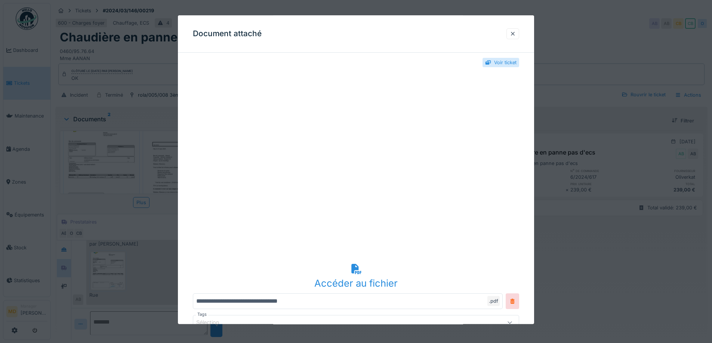
scroll to position [0, 0]
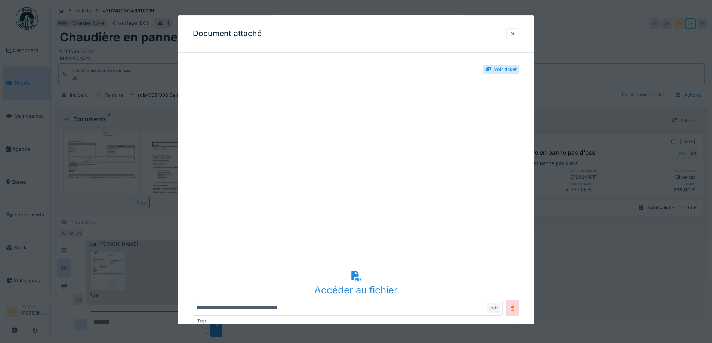
click at [518, 30] on div at bounding box center [512, 33] width 13 height 11
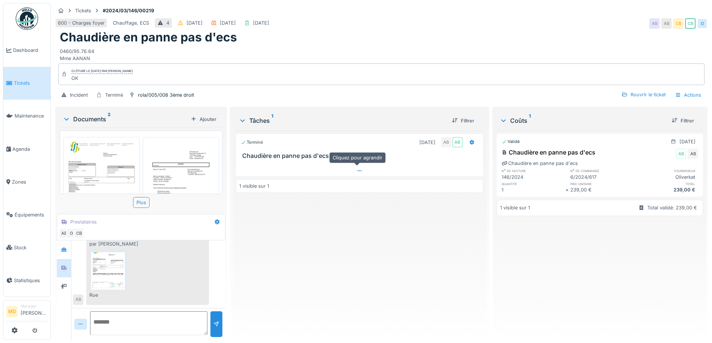
click at [359, 173] on div at bounding box center [359, 171] width 247 height 11
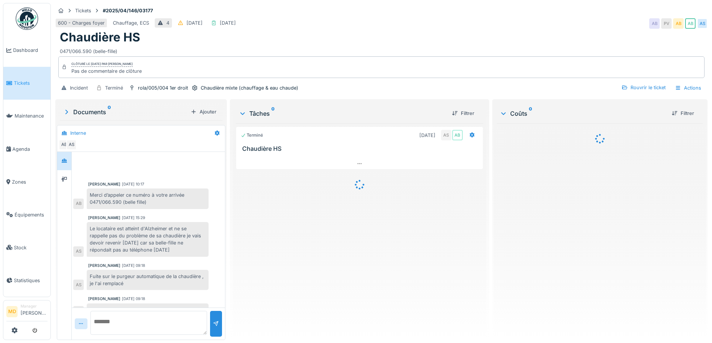
scroll to position [12, 0]
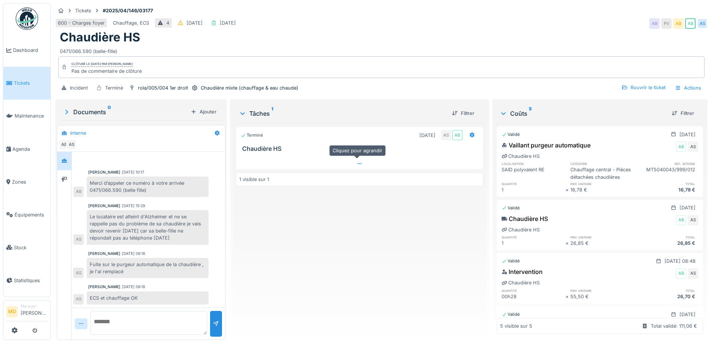
click at [352, 161] on div at bounding box center [359, 163] width 246 height 11
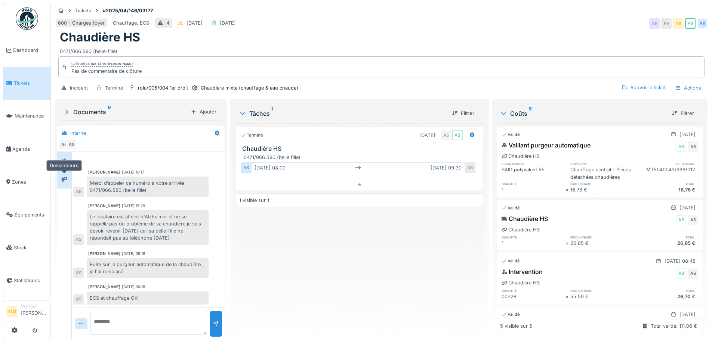
click at [66, 177] on icon at bounding box center [64, 179] width 6 height 5
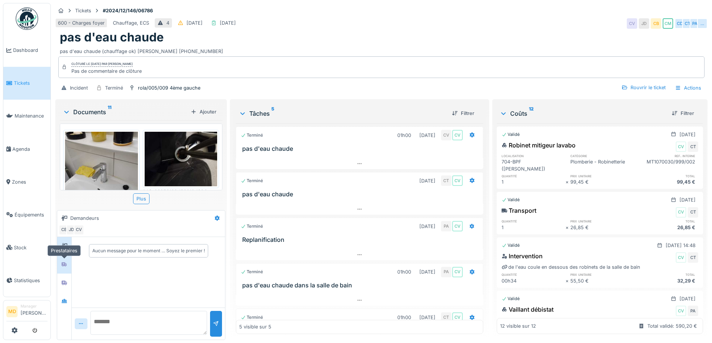
click at [69, 262] on div at bounding box center [64, 264] width 11 height 9
click at [67, 278] on div at bounding box center [64, 282] width 11 height 9
click at [64, 305] on div at bounding box center [64, 301] width 11 height 9
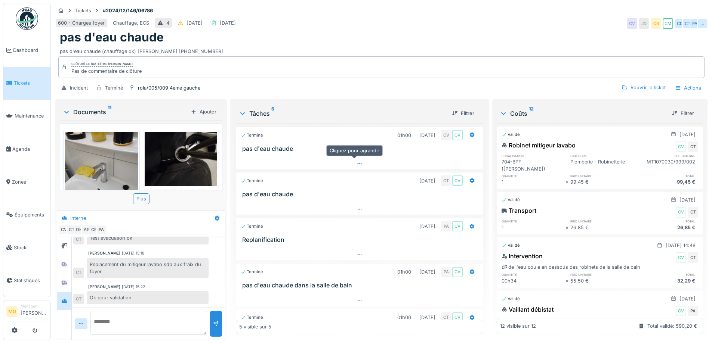
click at [352, 160] on div at bounding box center [359, 163] width 247 height 11
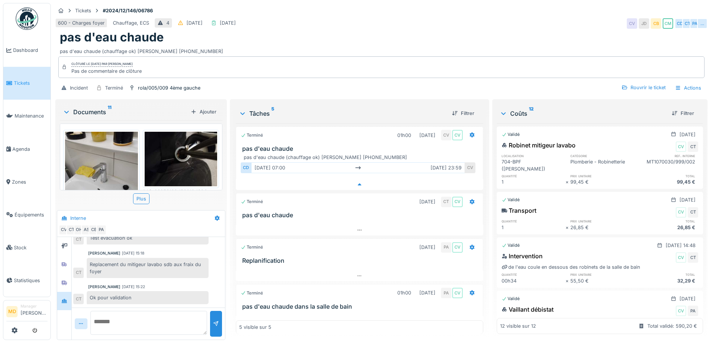
scroll to position [3, 0]
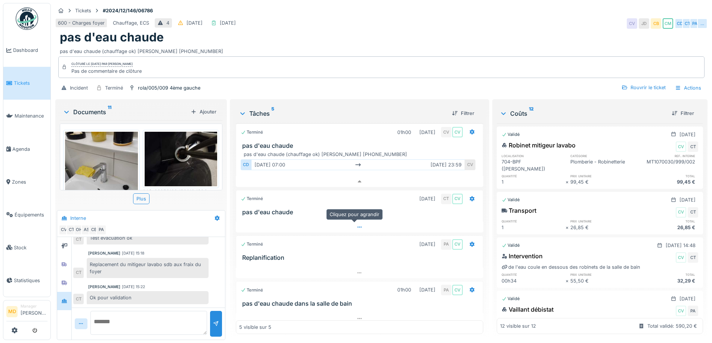
click at [356, 225] on icon at bounding box center [359, 227] width 6 height 5
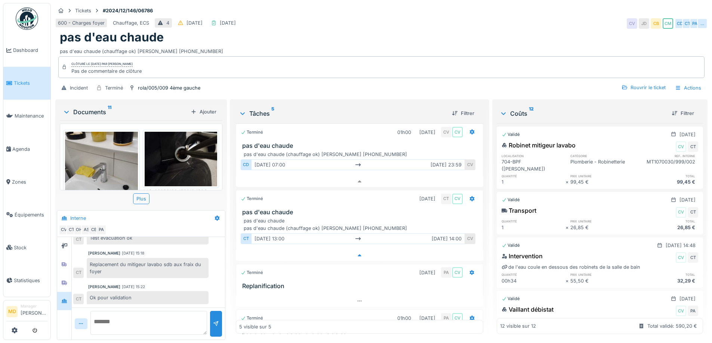
scroll to position [57, 0]
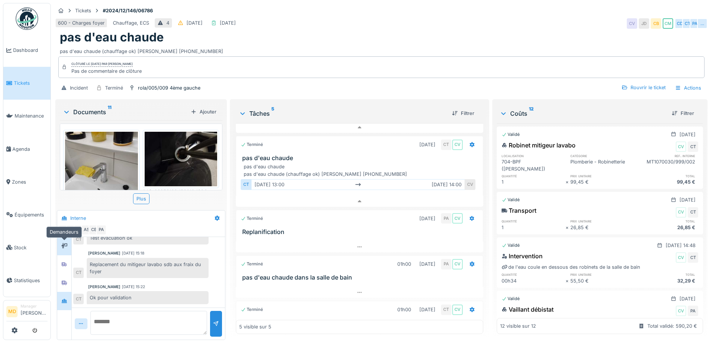
click at [65, 244] on icon at bounding box center [64, 246] width 6 height 5
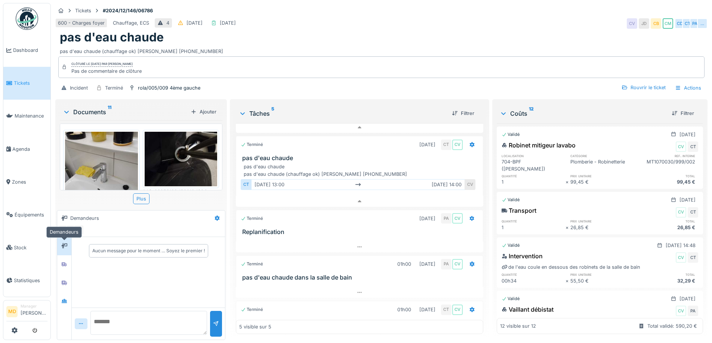
scroll to position [0, 0]
click at [62, 297] on div at bounding box center [64, 301] width 11 height 9
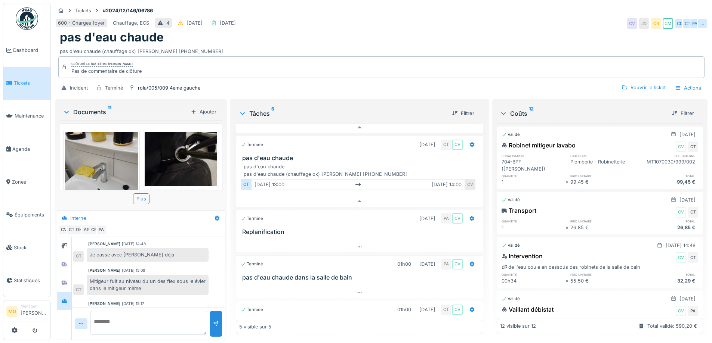
scroll to position [523, 0]
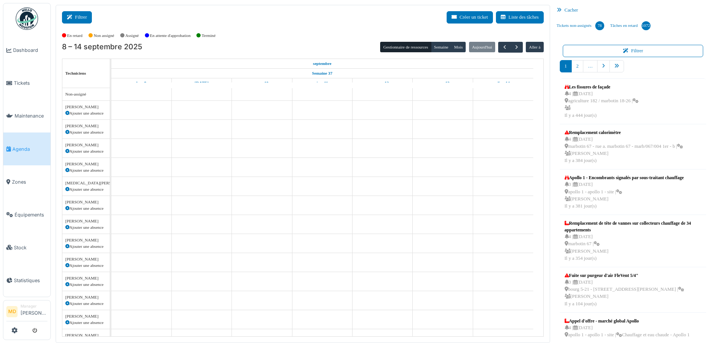
click at [80, 18] on button "Filtrer" at bounding box center [77, 17] width 30 height 12
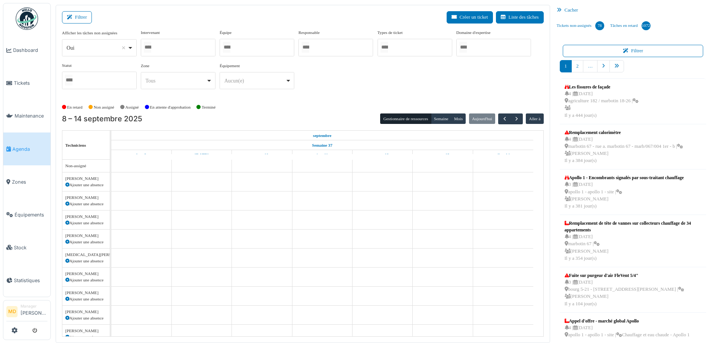
click at [168, 50] on div at bounding box center [178, 48] width 75 height 18
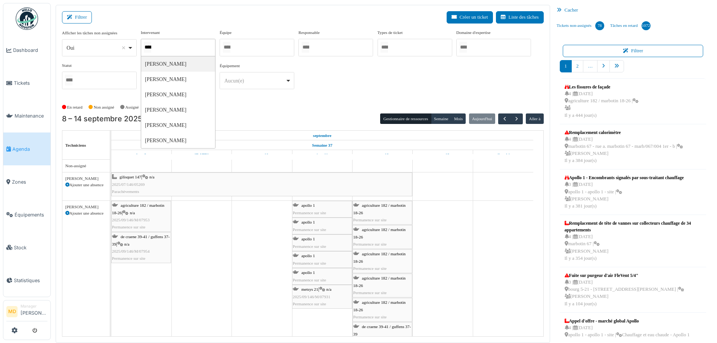
type input "*****"
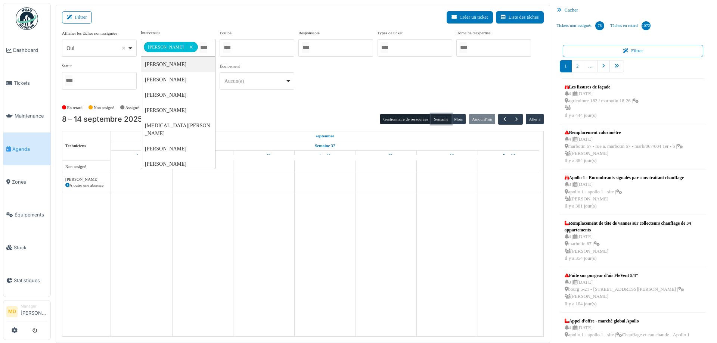
click at [436, 119] on button "Semaine" at bounding box center [441, 119] width 21 height 10
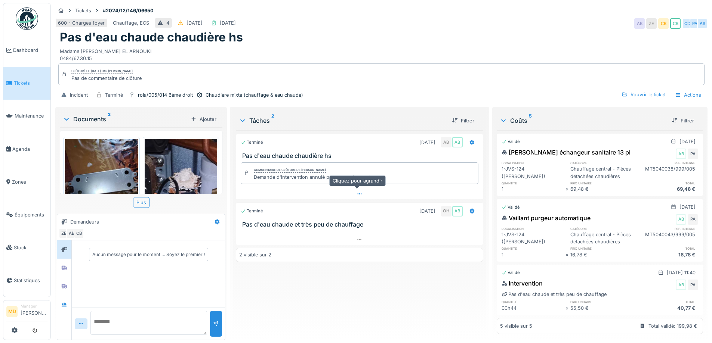
click at [351, 190] on div at bounding box center [359, 194] width 247 height 11
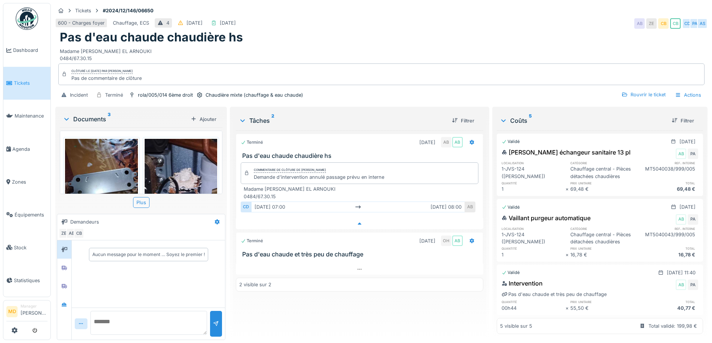
scroll to position [6, 0]
click at [356, 268] on div at bounding box center [359, 269] width 247 height 11
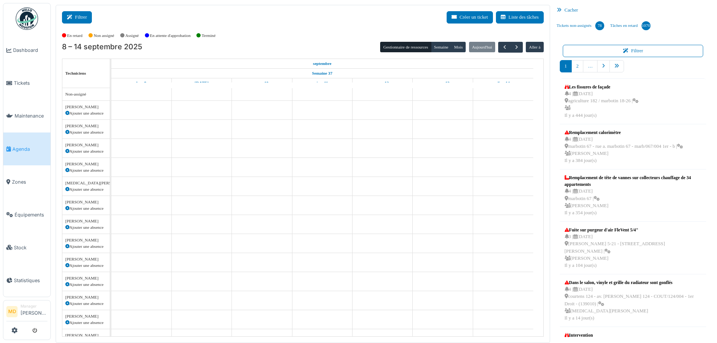
click at [71, 19] on icon at bounding box center [71, 17] width 8 height 5
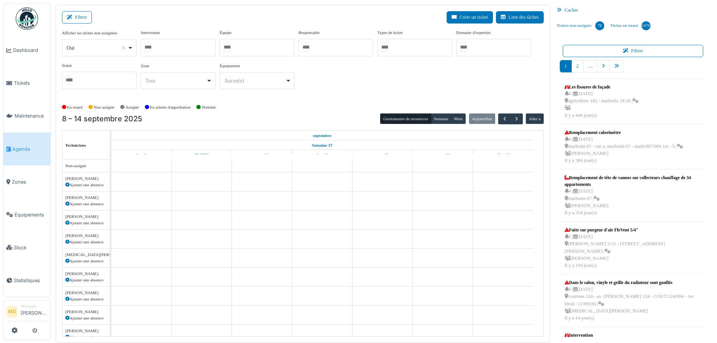
click at [208, 54] on div at bounding box center [178, 48] width 75 height 18
type input "******"
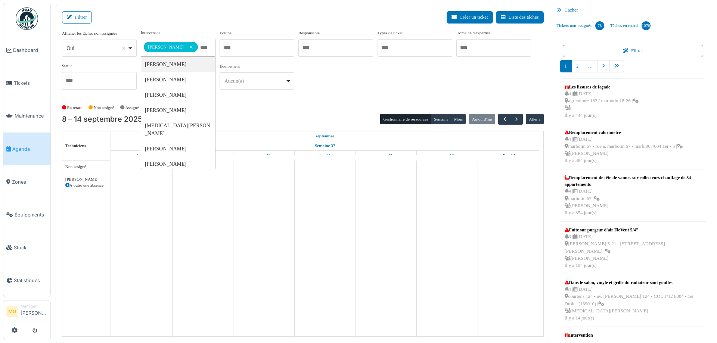
click at [342, 77] on div "**********" at bounding box center [303, 63] width 482 height 66
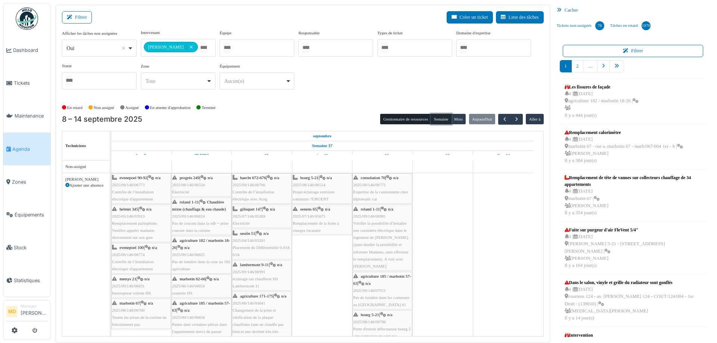
click at [433, 120] on button "Semaine" at bounding box center [441, 119] width 21 height 10
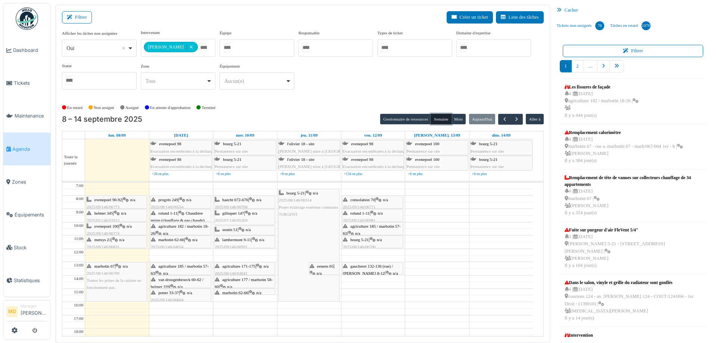
click at [172, 200] on span "progrès 249" at bounding box center [168, 200] width 20 height 4
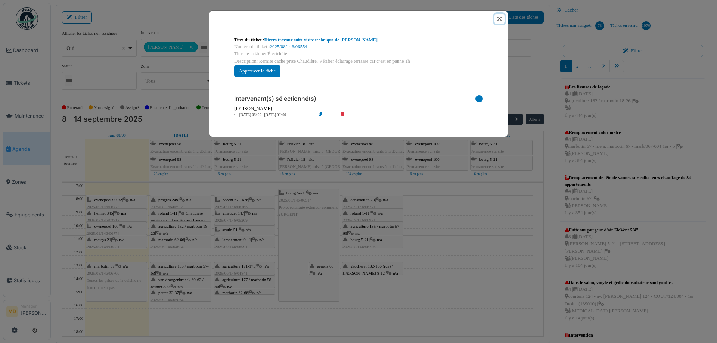
click at [499, 19] on button "Close" at bounding box center [500, 19] width 10 height 10
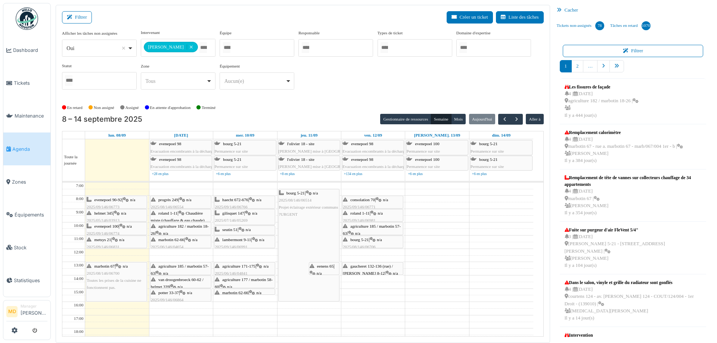
click at [169, 202] on div "progrès 249 | n/a 2025/08/146/06554 Électricité" at bounding box center [181, 208] width 60 height 22
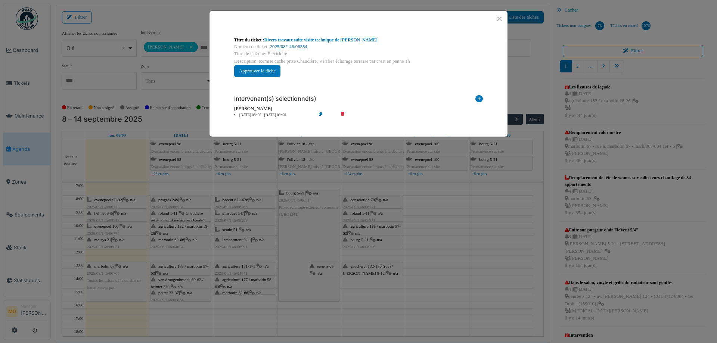
click at [284, 47] on link "2025/08/146/06554" at bounding box center [288, 46] width 37 height 5
click at [504, 16] on button "Close" at bounding box center [500, 19] width 10 height 10
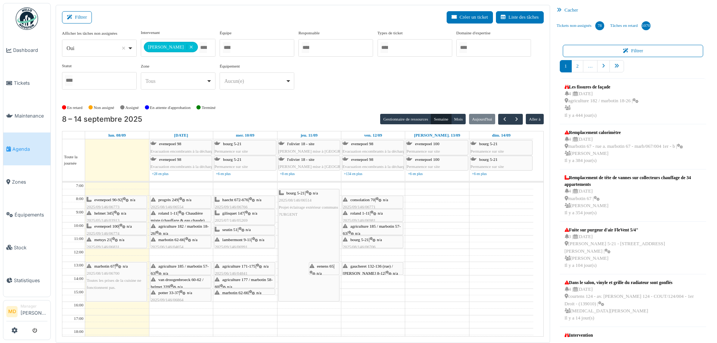
click at [117, 200] on span "evenepoel 90-92" at bounding box center [109, 200] width 28 height 4
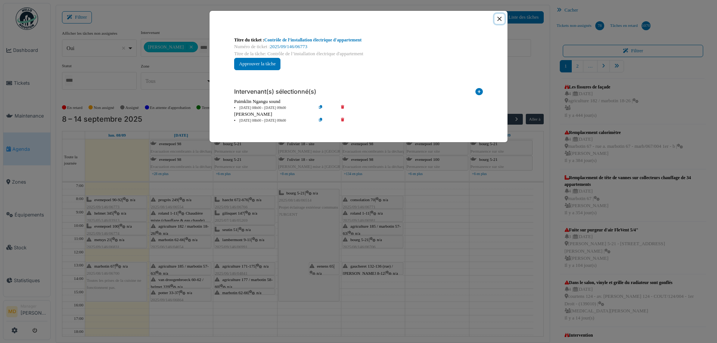
click at [504, 16] on button "Close" at bounding box center [500, 19] width 10 height 10
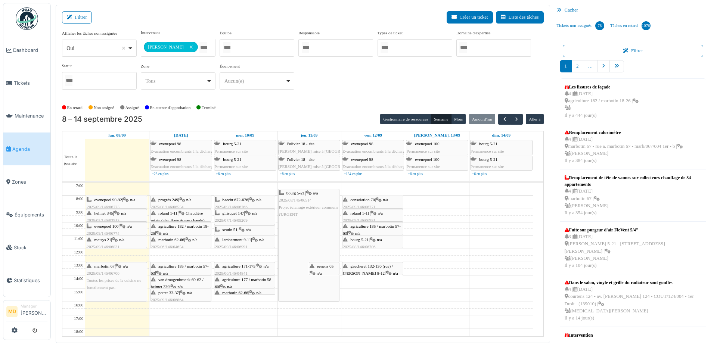
click at [124, 216] on div "helmet 345 | n/a 2025/05/146/03913 Remplacement parlophone. Veuillez appeler ma…" at bounding box center [117, 228] width 60 height 36
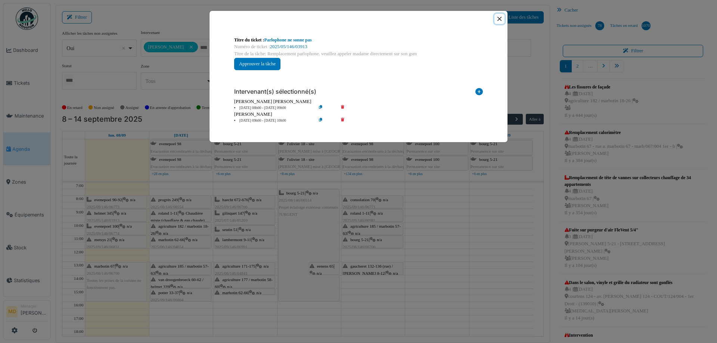
click at [498, 18] on button "Close" at bounding box center [500, 19] width 10 height 10
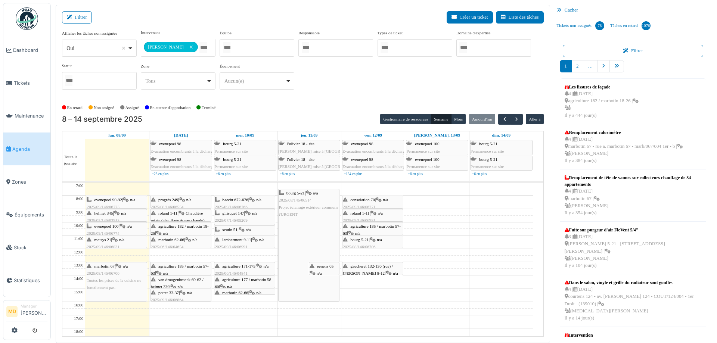
click at [109, 228] on span "evenepoel 100" at bounding box center [107, 226] width 24 height 4
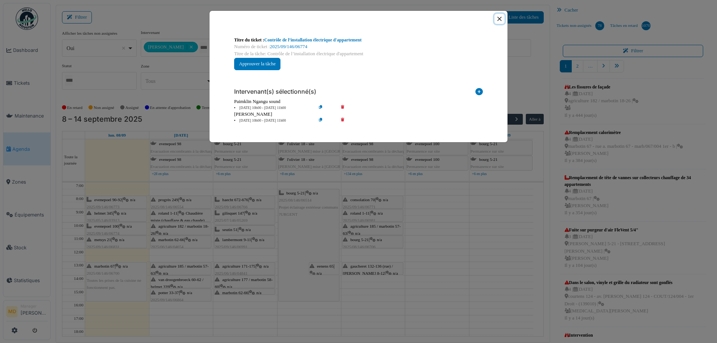
click at [500, 19] on button "Close" at bounding box center [500, 19] width 10 height 10
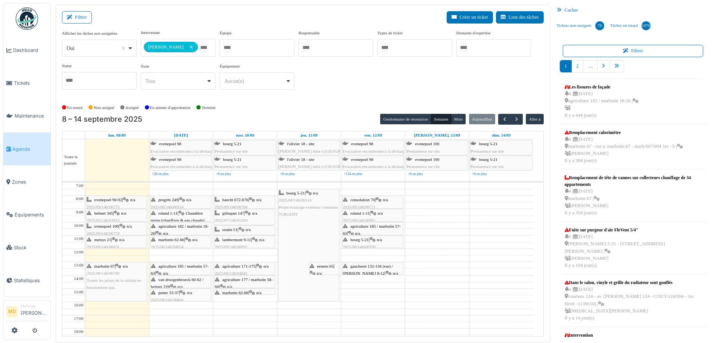
click at [109, 240] on span "metsys 21" at bounding box center [103, 240] width 17 height 4
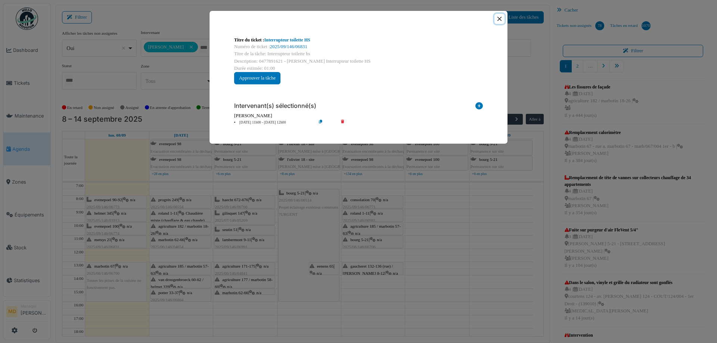
click at [501, 18] on button "Close" at bounding box center [500, 19] width 10 height 10
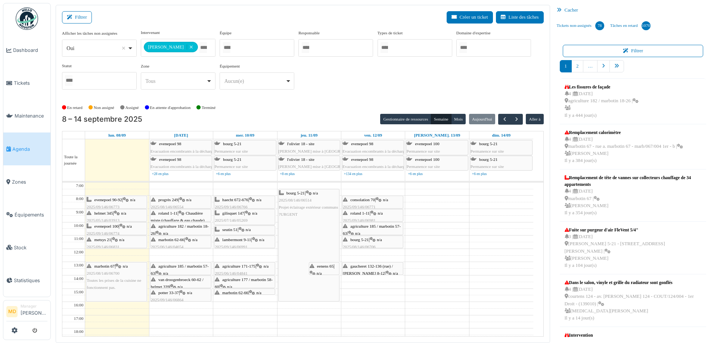
click at [121, 277] on div "marbotin 67 | n/a 2025/08/146/06700 Toutes les prises de la cuisine ne fonction…" at bounding box center [117, 277] width 60 height 29
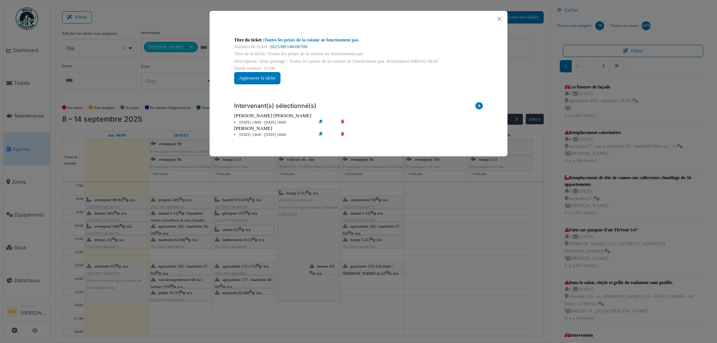
click at [300, 44] on link "2025/08/146/06700" at bounding box center [288, 46] width 37 height 5
click at [501, 20] on button "Close" at bounding box center [500, 19] width 10 height 10
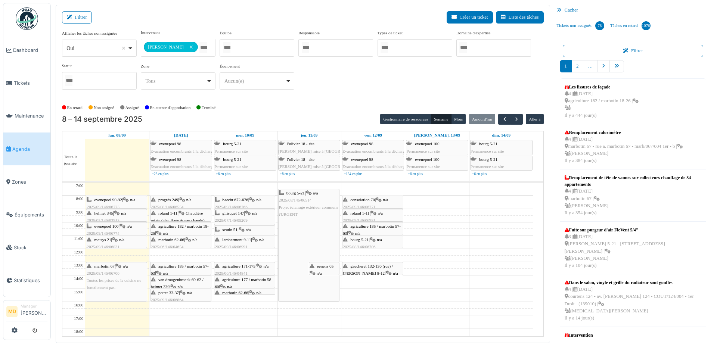
click at [107, 281] on span "Toutes les prises de la cuisine ne fonctionnent pas." at bounding box center [114, 284] width 55 height 12
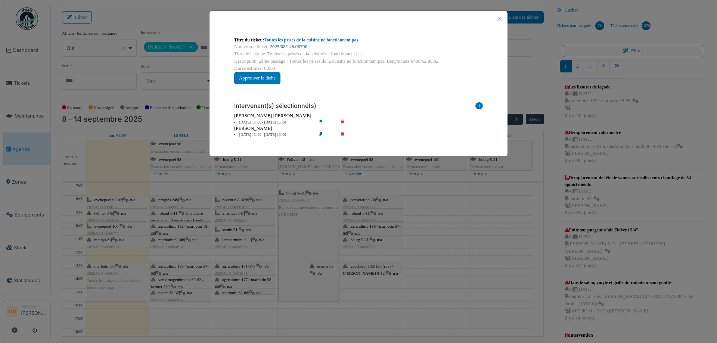
click at [292, 44] on link "2025/08/146/06700" at bounding box center [288, 46] width 37 height 5
click at [503, 18] on button "Close" at bounding box center [500, 19] width 10 height 10
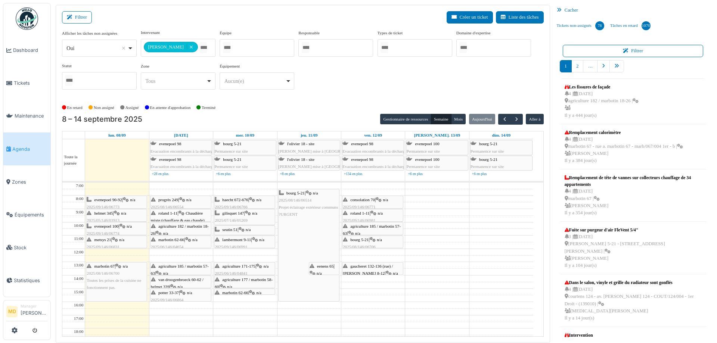
click at [113, 242] on div "metsys 21 | n/a 2025/09/146/06831 Interrupteur toilette HS" at bounding box center [117, 248] width 60 height 22
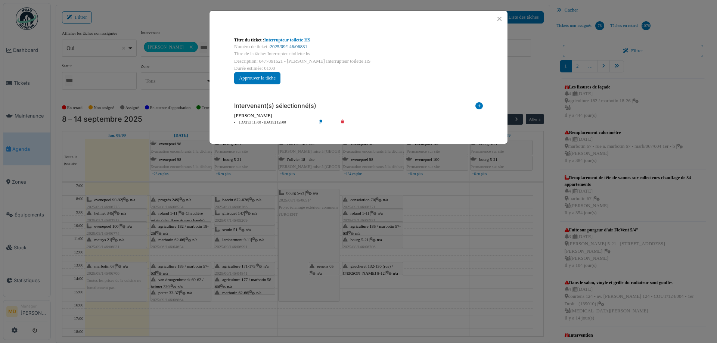
click at [302, 48] on link "2025/09/146/06831" at bounding box center [288, 46] width 37 height 5
click at [502, 18] on button "Close" at bounding box center [500, 19] width 10 height 10
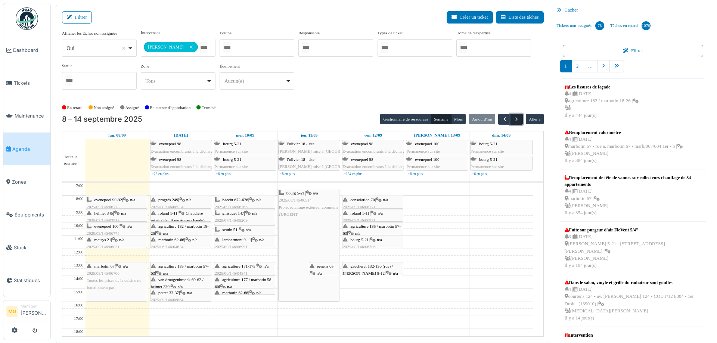
click at [511, 119] on button "button" at bounding box center [517, 119] width 12 height 11
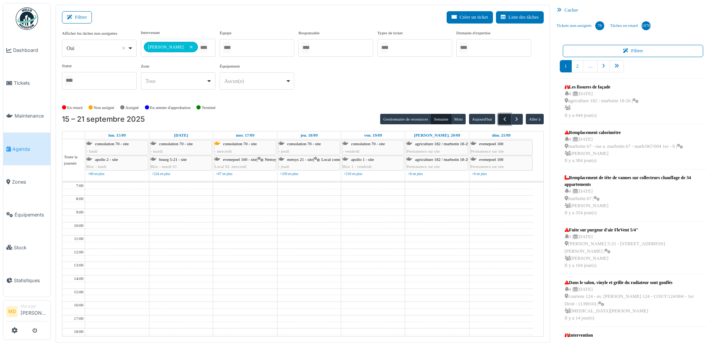
click at [502, 120] on span "button" at bounding box center [505, 119] width 6 height 6
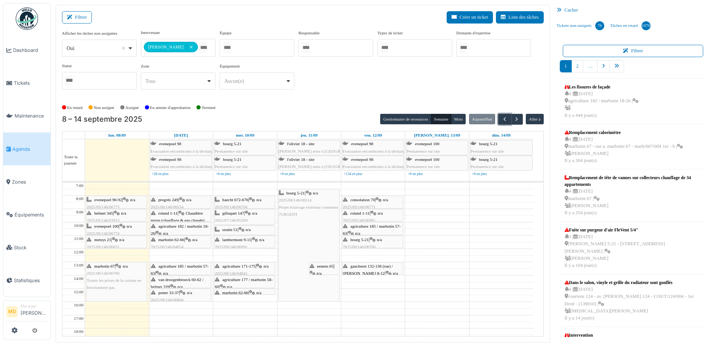
click at [109, 240] on span "metsys 21" at bounding box center [103, 240] width 17 height 4
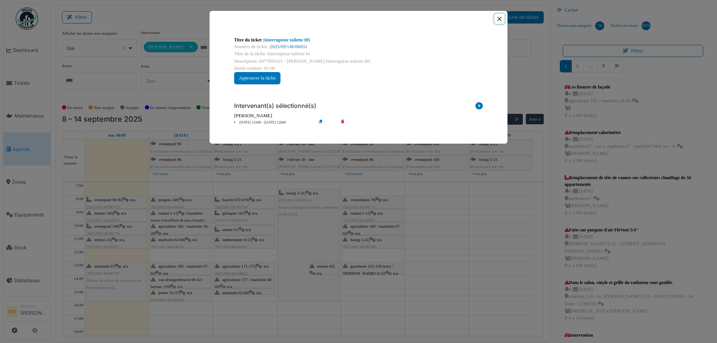
click at [502, 17] on button "Close" at bounding box center [500, 19] width 10 height 10
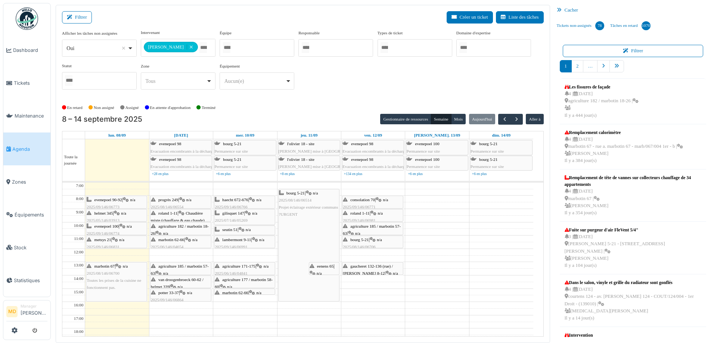
click at [114, 241] on div "metsys 21 | n/a 2025/09/146/06831 Interrupteur toilette HS" at bounding box center [117, 248] width 60 height 22
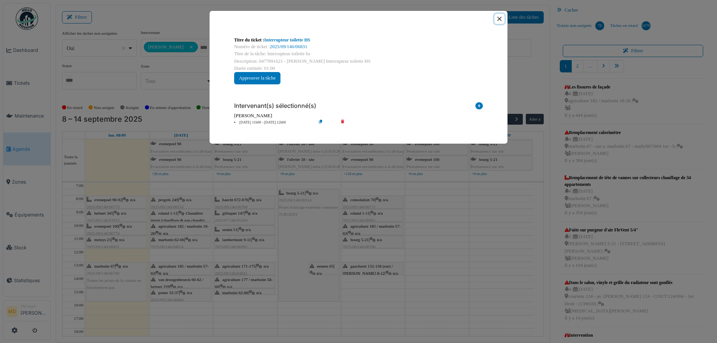
click at [500, 19] on button "Close" at bounding box center [500, 19] width 10 height 10
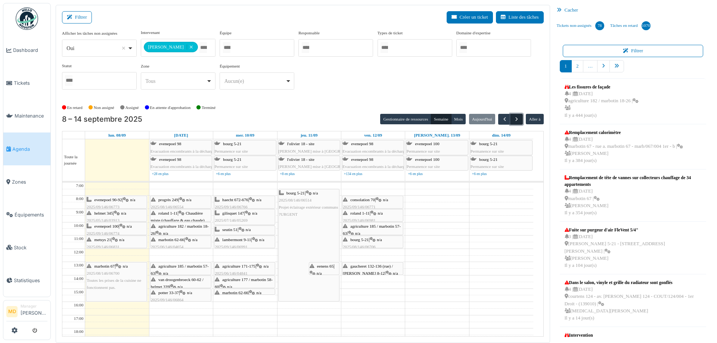
click at [518, 115] on button "button" at bounding box center [517, 119] width 12 height 11
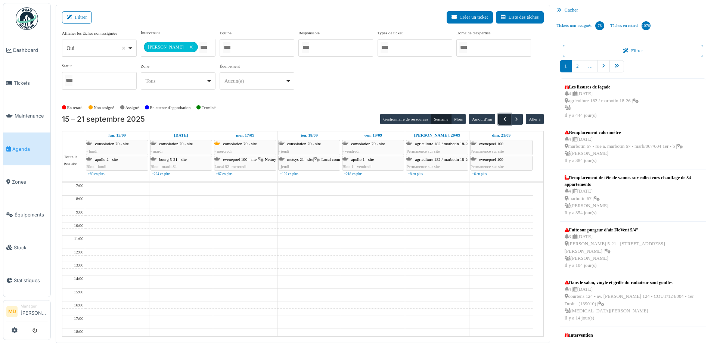
click at [498, 121] on button "button" at bounding box center [504, 119] width 12 height 11
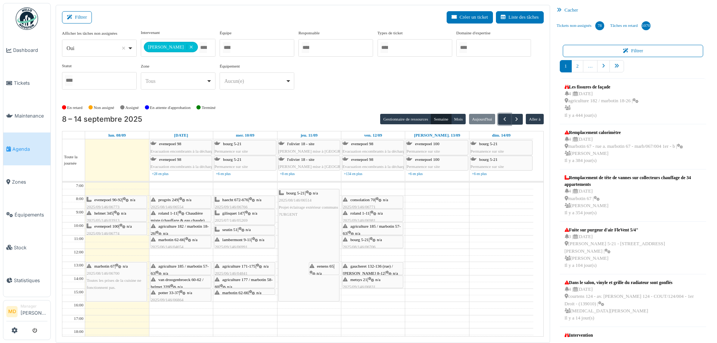
click at [123, 226] on icon at bounding box center [123, 226] width 6 height 5
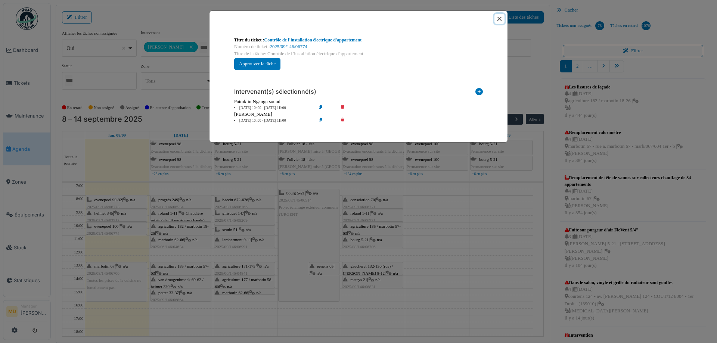
click at [498, 18] on button "Close" at bounding box center [500, 19] width 10 height 10
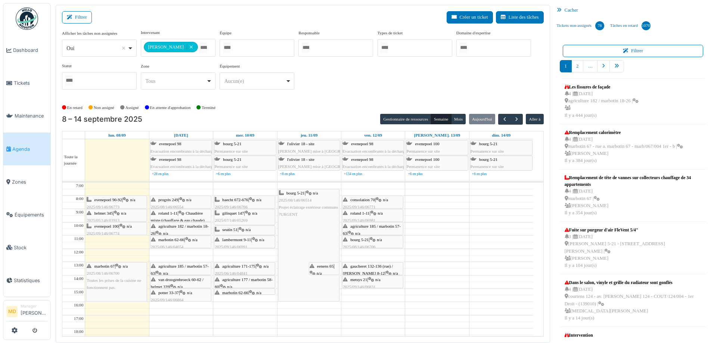
click at [119, 212] on icon at bounding box center [117, 213] width 6 height 5
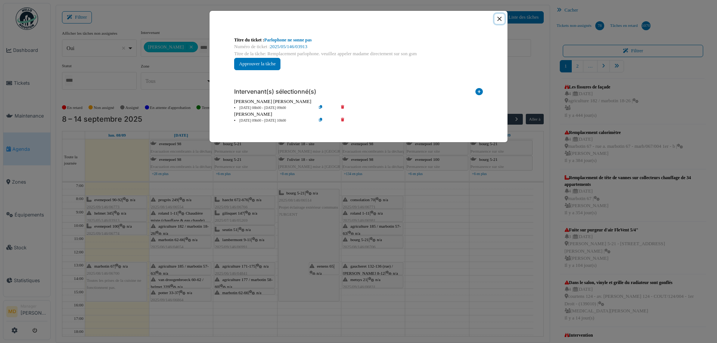
click at [498, 19] on button "Close" at bounding box center [500, 19] width 10 height 10
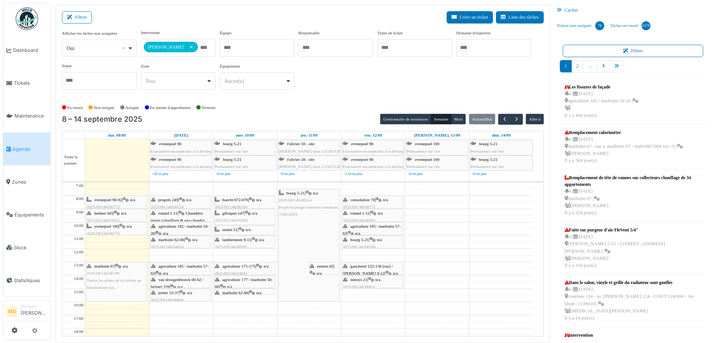
click at [118, 198] on span "evenepoel 90-92" at bounding box center [109, 200] width 28 height 4
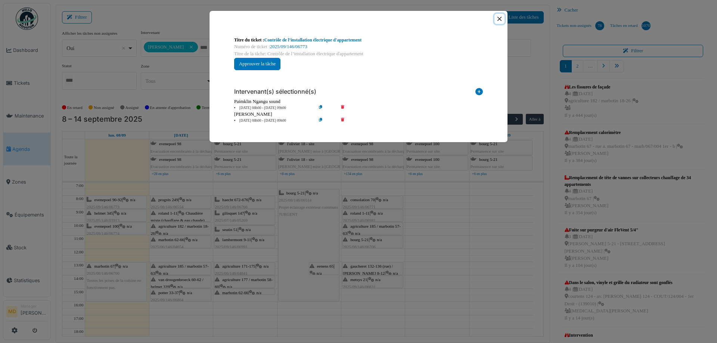
click at [500, 18] on button "Close" at bounding box center [500, 19] width 10 height 10
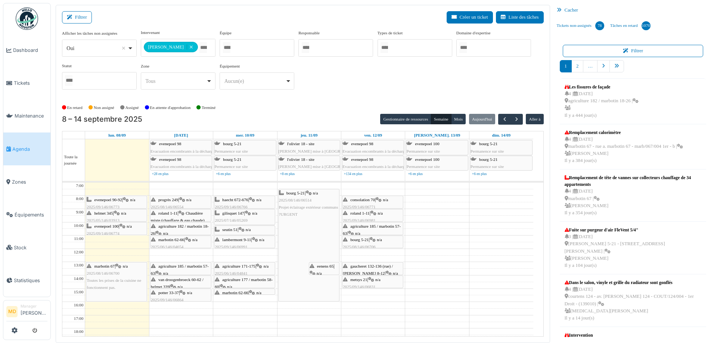
click at [125, 269] on div "marbotin 67 | n/a 2025/08/146/06700 Toutes les prises de la cuisine ne fonction…" at bounding box center [117, 277] width 60 height 29
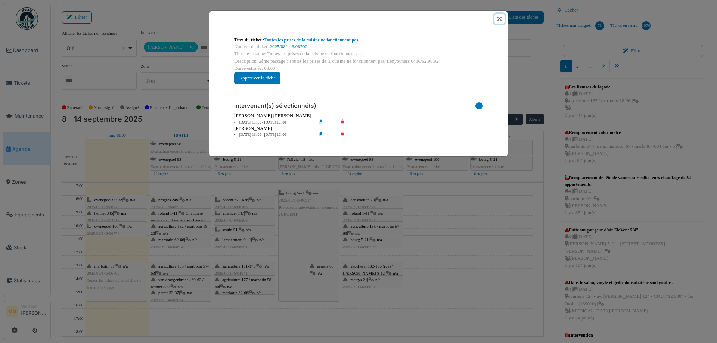
click at [502, 19] on button "Close" at bounding box center [500, 19] width 10 height 10
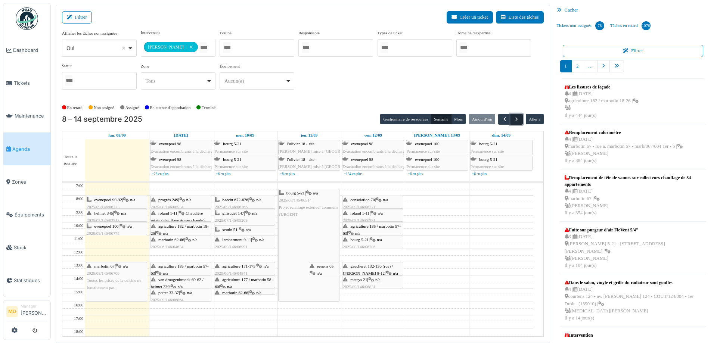
click at [515, 117] on span "button" at bounding box center [517, 119] width 6 height 6
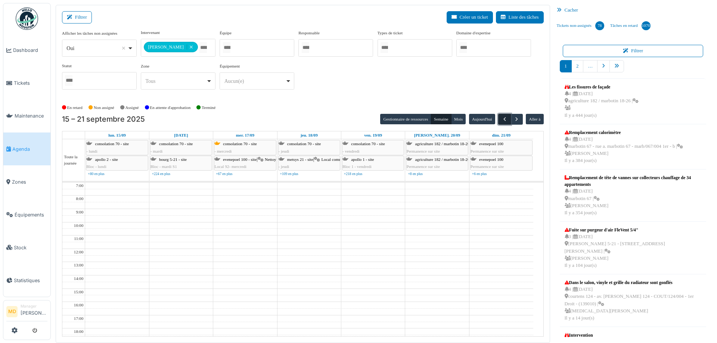
click at [502, 119] on span "button" at bounding box center [505, 119] width 6 height 6
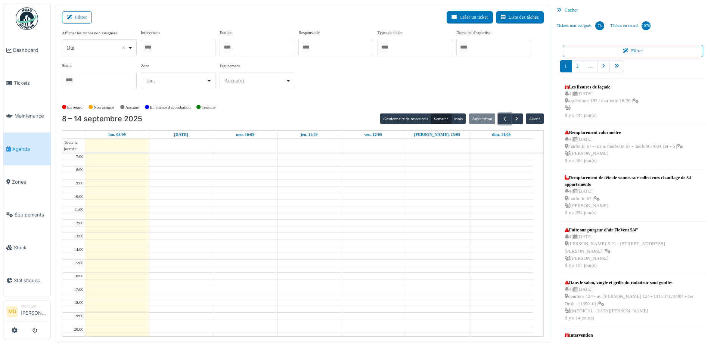
click at [183, 53] on div at bounding box center [178, 48] width 75 height 18
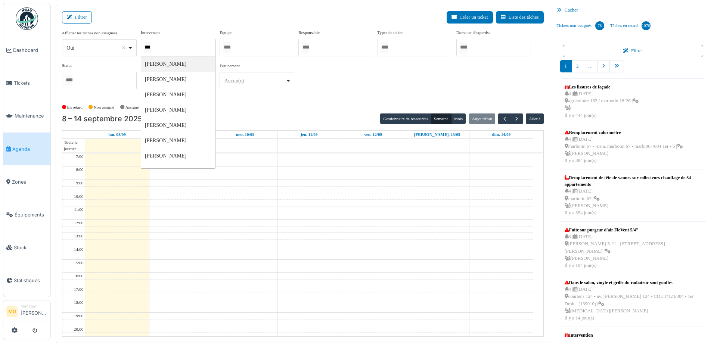
type input "****"
click at [358, 97] on div "**********" at bounding box center [303, 66] width 482 height 72
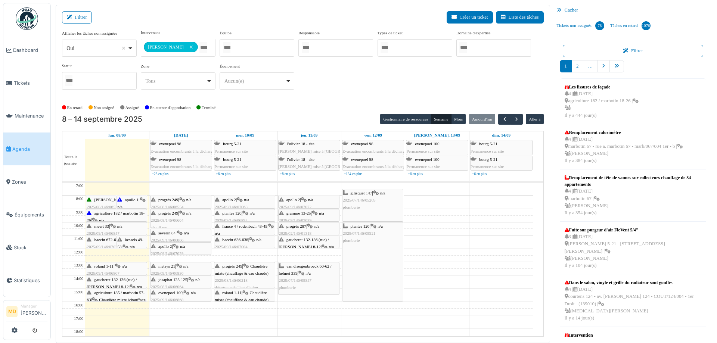
click at [173, 269] on div "metsys 21 | n/a 2025/09/146/06830 Chasse d'eau HS" at bounding box center [181, 274] width 60 height 22
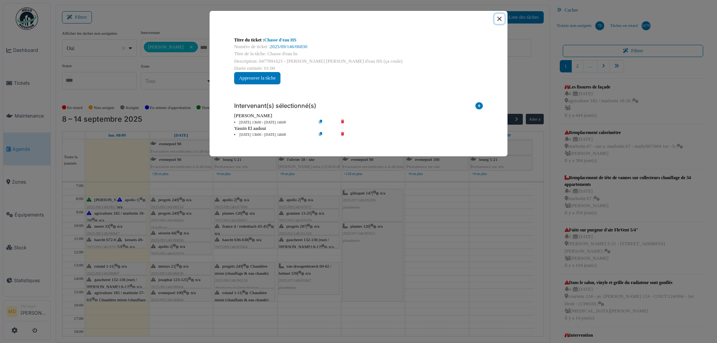
click at [498, 19] on button "Close" at bounding box center [500, 19] width 10 height 10
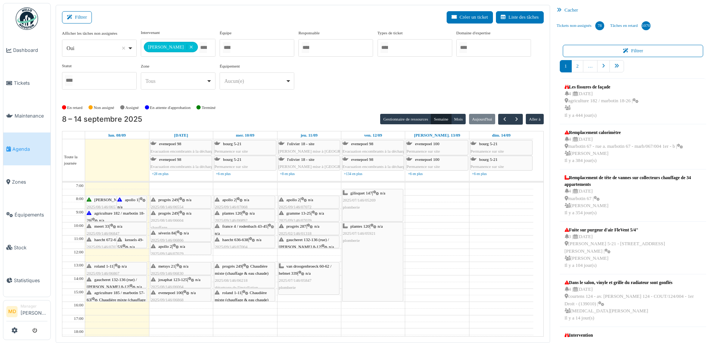
click at [106, 211] on span "agriculture 182 / marbotin 18-26" at bounding box center [116, 217] width 58 height 12
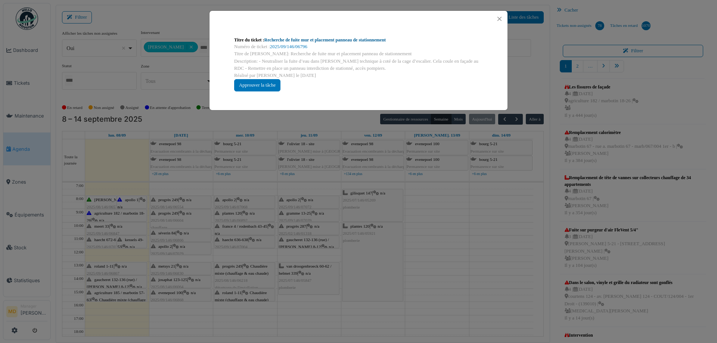
click at [314, 38] on link "Recherche de fuite mur et placement panneau de stationnement" at bounding box center [326, 39] width 122 height 5
click at [500, 16] on button "Close" at bounding box center [500, 19] width 10 height 10
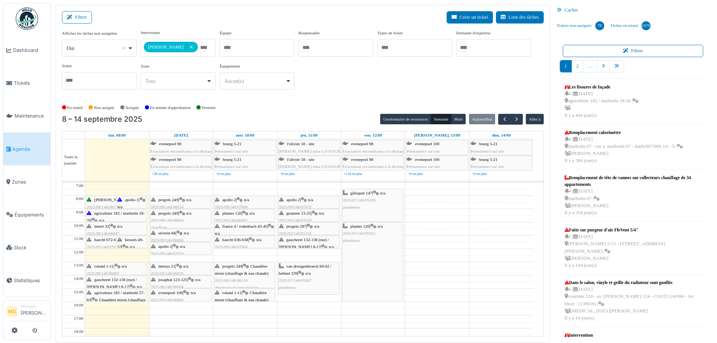
click at [116, 225] on icon at bounding box center [113, 226] width 6 height 5
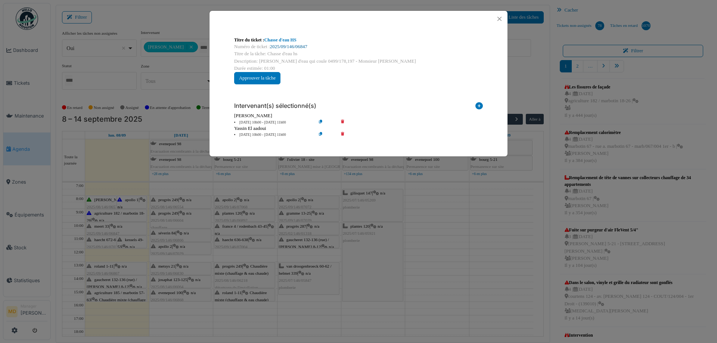
click at [291, 46] on link "2025/09/146/06847" at bounding box center [288, 46] width 37 height 5
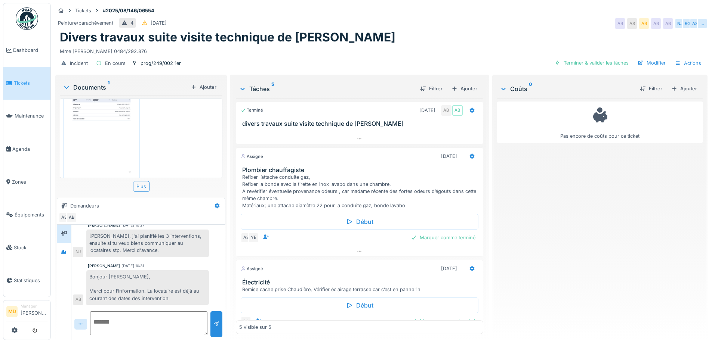
scroll to position [42, 0]
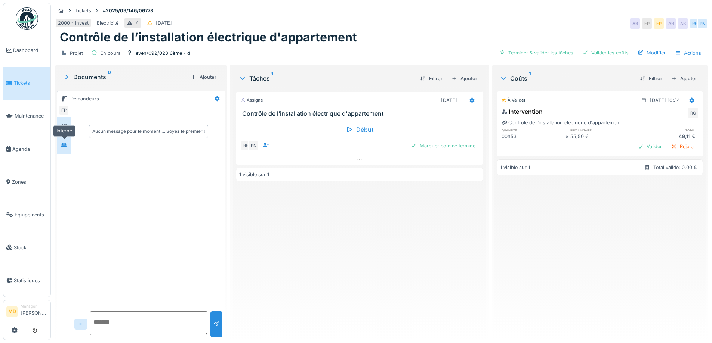
click at [66, 144] on icon at bounding box center [63, 145] width 5 height 4
click at [351, 157] on div at bounding box center [359, 159] width 247 height 11
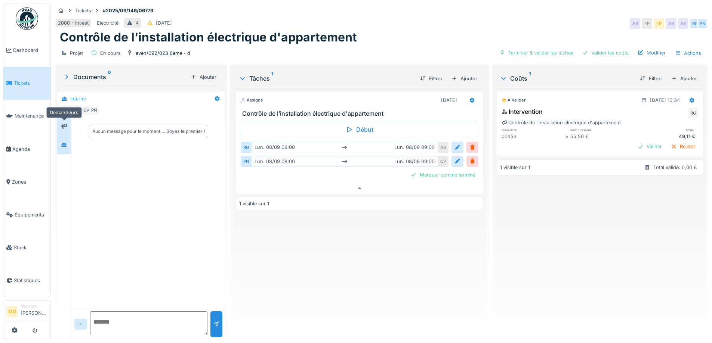
click at [61, 122] on div at bounding box center [63, 126] width 11 height 9
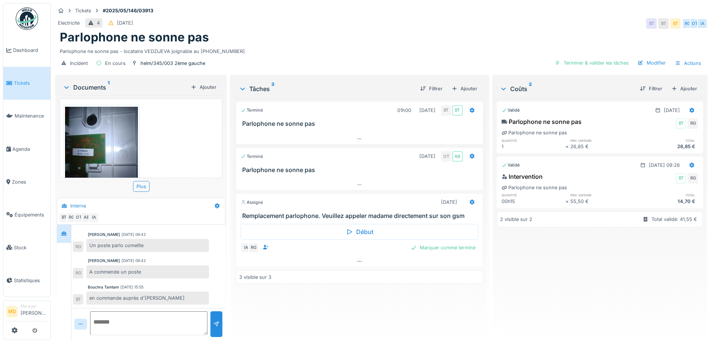
scroll to position [6, 0]
click at [355, 259] on div at bounding box center [359, 261] width 246 height 11
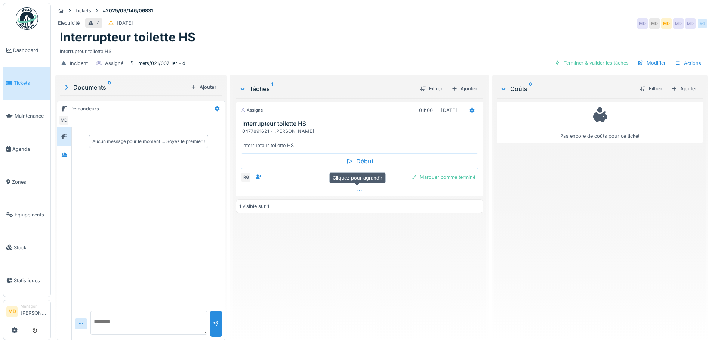
click at [356, 191] on icon at bounding box center [359, 191] width 6 height 5
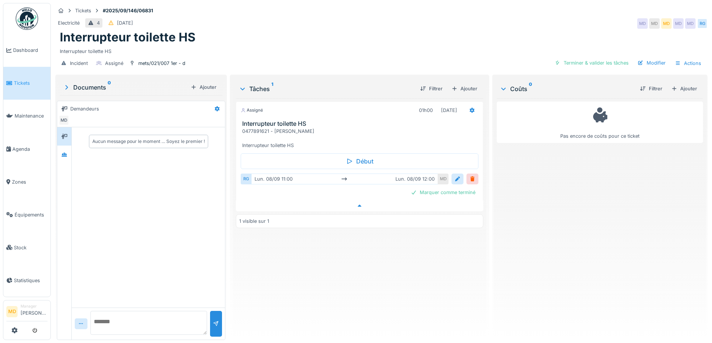
scroll to position [6, 0]
click at [358, 205] on icon at bounding box center [360, 206] width 4 height 2
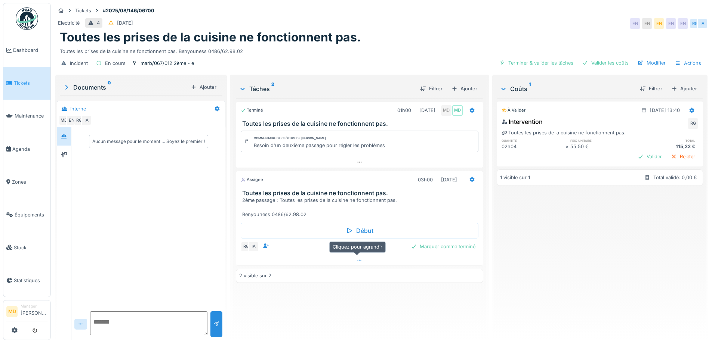
click at [358, 261] on icon at bounding box center [359, 260] width 6 height 5
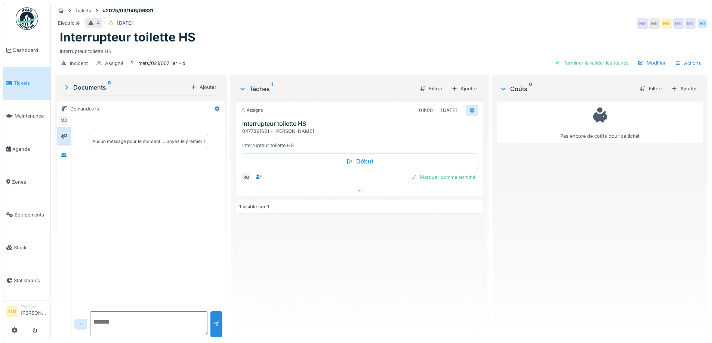
click at [473, 110] on div at bounding box center [472, 110] width 13 height 11
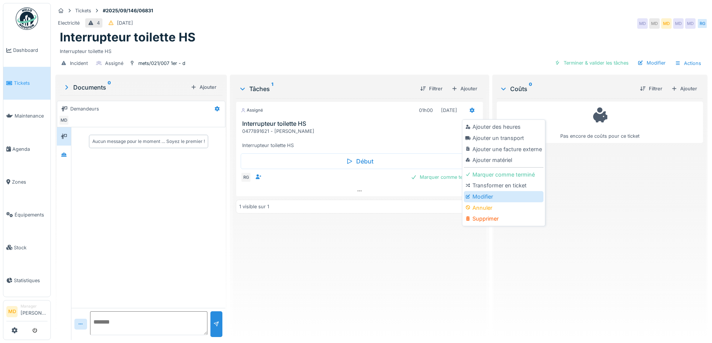
click at [497, 194] on div "Modifier" at bounding box center [504, 196] width 80 height 11
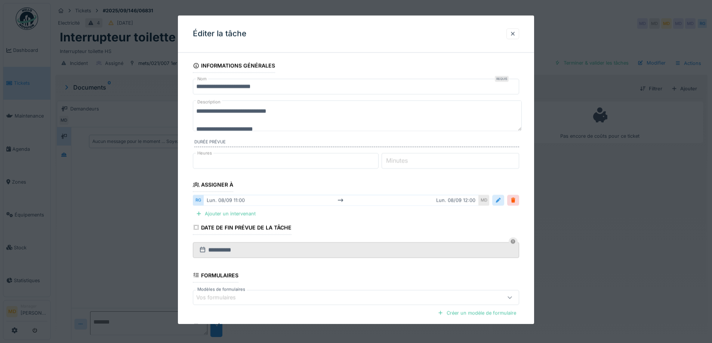
click at [499, 198] on div at bounding box center [498, 200] width 6 height 7
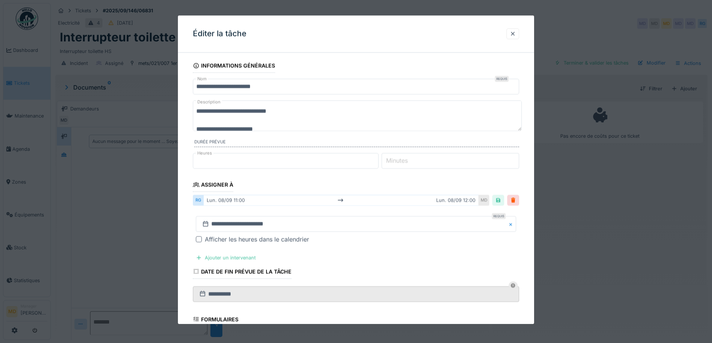
click at [201, 239] on div at bounding box center [199, 240] width 6 height 6
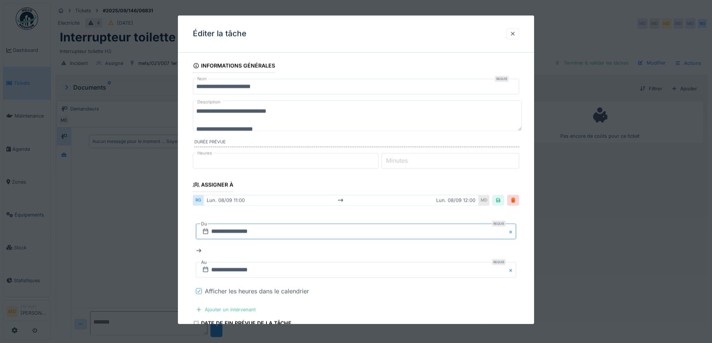
click at [230, 234] on input "**********" at bounding box center [356, 232] width 320 height 16
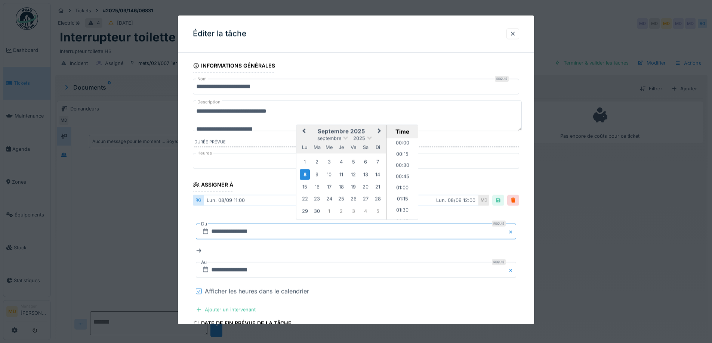
scroll to position [458, 0]
click at [352, 174] on div "12" at bounding box center [353, 175] width 10 height 10
click at [402, 201] on li "14:00" at bounding box center [402, 201] width 32 height 11
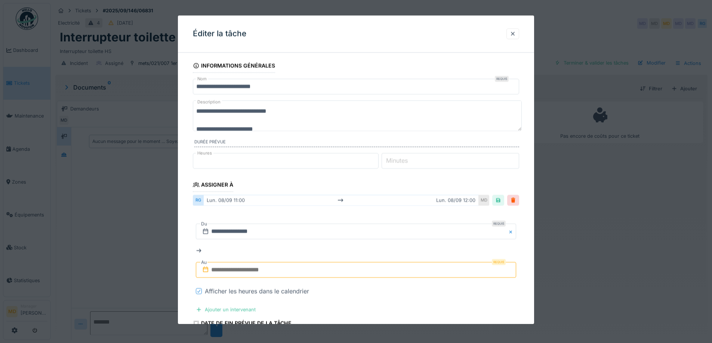
click at [243, 272] on input "text" at bounding box center [356, 271] width 320 height 16
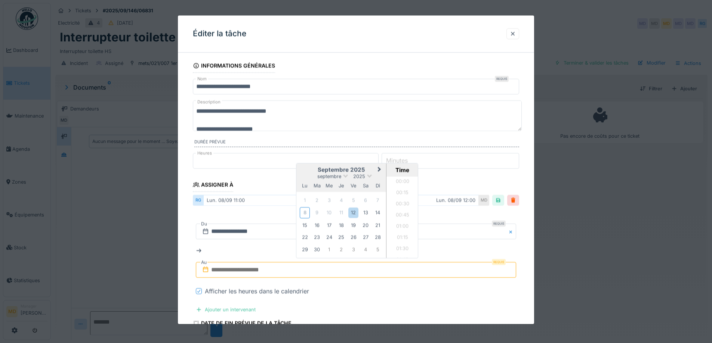
scroll to position [425, 0]
click at [351, 210] on div "12" at bounding box center [353, 213] width 10 height 10
click at [400, 242] on li "15:00" at bounding box center [402, 243] width 32 height 11
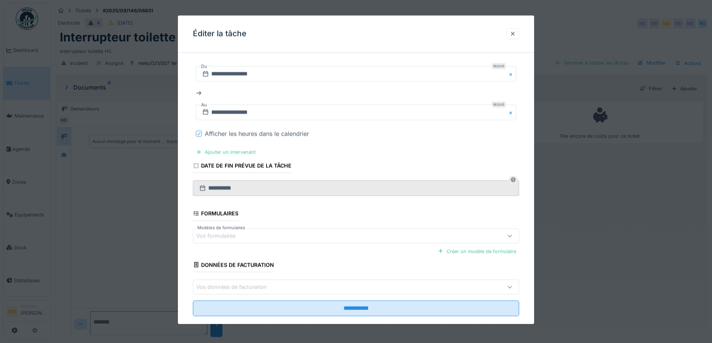
scroll to position [171, 0]
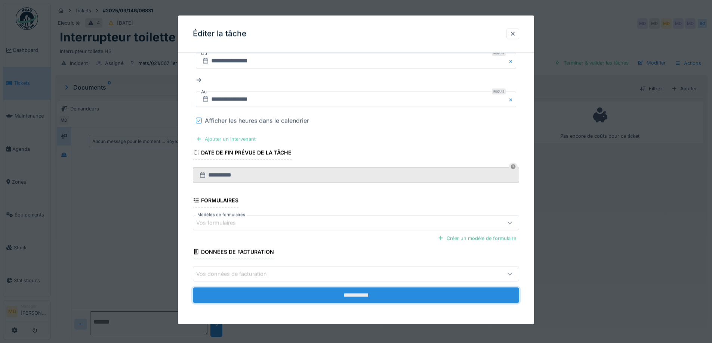
click at [367, 291] on input "**********" at bounding box center [356, 296] width 326 height 16
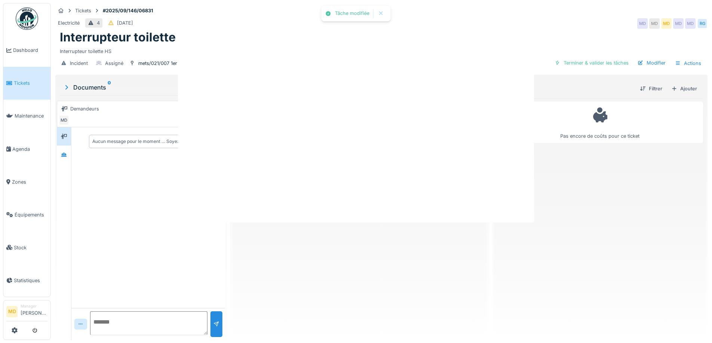
scroll to position [0, 0]
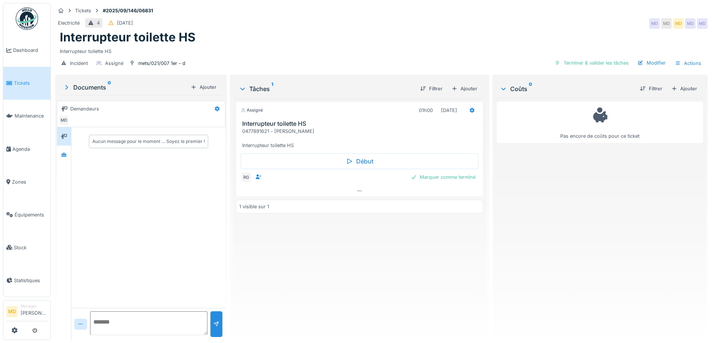
click at [404, 277] on div "Assigné 01h00 [DATE] Interrupteur toilette HS 0477891621 - Madame EL Yahiaoui I…" at bounding box center [359, 216] width 247 height 236
click at [357, 191] on icon at bounding box center [359, 191] width 4 height 1
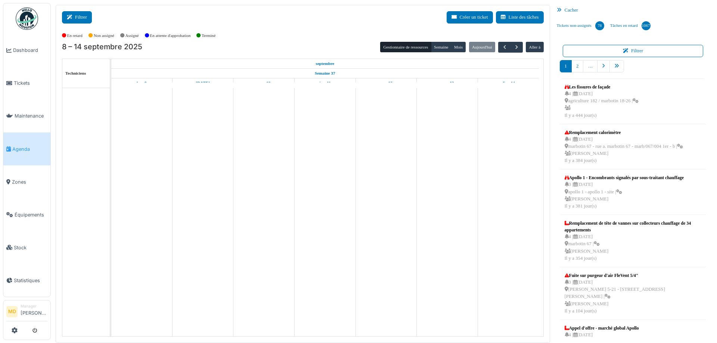
click at [81, 14] on button "Filtrer" at bounding box center [77, 17] width 30 height 12
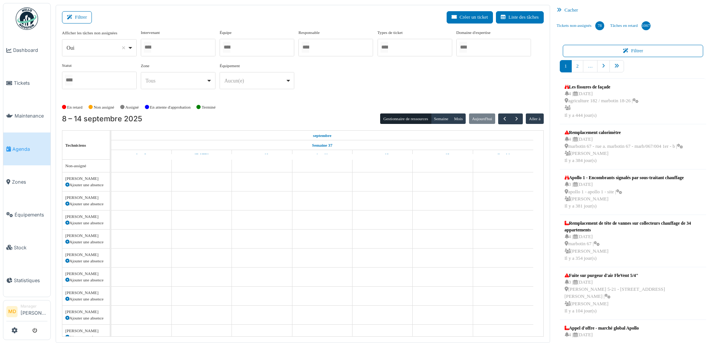
click at [180, 41] on div at bounding box center [178, 48] width 75 height 18
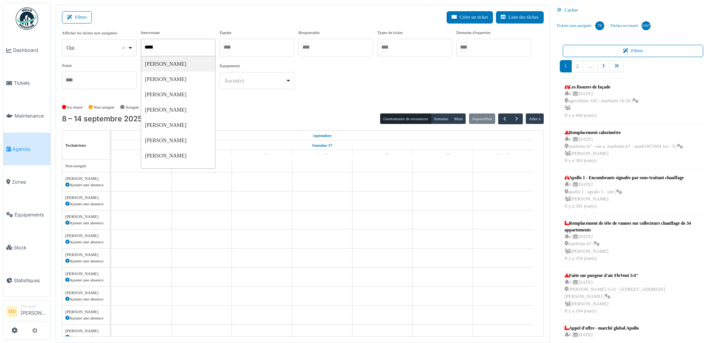
type input "******"
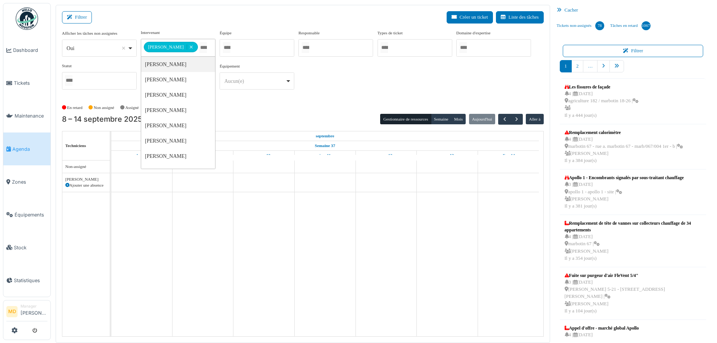
click at [406, 102] on div "En retard Non assigné [GEOGRAPHIC_DATA] En attente d'approbation Terminé" at bounding box center [303, 108] width 482 height 12
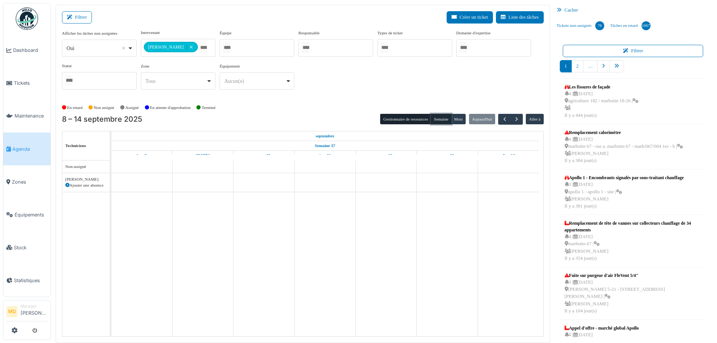
click at [440, 123] on button "Semaine" at bounding box center [441, 119] width 21 height 10
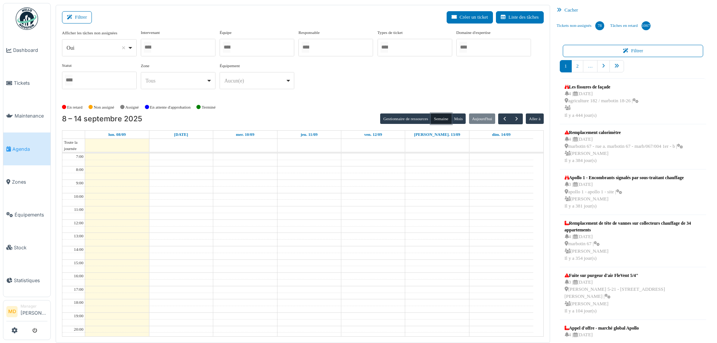
click at [183, 47] on div at bounding box center [178, 48] width 75 height 18
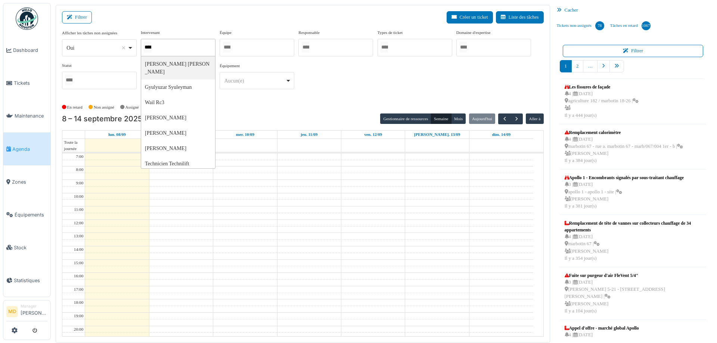
type input "*****"
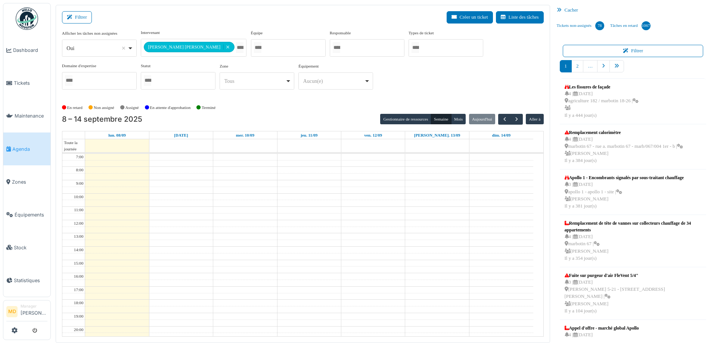
click at [372, 80] on div "**********" at bounding box center [303, 63] width 482 height 66
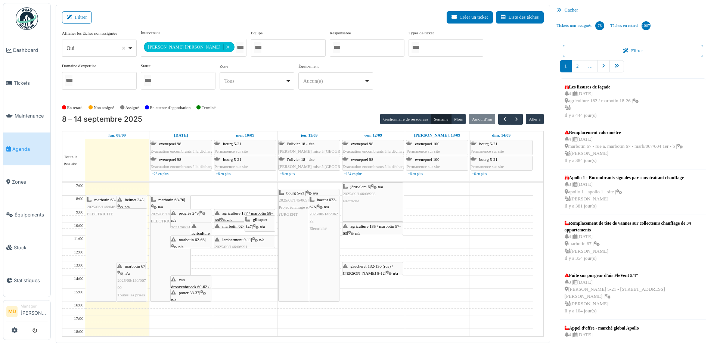
click at [164, 217] on div "marbotin 68-70 | n/a 2025/06/146/04624 ELECTRICITE" at bounding box center [170, 211] width 39 height 29
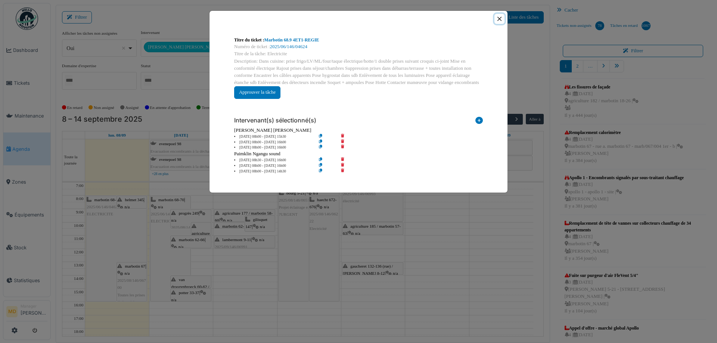
click at [500, 19] on button "Close" at bounding box center [500, 19] width 10 height 10
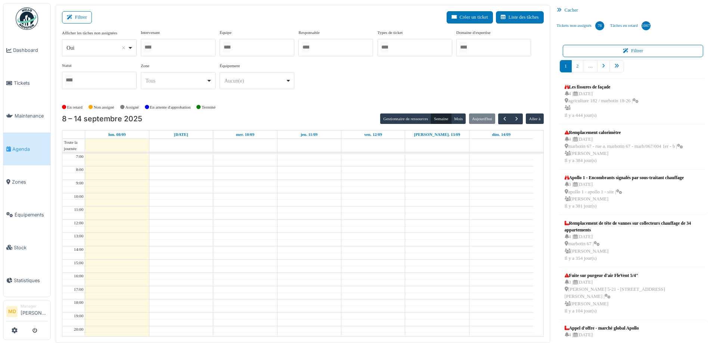
click at [190, 48] on div at bounding box center [178, 48] width 75 height 18
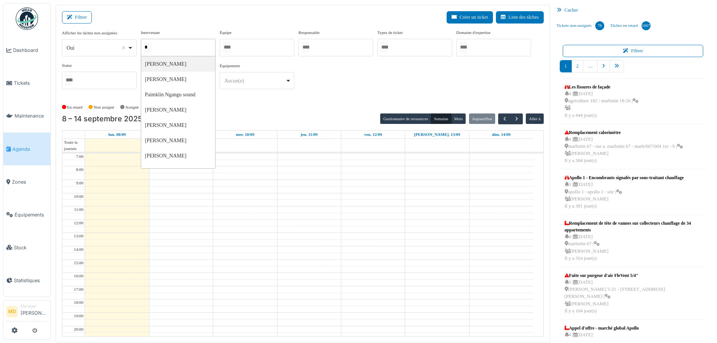
type input "**"
click at [409, 80] on div "**********" at bounding box center [303, 63] width 482 height 66
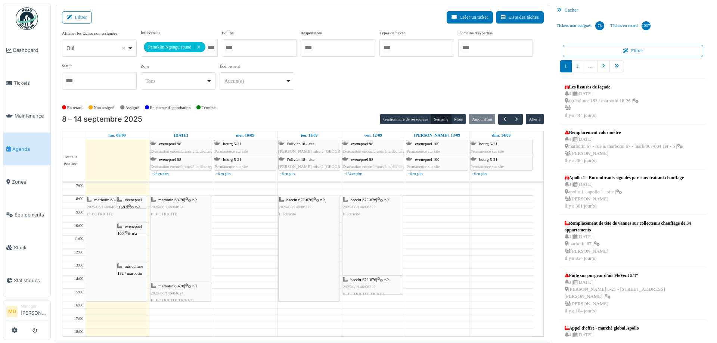
click at [129, 228] on span "evenepoel 100" at bounding box center [129, 230] width 25 height 12
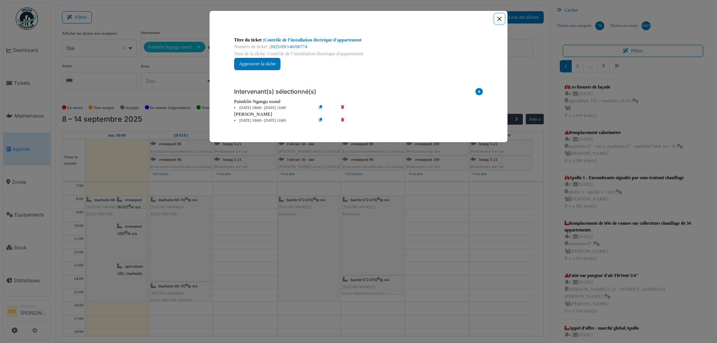
click at [501, 20] on button "Close" at bounding box center [500, 19] width 10 height 10
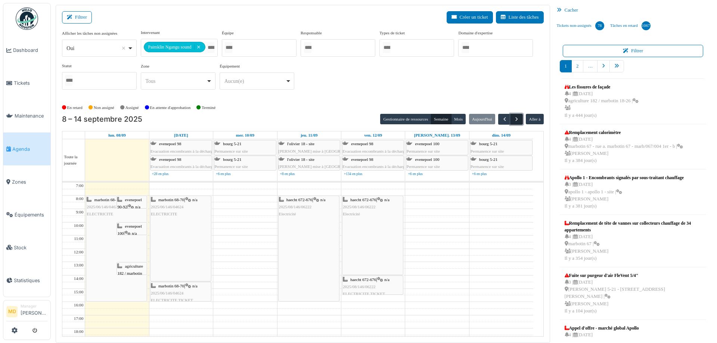
click at [514, 120] on span "button" at bounding box center [517, 119] width 6 height 6
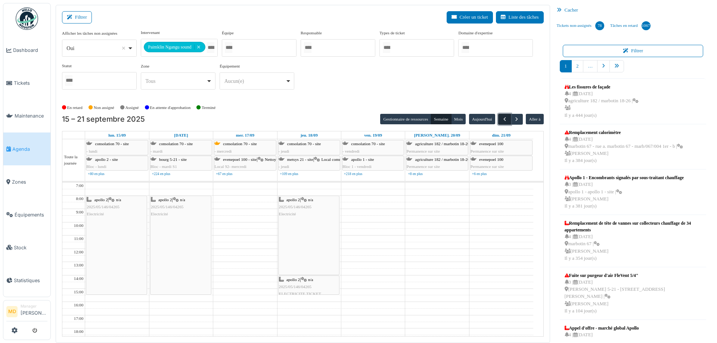
click at [501, 115] on button "button" at bounding box center [504, 119] width 12 height 11
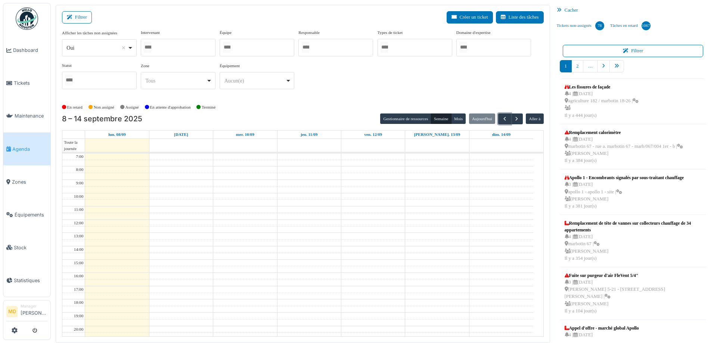
click at [200, 44] on div at bounding box center [178, 48] width 75 height 18
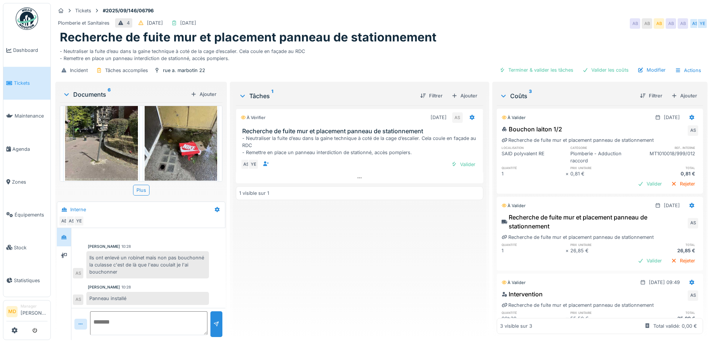
scroll to position [6, 0]
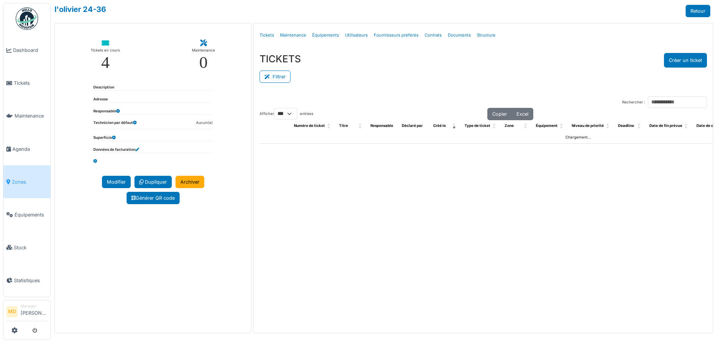
select select "***"
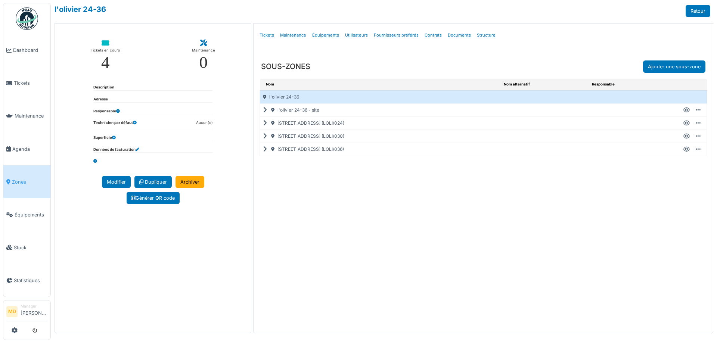
click at [265, 137] on icon at bounding box center [266, 136] width 7 height 0
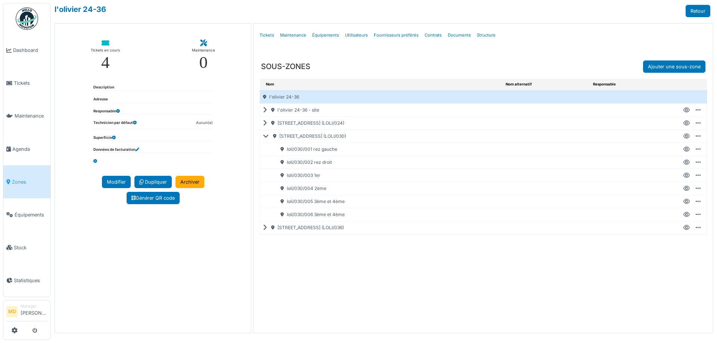
click at [267, 110] on icon at bounding box center [266, 110] width 7 height 0
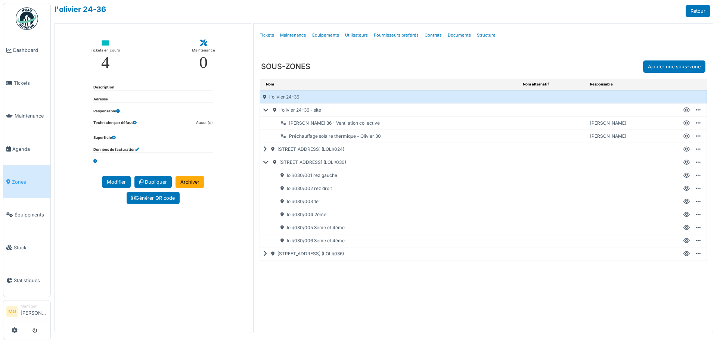
click at [264, 111] on icon at bounding box center [267, 110] width 9 height 0
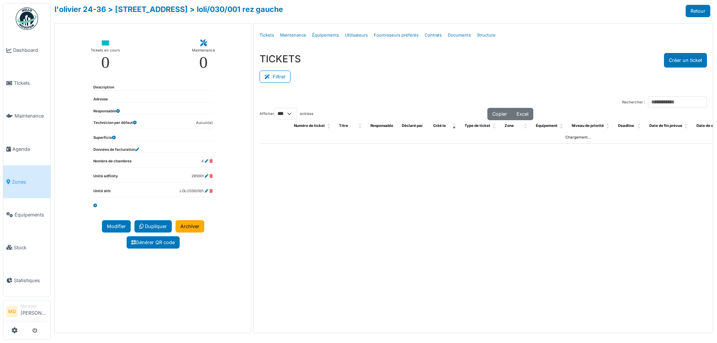
select select "***"
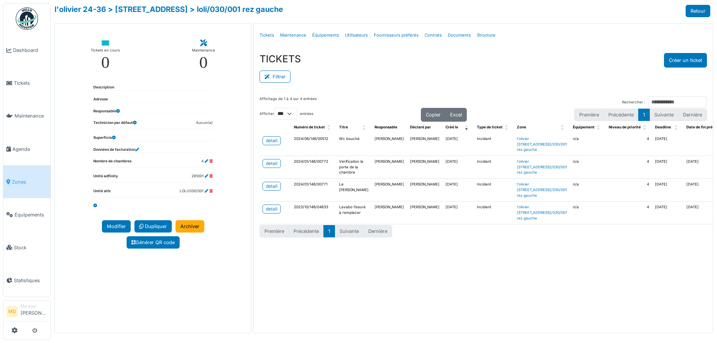
click at [27, 179] on span "Zones" at bounding box center [30, 182] width 36 height 7
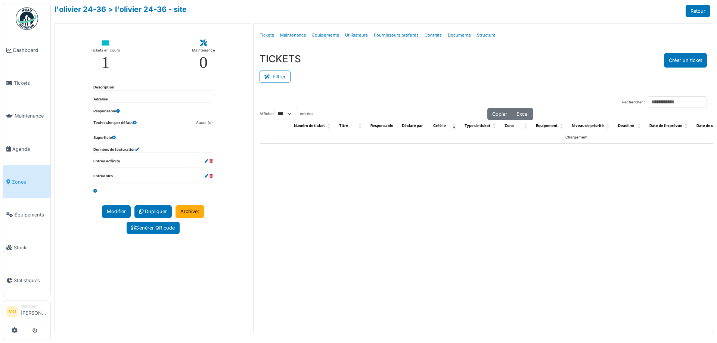
select select "***"
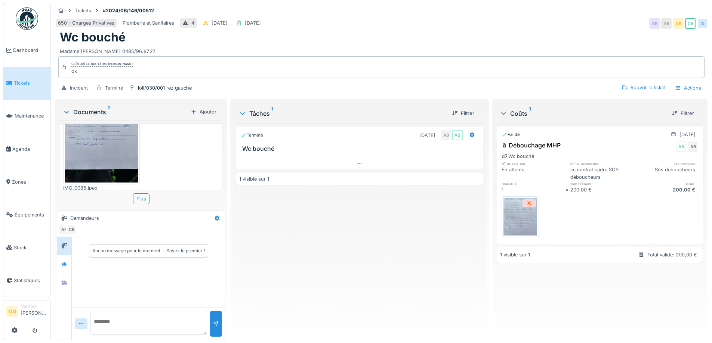
scroll to position [79, 0]
click at [64, 265] on icon at bounding box center [64, 264] width 5 height 4
click at [64, 280] on div at bounding box center [64, 283] width 6 height 7
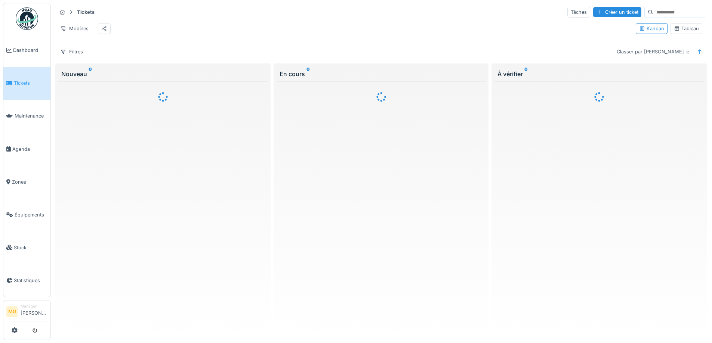
click at [675, 32] on div "Tableau" at bounding box center [686, 28] width 25 height 7
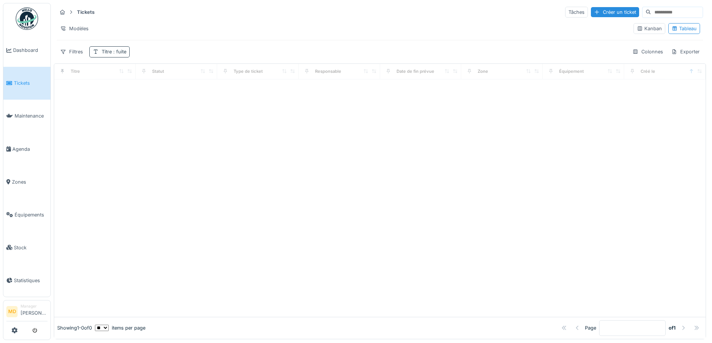
click at [121, 54] on span ": fuite" at bounding box center [119, 52] width 15 height 6
click at [126, 89] on input "*****" at bounding box center [130, 88] width 74 height 16
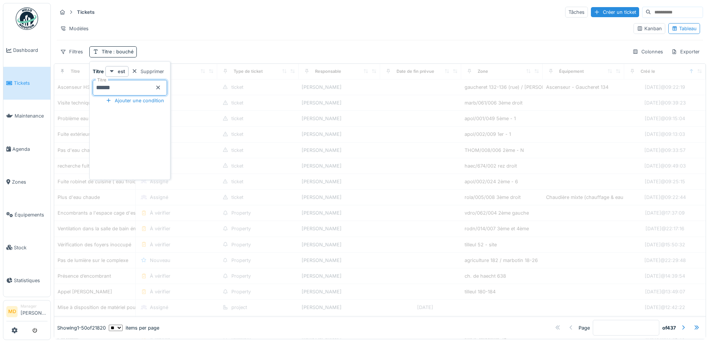
type input "******"
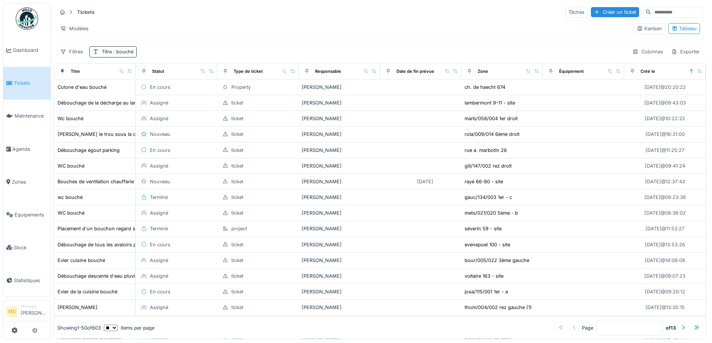
click at [162, 46] on div "Tickets Tâches Créer un ticket Modèles Kanban Tableau Filtres Titre : bouché Co…" at bounding box center [380, 32] width 652 height 58
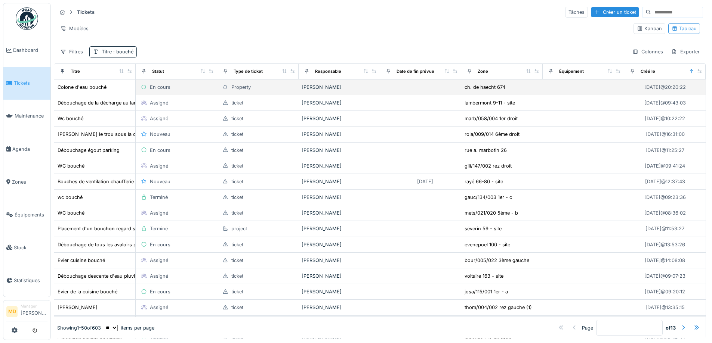
click at [96, 89] on div "Colone d'eau bouché" at bounding box center [82, 87] width 49 height 7
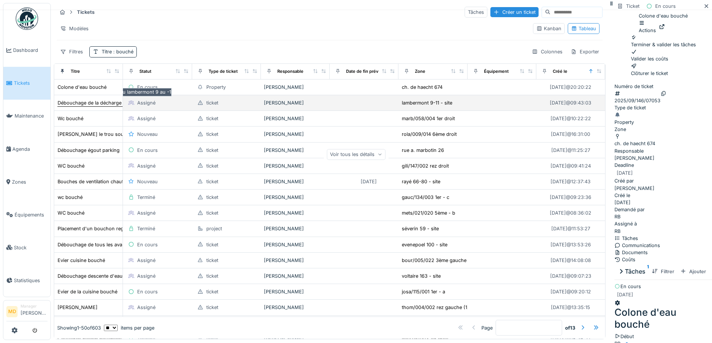
click at [86, 107] on div "Débouchage de la décharge au lambermont 9 au -1" at bounding box center [116, 102] width 117 height 7
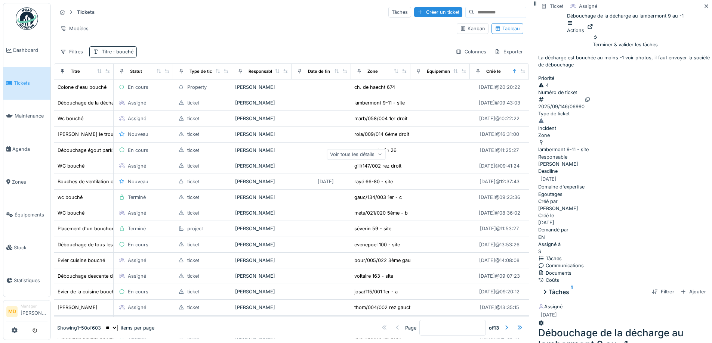
scroll to position [37, 0]
click at [385, 149] on div "Voir tous les détails" at bounding box center [356, 154] width 59 height 11
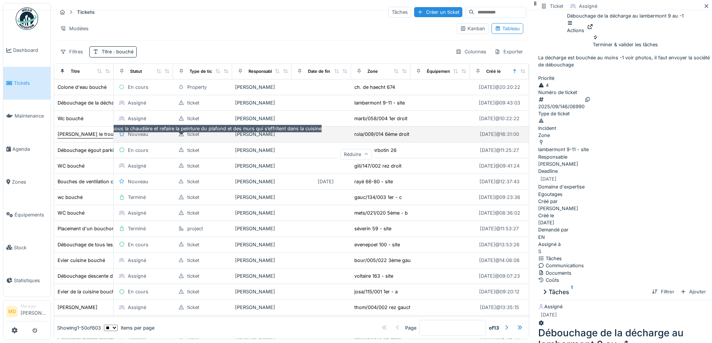
click at [69, 138] on div "Reboucher le trou sous la chaudière et refaire la peinture du plafond et des mu…" at bounding box center [191, 134] width 267 height 7
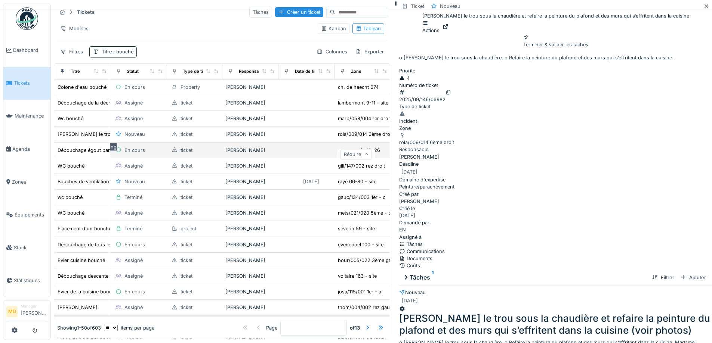
click at [85, 154] on div "Débouchage égout parking" at bounding box center [89, 150] width 62 height 7
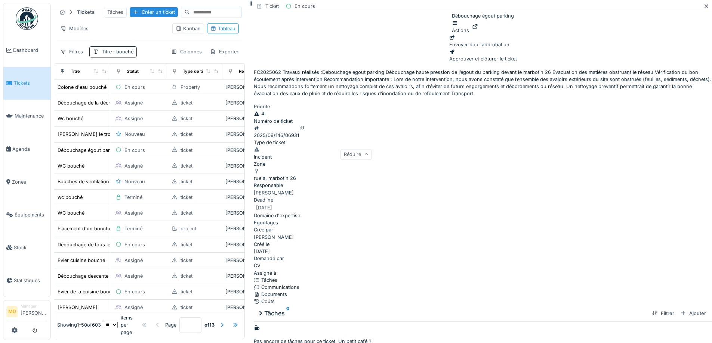
scroll to position [26, 0]
click at [372, 160] on div "Réduire" at bounding box center [355, 154] width 31 height 11
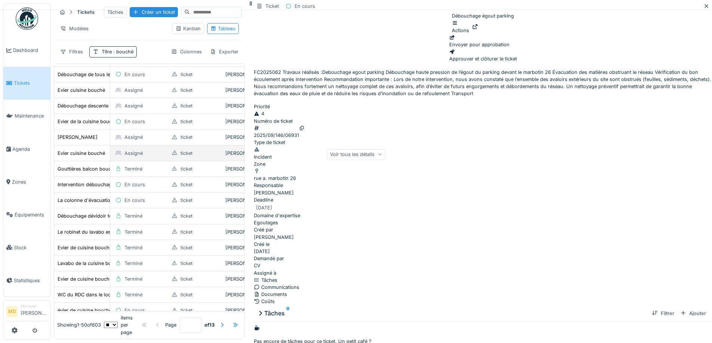
scroll to position [187, 0]
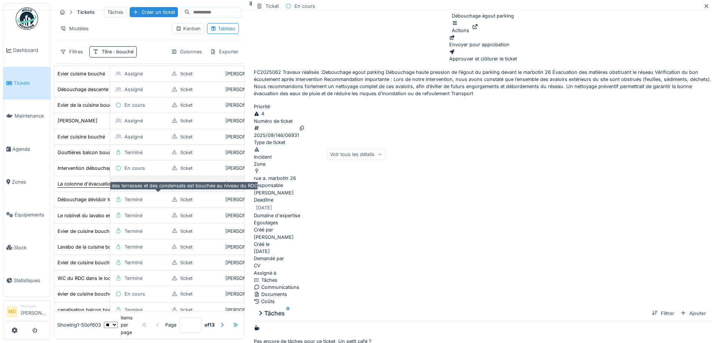
click at [81, 188] on div "La colonne d'évacuation des terrasses et des condensats est bouchée au niveau d…" at bounding box center [159, 183] width 203 height 7
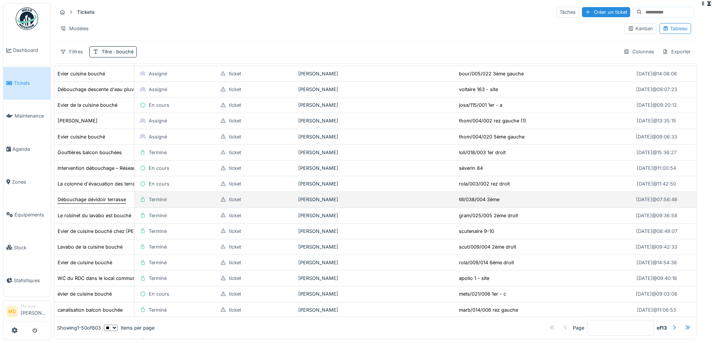
click at [82, 203] on div "Débouchage dévidoir terrasse" at bounding box center [92, 199] width 68 height 7
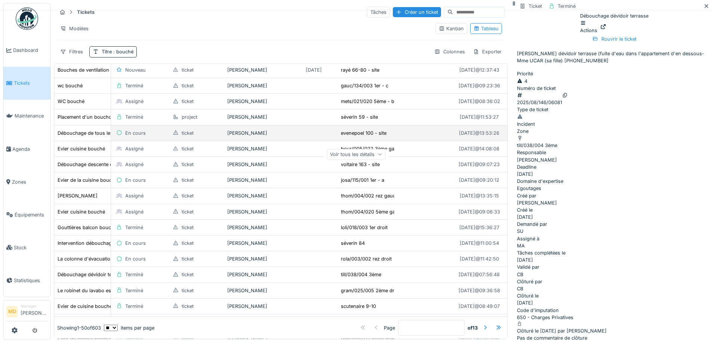
scroll to position [75, 0]
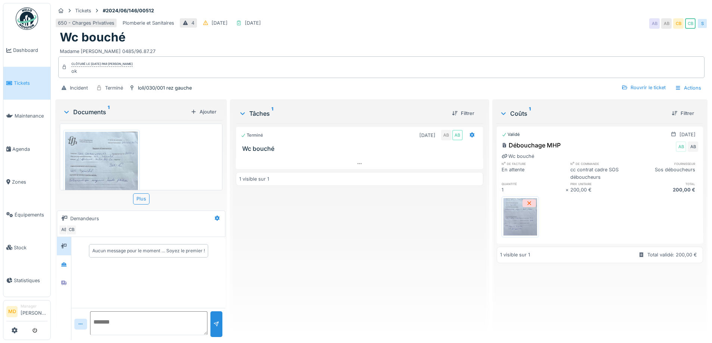
scroll to position [75, 0]
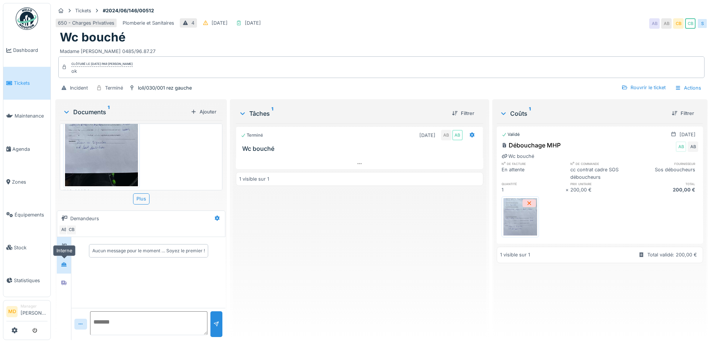
click at [61, 268] on div at bounding box center [63, 264] width 11 height 9
click at [66, 278] on div at bounding box center [63, 282] width 11 height 9
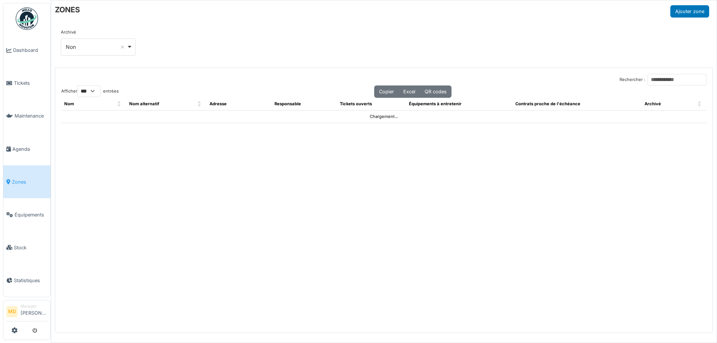
select select "***"
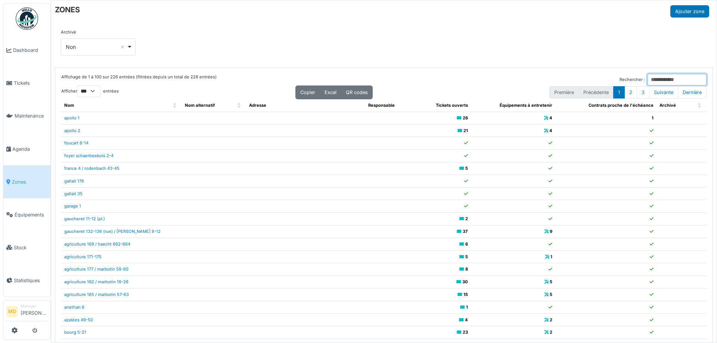
click at [648, 77] on input "Rechercher :" at bounding box center [677, 80] width 59 height 12
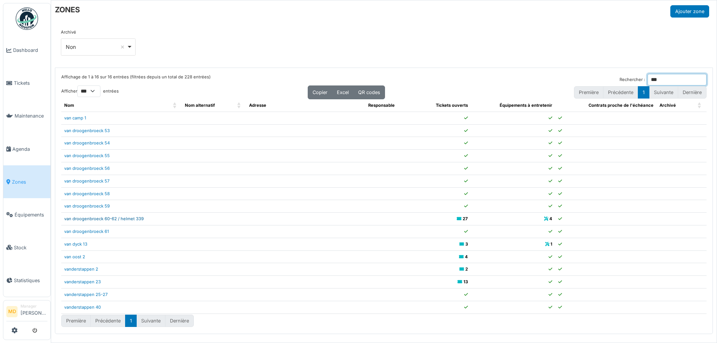
type input "***"
click at [111, 221] on link "van droogenbroeck 60-62 / helmet 339" at bounding box center [104, 218] width 80 height 5
click at [667, 82] on input "***" at bounding box center [677, 80] width 59 height 12
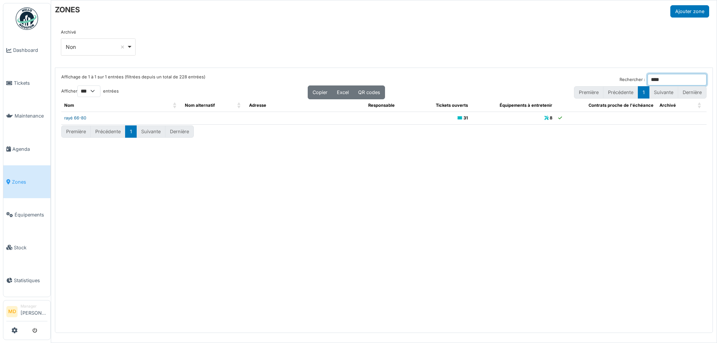
type input "****"
click at [74, 117] on link "rayé 66-80" at bounding box center [75, 117] width 22 height 5
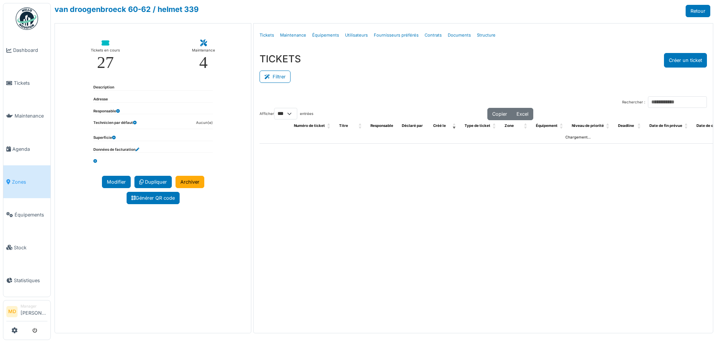
select select "***"
click at [482, 35] on link "Structure" at bounding box center [486, 36] width 25 height 18
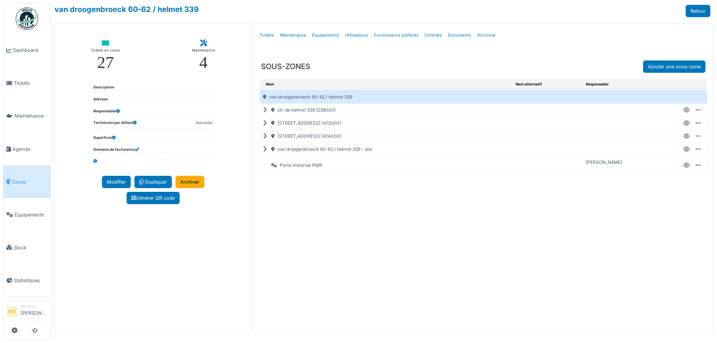
click at [264, 136] on icon at bounding box center [266, 136] width 7 height 0
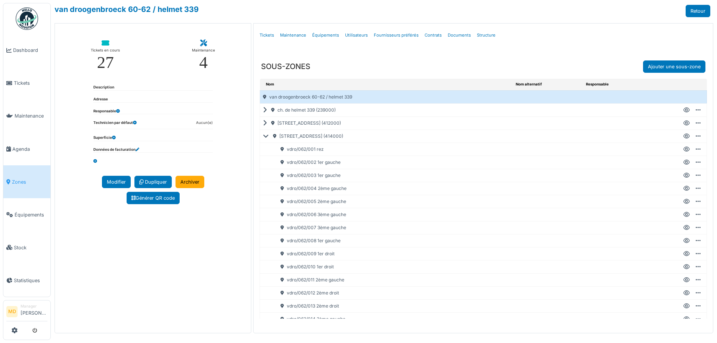
scroll to position [37, 0]
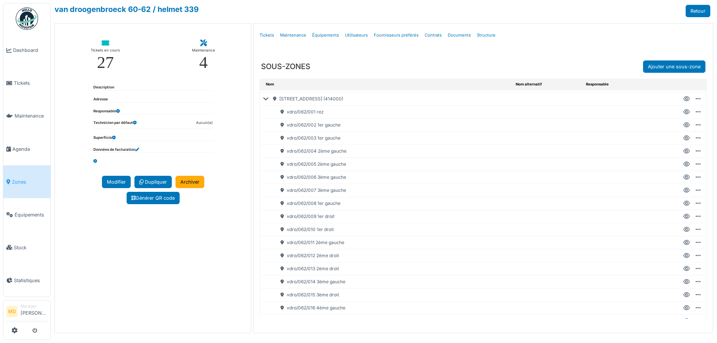
click at [684, 178] on icon at bounding box center [687, 178] width 6 height 0
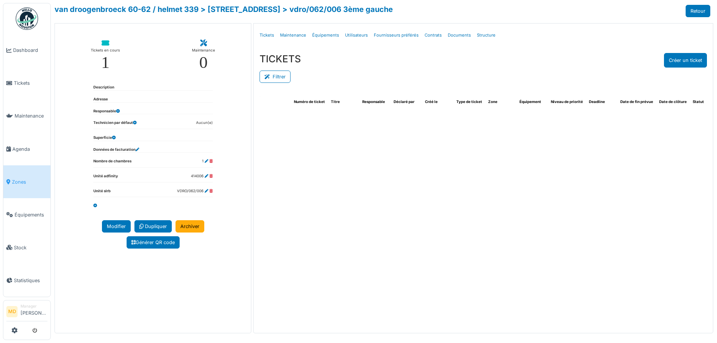
select select "***"
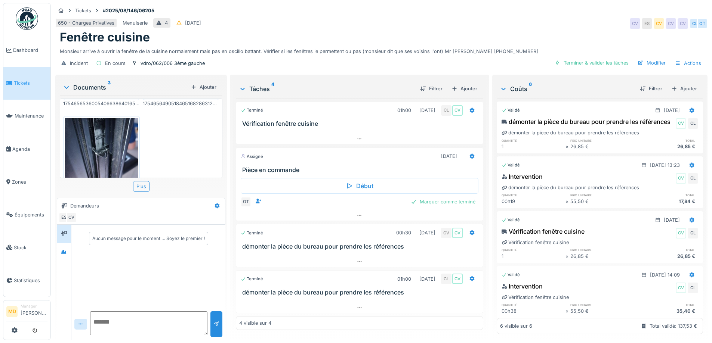
scroll to position [112, 0]
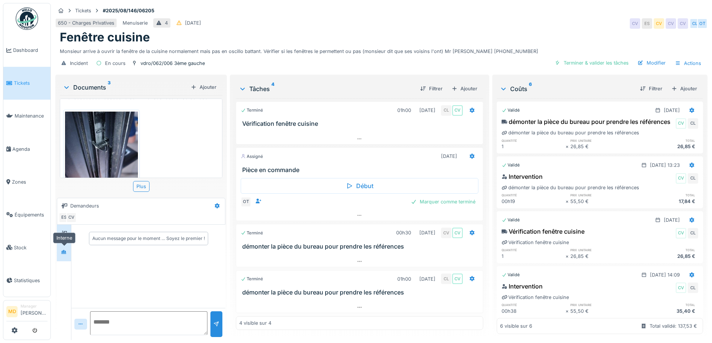
click at [64, 253] on icon at bounding box center [63, 252] width 5 height 4
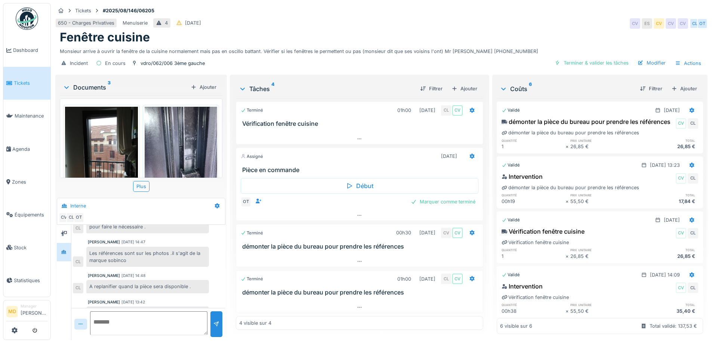
scroll to position [148, 0]
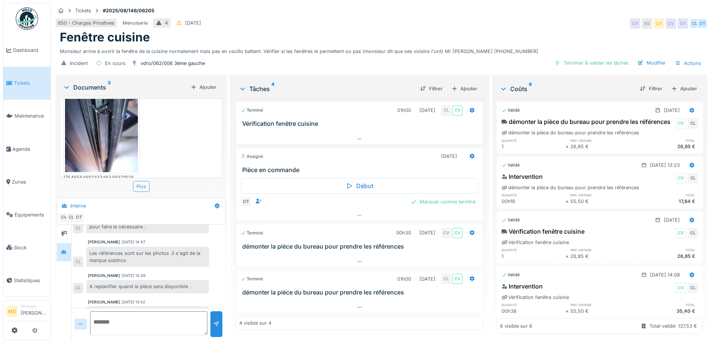
click at [142, 185] on div "Plus" at bounding box center [141, 186] width 16 height 11
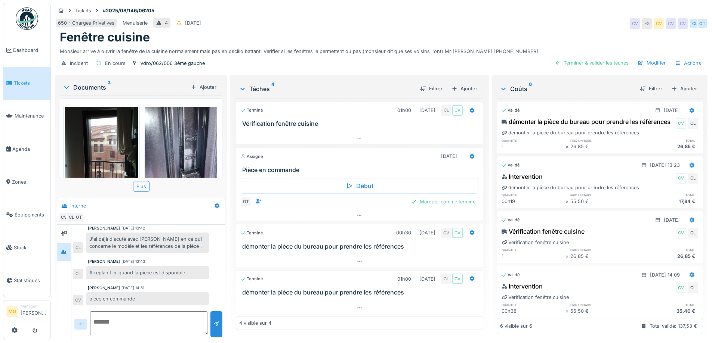
scroll to position [204, 0]
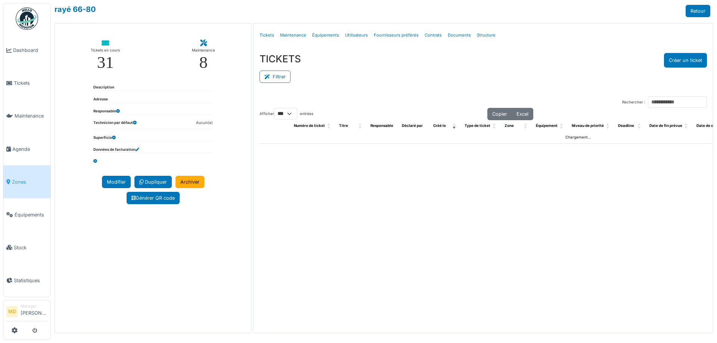
select select "***"
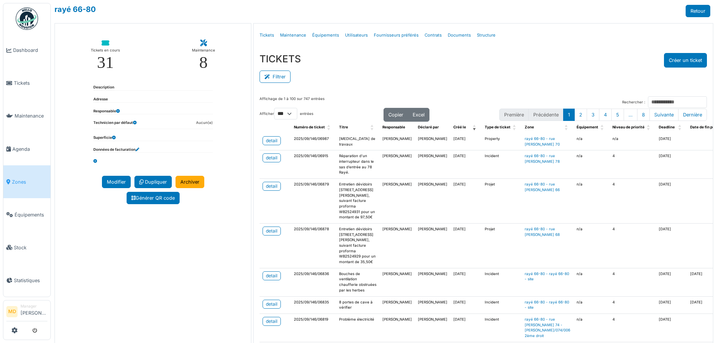
click at [351, 70] on div "Filtrer" at bounding box center [484, 76] width 448 height 17
click at [481, 36] on link "Structure" at bounding box center [486, 36] width 25 height 18
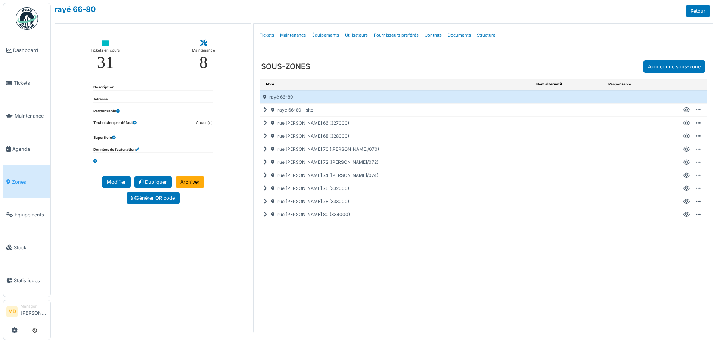
click at [264, 189] on icon at bounding box center [266, 189] width 7 height 0
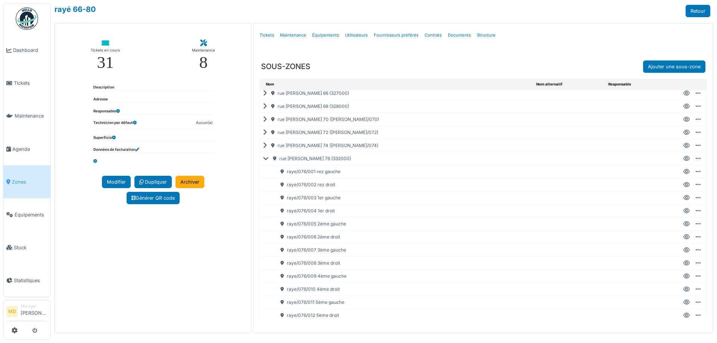
scroll to position [71, 0]
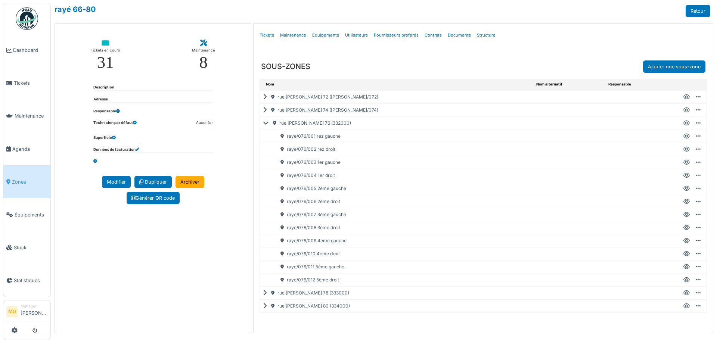
click at [684, 280] on icon at bounding box center [687, 280] width 6 height 0
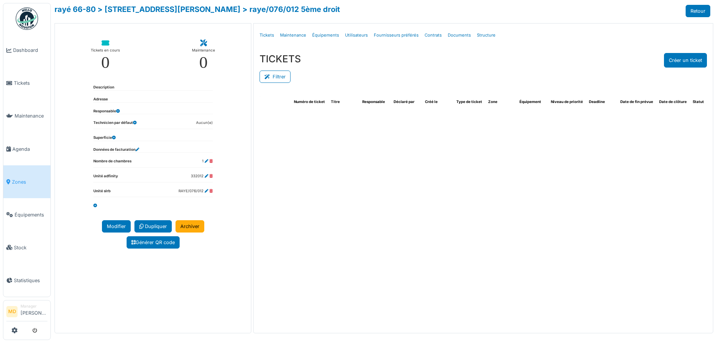
select select "***"
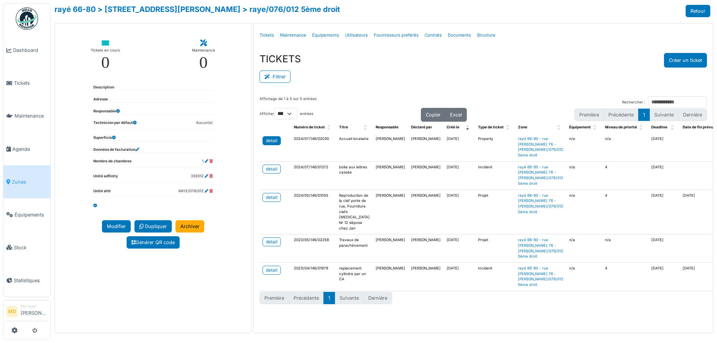
click at [266, 138] on div "detail" at bounding box center [272, 141] width 12 height 7
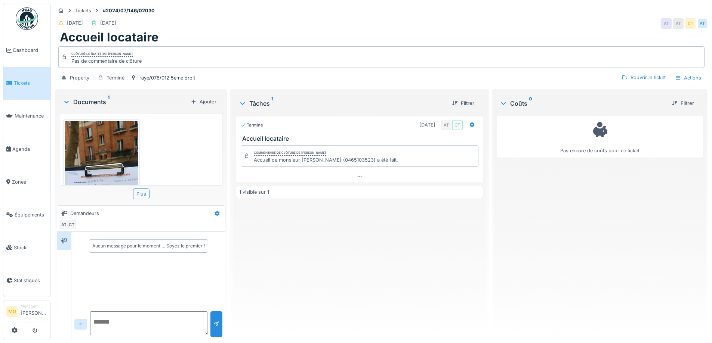
scroll to position [101, 0]
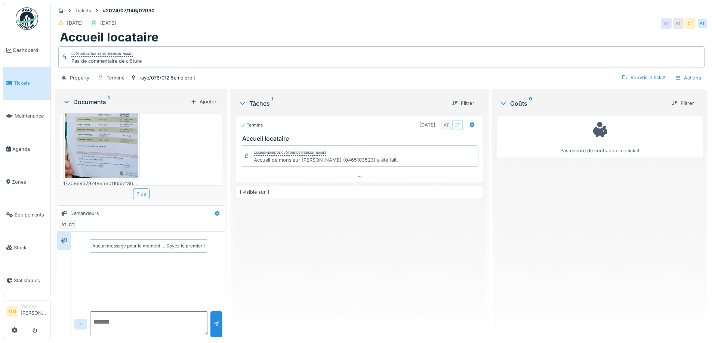
click at [81, 144] on img at bounding box center [101, 99] width 73 height 158
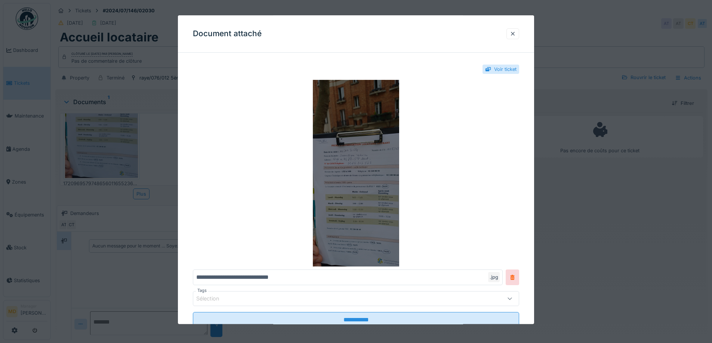
click at [332, 180] on img at bounding box center [356, 173] width 326 height 187
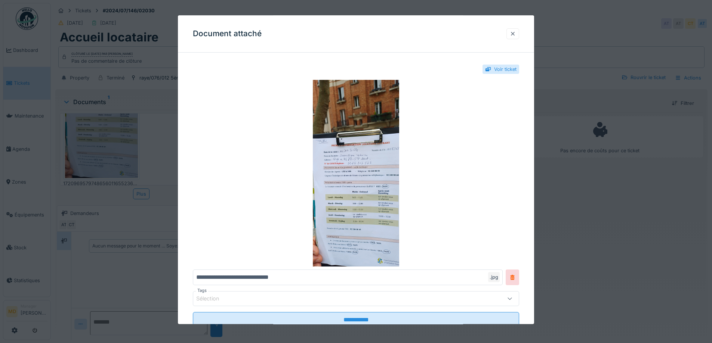
click at [515, 30] on div at bounding box center [512, 33] width 13 height 11
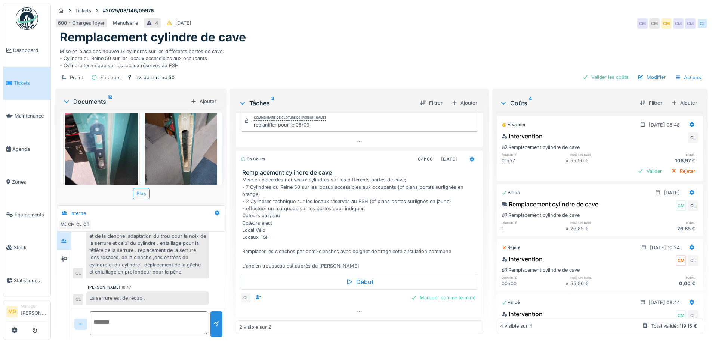
scroll to position [149, 0]
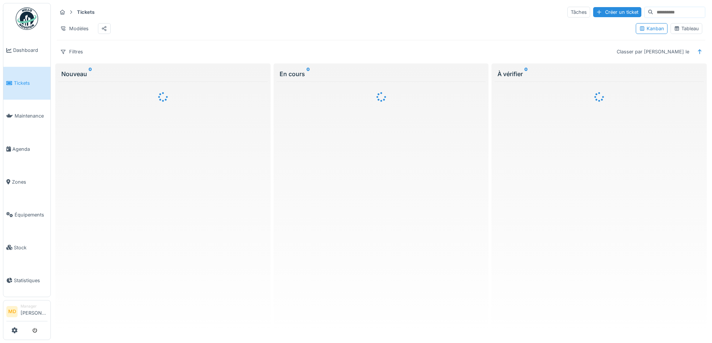
click at [682, 31] on div "Tableau" at bounding box center [686, 28] width 25 height 7
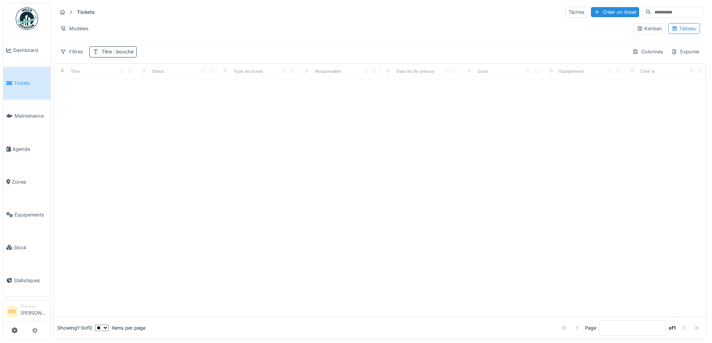
click at [125, 55] on span ": bouché" at bounding box center [123, 52] width 22 height 6
click at [135, 81] on input "******" at bounding box center [130, 88] width 74 height 16
type input "****"
click at [225, 46] on div "Filtres Titre : cave Colonnes Exporter" at bounding box center [380, 51] width 646 height 11
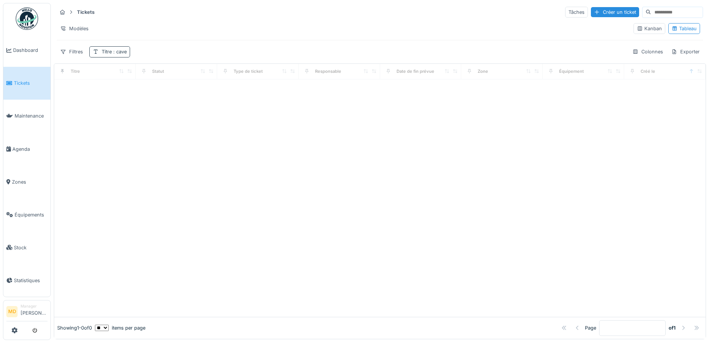
click at [114, 52] on span ": cave" at bounding box center [119, 52] width 15 height 6
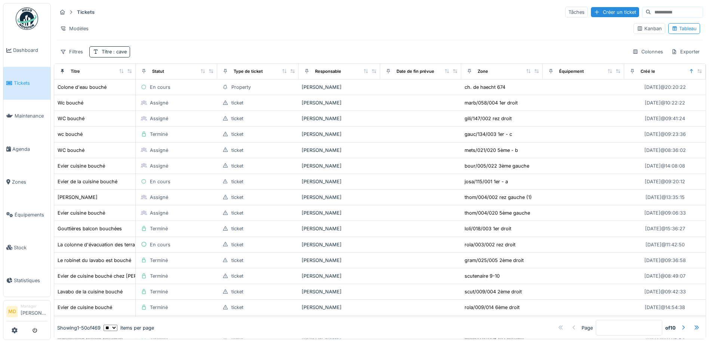
click at [196, 30] on div "Modèles" at bounding box center [342, 28] width 571 height 11
click at [107, 52] on div "Titre : cave" at bounding box center [114, 51] width 25 height 7
click at [131, 86] on input "****" at bounding box center [130, 88] width 74 height 16
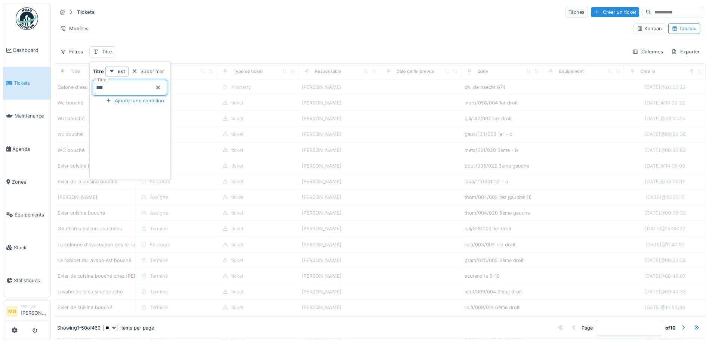
type input "****"
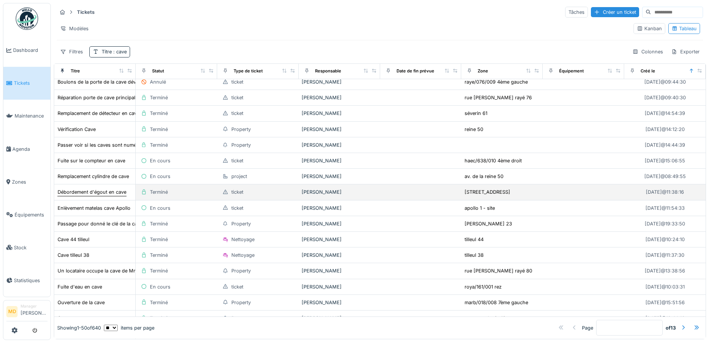
scroll to position [374, 0]
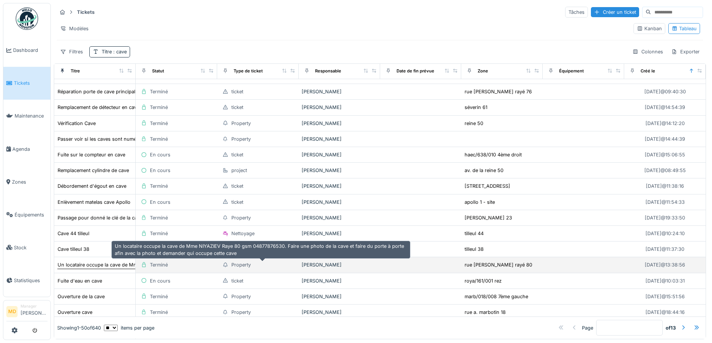
click at [120, 264] on div "Un locataire occupe la cave de Mme NIYAZIEV Raye 80 gsm 04877876530. Faire une …" at bounding box center [264, 265] width 413 height 7
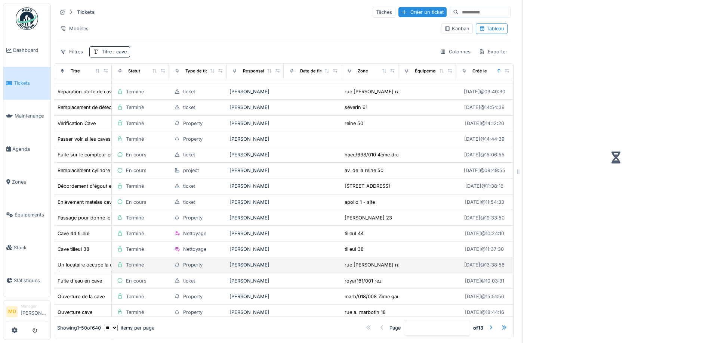
scroll to position [398, 0]
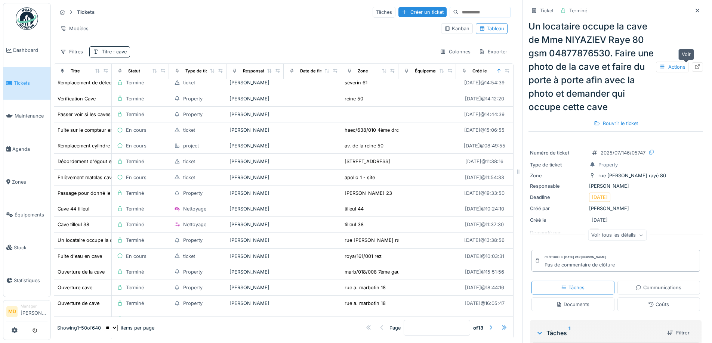
click at [692, 67] on div at bounding box center [697, 66] width 11 height 9
